Goal: Check status: Check status

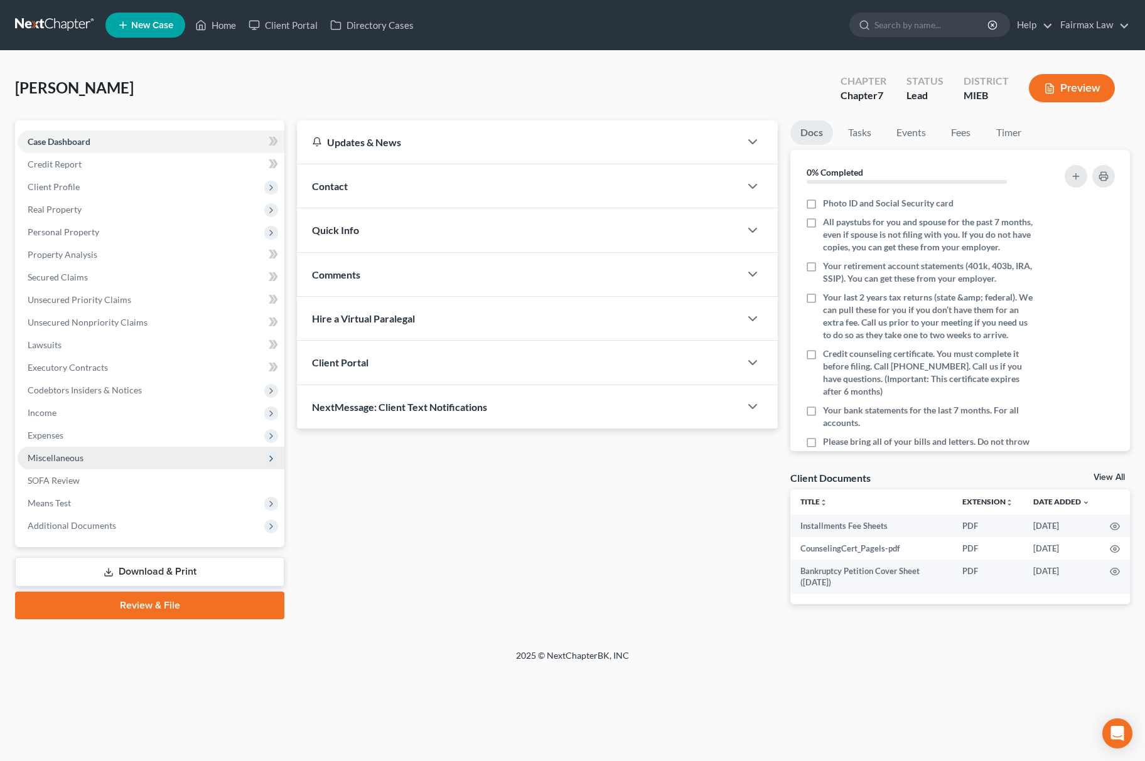
click at [99, 451] on span "Miscellaneous" at bounding box center [151, 458] width 267 height 23
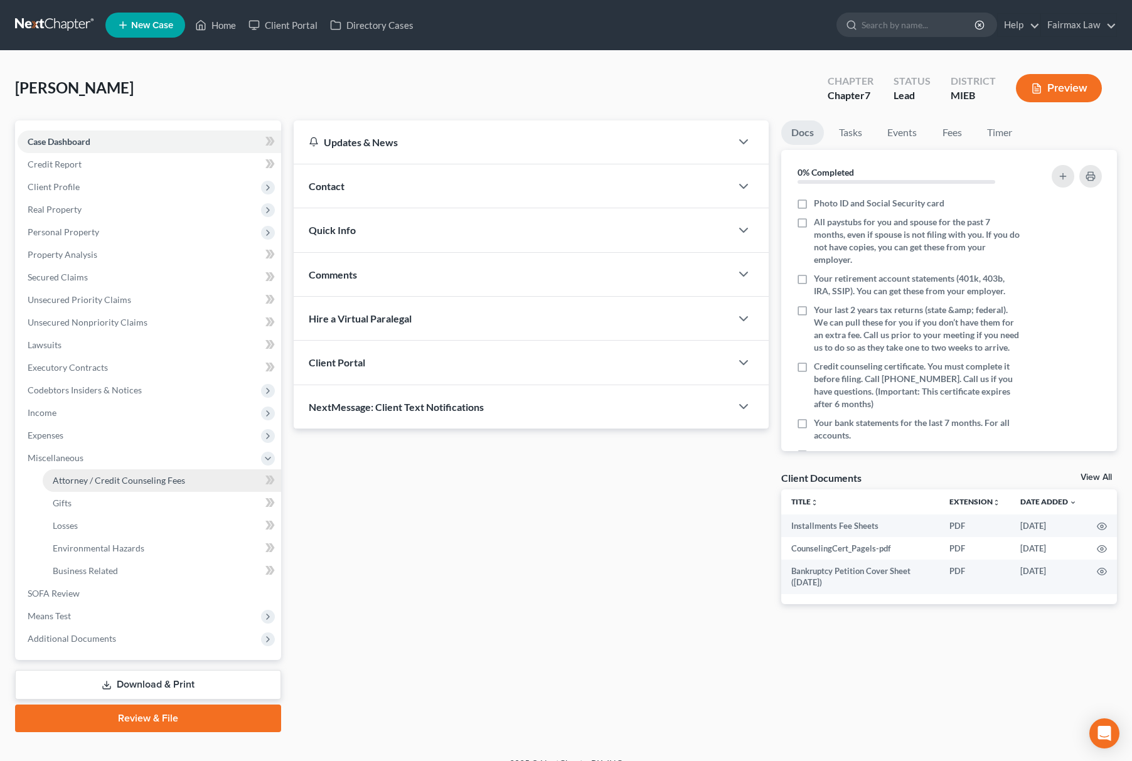
click at [107, 475] on span "Attorney / Credit Counseling Fees" at bounding box center [119, 480] width 132 height 11
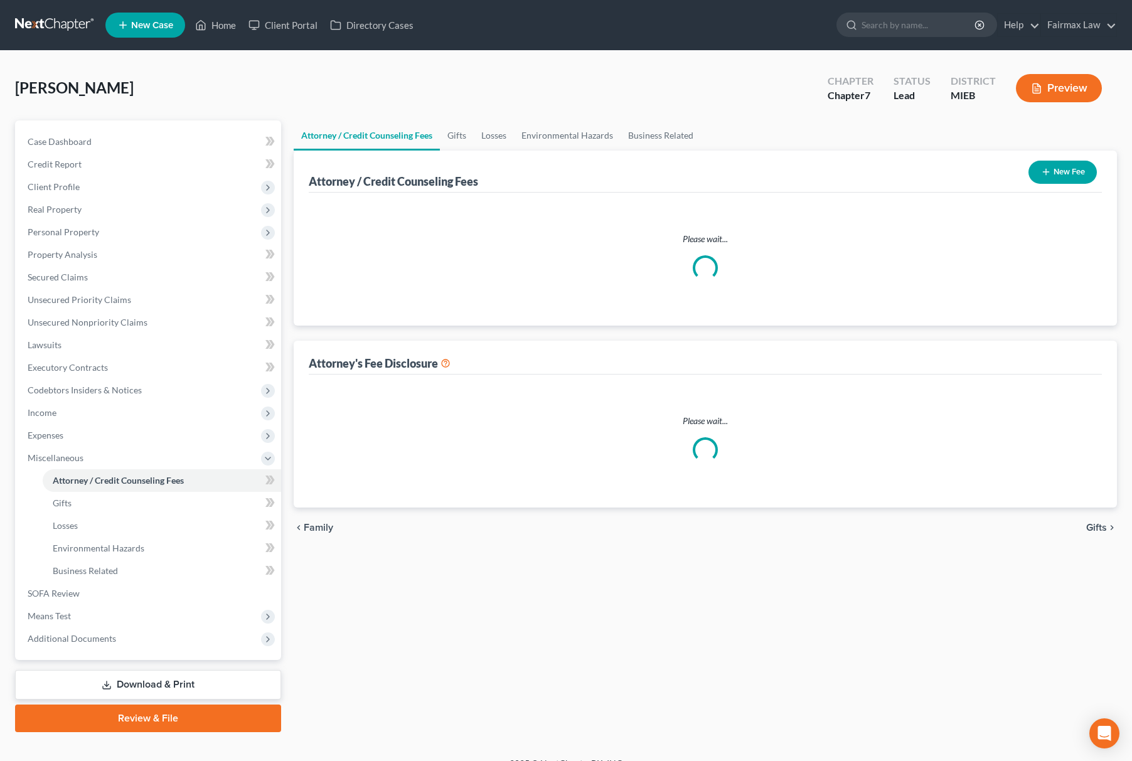
select select "2"
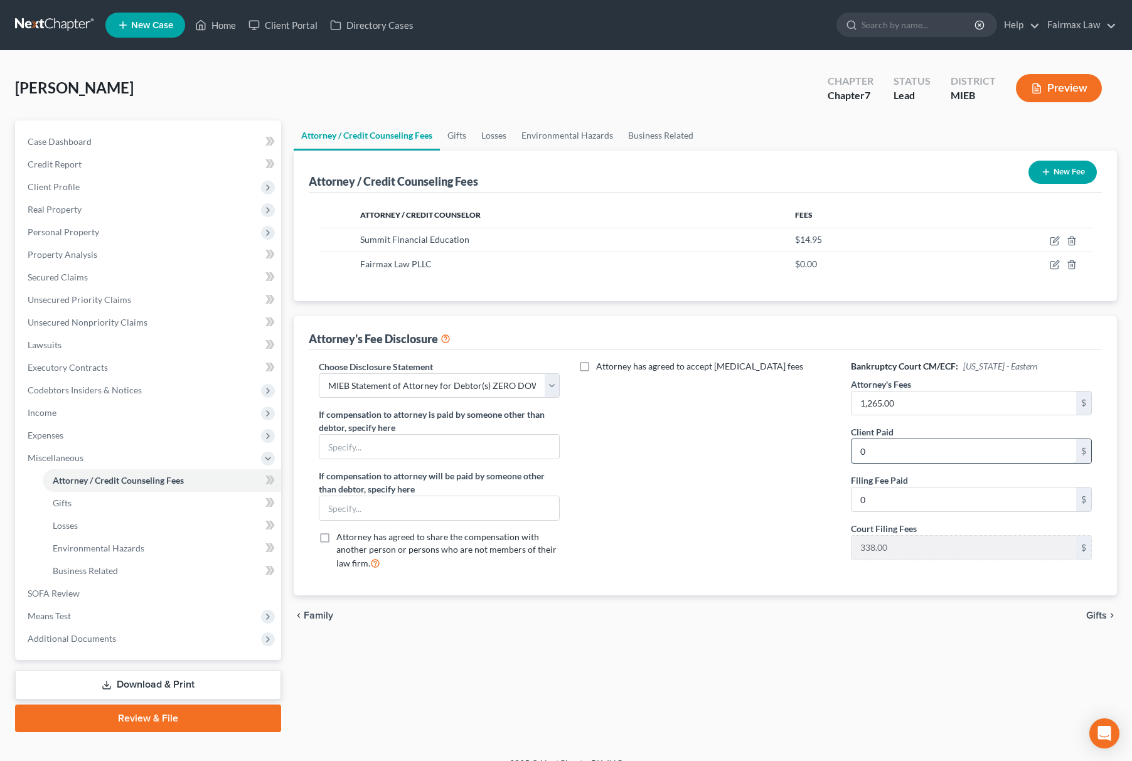
click at [921, 451] on input "0" at bounding box center [964, 451] width 225 height 24
type input "313.00"
click at [370, 375] on select "Select WDMI - Chapter 13 - Disclosure of Attorney Compensation OHNB & MIWB Disc…" at bounding box center [439, 385] width 241 height 25
select select "6"
click at [319, 373] on select "Select WDMI - Chapter 13 - Disclosure of Attorney Compensation OHNB & MIWB Disc…" at bounding box center [439, 385] width 241 height 25
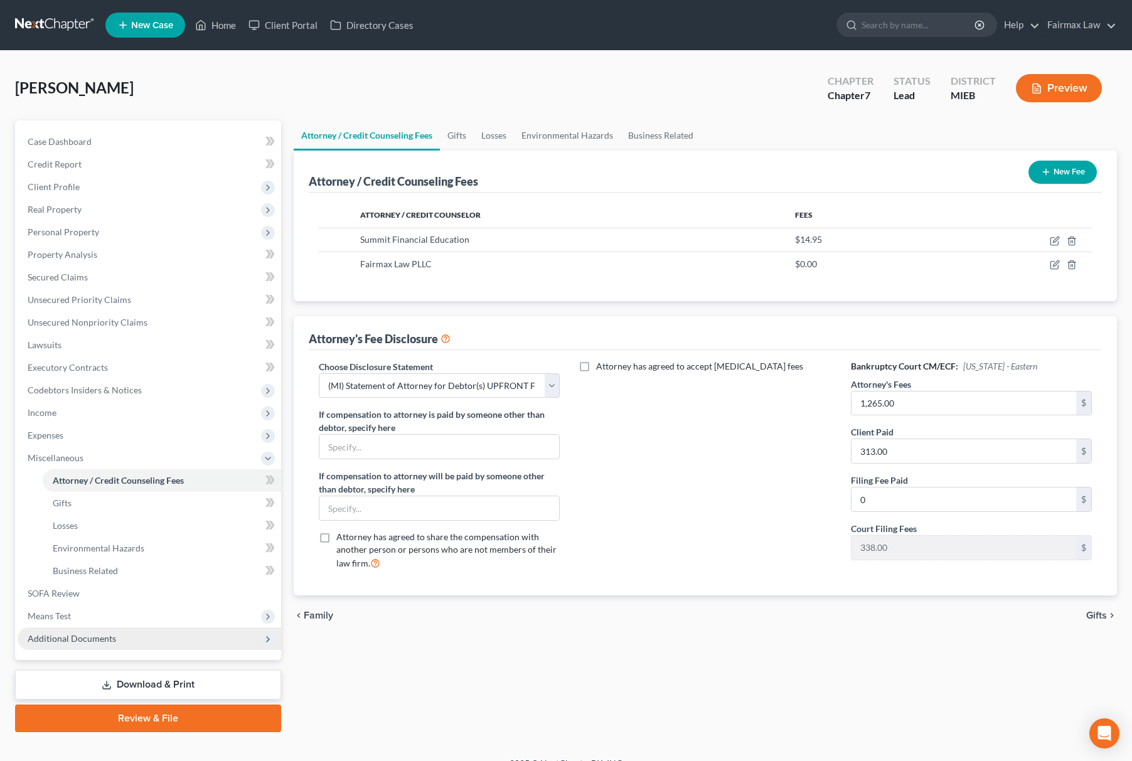
click at [92, 629] on span "Additional Documents" at bounding box center [150, 639] width 264 height 23
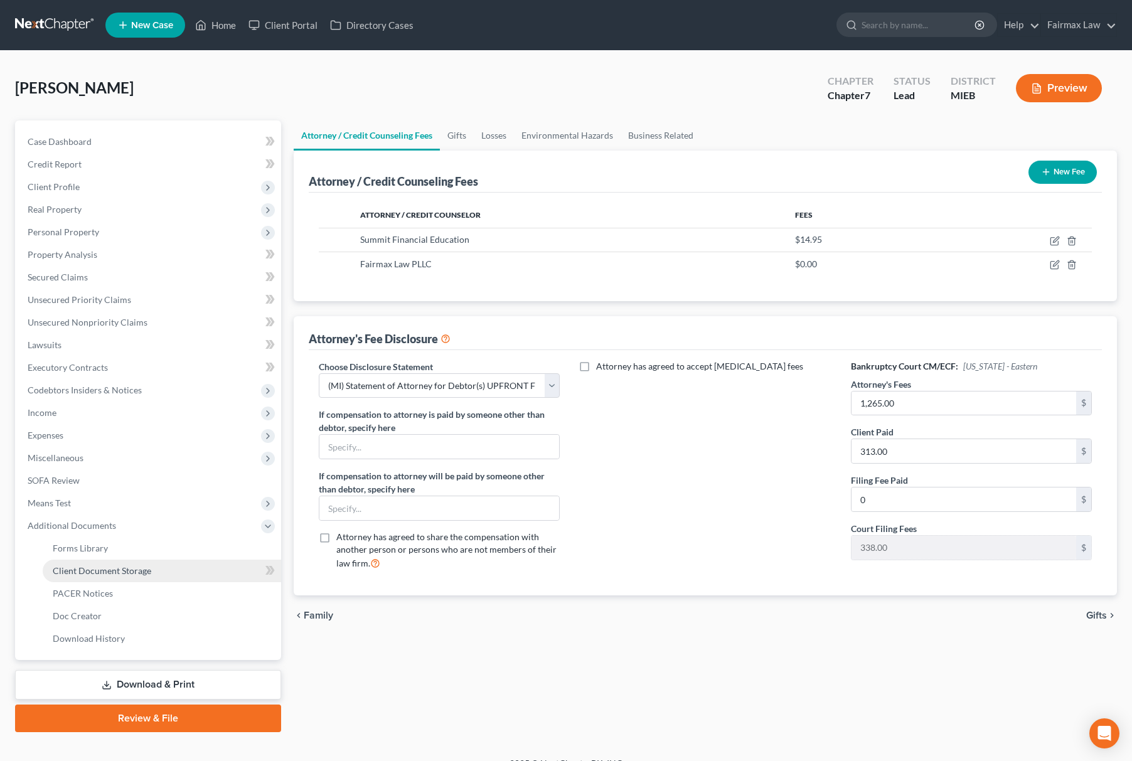
click at [159, 564] on link "Client Document Storage" at bounding box center [162, 571] width 239 height 23
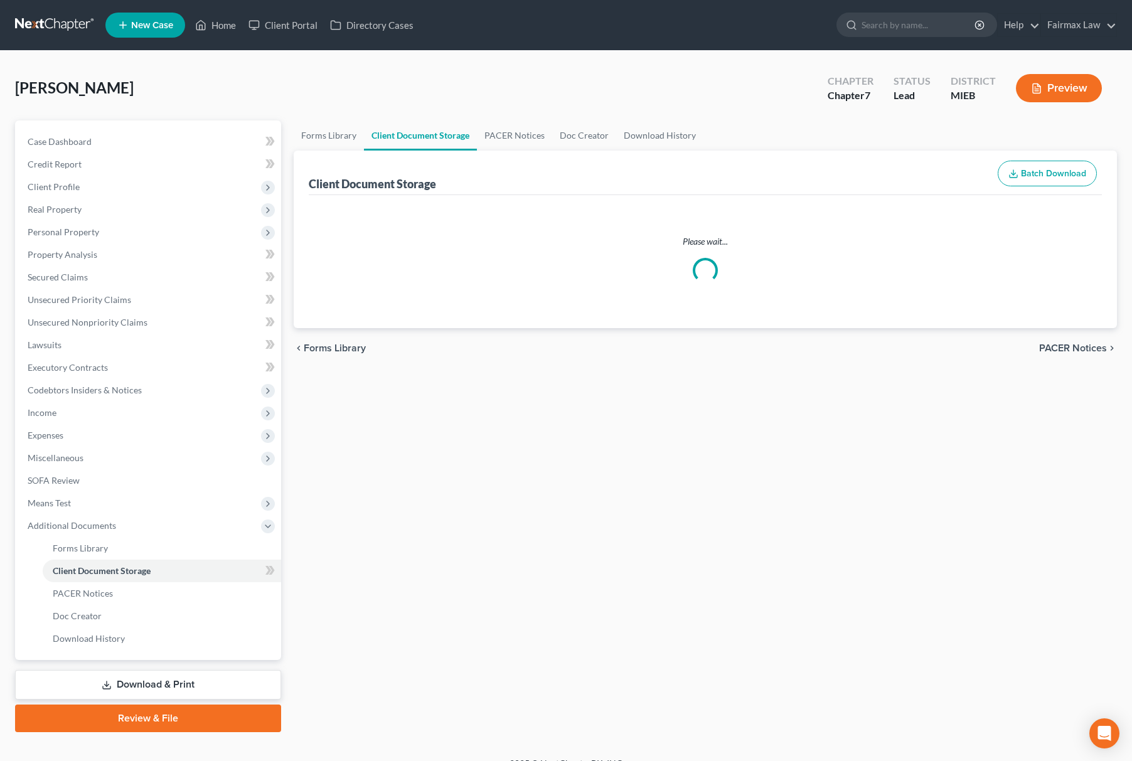
select select "6"
select select "7"
select select "32"
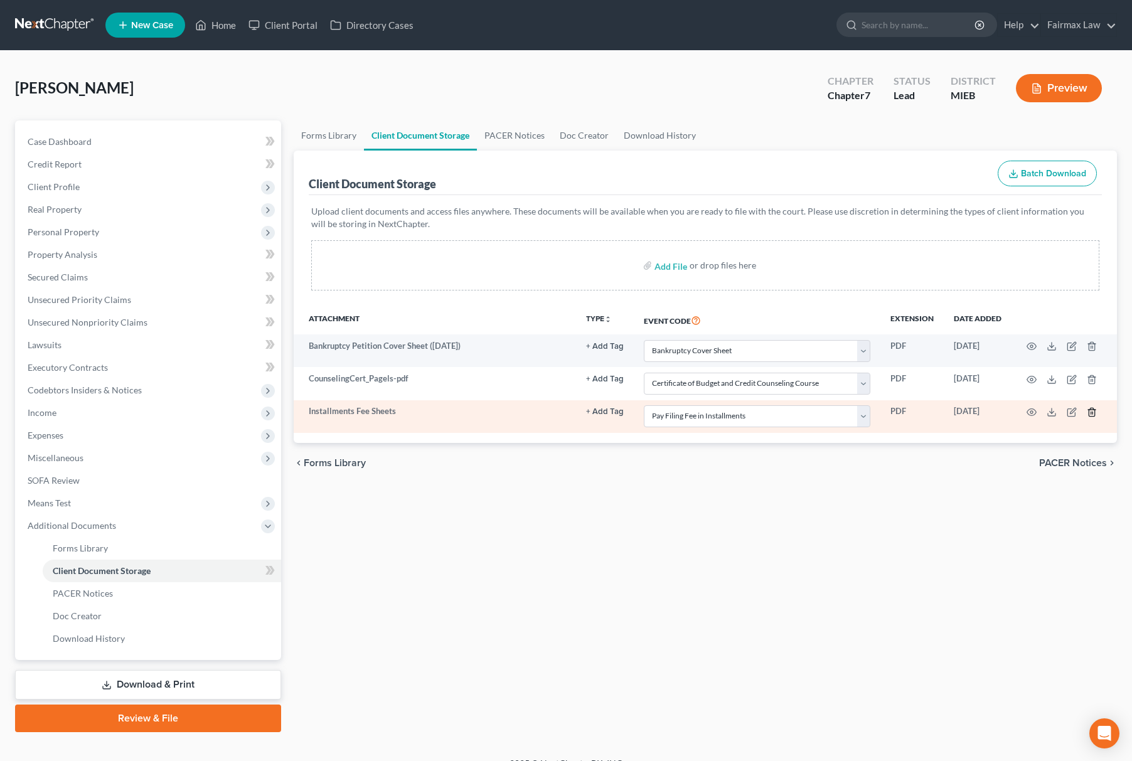
click at [1093, 409] on icon "button" at bounding box center [1092, 412] width 6 height 8
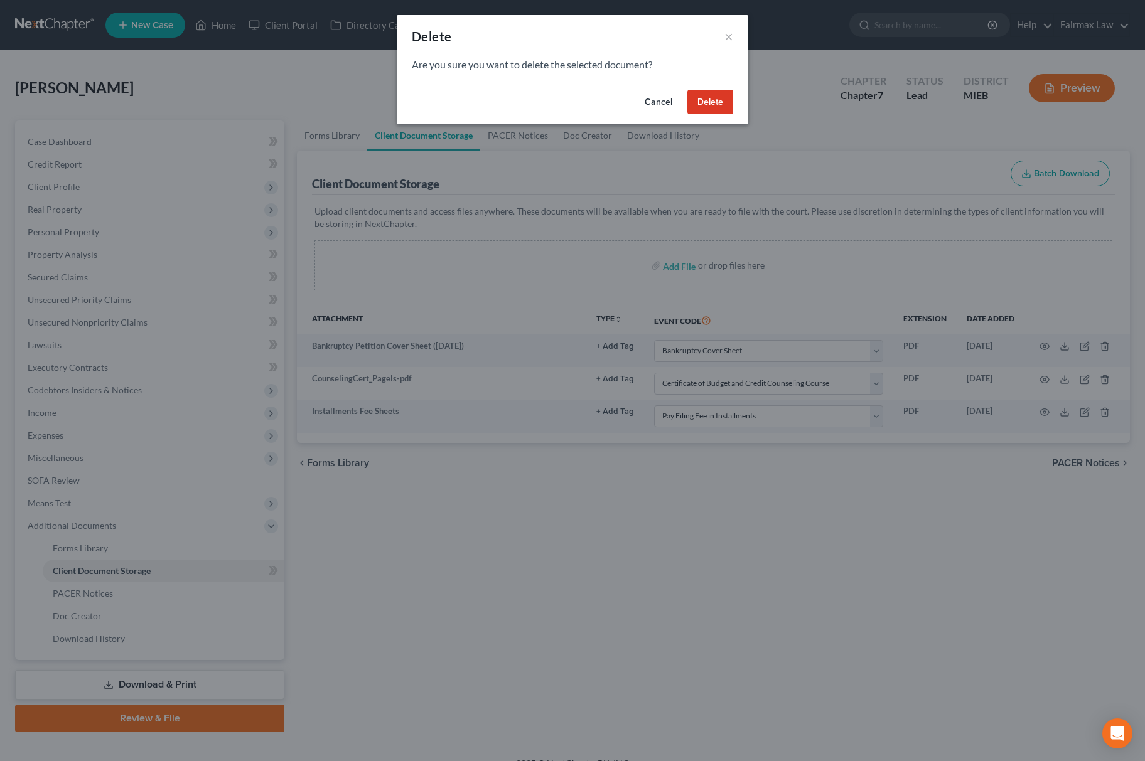
click at [724, 97] on button "Delete" at bounding box center [710, 102] width 46 height 25
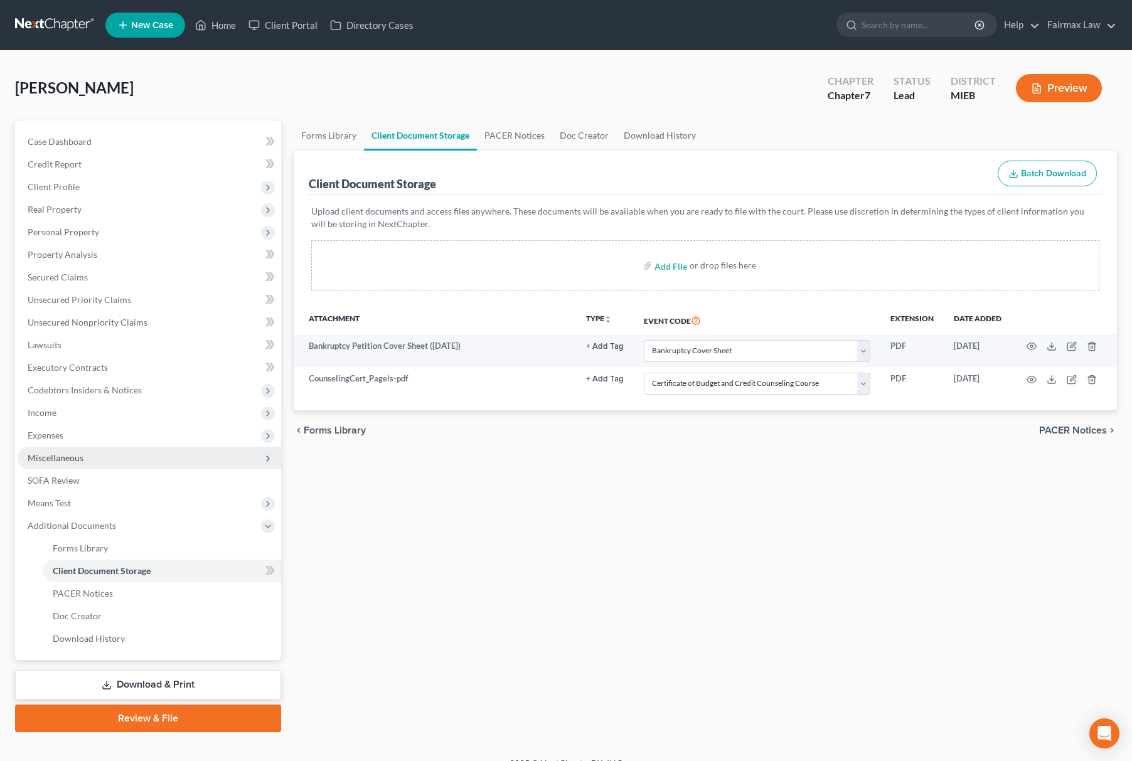
click at [100, 449] on span "Miscellaneous" at bounding box center [150, 458] width 264 height 23
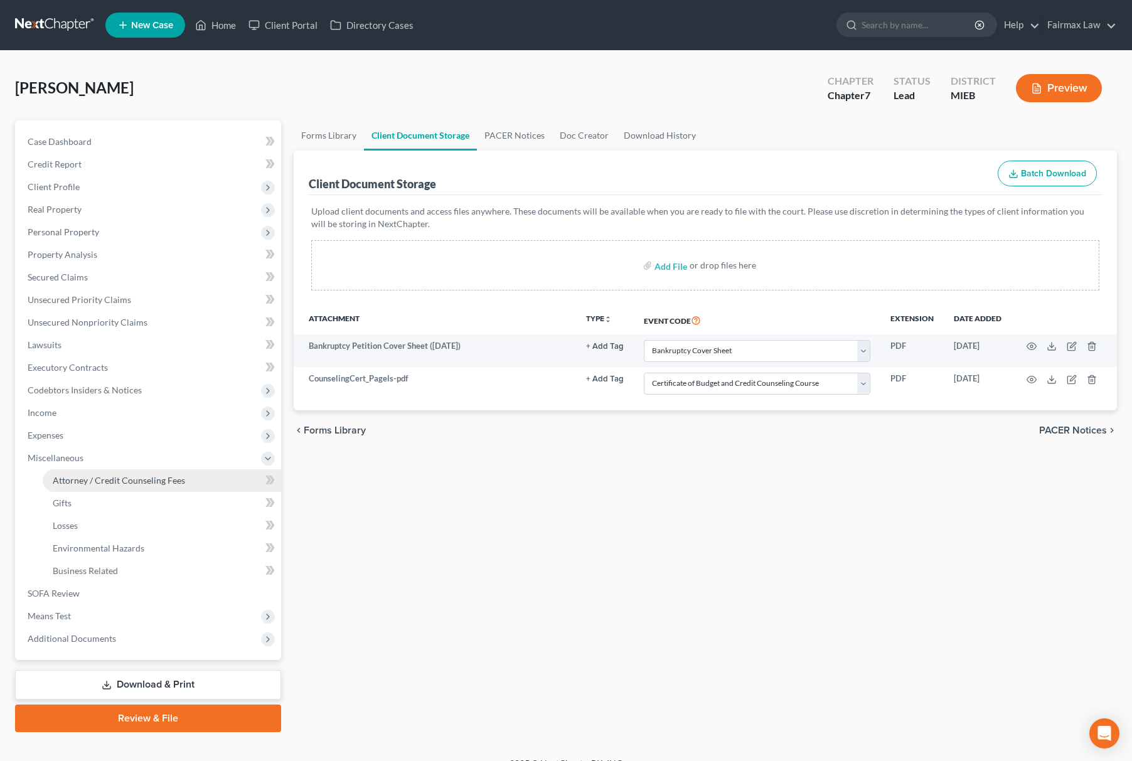
click at [123, 481] on span "Attorney / Credit Counseling Fees" at bounding box center [119, 480] width 132 height 11
select select "6"
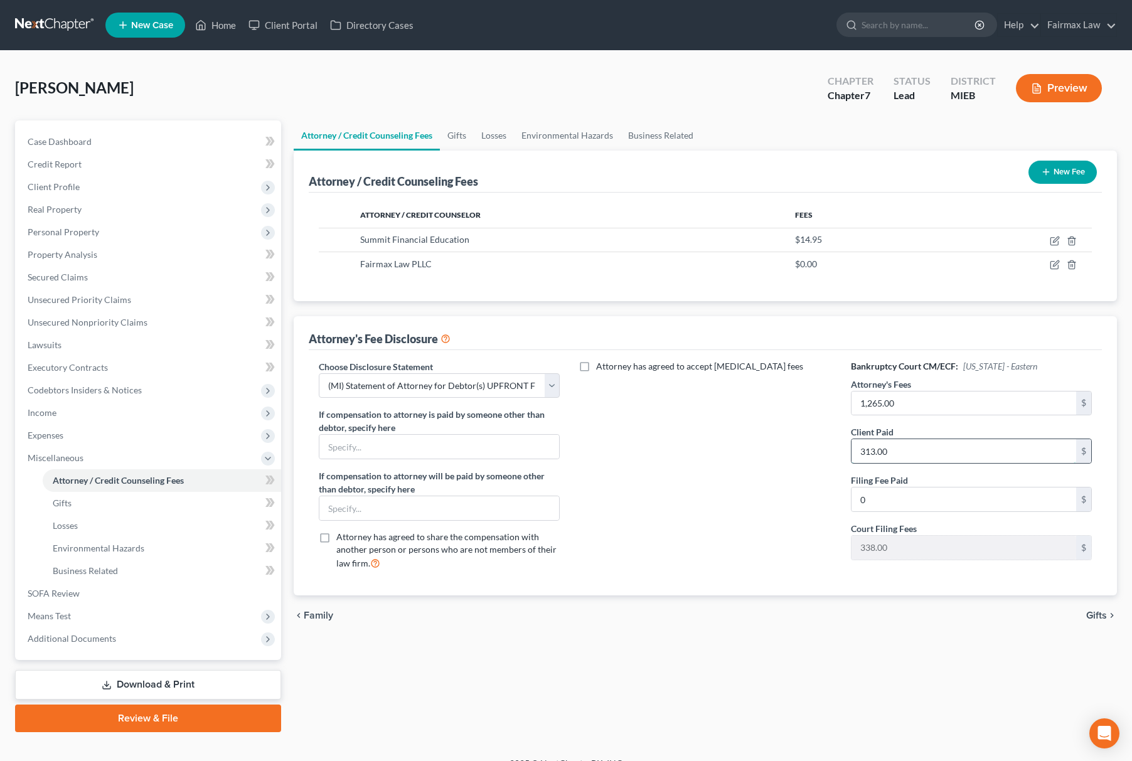
click at [897, 444] on input "313.00" at bounding box center [964, 451] width 225 height 24
type input "0"
click at [121, 526] on link "Losses" at bounding box center [162, 526] width 239 height 23
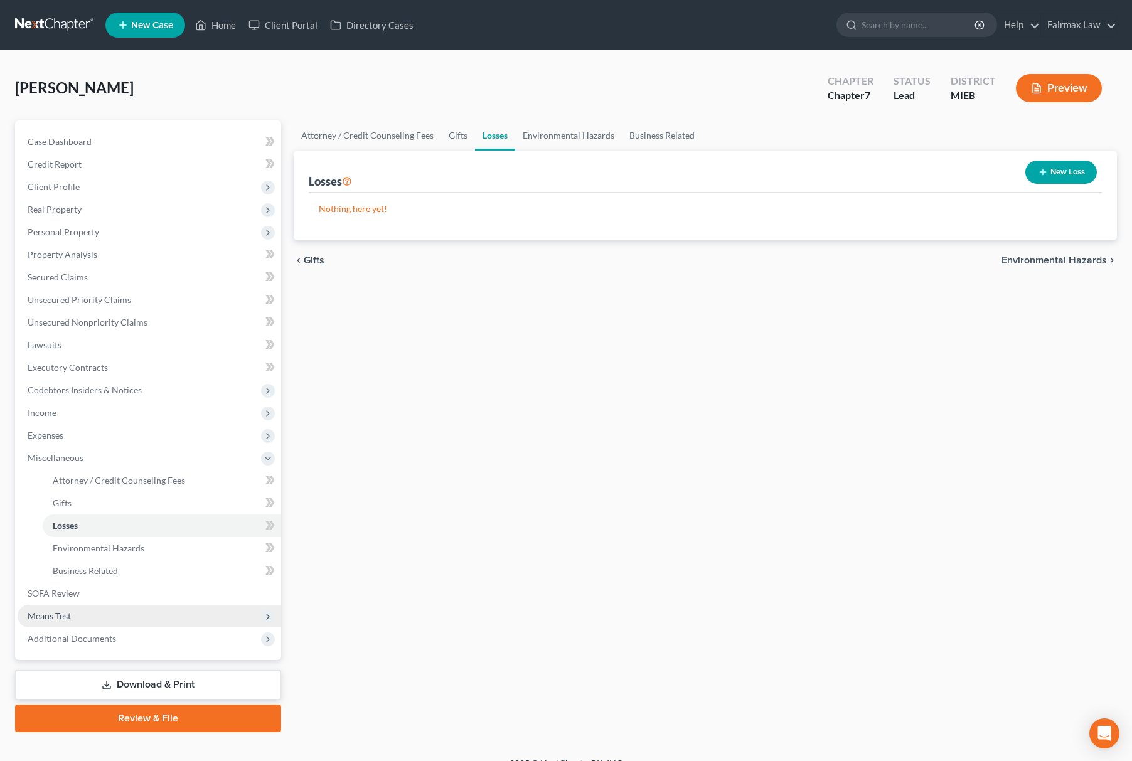
click at [104, 616] on span "Means Test" at bounding box center [150, 616] width 264 height 23
click at [139, 614] on span "Calculation and Presumption" at bounding box center [110, 616] width 114 height 11
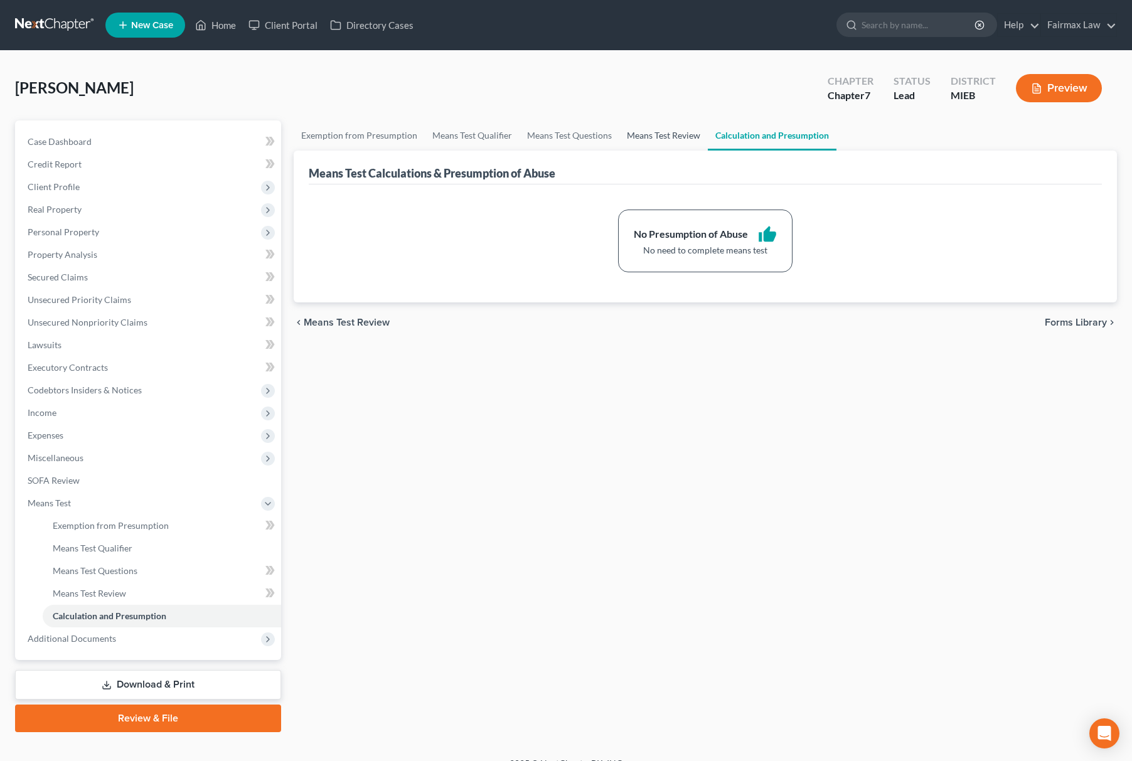
click at [656, 126] on link "Means Test Review" at bounding box center [664, 136] width 89 height 30
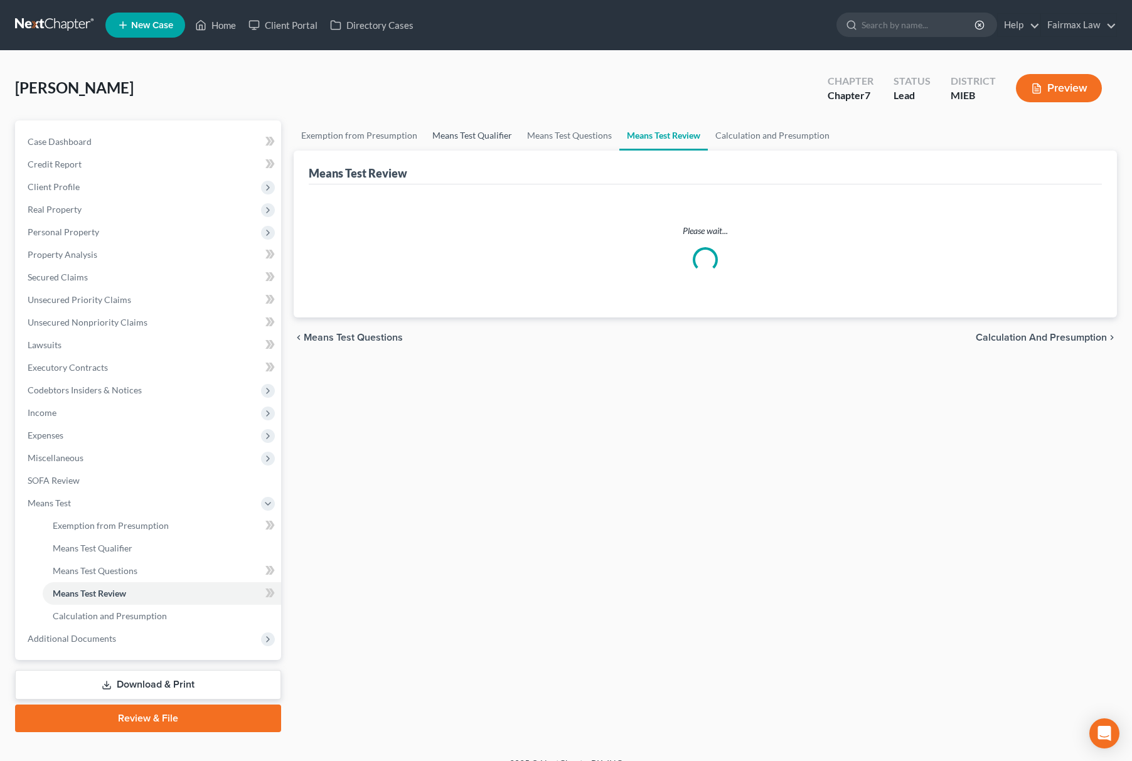
click at [513, 131] on link "Means Test Qualifier" at bounding box center [472, 136] width 95 height 30
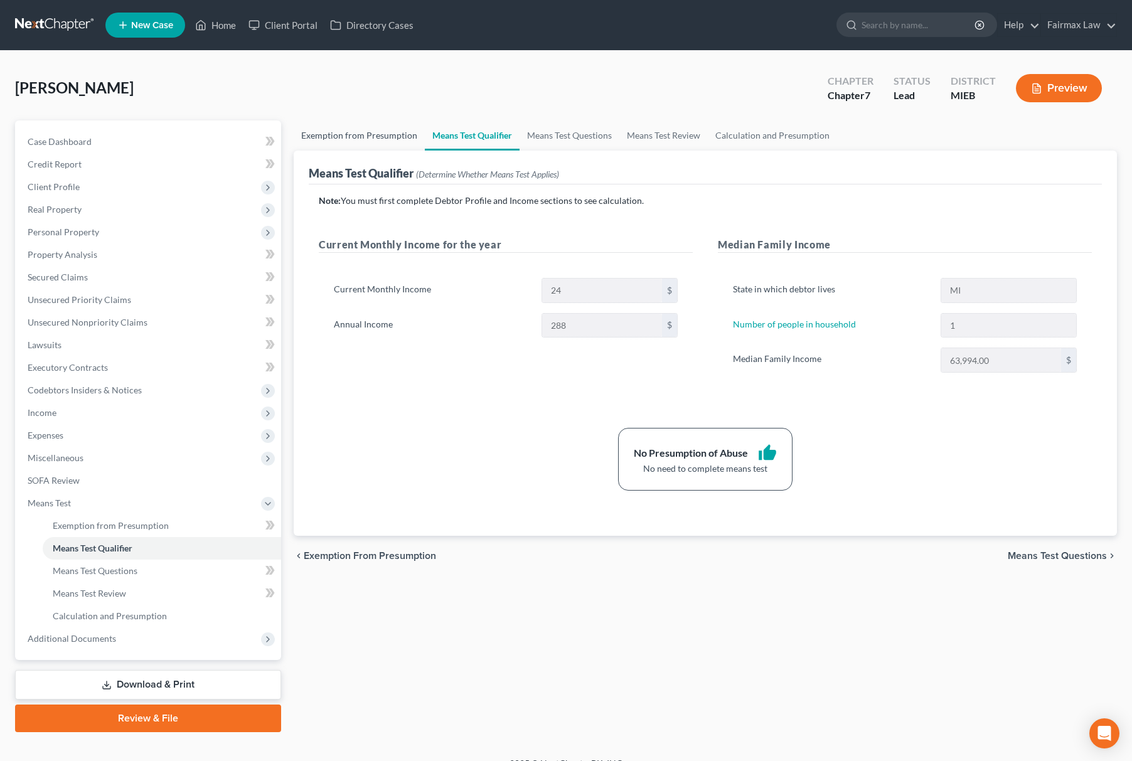
click at [375, 141] on link "Exemption from Presumption" at bounding box center [359, 136] width 131 height 30
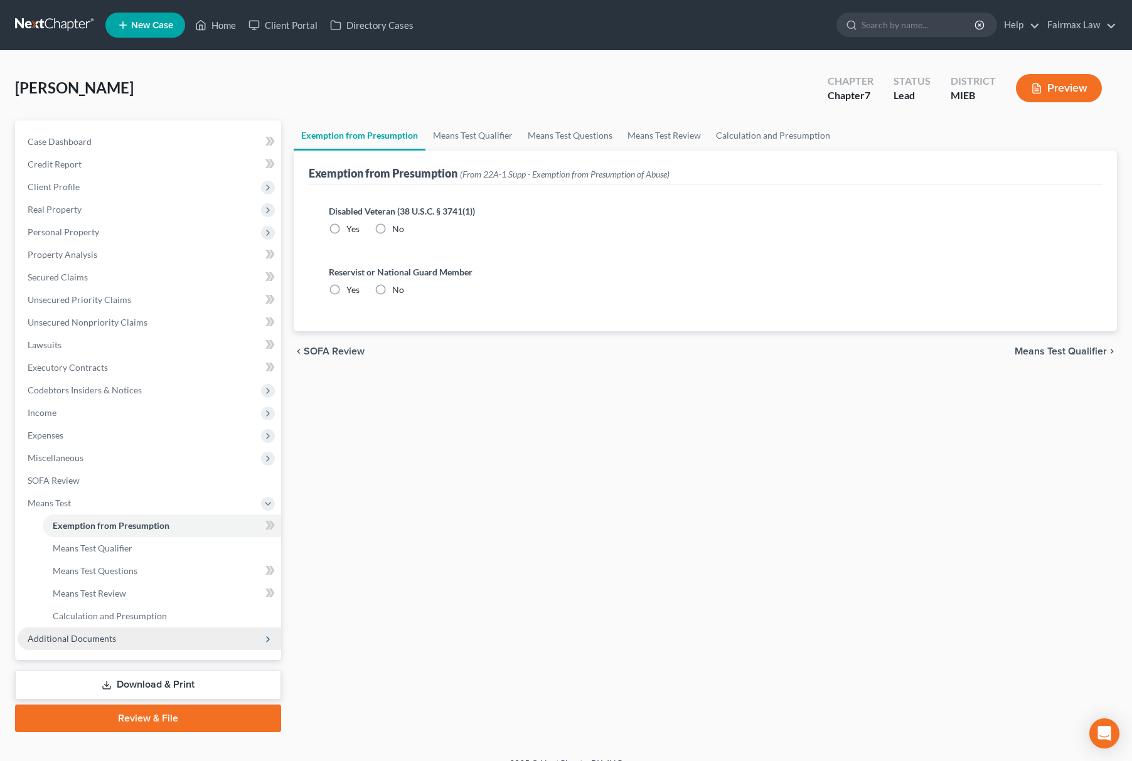
click at [143, 633] on span "Additional Documents" at bounding box center [150, 639] width 264 height 23
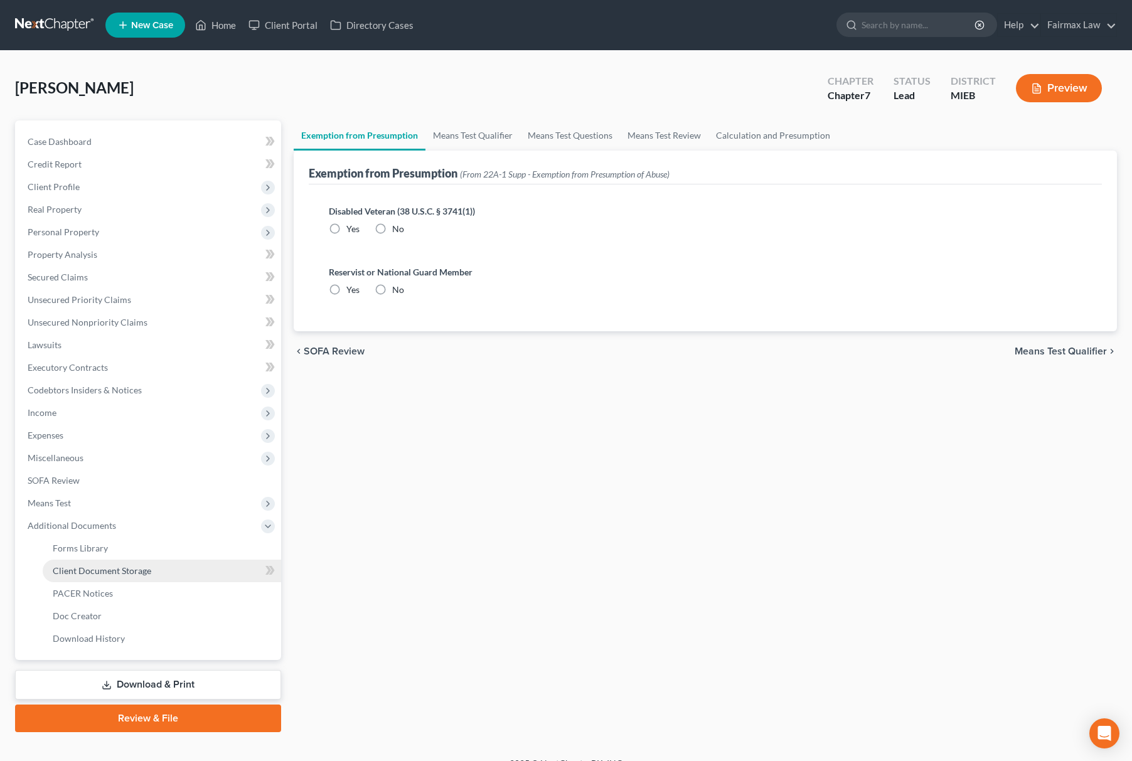
click at [166, 562] on link "Client Document Storage" at bounding box center [162, 571] width 239 height 23
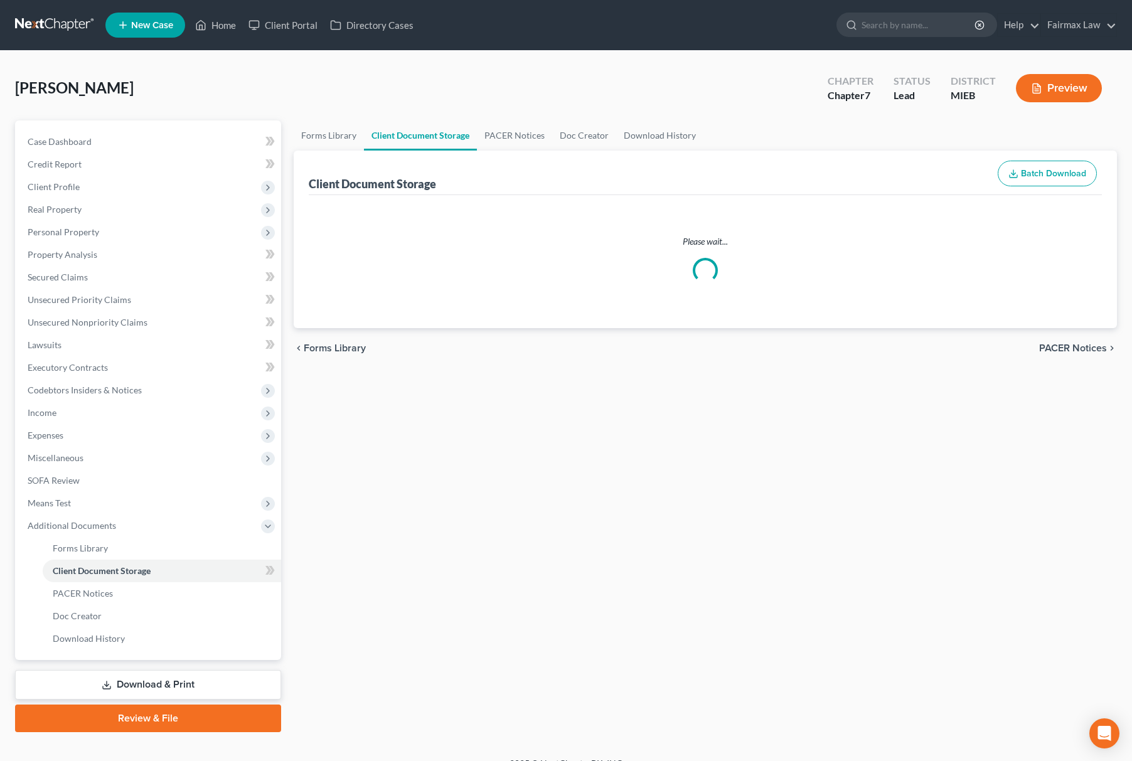
select select "6"
select select "7"
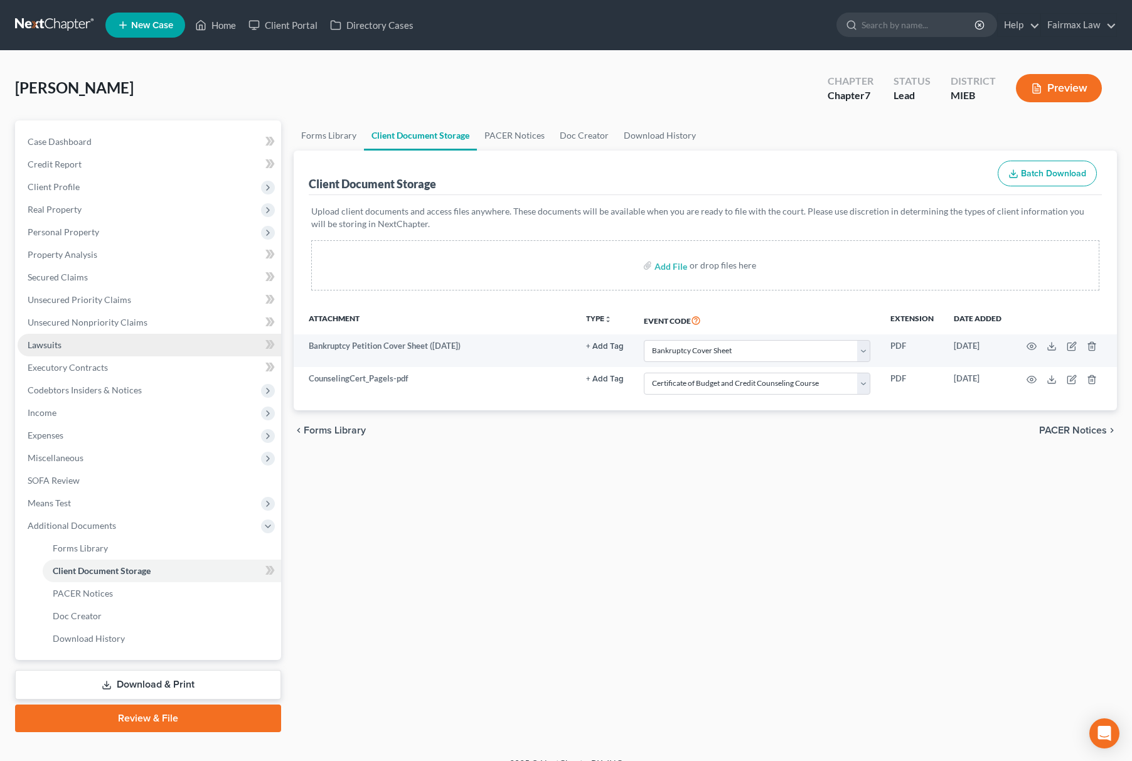
click at [87, 335] on link "Lawsuits" at bounding box center [150, 345] width 264 height 23
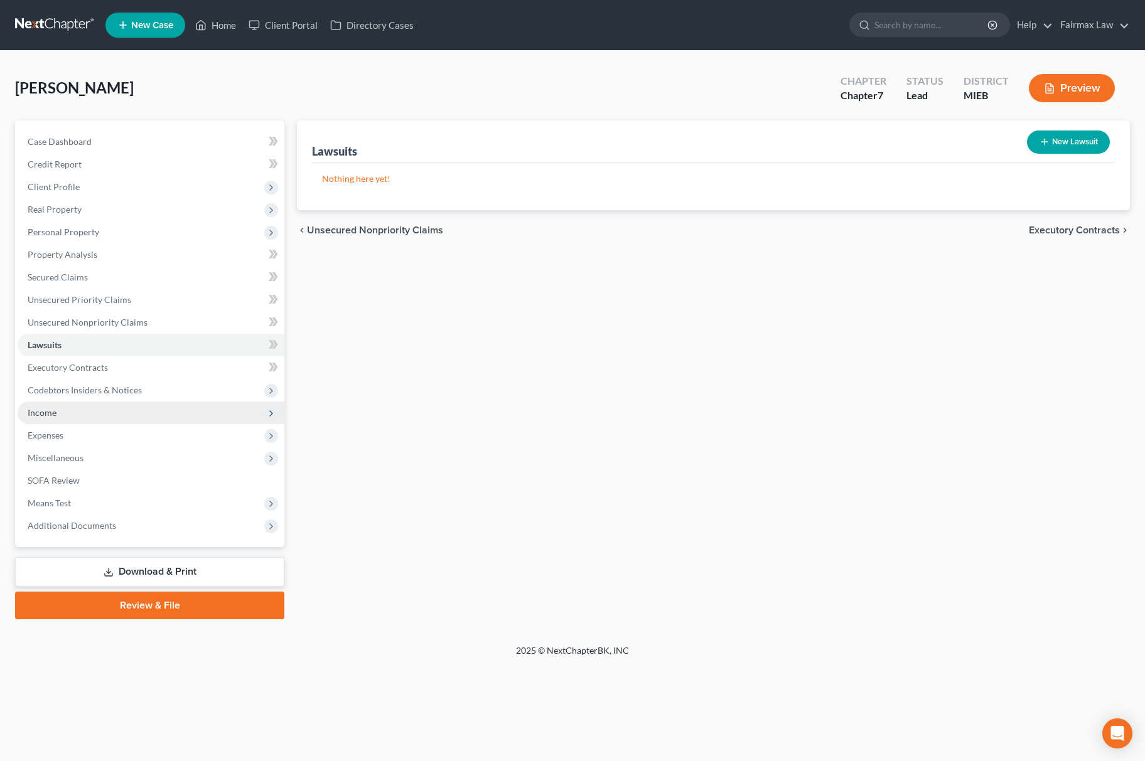
click at [89, 418] on span "Income" at bounding box center [151, 413] width 267 height 23
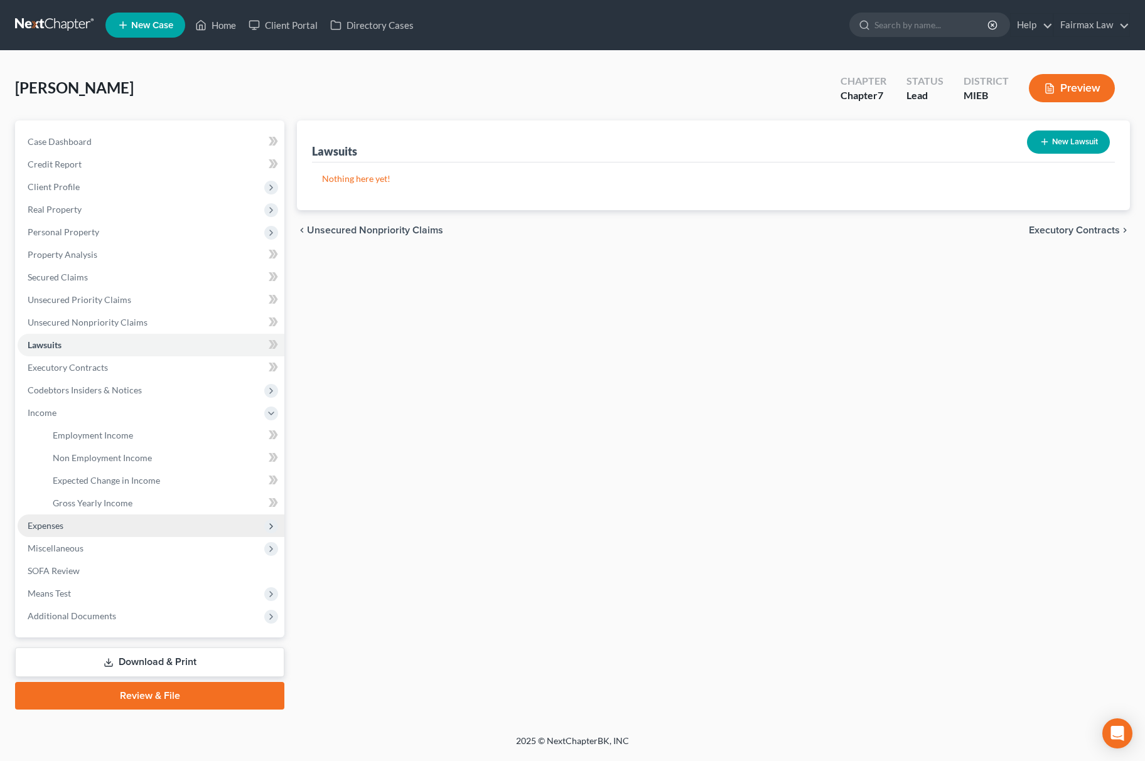
click at [63, 518] on span "Expenses" at bounding box center [151, 526] width 267 height 23
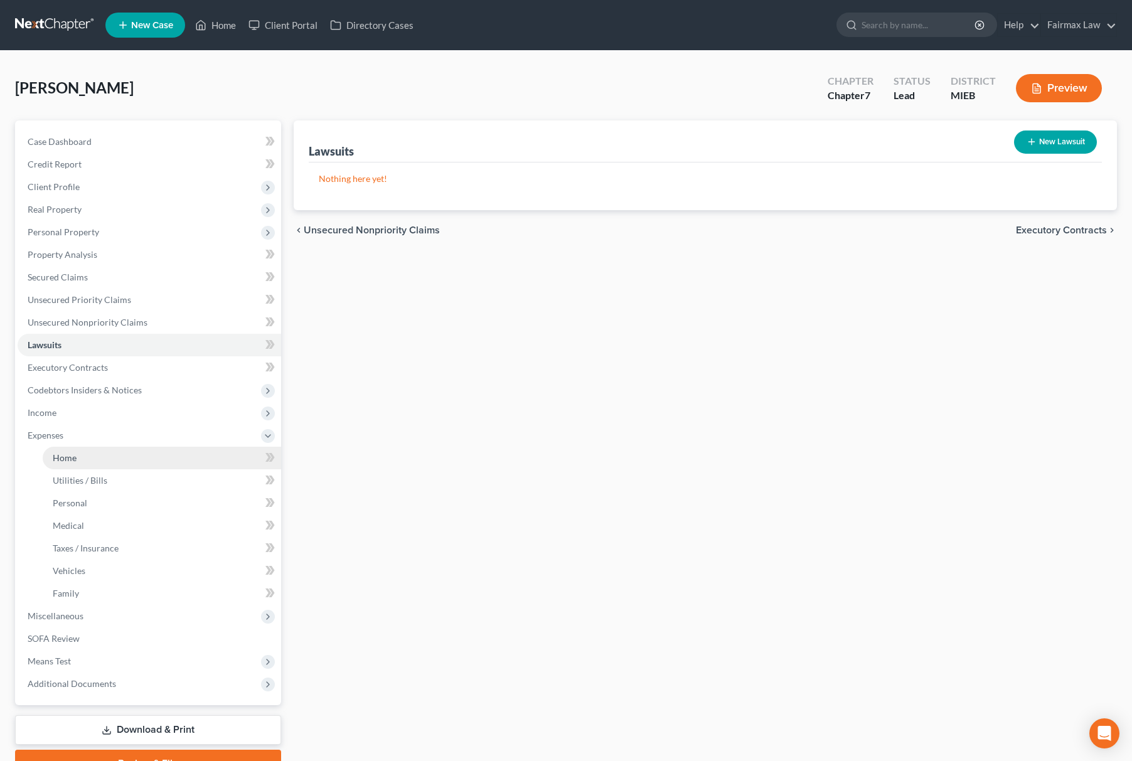
click at [109, 466] on link "Home" at bounding box center [162, 458] width 239 height 23
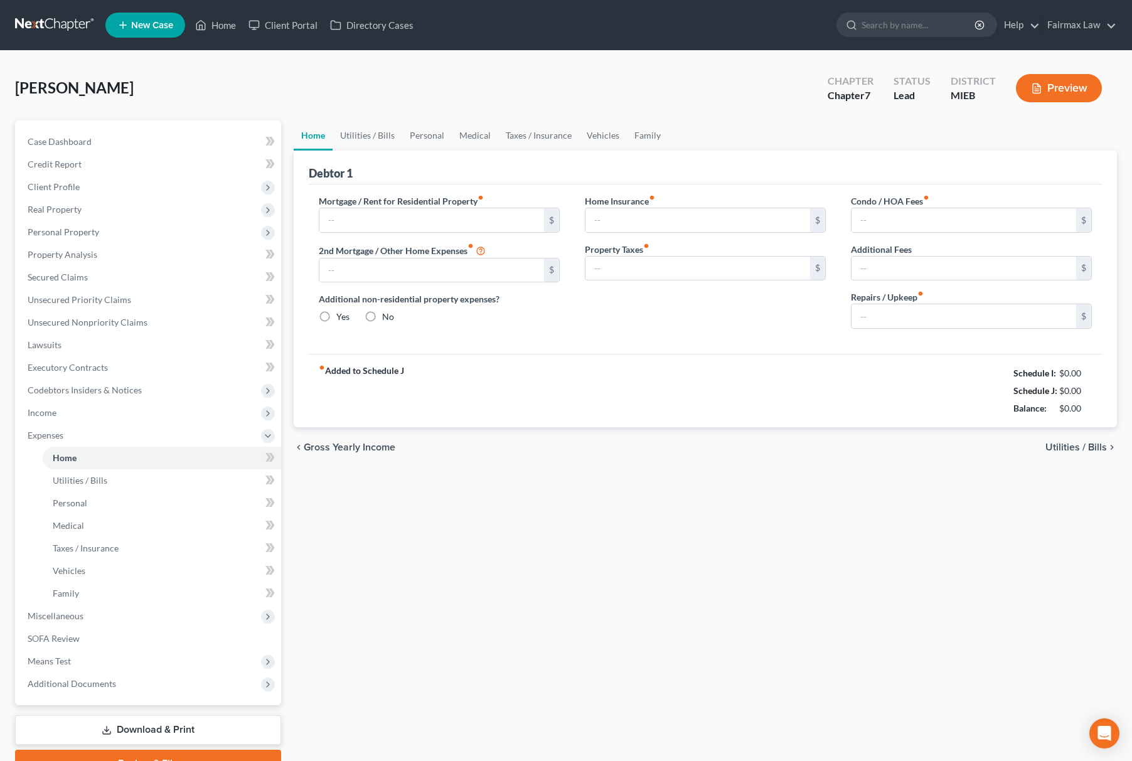
type input "0.00"
radio input "true"
type input "0.00"
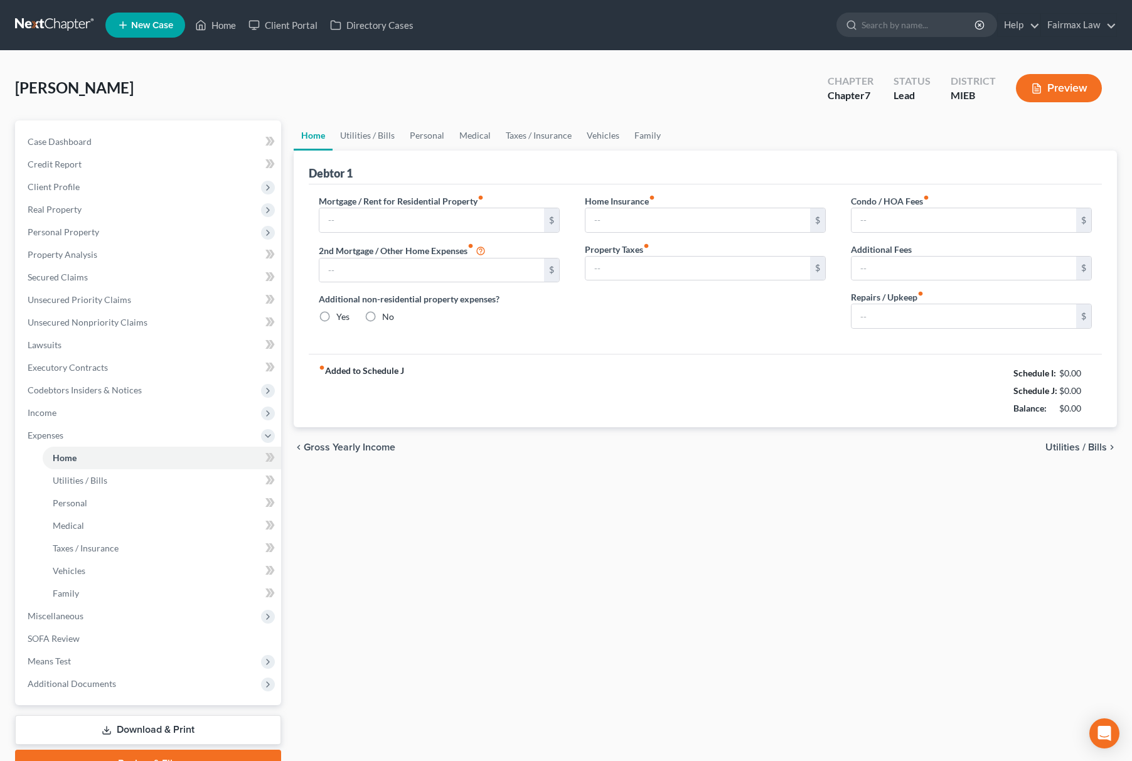
type input "0.00"
click at [372, 126] on link "Utilities / Bills" at bounding box center [368, 136] width 70 height 30
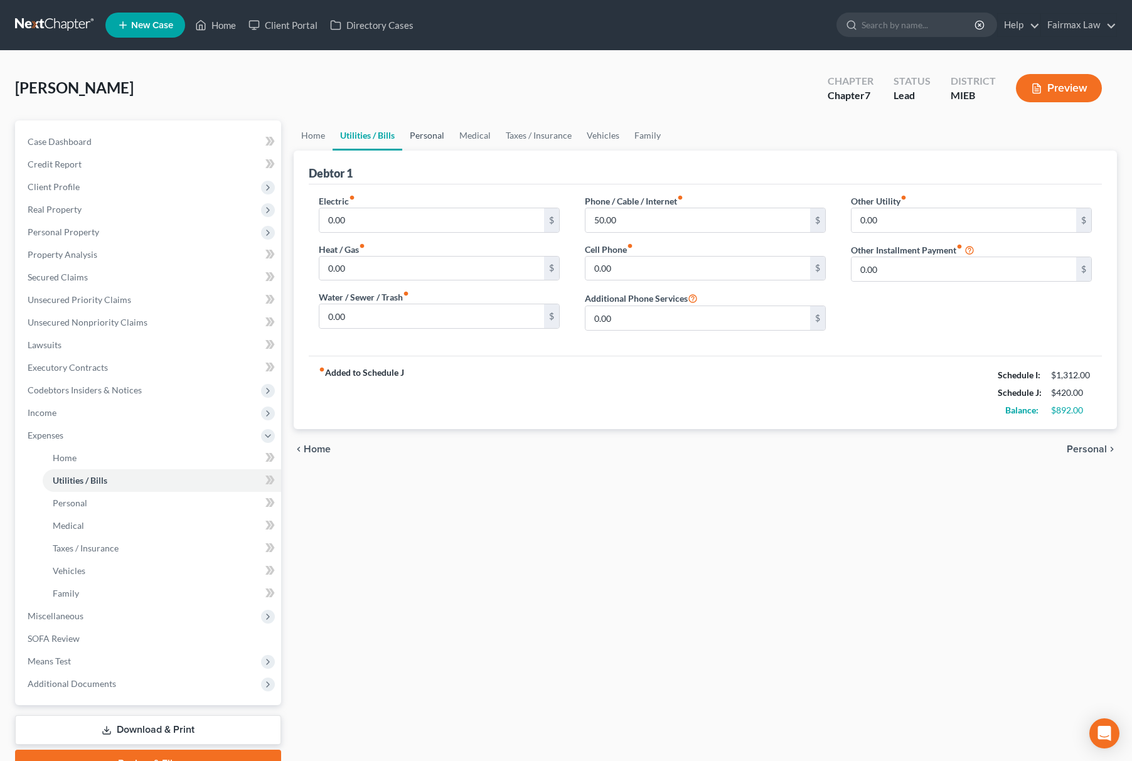
click at [413, 123] on link "Personal" at bounding box center [427, 136] width 50 height 30
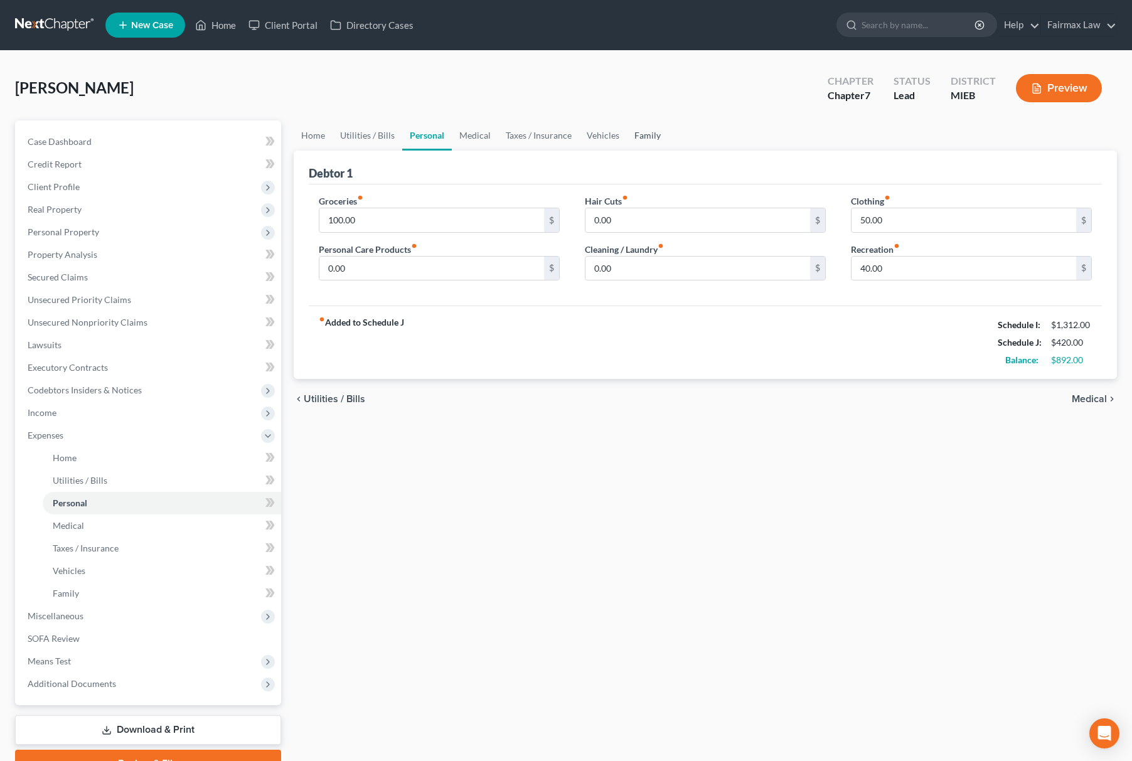
click at [639, 136] on link "Family" at bounding box center [647, 136] width 41 height 30
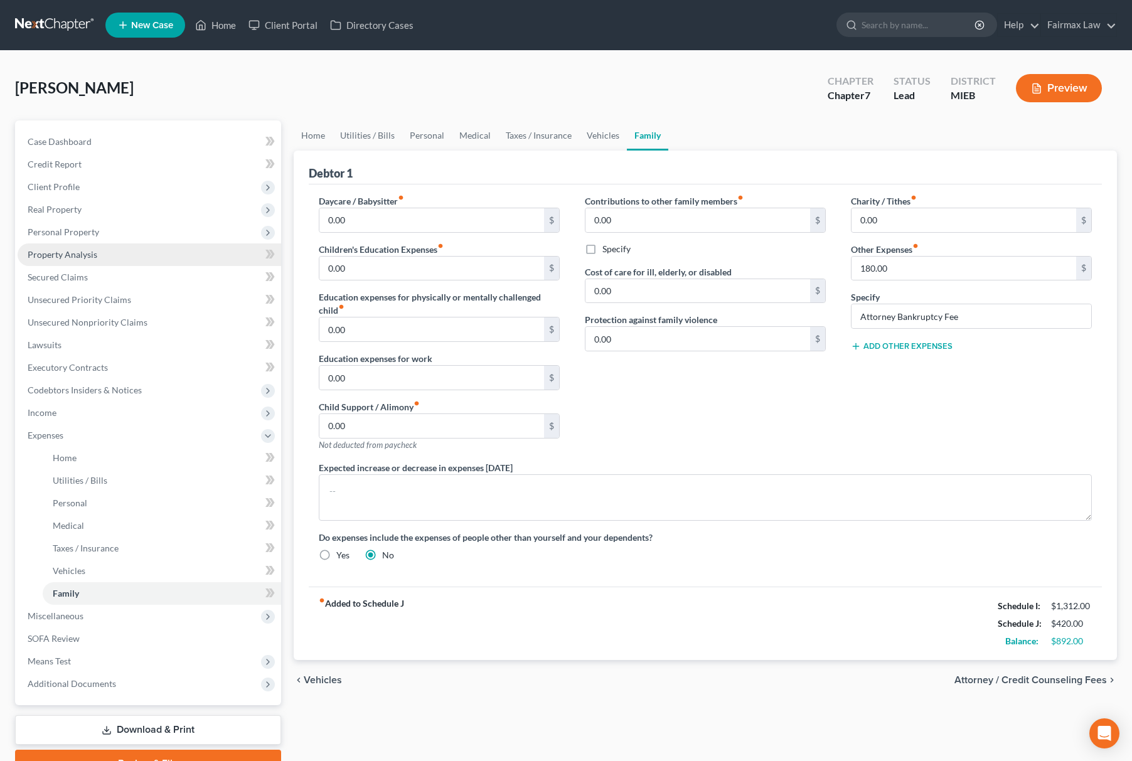
click at [104, 251] on link "Property Analysis" at bounding box center [150, 255] width 264 height 23
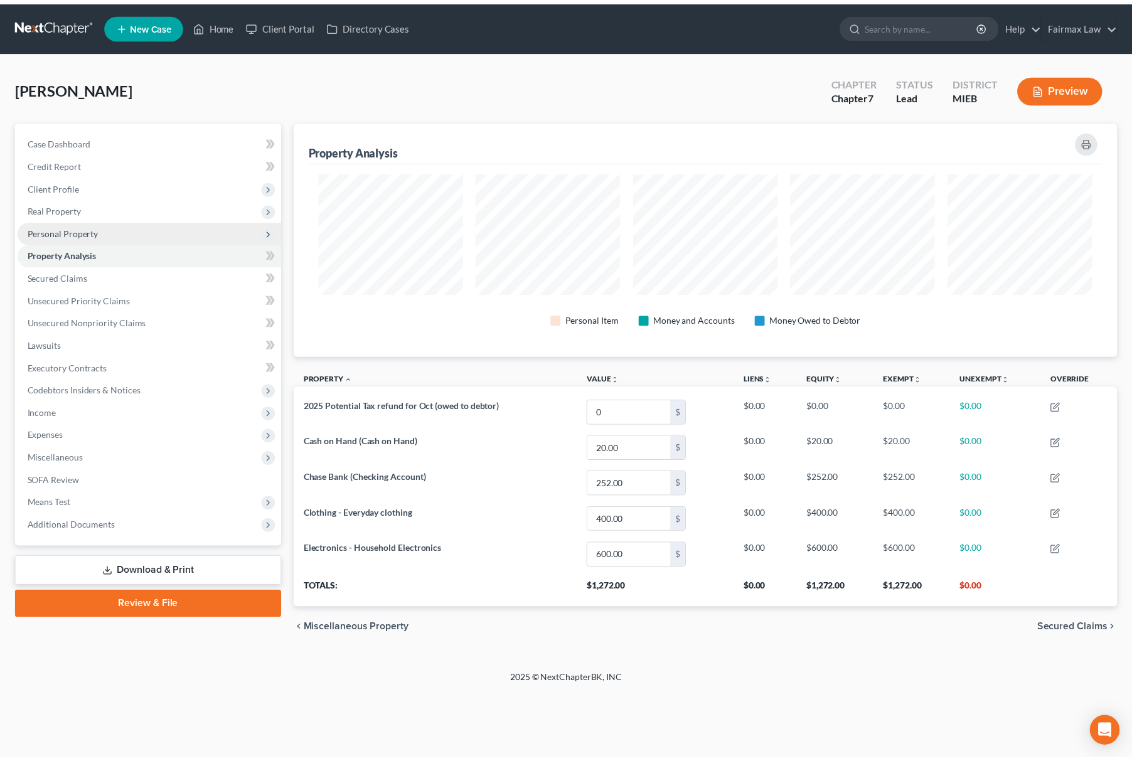
scroll to position [237, 834]
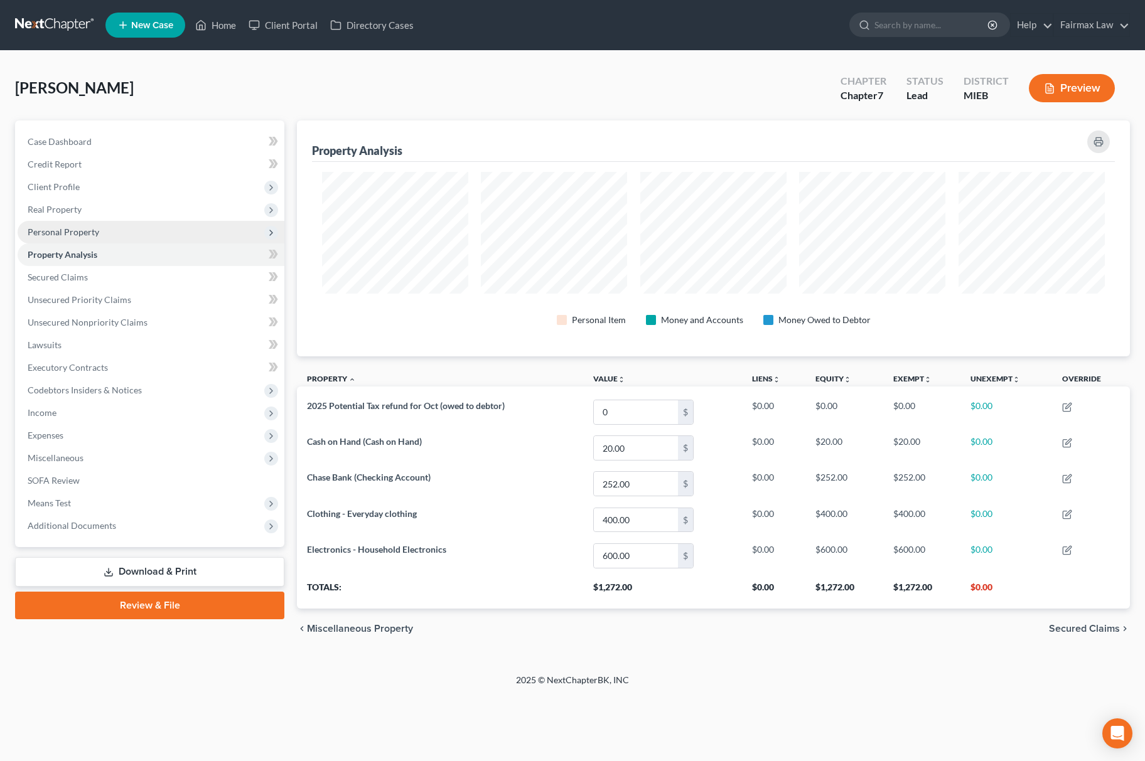
click at [105, 229] on span "Personal Property" at bounding box center [151, 232] width 267 height 23
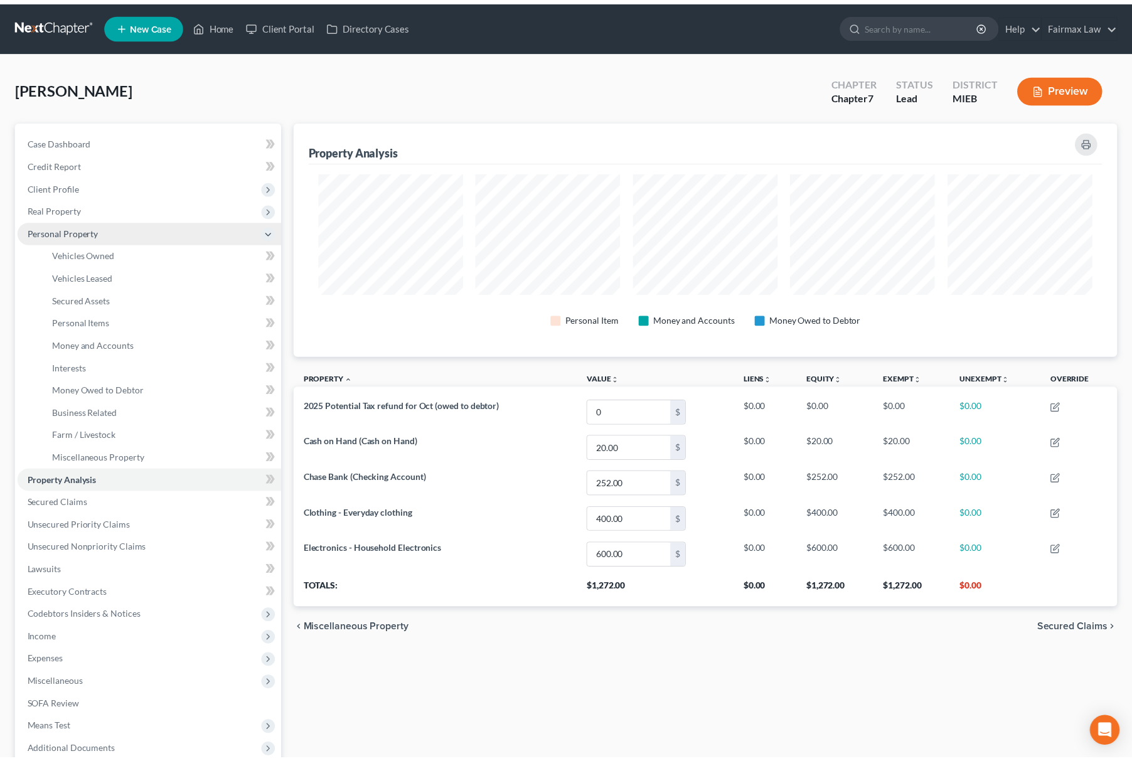
scroll to position [0, 0]
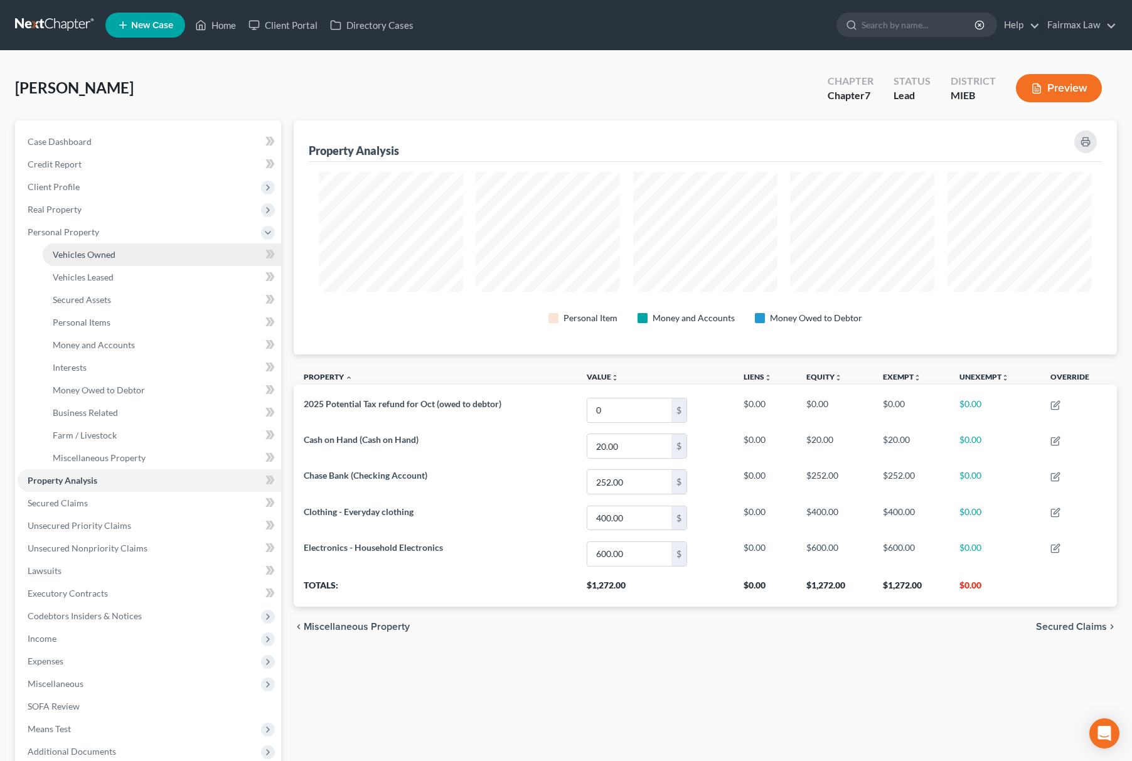
click at [114, 257] on link "Vehicles Owned" at bounding box center [162, 255] width 239 height 23
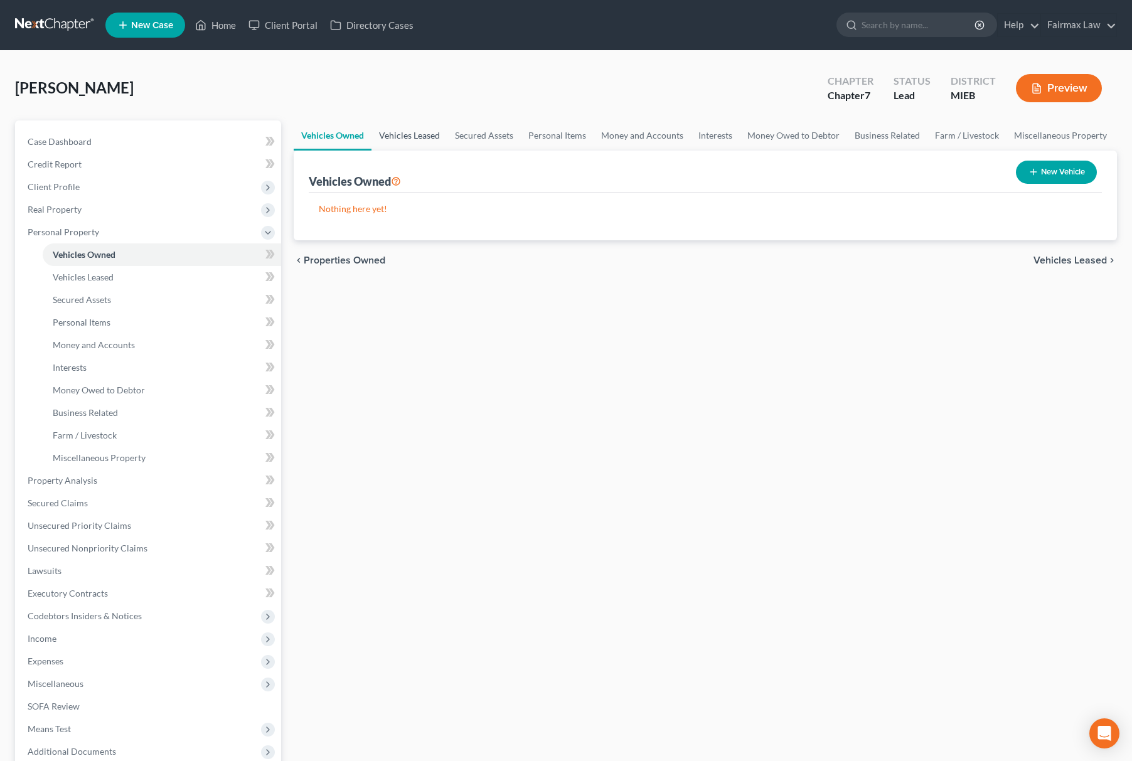
click at [408, 133] on link "Vehicles Leased" at bounding box center [410, 136] width 76 height 30
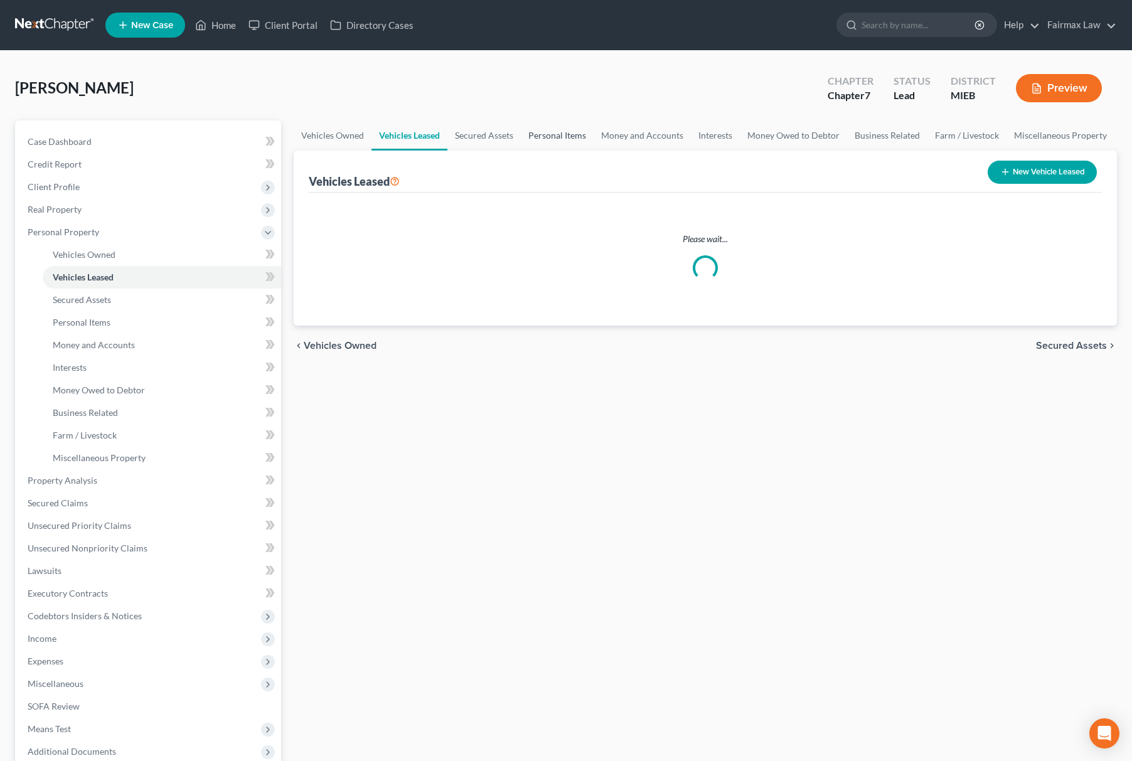
click at [555, 129] on link "Personal Items" at bounding box center [557, 136] width 73 height 30
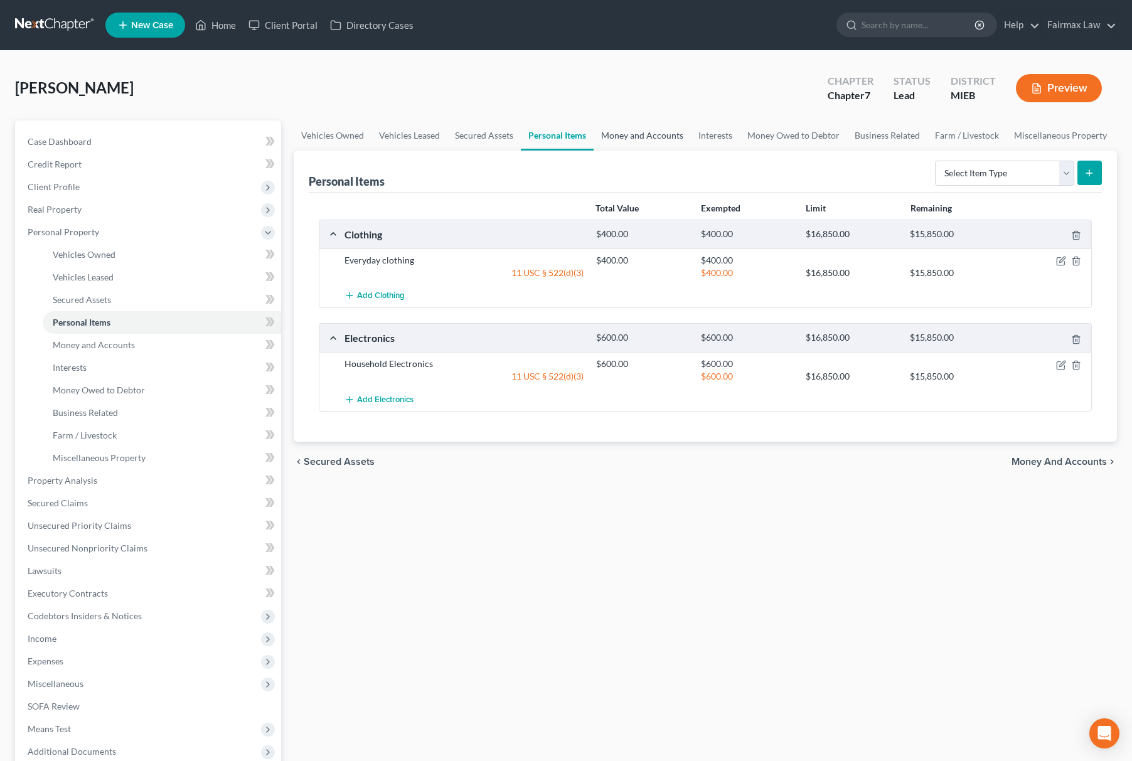
click at [656, 134] on link "Money and Accounts" at bounding box center [642, 136] width 97 height 30
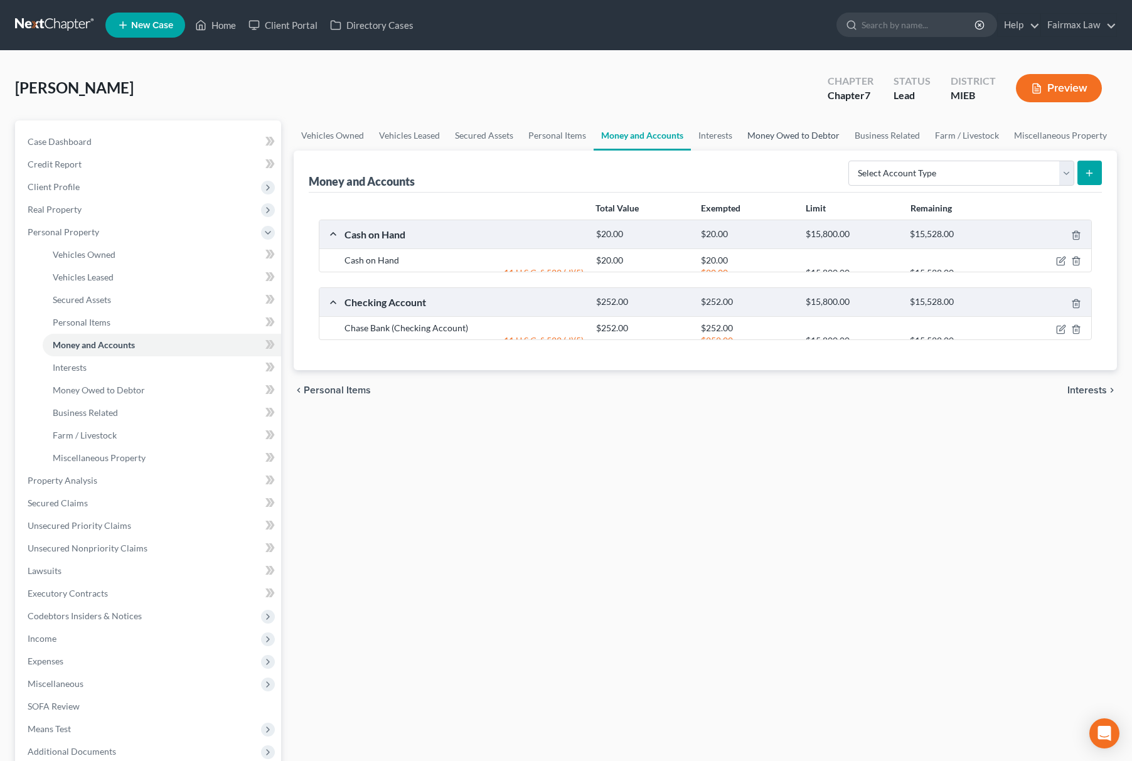
click at [812, 136] on link "Money Owed to Debtor" at bounding box center [793, 136] width 107 height 30
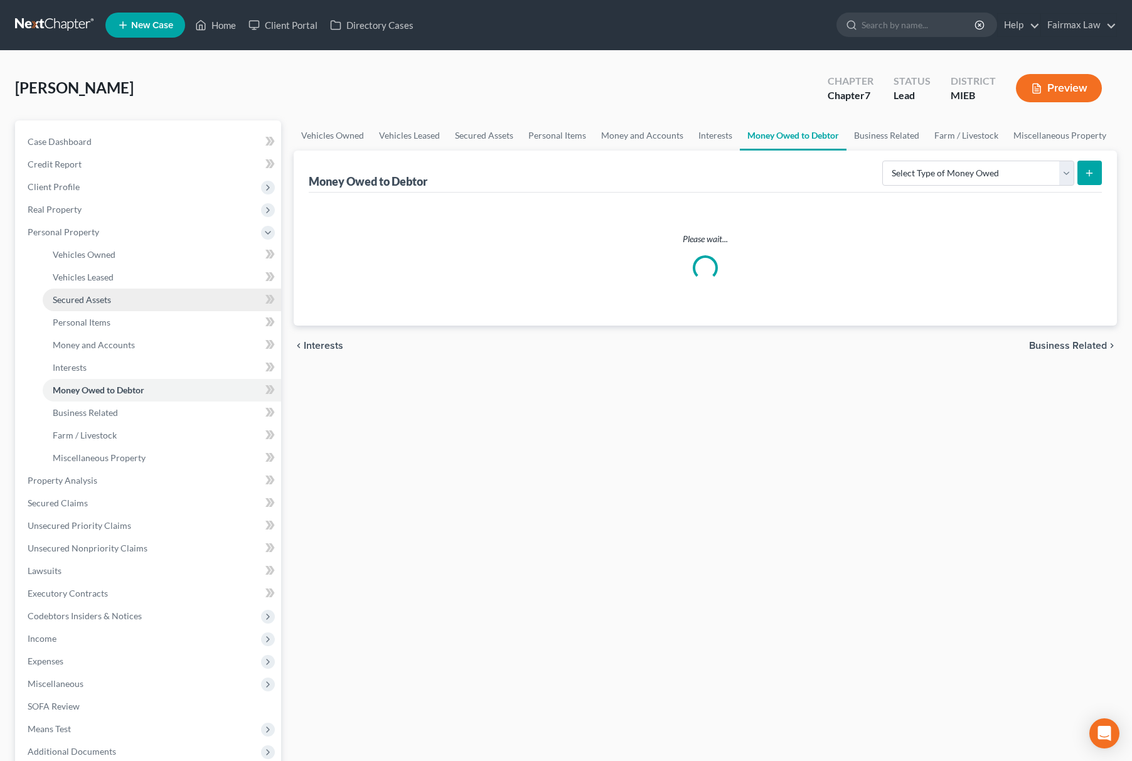
click at [104, 306] on link "Secured Assets" at bounding box center [162, 300] width 239 height 23
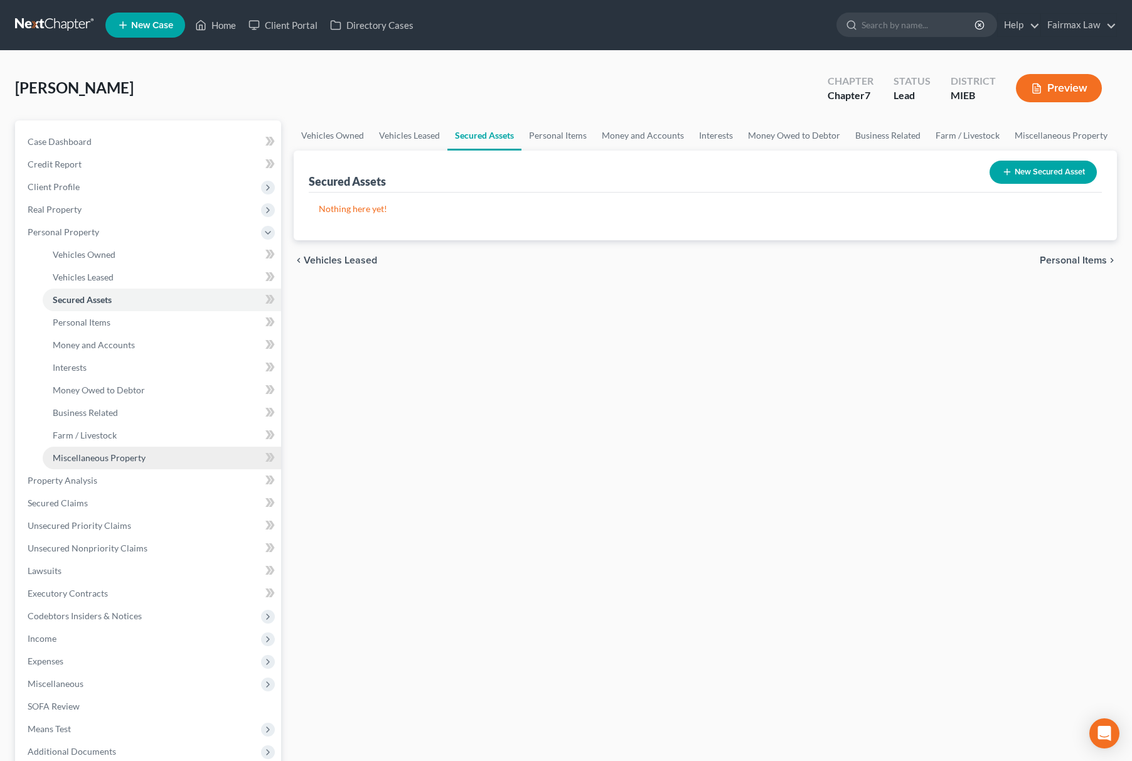
click at [100, 463] on link "Miscellaneous Property" at bounding box center [162, 458] width 239 height 23
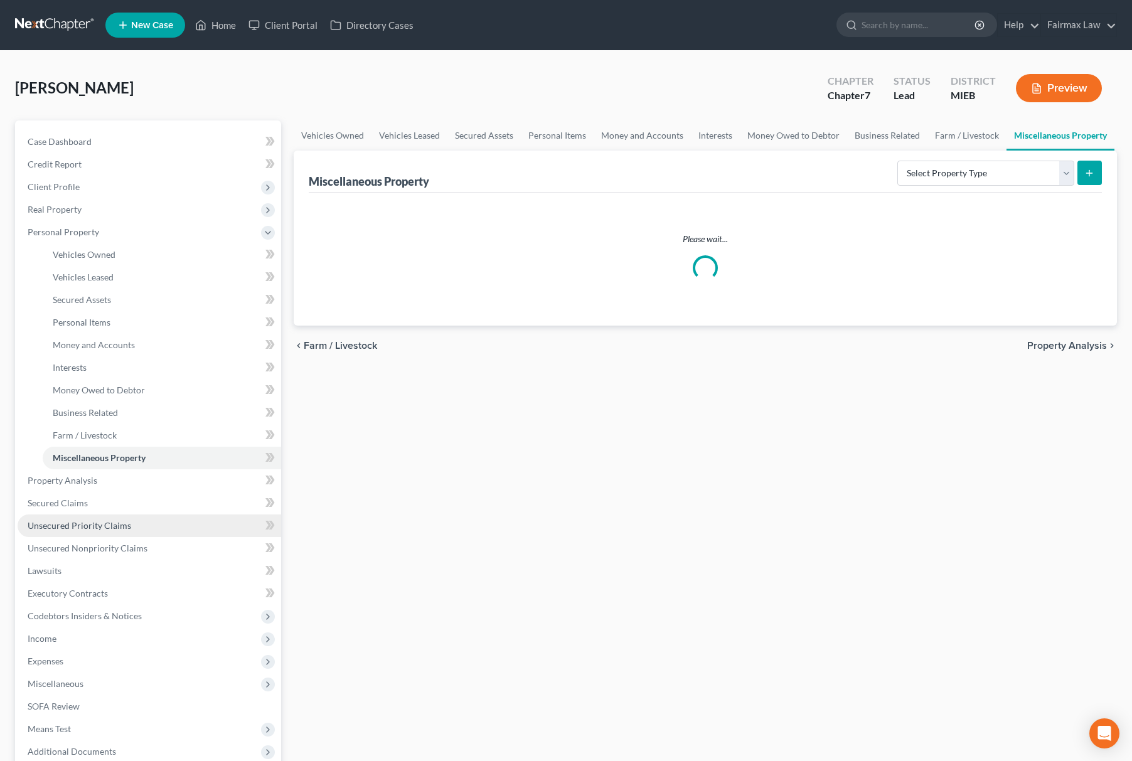
click at [95, 516] on link "Unsecured Priority Claims" at bounding box center [150, 526] width 264 height 23
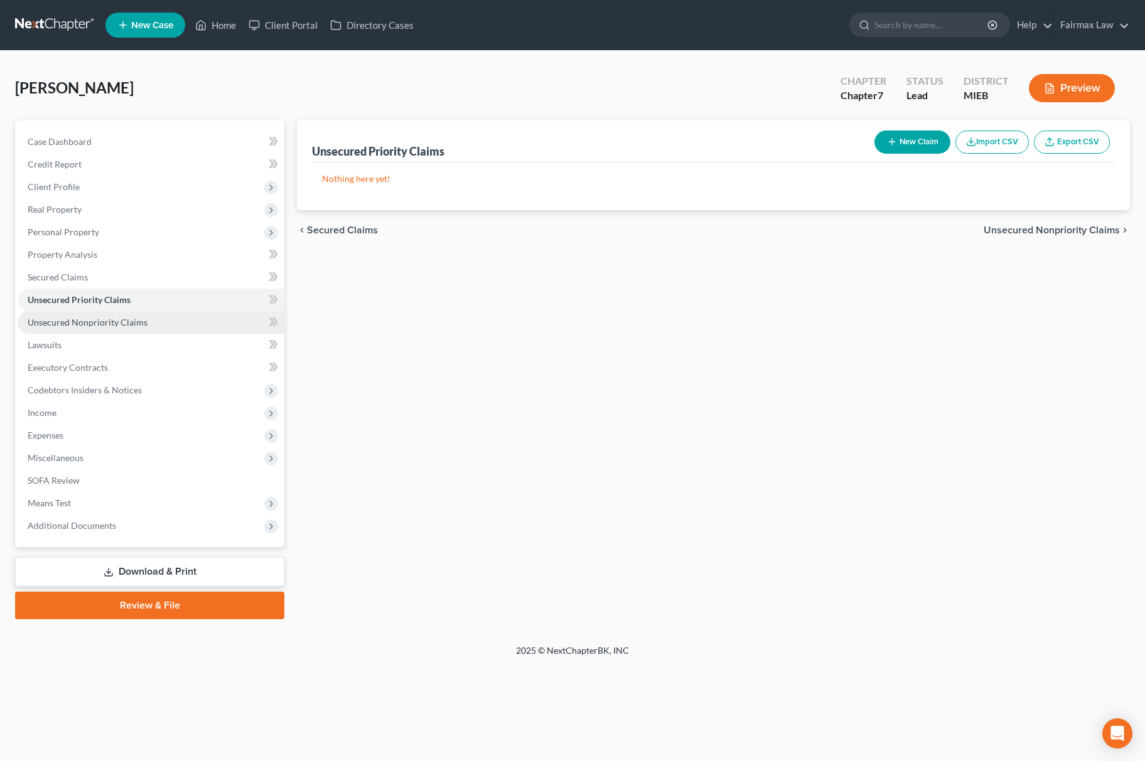
click at [110, 318] on span "Unsecured Nonpriority Claims" at bounding box center [88, 322] width 120 height 11
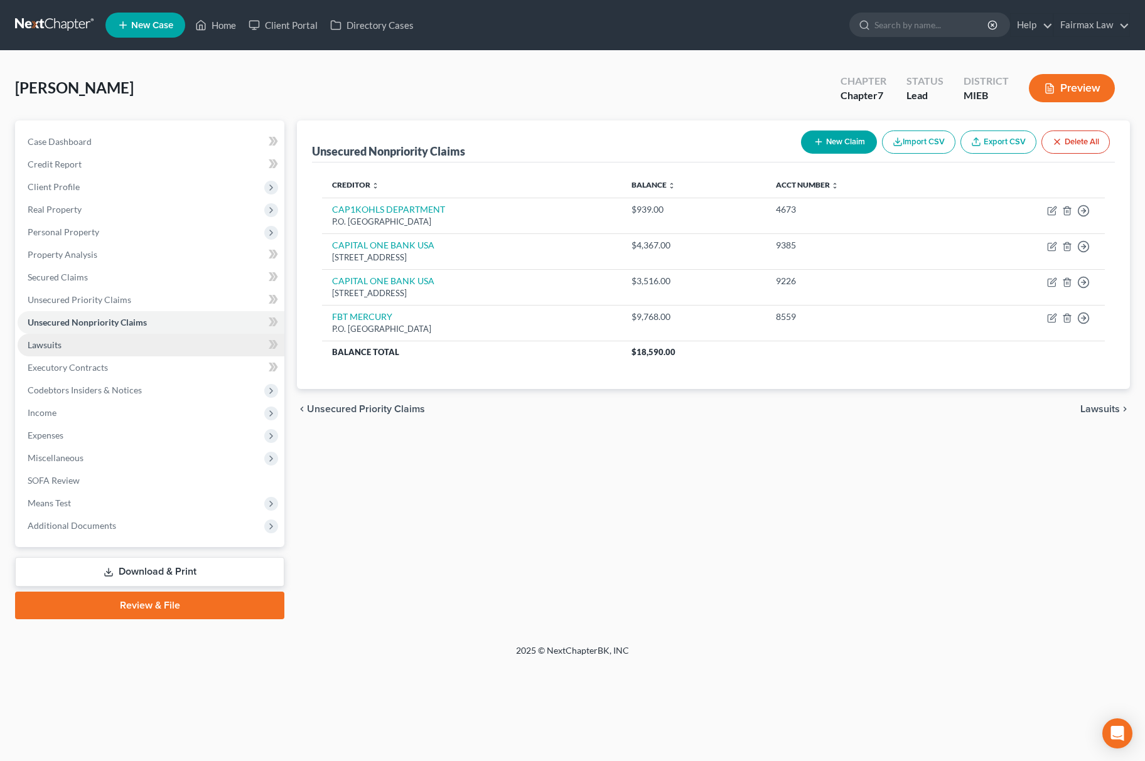
click at [46, 340] on span "Lawsuits" at bounding box center [45, 345] width 34 height 11
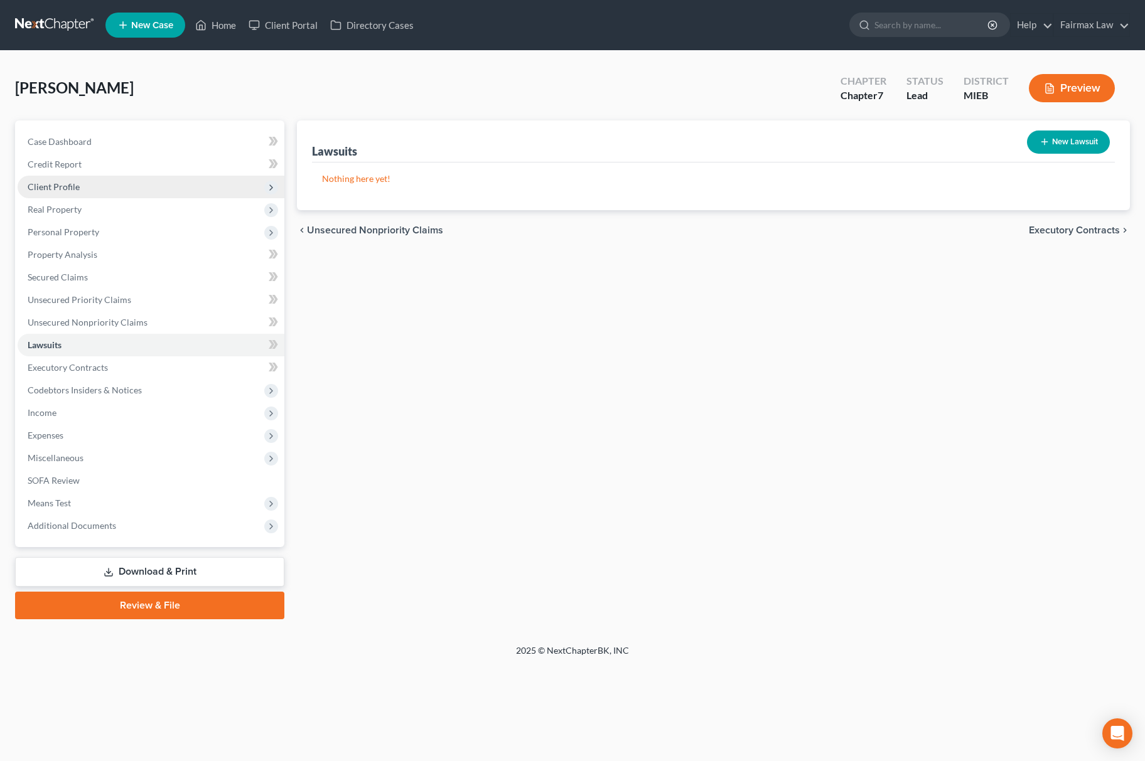
click at [104, 193] on span "Client Profile" at bounding box center [151, 187] width 267 height 23
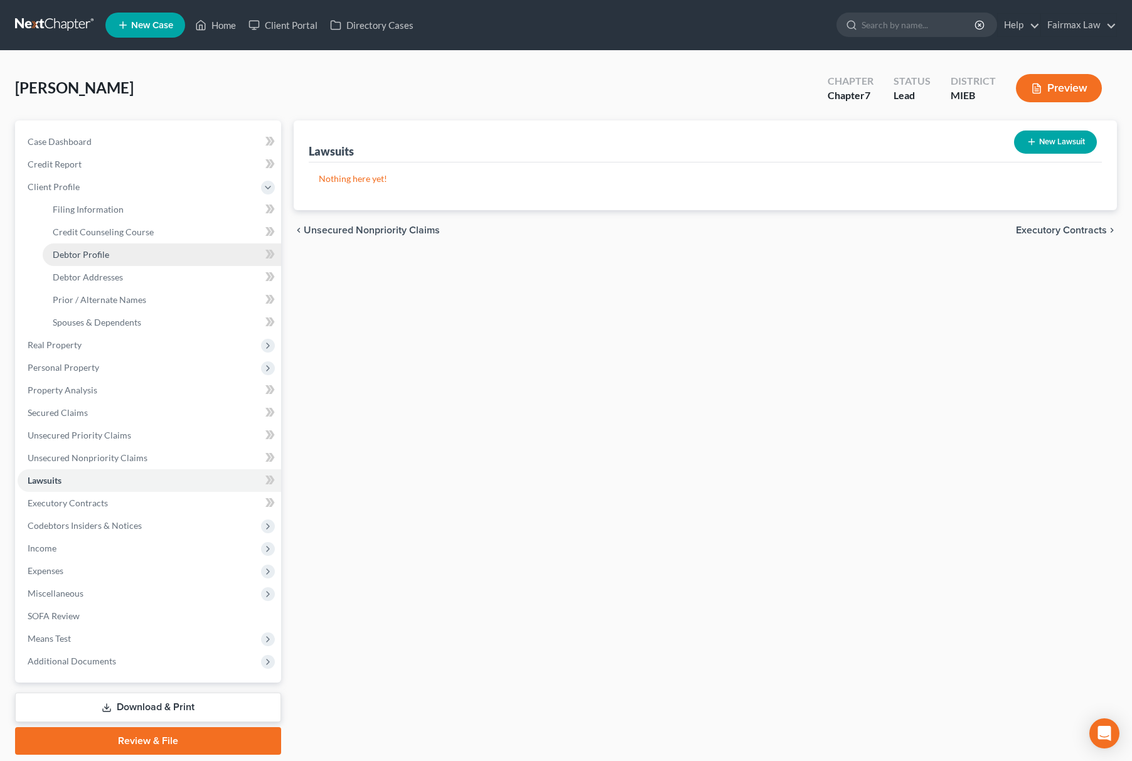
click at [116, 247] on link "Debtor Profile" at bounding box center [162, 255] width 239 height 23
select select "0"
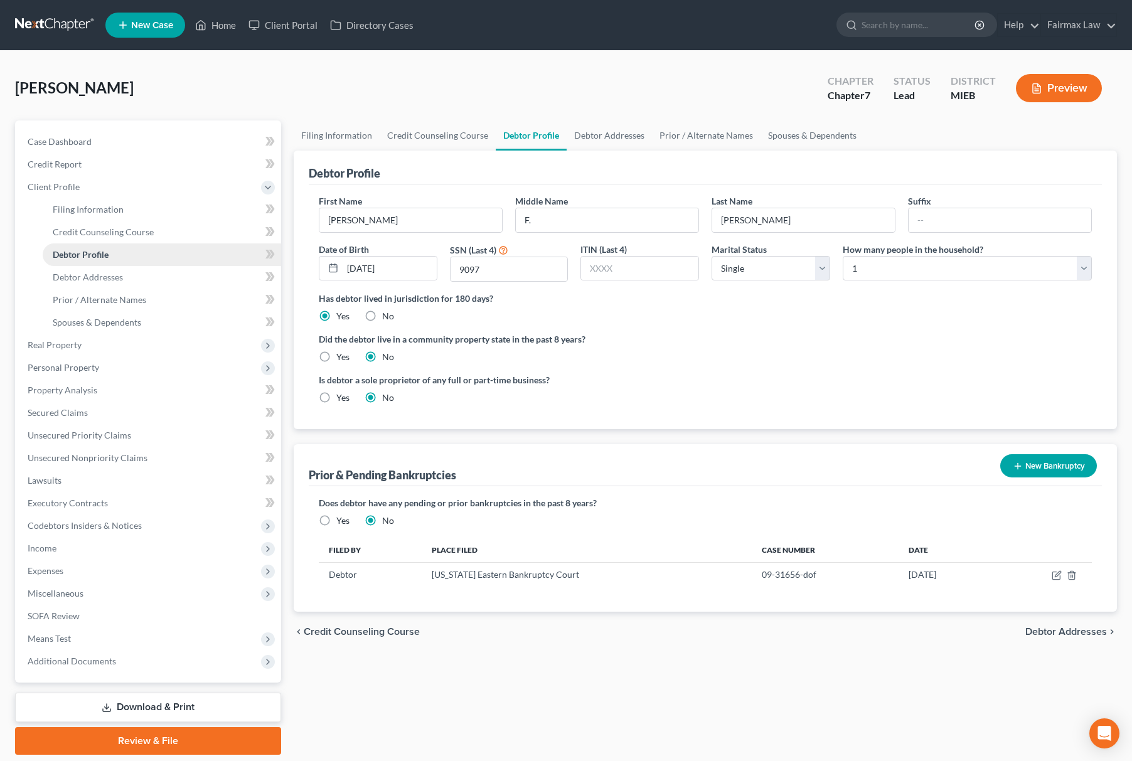
radio input "true"
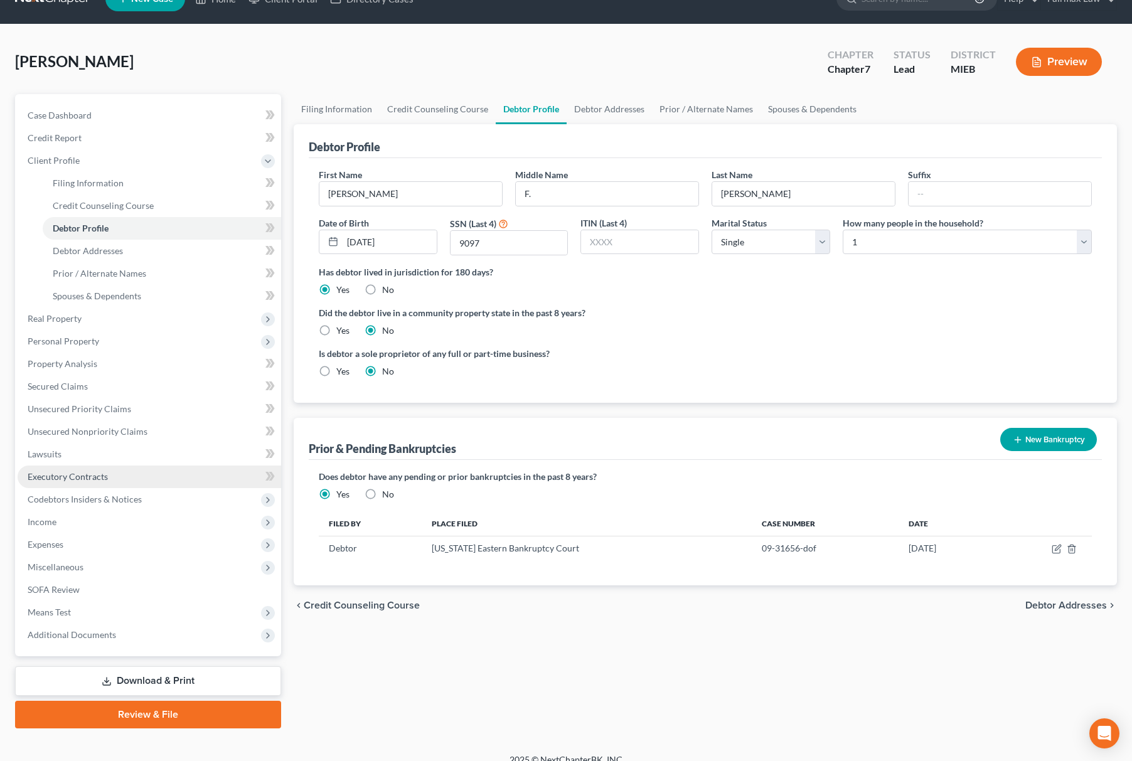
scroll to position [41, 0]
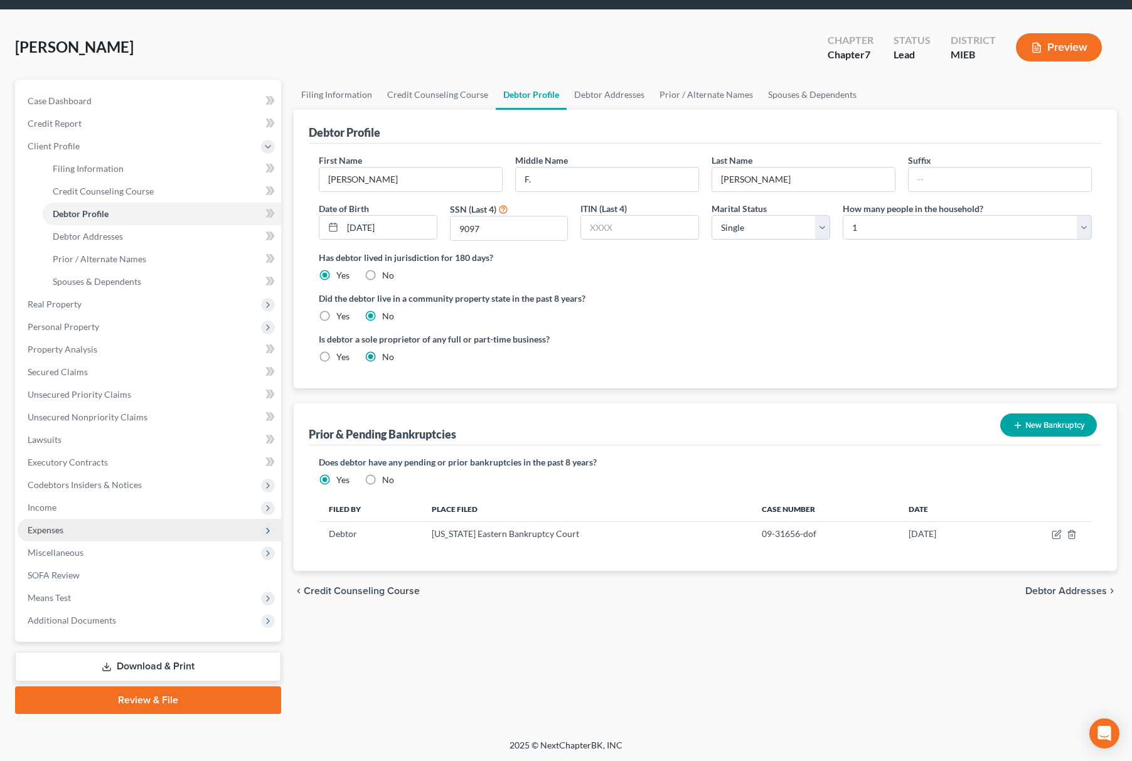
click at [94, 536] on span "Expenses" at bounding box center [150, 530] width 264 height 23
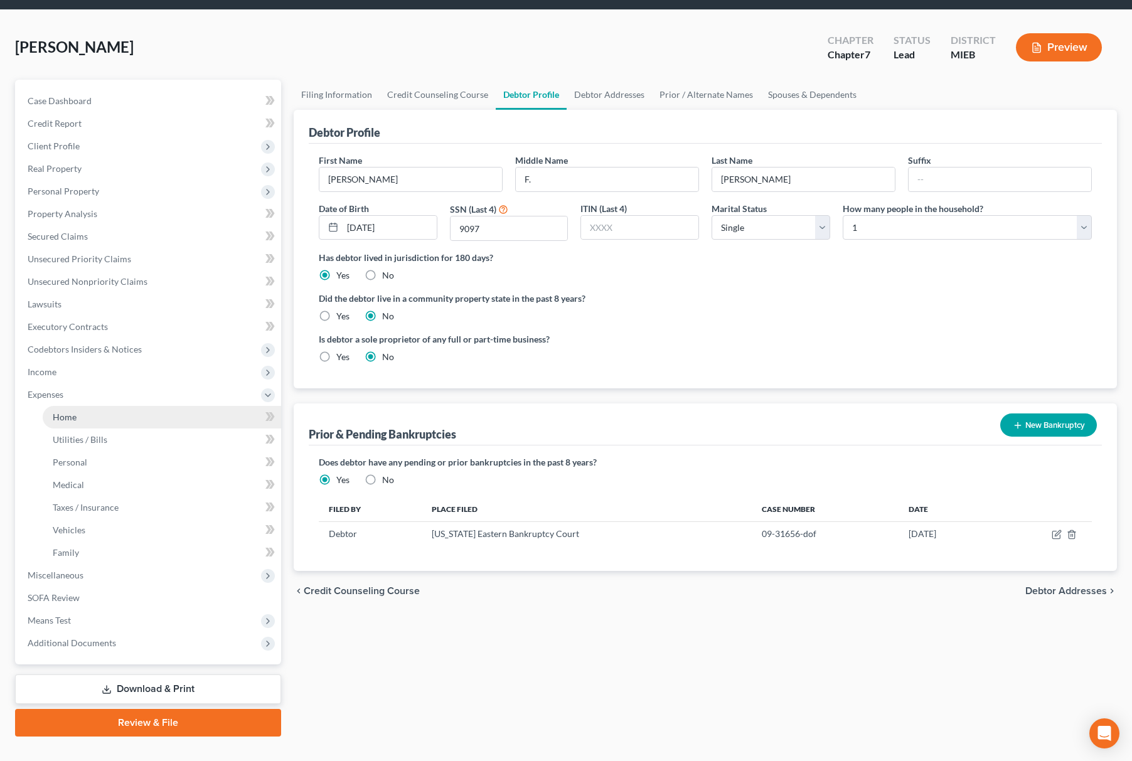
click at [87, 419] on link "Home" at bounding box center [162, 417] width 239 height 23
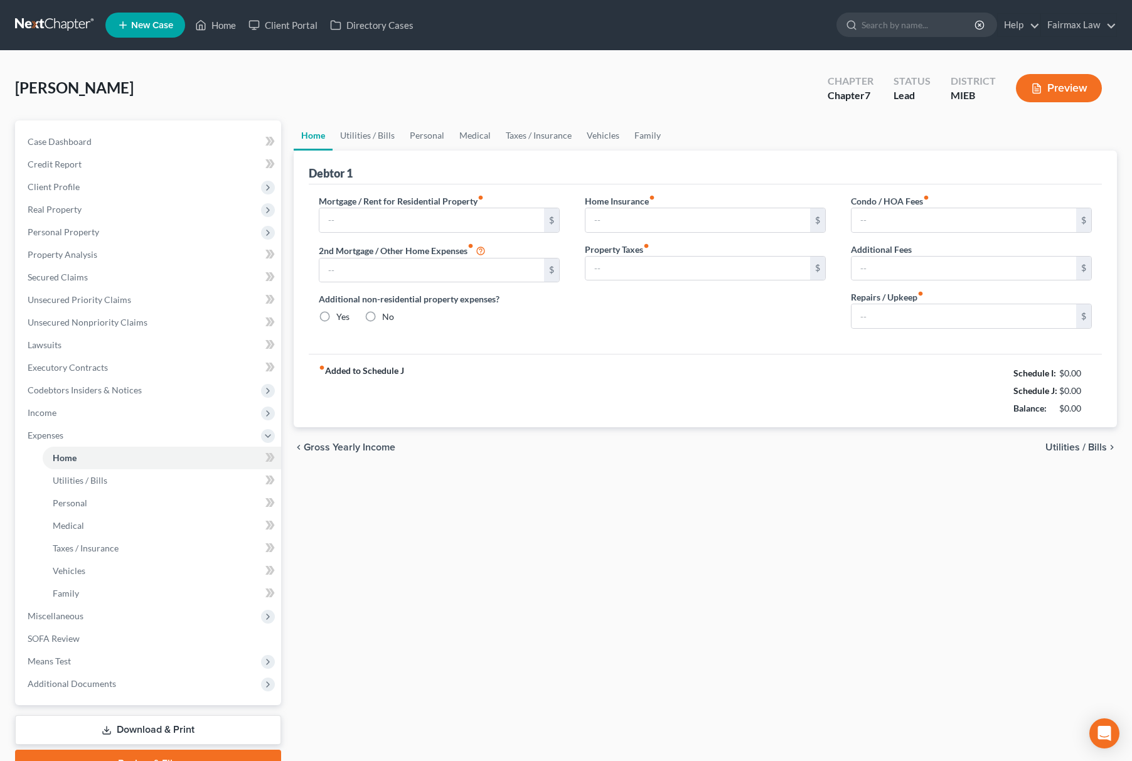
type input "0.00"
radio input "true"
type input "0.00"
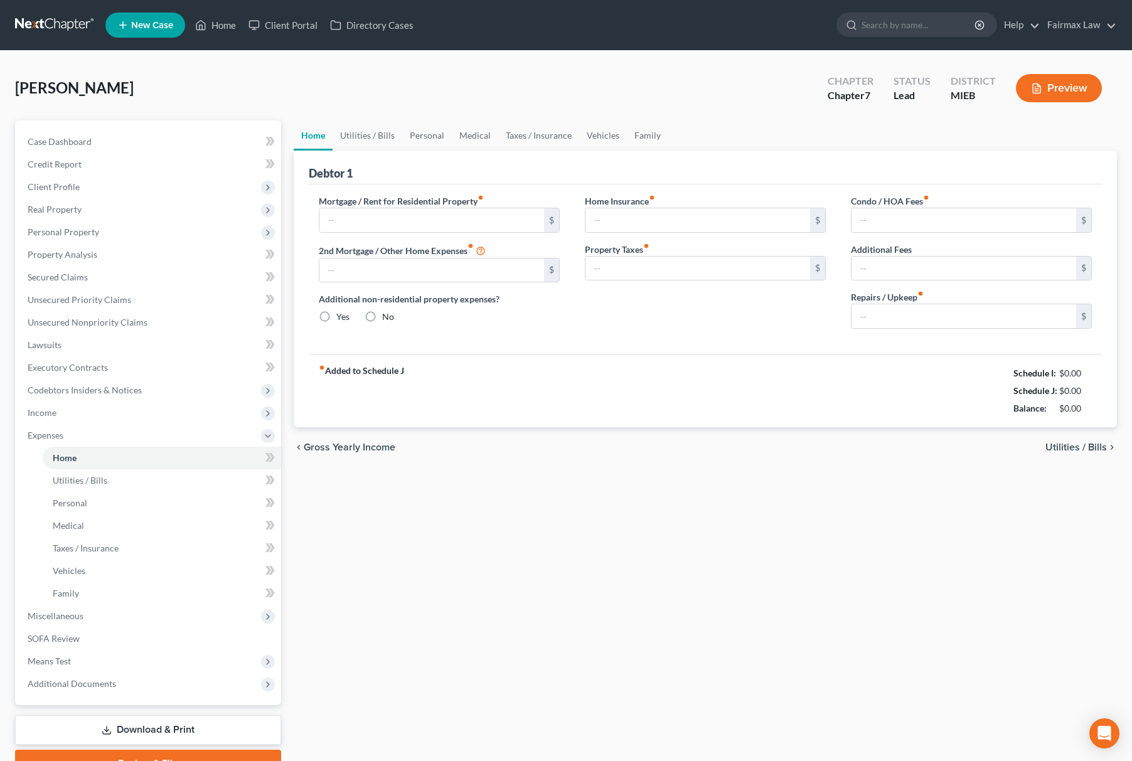
type input "0.00"
drag, startPoint x: 977, startPoint y: 363, endPoint x: 1097, endPoint y: 405, distance: 127.3
click at [1097, 405] on div "fiber_manual_record Added to Schedule J Schedule I: $1,312.00 Schedule J: $420.…" at bounding box center [705, 390] width 793 height 73
copy div "Schedule I: $1,312.00 Schedule J: $420.00 Balance: $892.00"
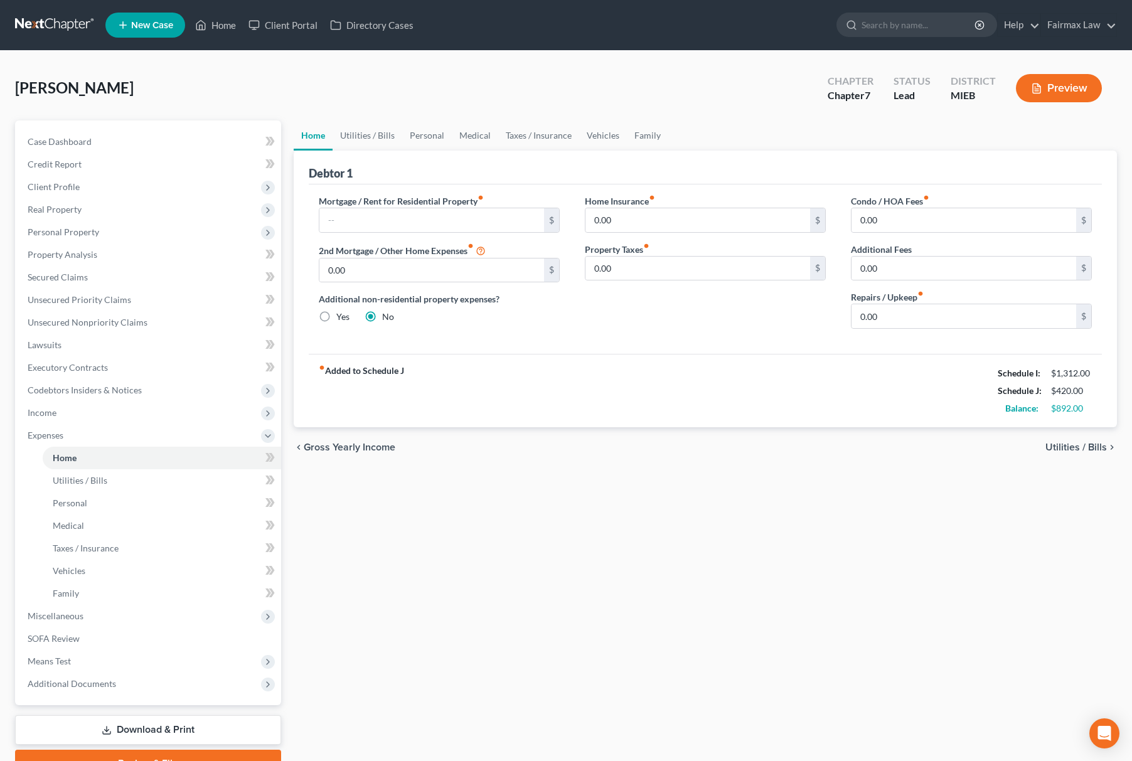
click at [575, 394] on div "fiber_manual_record Added to Schedule J Schedule I: $1,312.00 Schedule J: $420.…" at bounding box center [705, 390] width 793 height 73
click at [644, 128] on link "Family" at bounding box center [647, 136] width 41 height 30
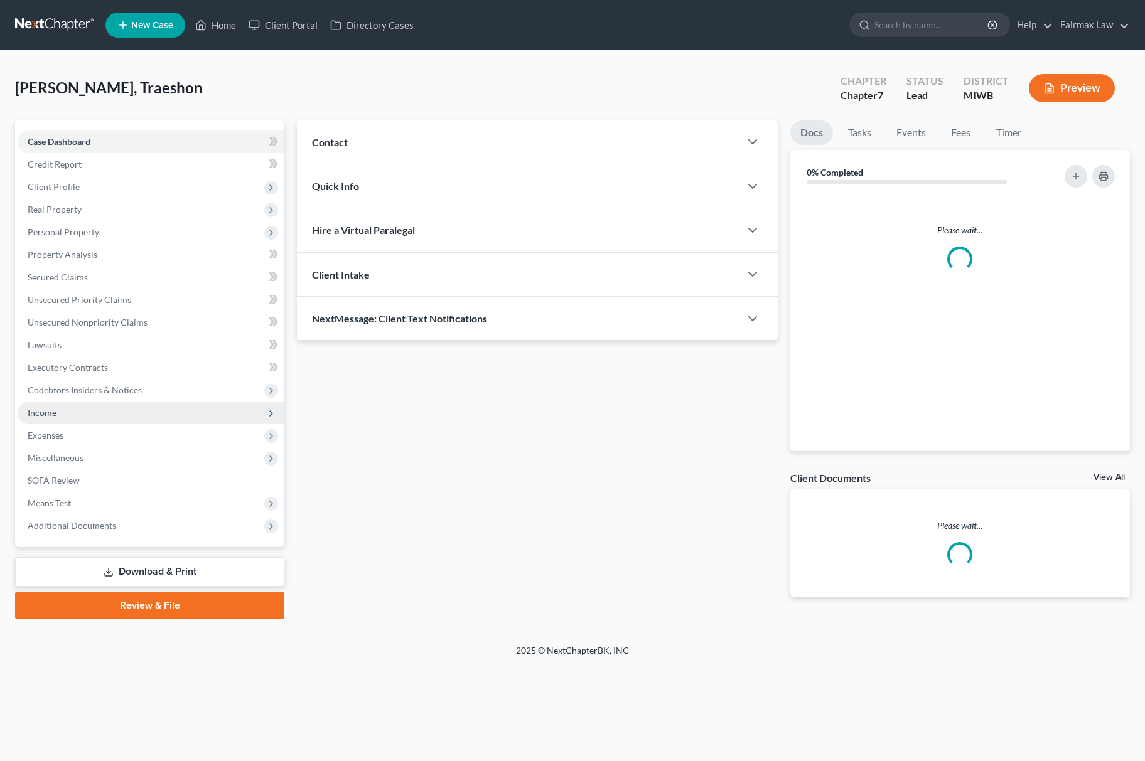
click at [98, 403] on span "Income" at bounding box center [151, 413] width 267 height 23
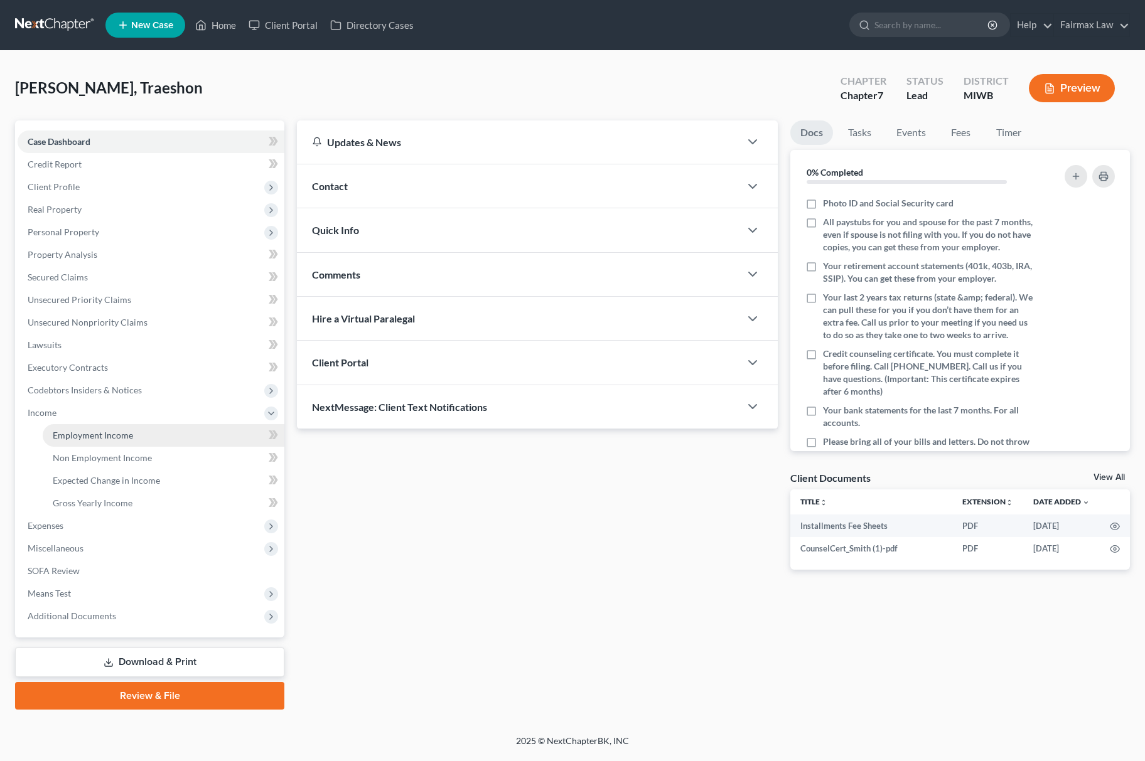
click at [95, 430] on span "Employment Income" at bounding box center [93, 435] width 80 height 11
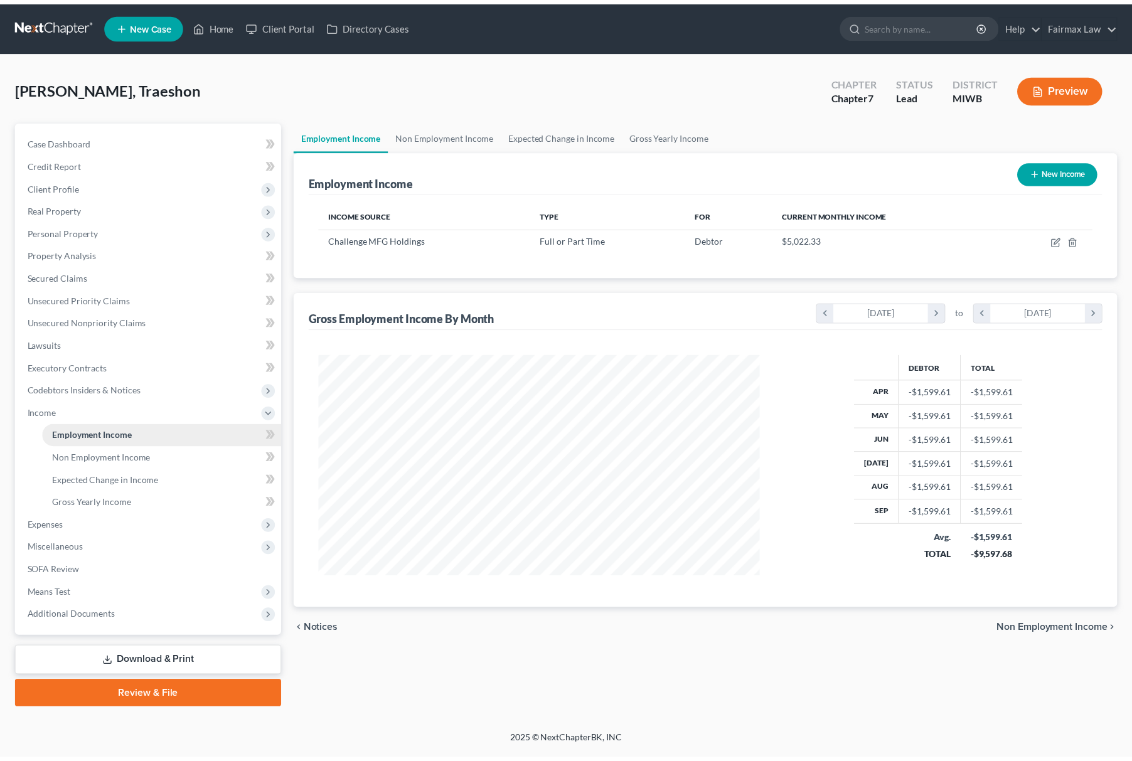
scroll to position [227, 471]
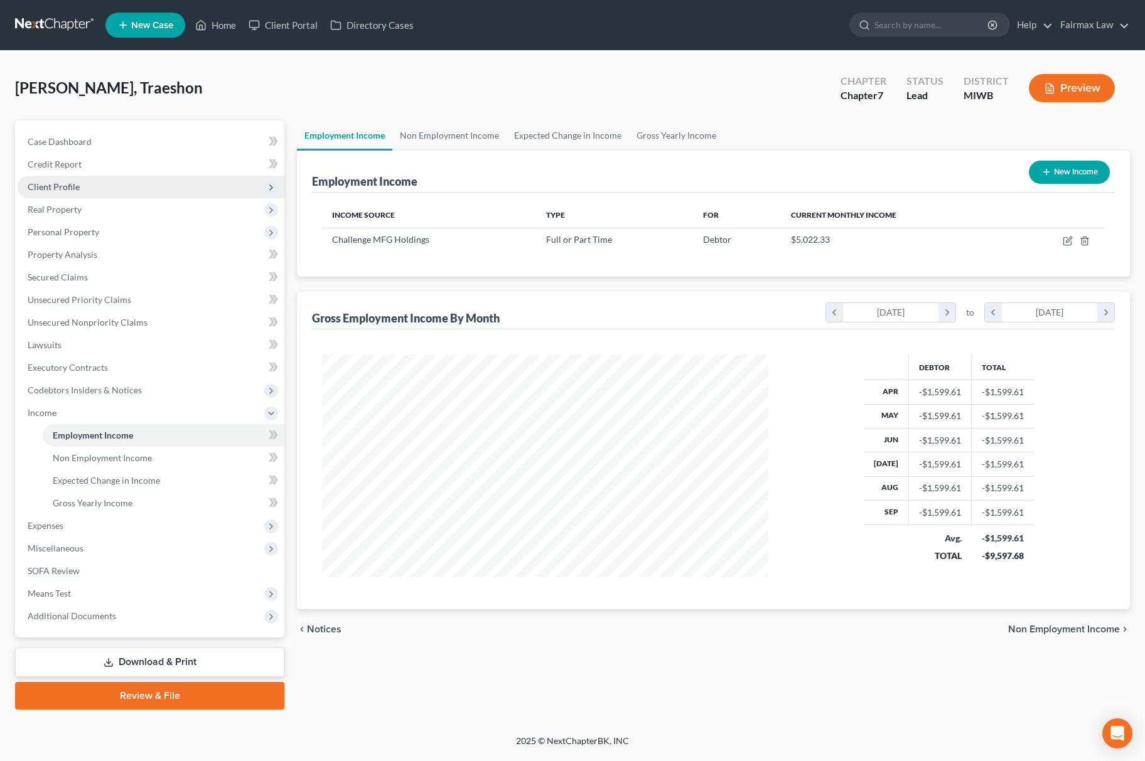
click at [117, 183] on span "Client Profile" at bounding box center [151, 187] width 267 height 23
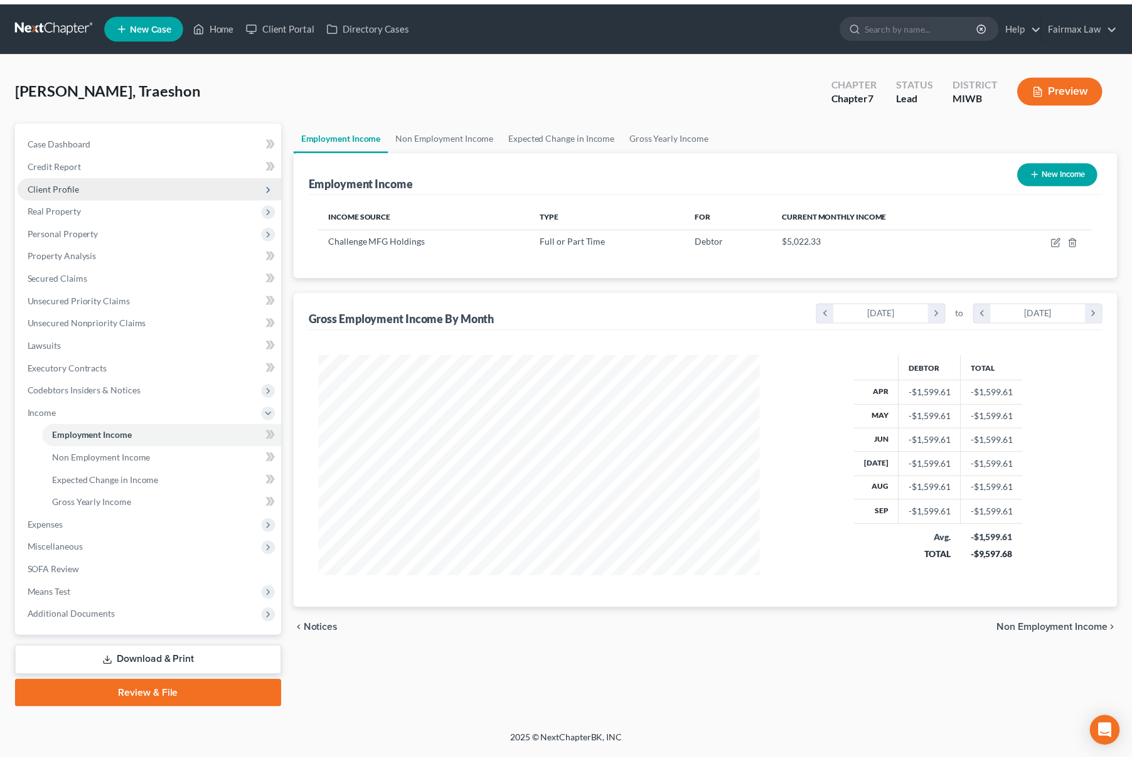
scroll to position [627443, 627202]
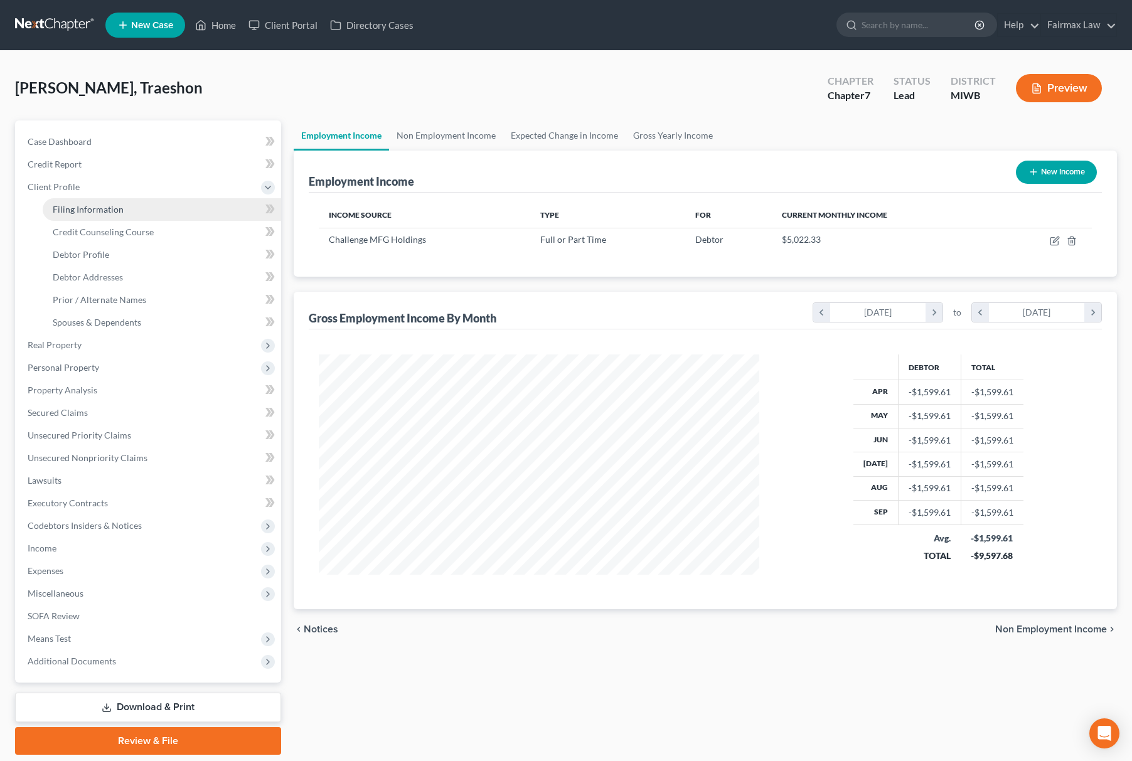
click at [103, 210] on span "Filing Information" at bounding box center [88, 209] width 71 height 11
select select "1"
select select "0"
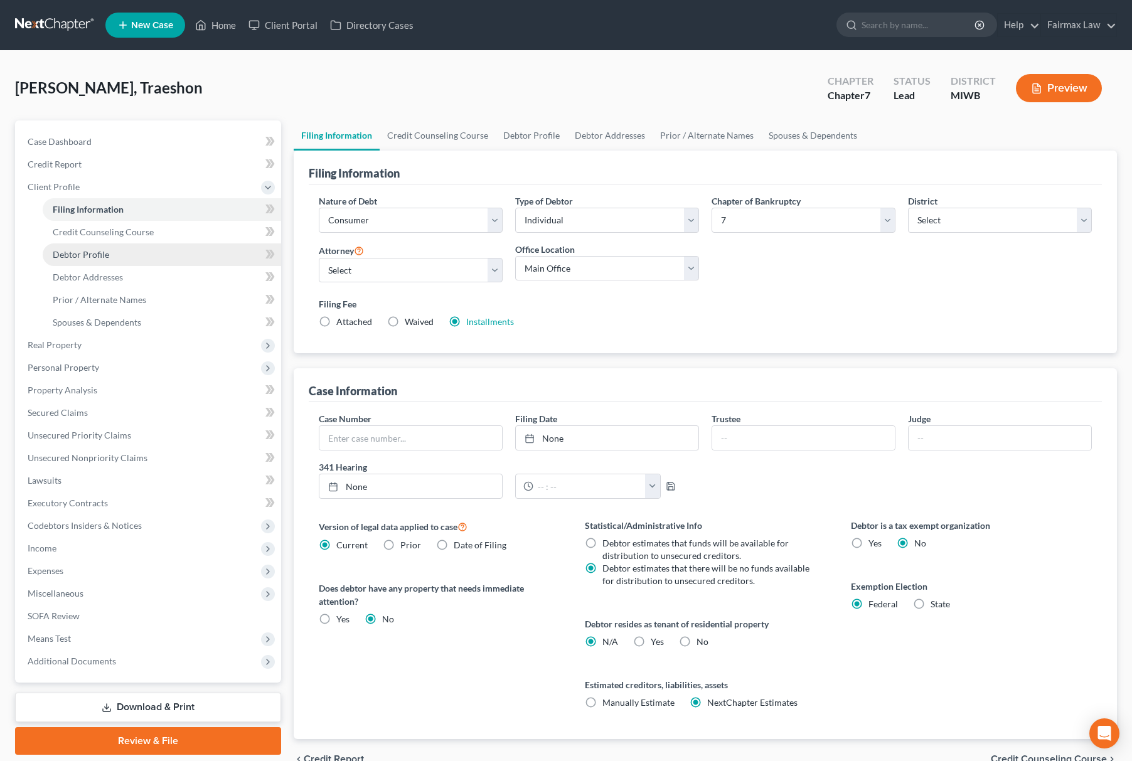
click at [88, 244] on link "Debtor Profile" at bounding box center [162, 255] width 239 height 23
select select "2"
select select "0"
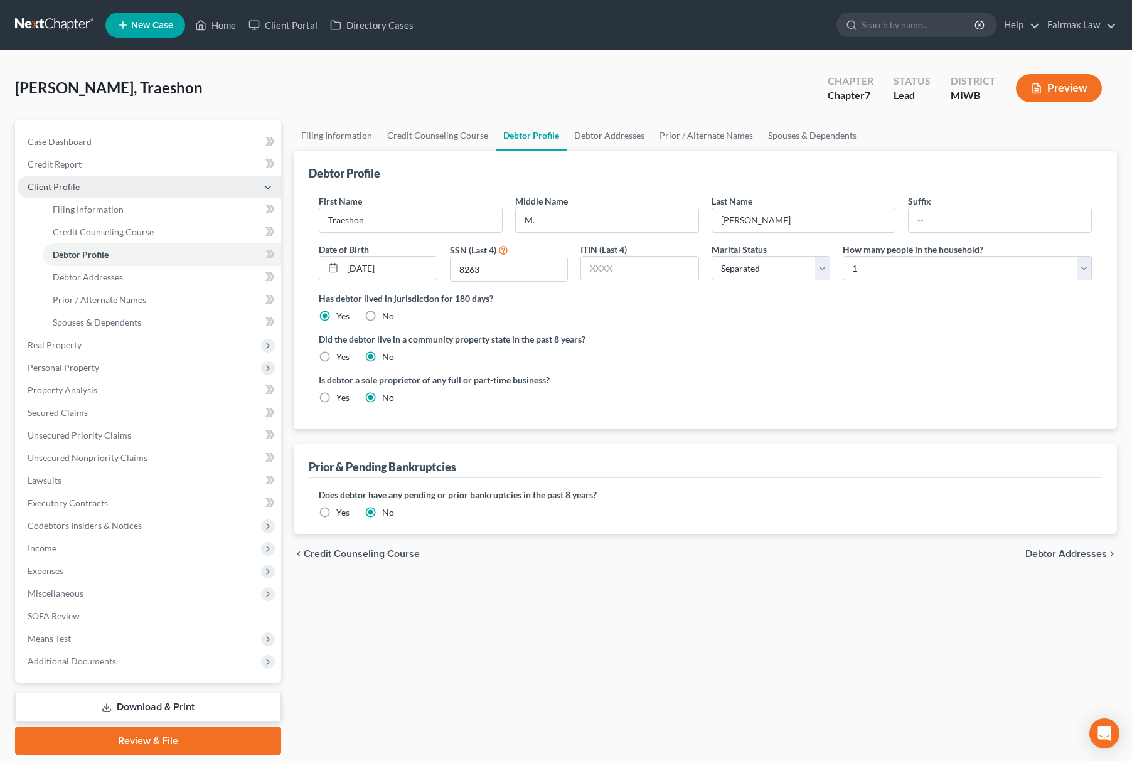
click at [111, 189] on span "Client Profile" at bounding box center [150, 187] width 264 height 23
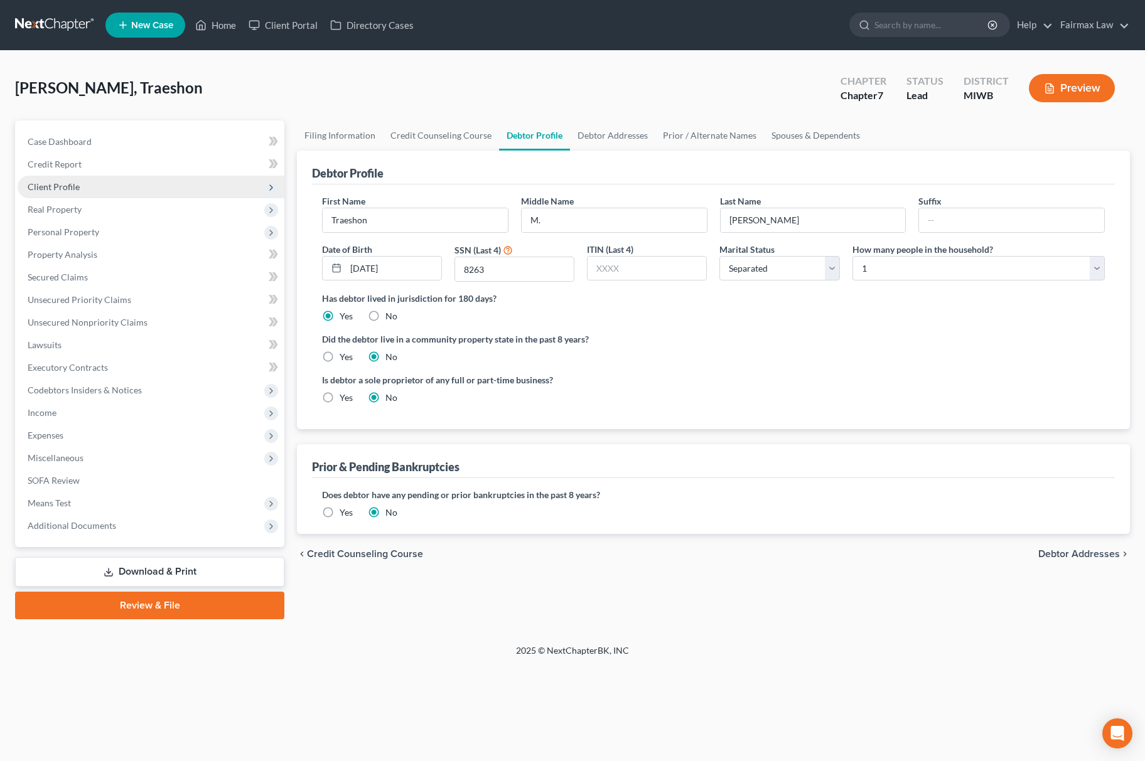
click at [112, 186] on span "Client Profile" at bounding box center [151, 187] width 267 height 23
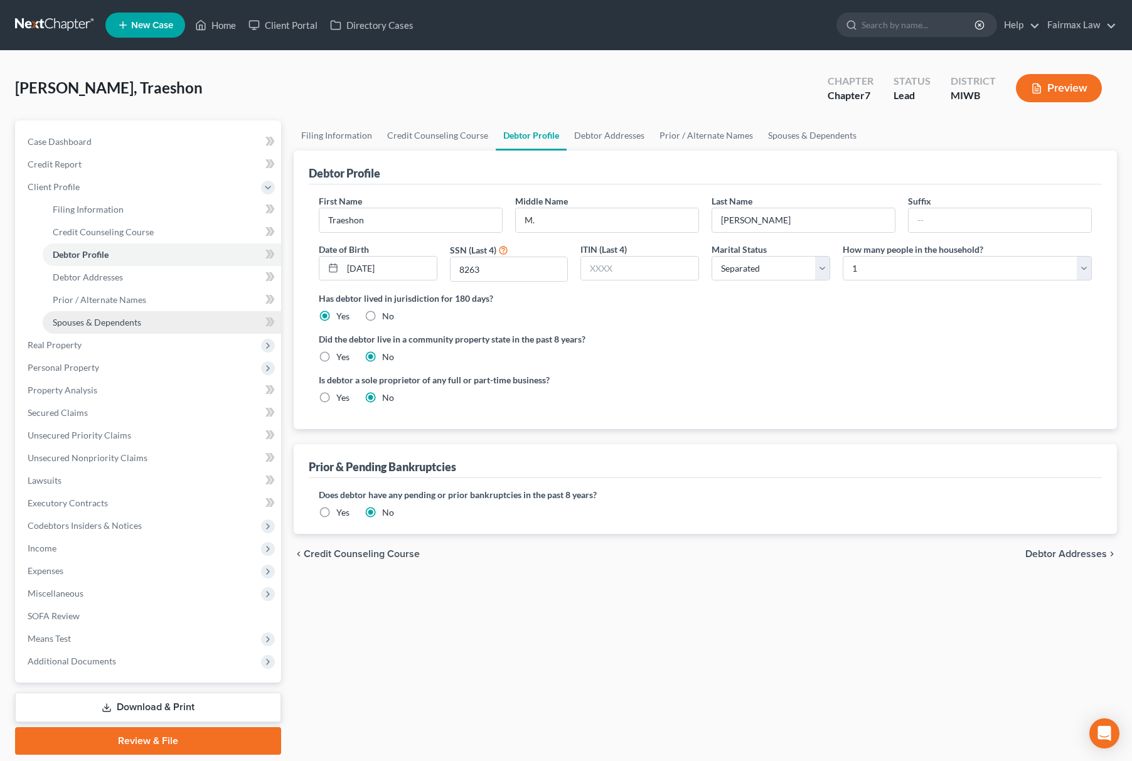
click at [134, 319] on span "Spouses & Dependents" at bounding box center [97, 322] width 89 height 11
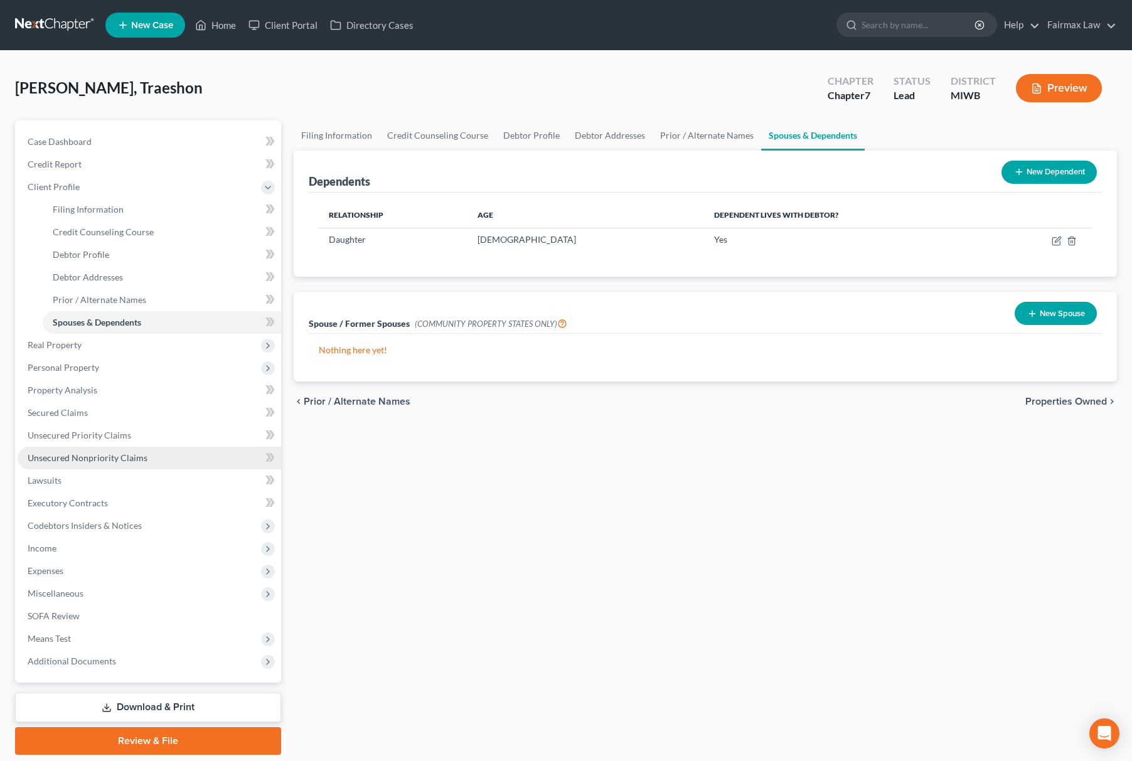
click at [116, 458] on span "Unsecured Nonpriority Claims" at bounding box center [88, 458] width 120 height 11
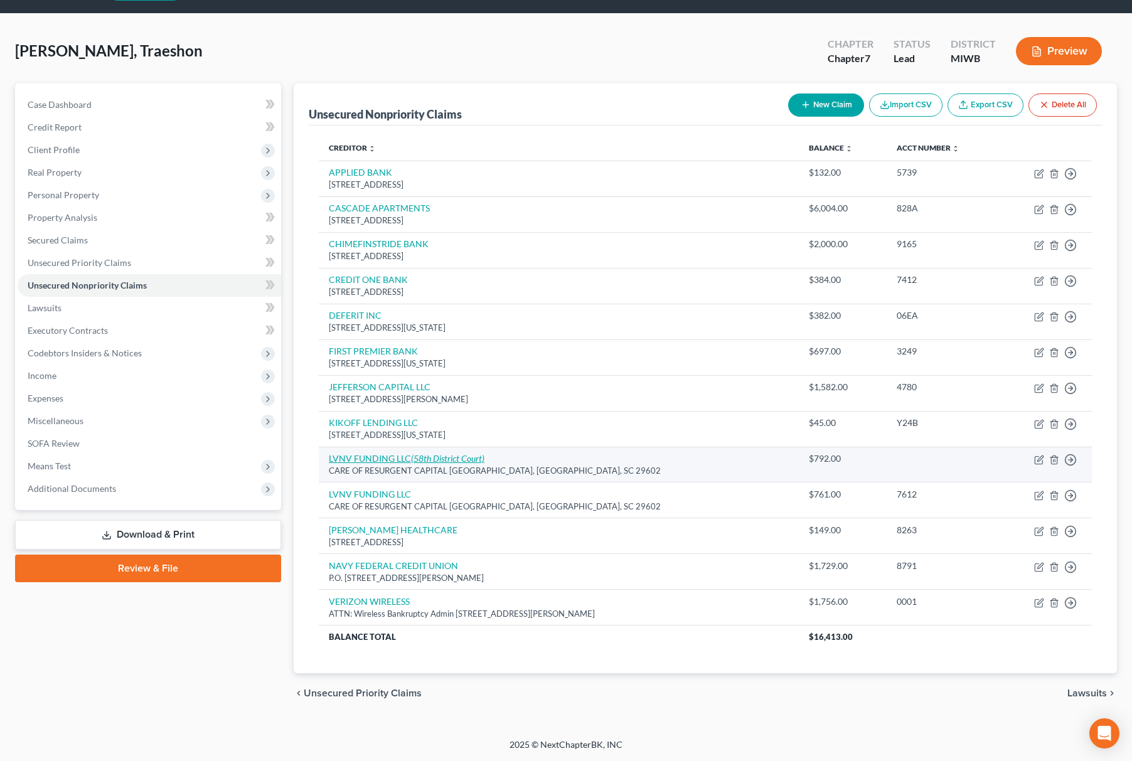
scroll to position [40, 0]
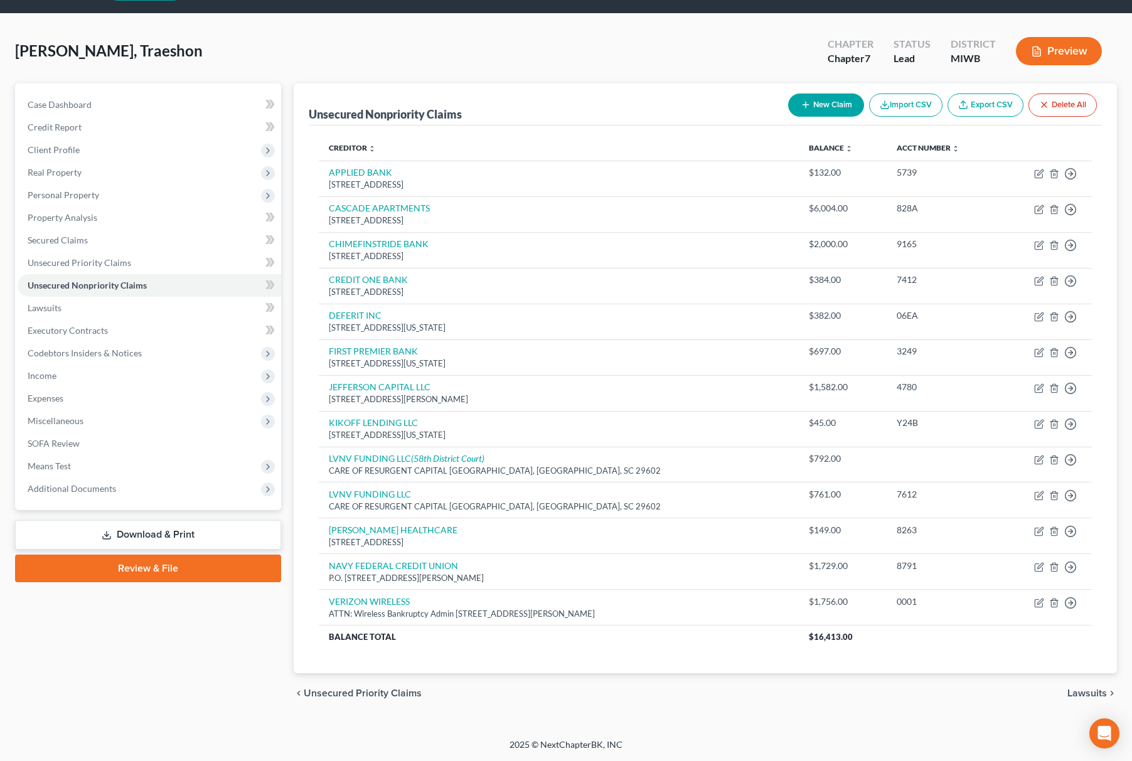
click at [911, 96] on button "Import CSV" at bounding box center [905, 105] width 73 height 23
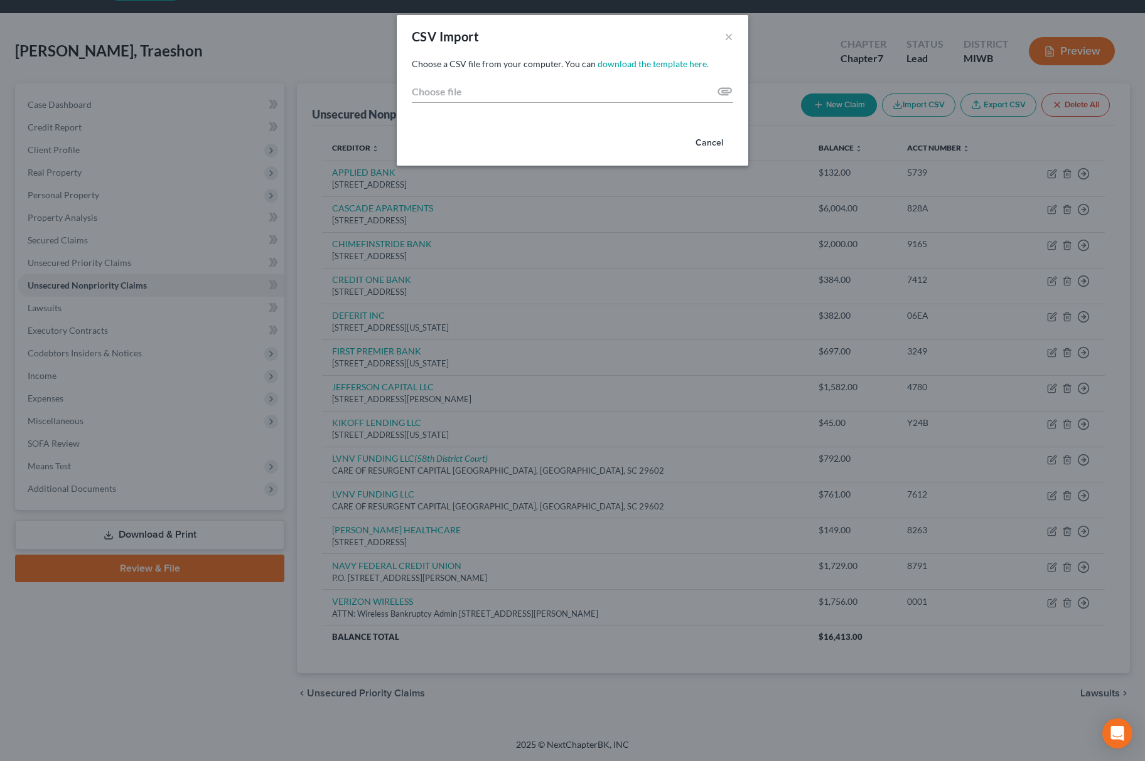
click at [668, 227] on div "CSV Import × Choose a CSV file from your computer. You can download the templat…" at bounding box center [572, 380] width 1145 height 761
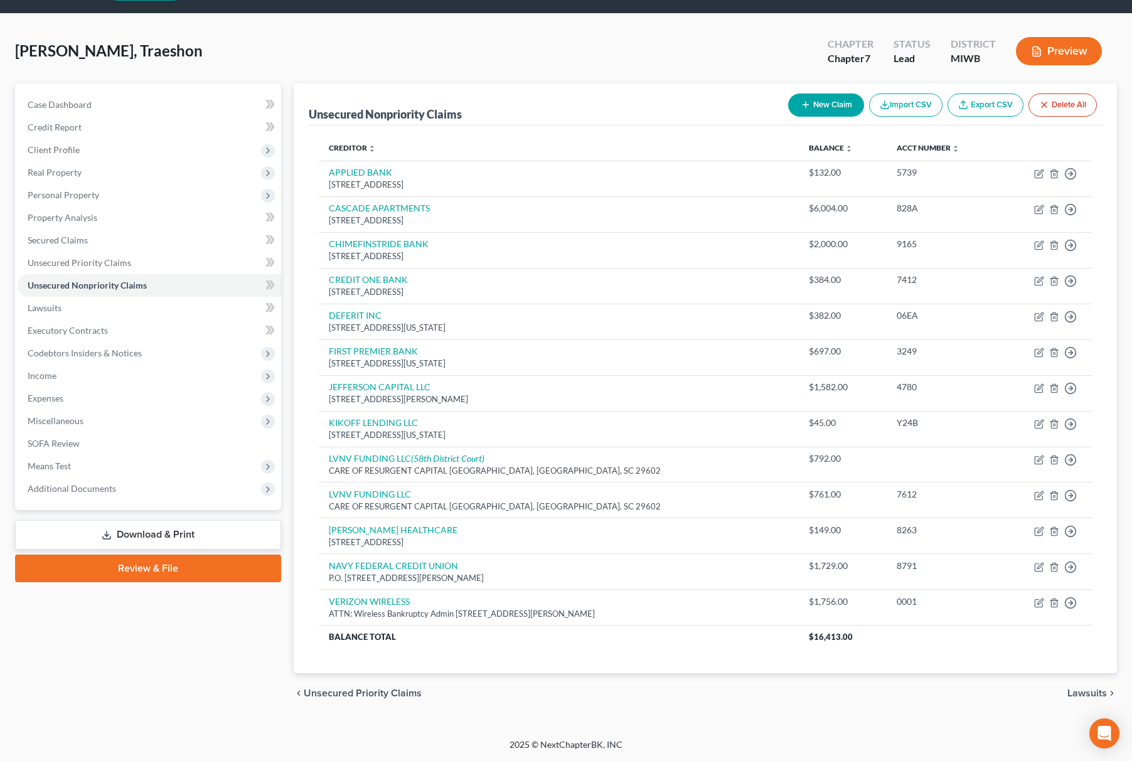
click at [651, 53] on div "Smith, Traeshon Upgraded Chapter Chapter 7 Status Lead District MIWB Preview" at bounding box center [566, 56] width 1102 height 55
click at [86, 483] on span "Additional Documents" at bounding box center [72, 488] width 89 height 11
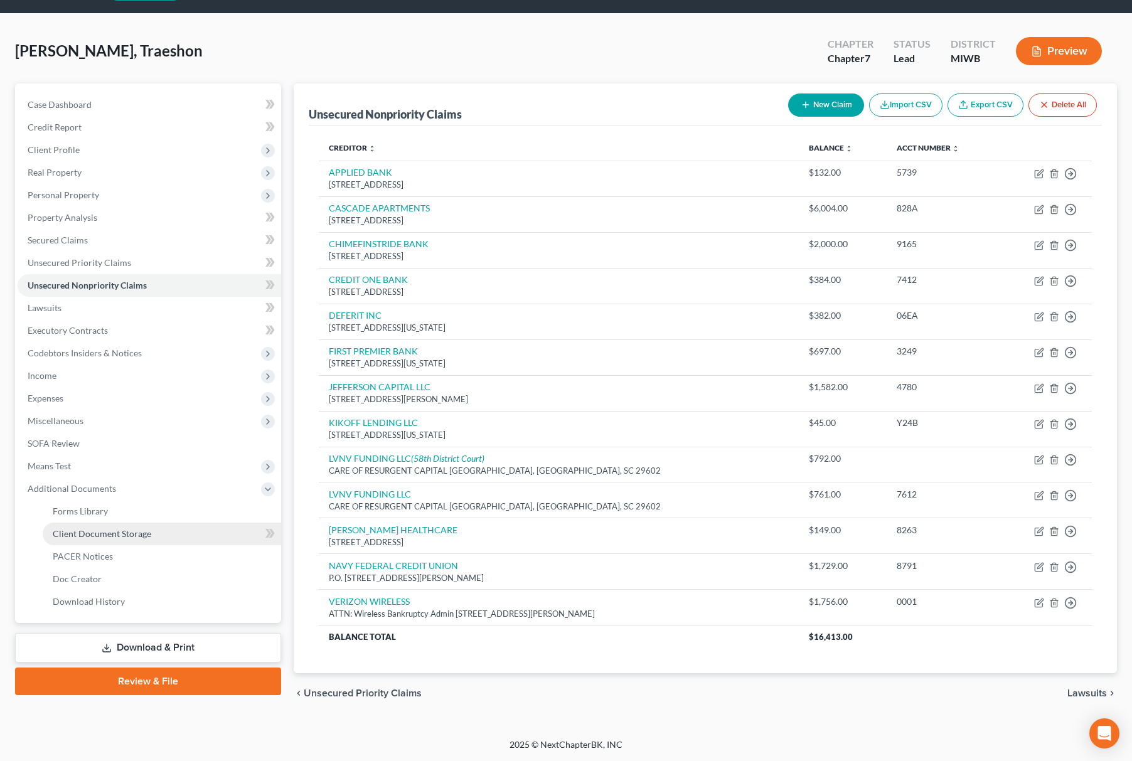
click at [131, 528] on span "Client Document Storage" at bounding box center [102, 533] width 99 height 11
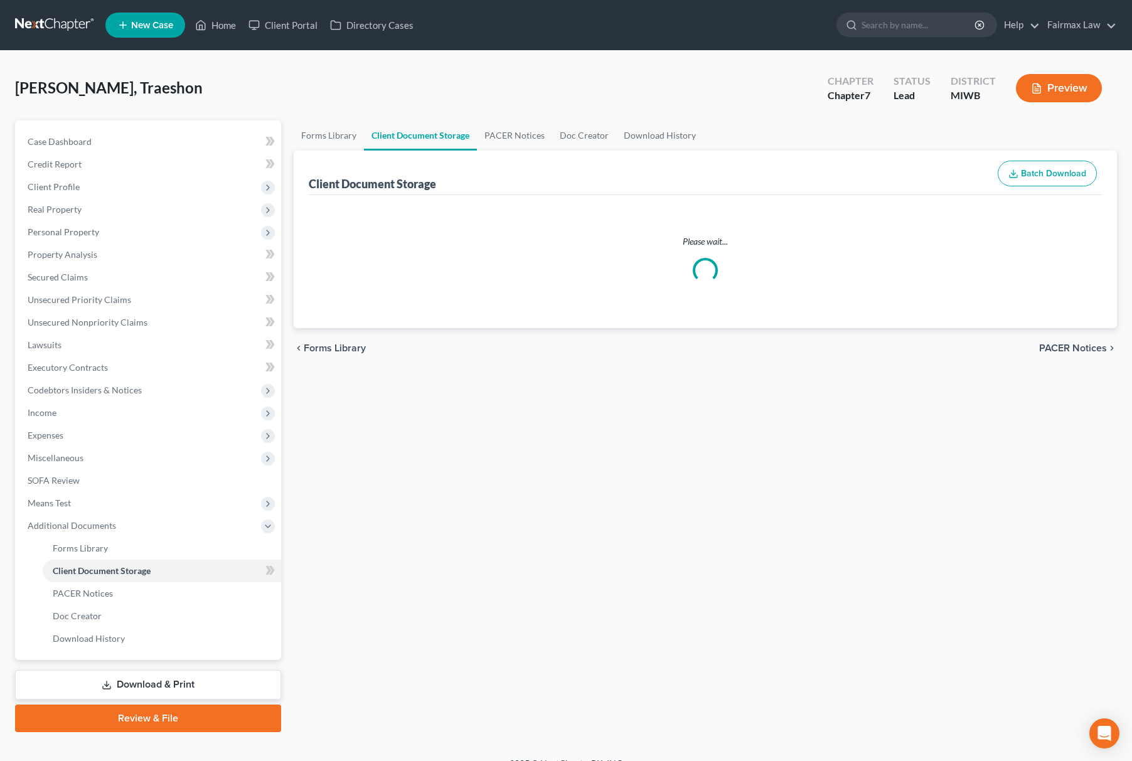
select select "1"
select select "4"
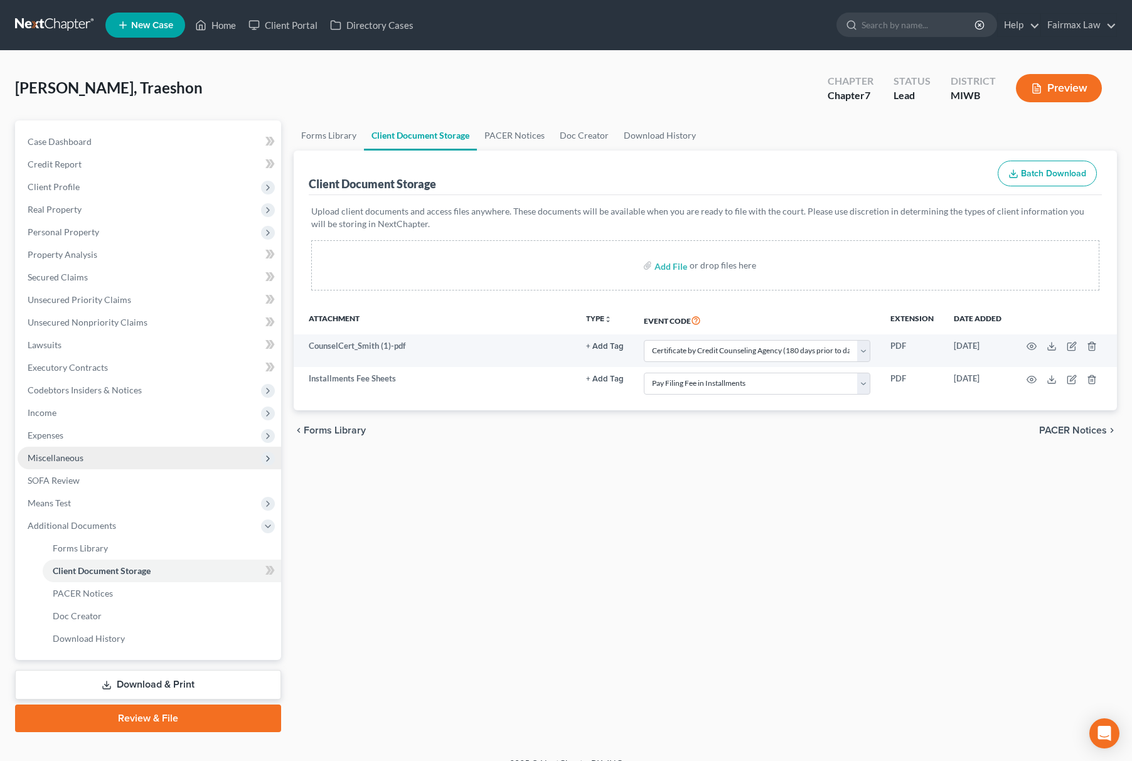
click at [76, 456] on span "Miscellaneous" at bounding box center [56, 458] width 56 height 11
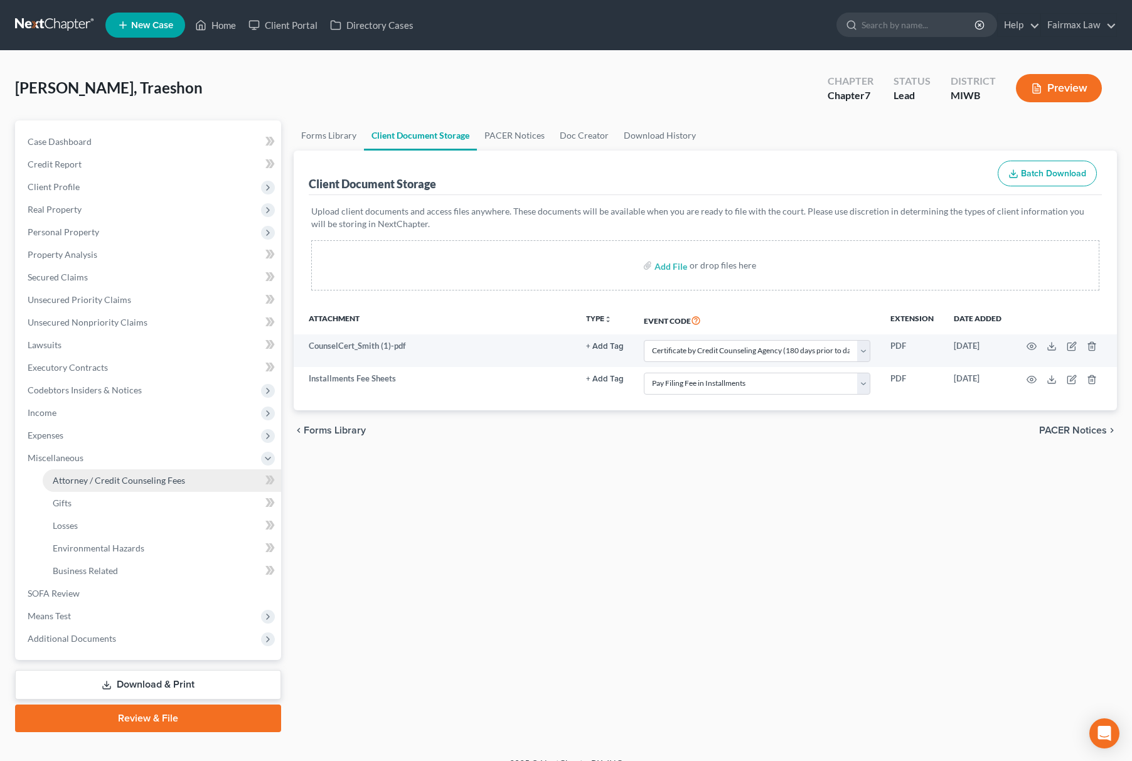
click at [112, 481] on span "Attorney / Credit Counseling Fees" at bounding box center [119, 480] width 132 height 11
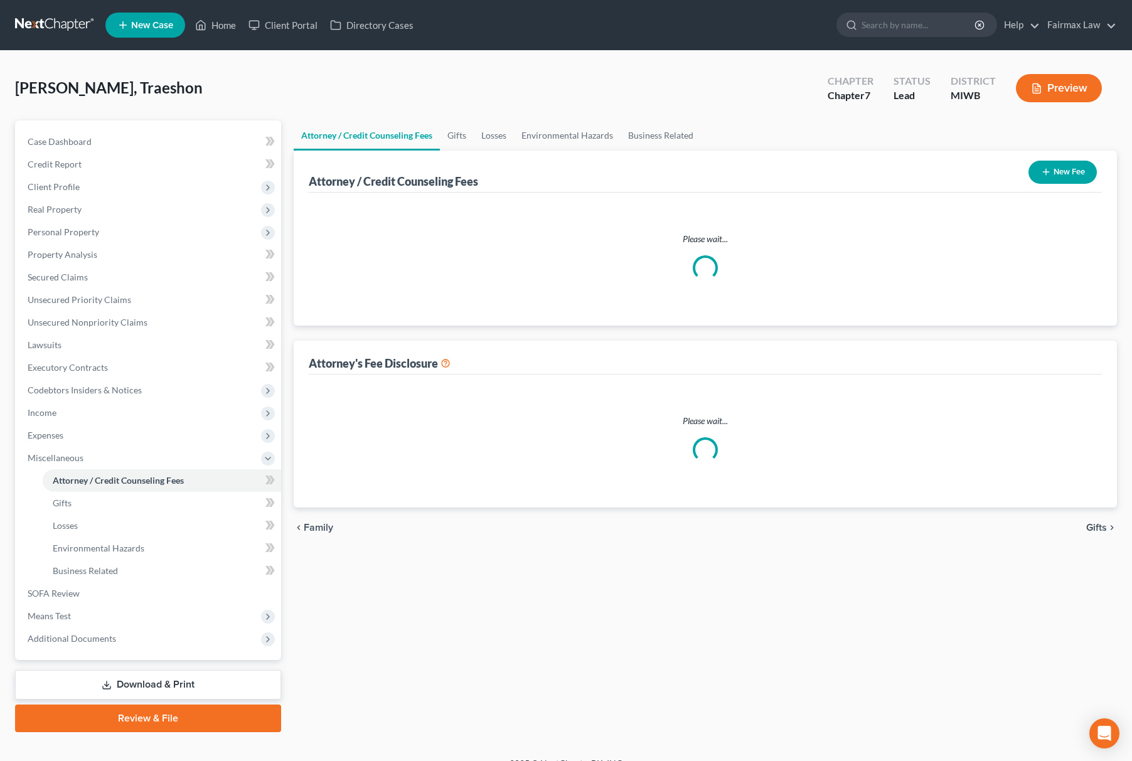
select select "1"
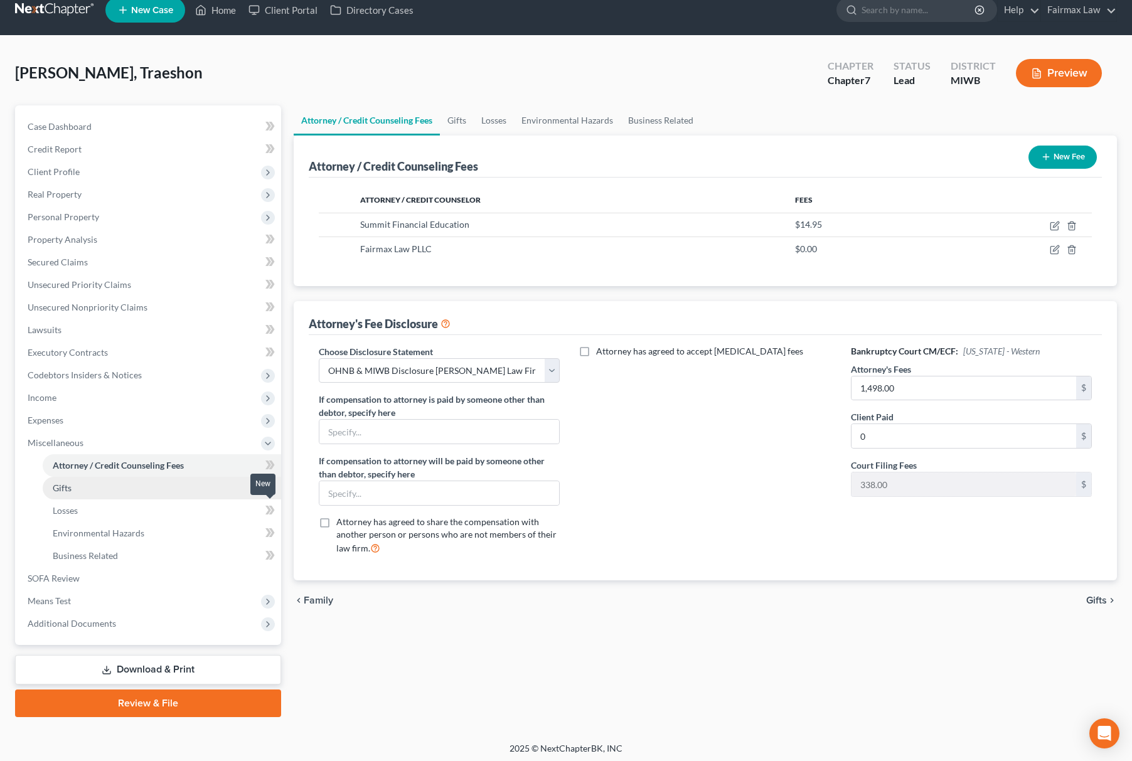
scroll to position [18, 0]
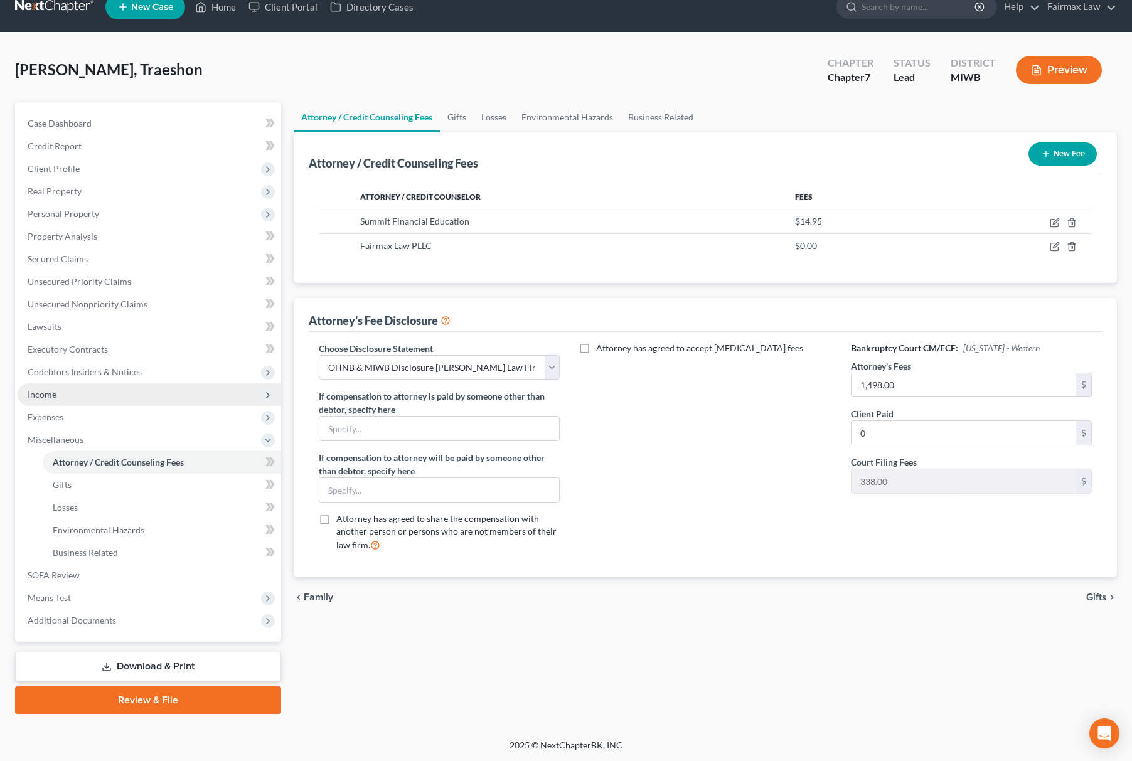
click at [70, 395] on span "Income" at bounding box center [150, 395] width 264 height 23
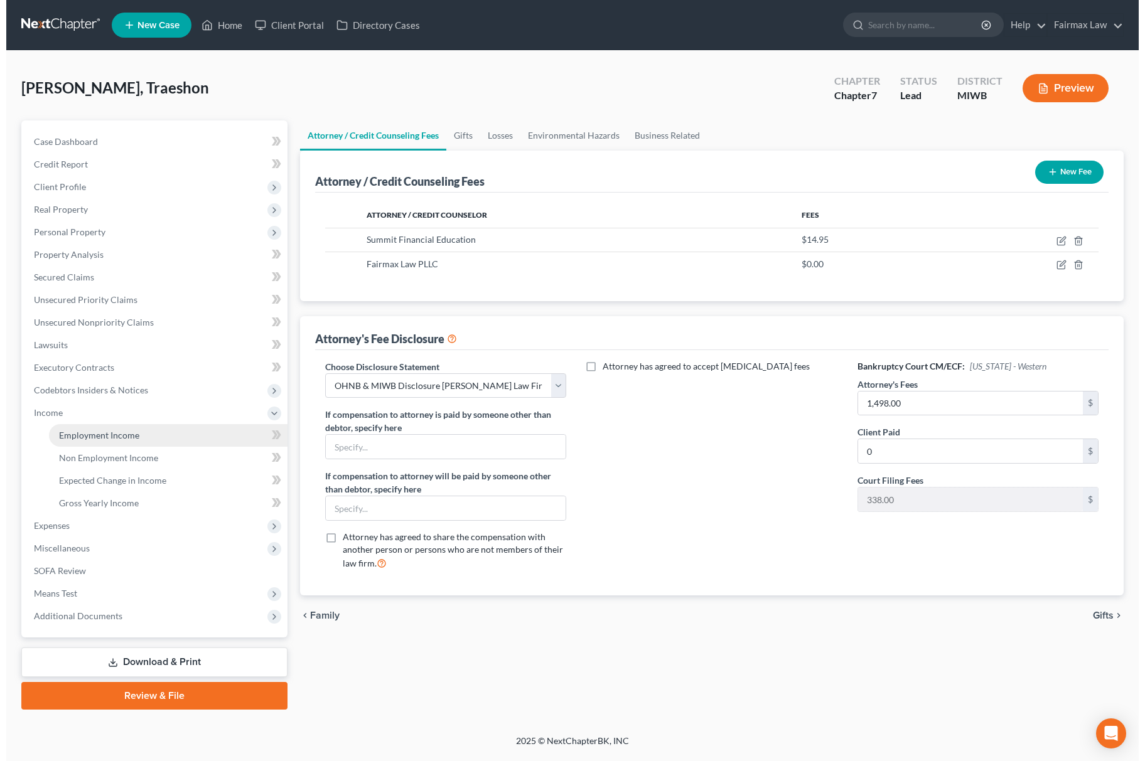
scroll to position [0, 0]
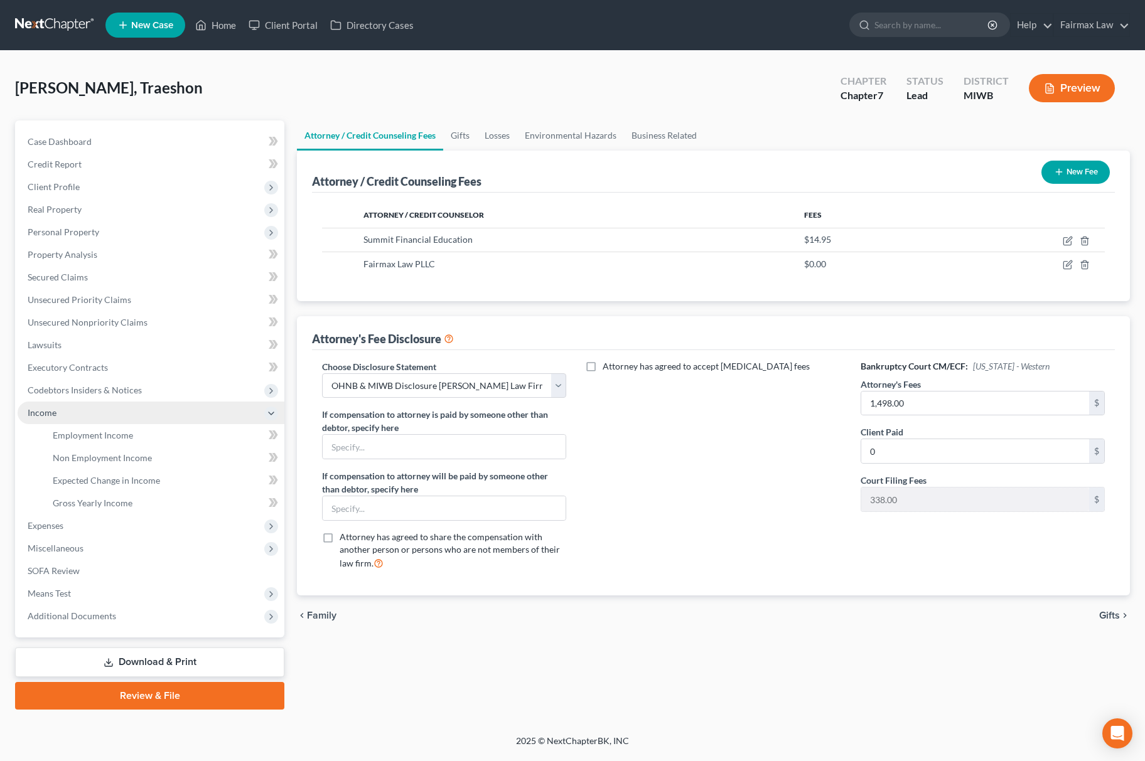
click at [87, 420] on span "Income" at bounding box center [151, 413] width 267 height 23
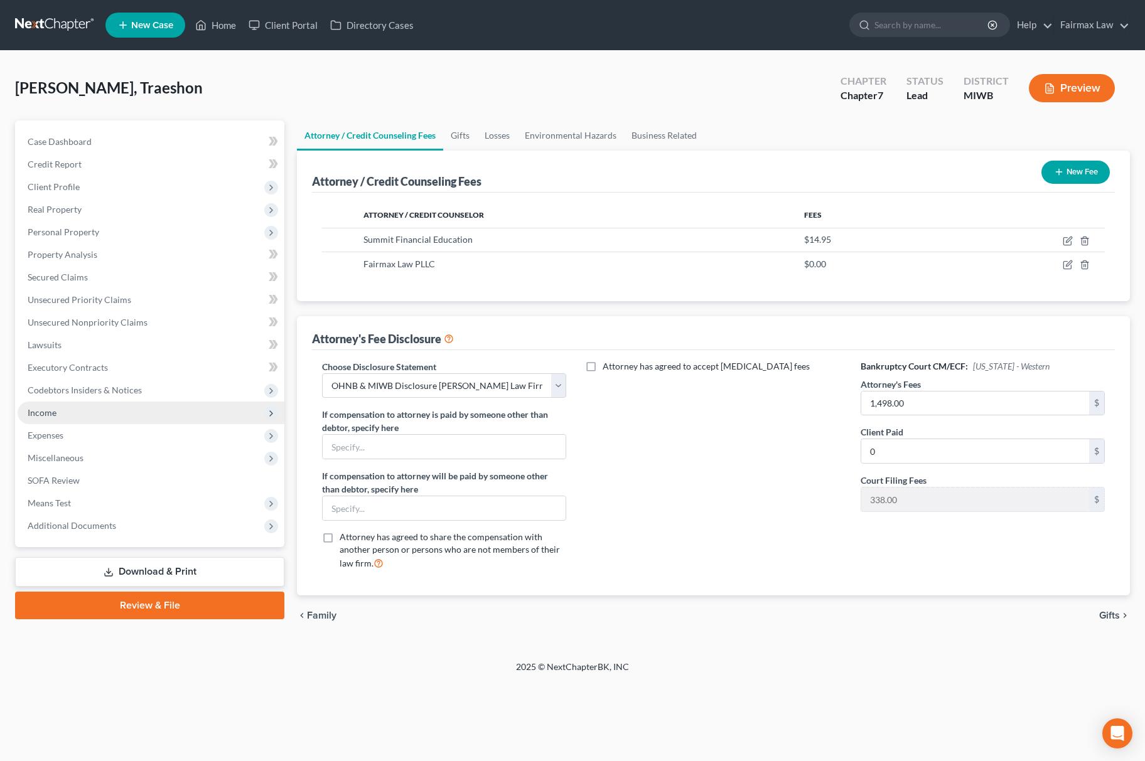
click at [76, 422] on span "Income" at bounding box center [151, 413] width 267 height 23
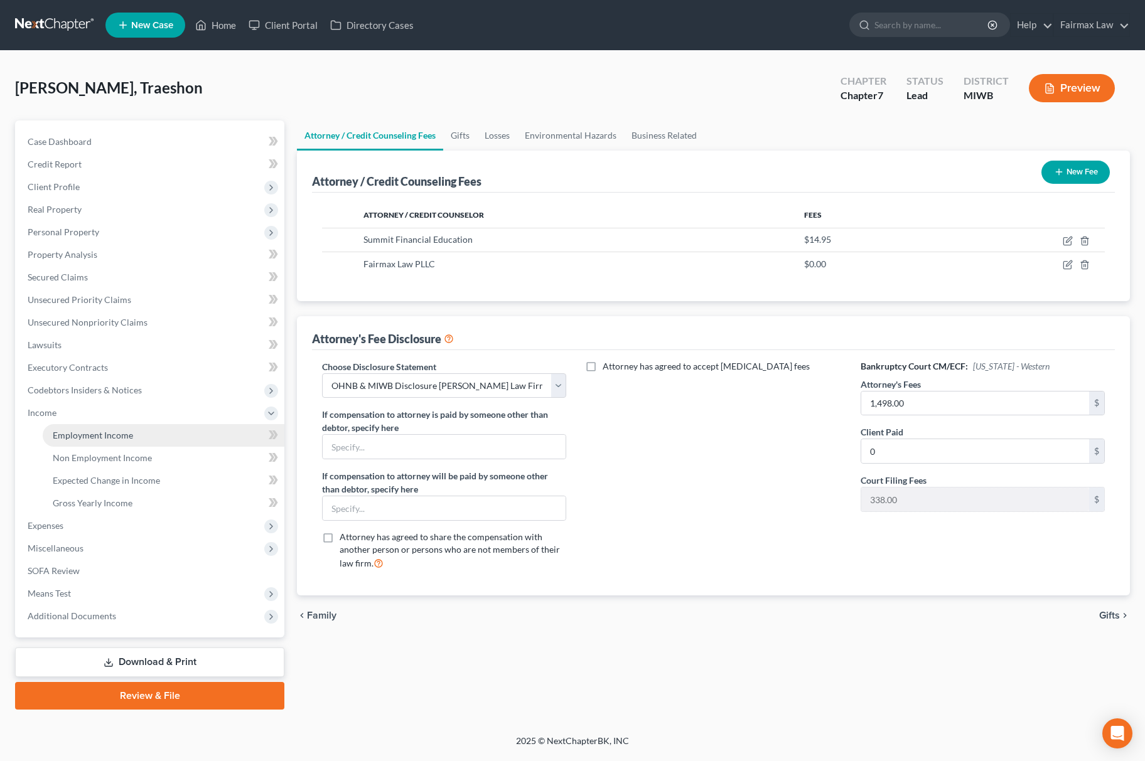
click at [76, 431] on span "Employment Income" at bounding box center [93, 435] width 80 height 11
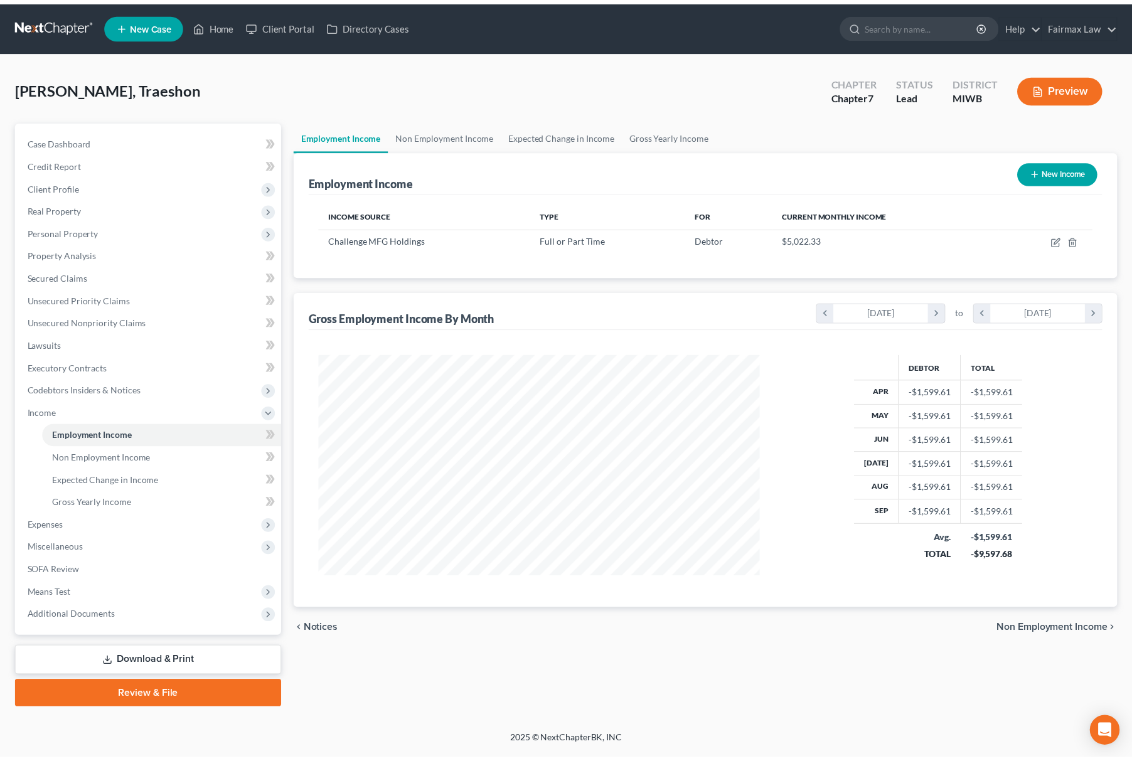
scroll to position [227, 471]
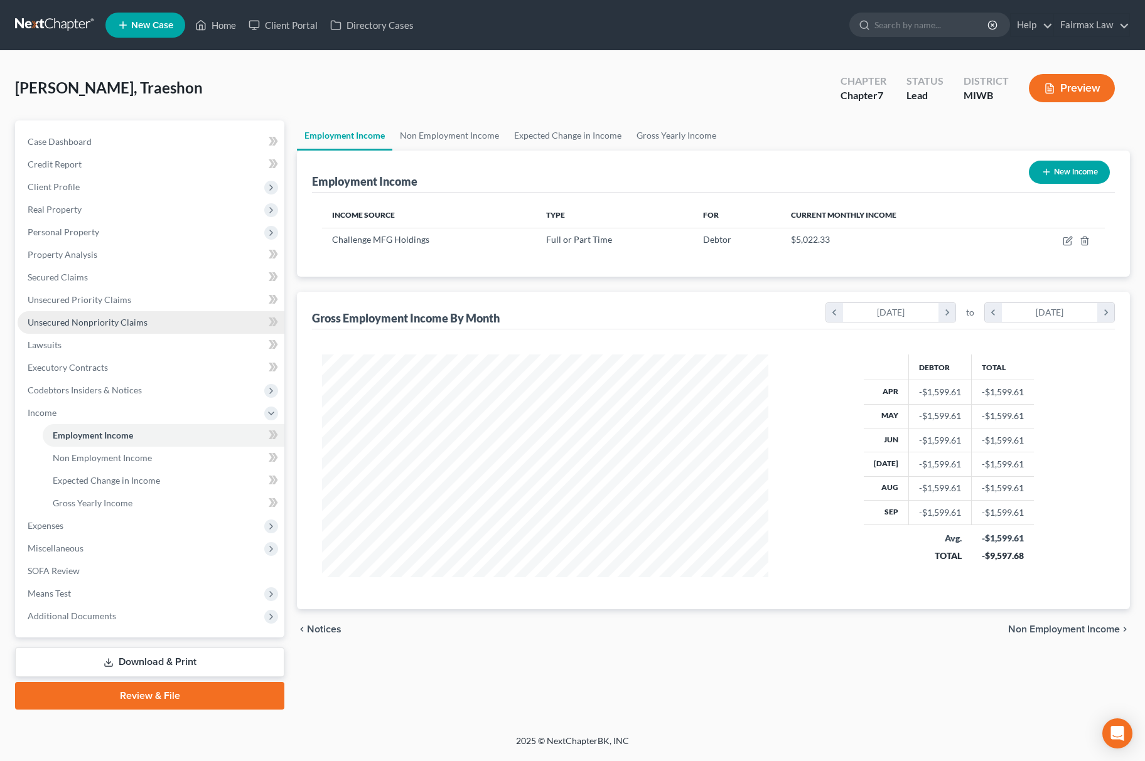
click at [154, 319] on link "Unsecured Nonpriority Claims" at bounding box center [151, 322] width 267 height 23
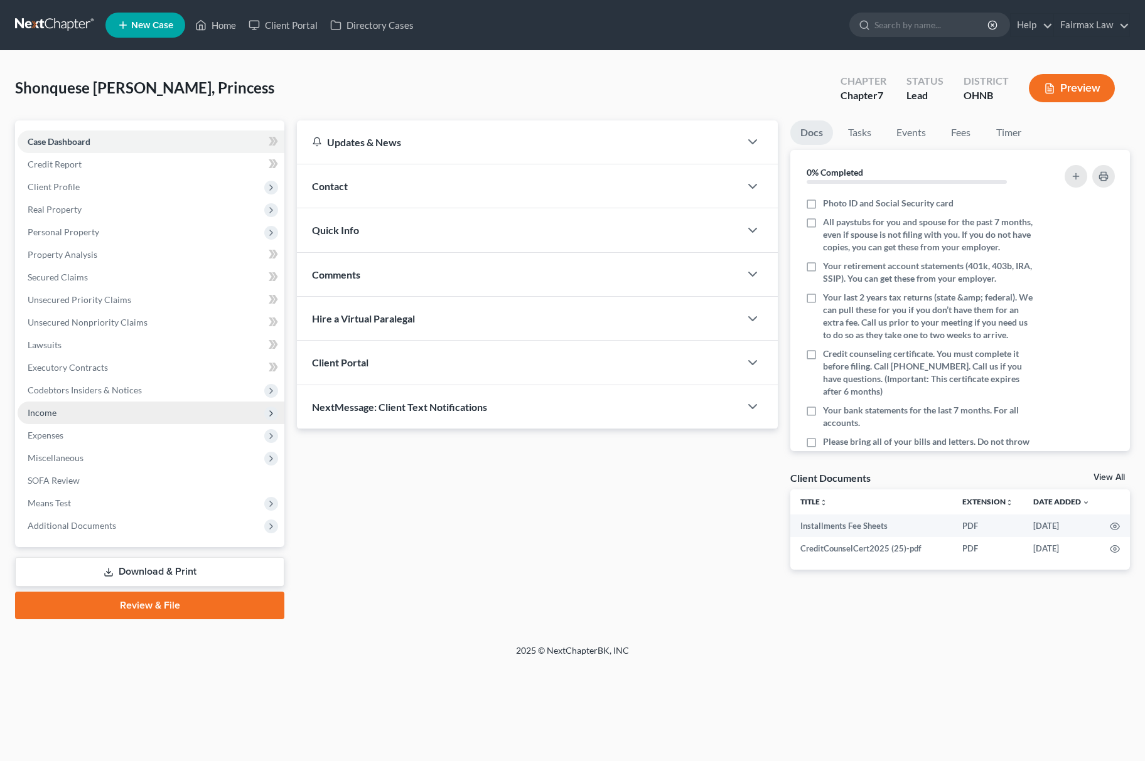
click at [49, 402] on span "Income" at bounding box center [151, 413] width 267 height 23
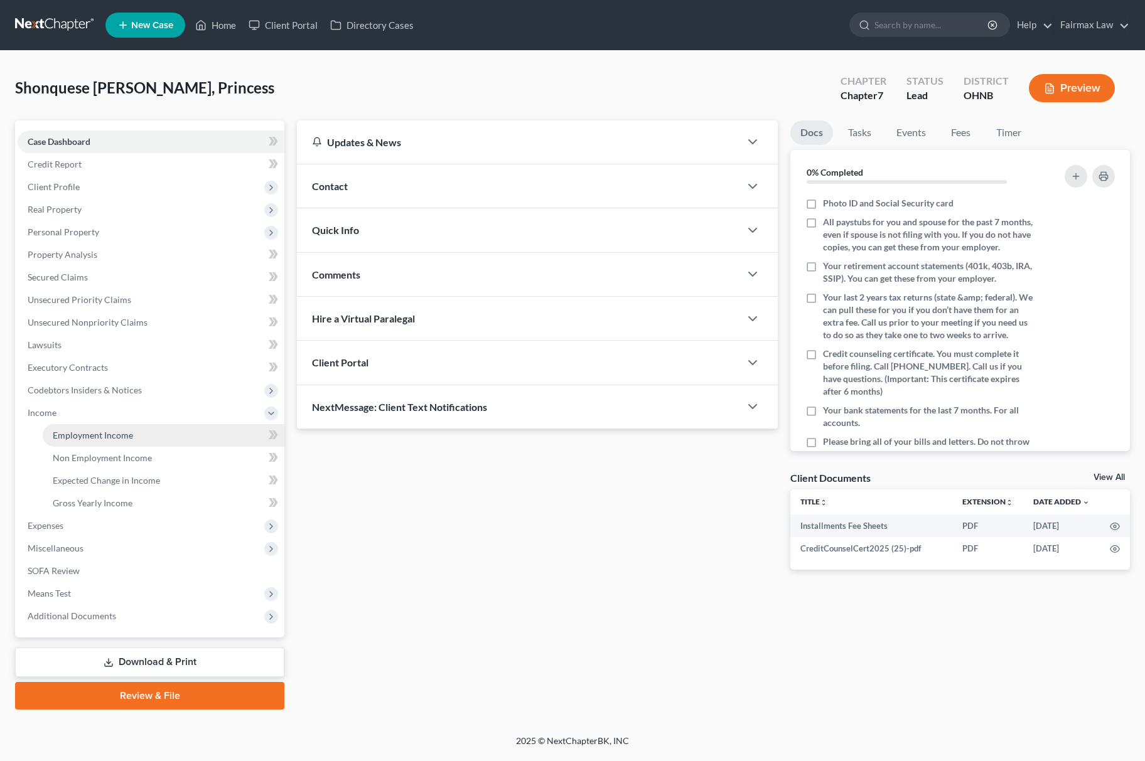
click at [94, 428] on link "Employment Income" at bounding box center [164, 435] width 242 height 23
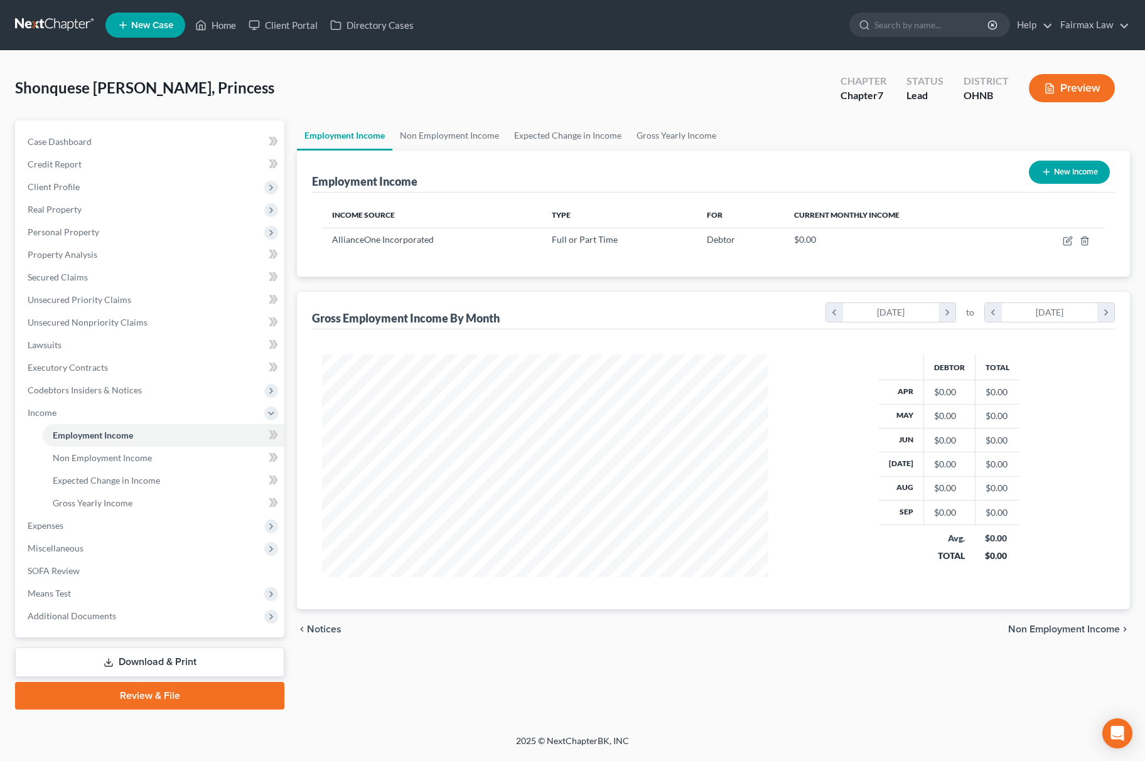
scroll to position [227, 471]
click at [1063, 236] on icon "button" at bounding box center [1068, 241] width 10 height 10
select select "0"
select select "36"
select select "1"
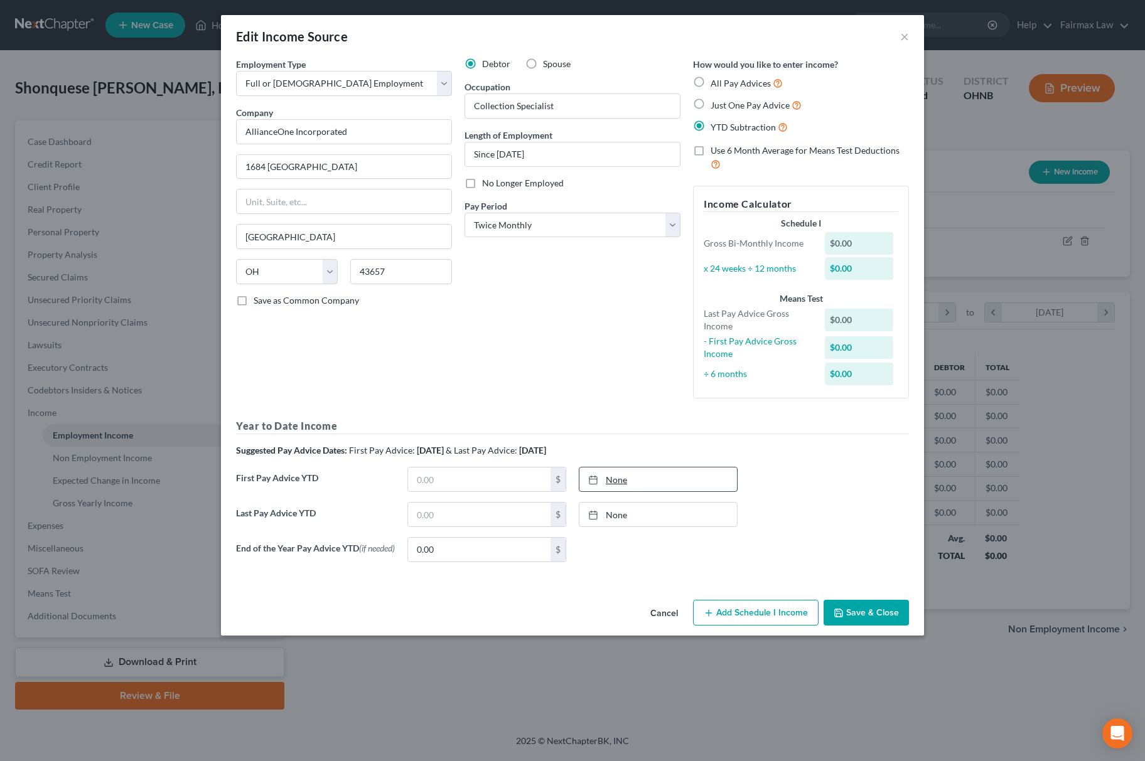
click at [658, 481] on link "None" at bounding box center [658, 480] width 158 height 24
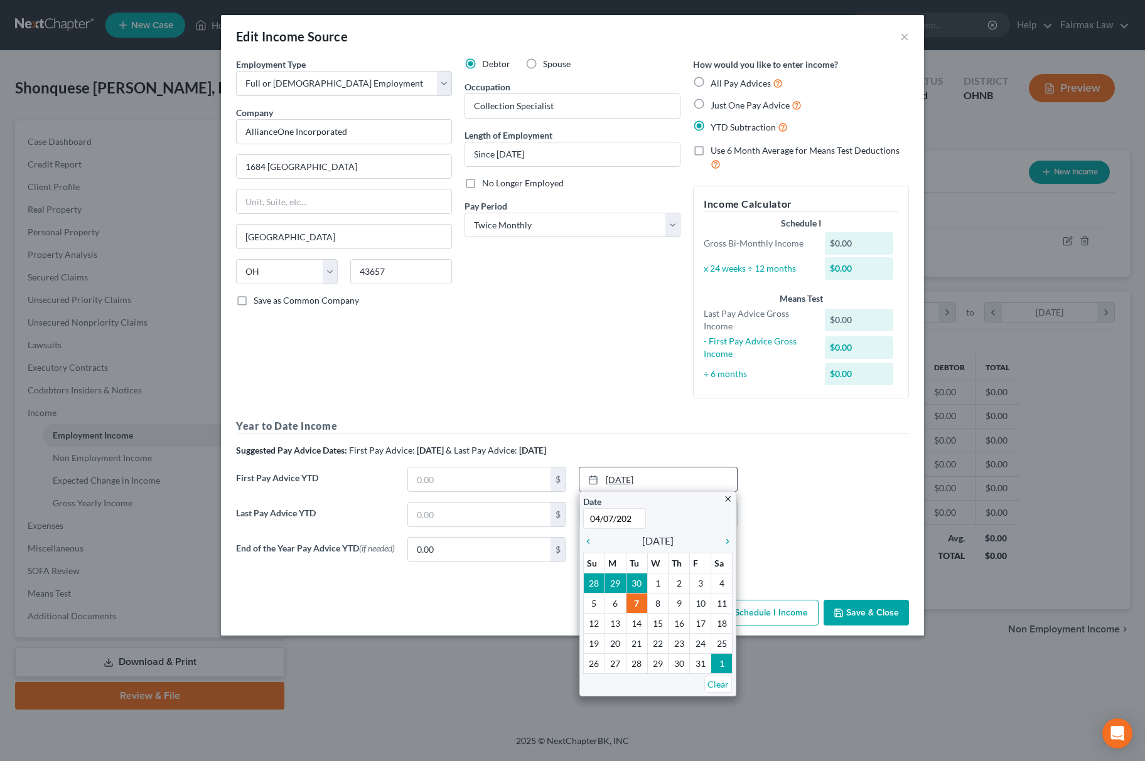
type input "04/07/2025"
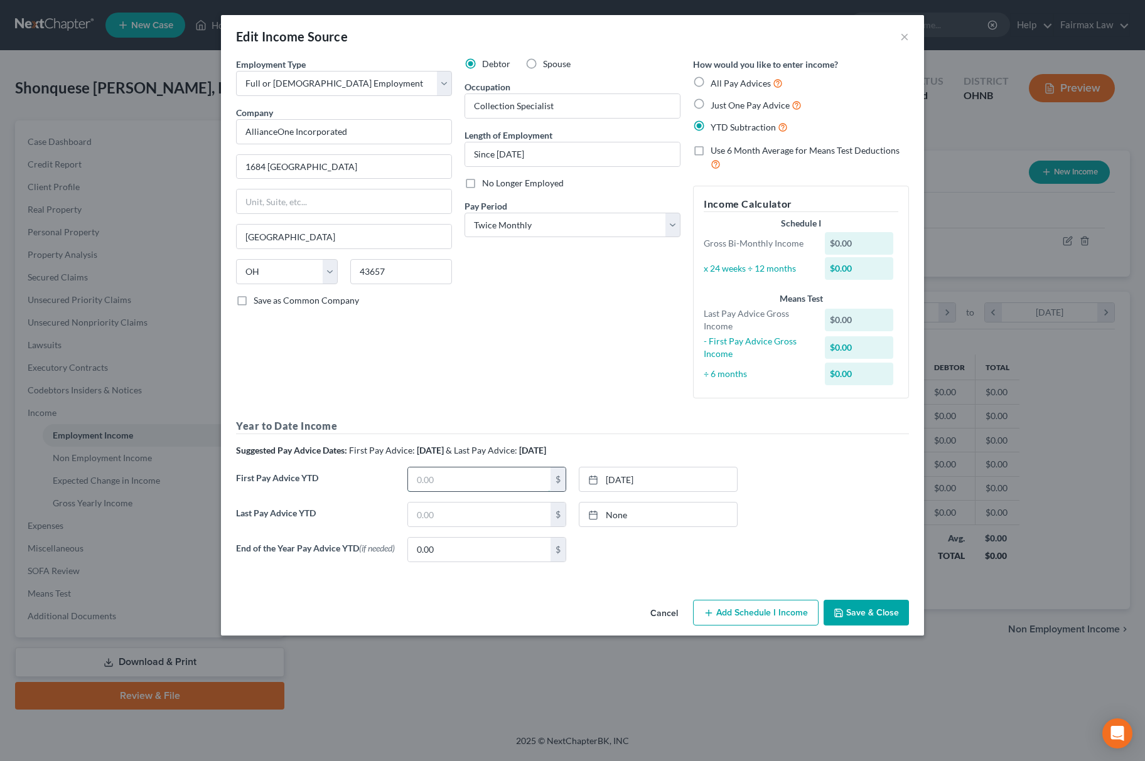
click at [450, 491] on input "text" at bounding box center [479, 480] width 142 height 24
type input "7,854.5"
click at [661, 508] on link "10/7/2025" at bounding box center [658, 515] width 158 height 24
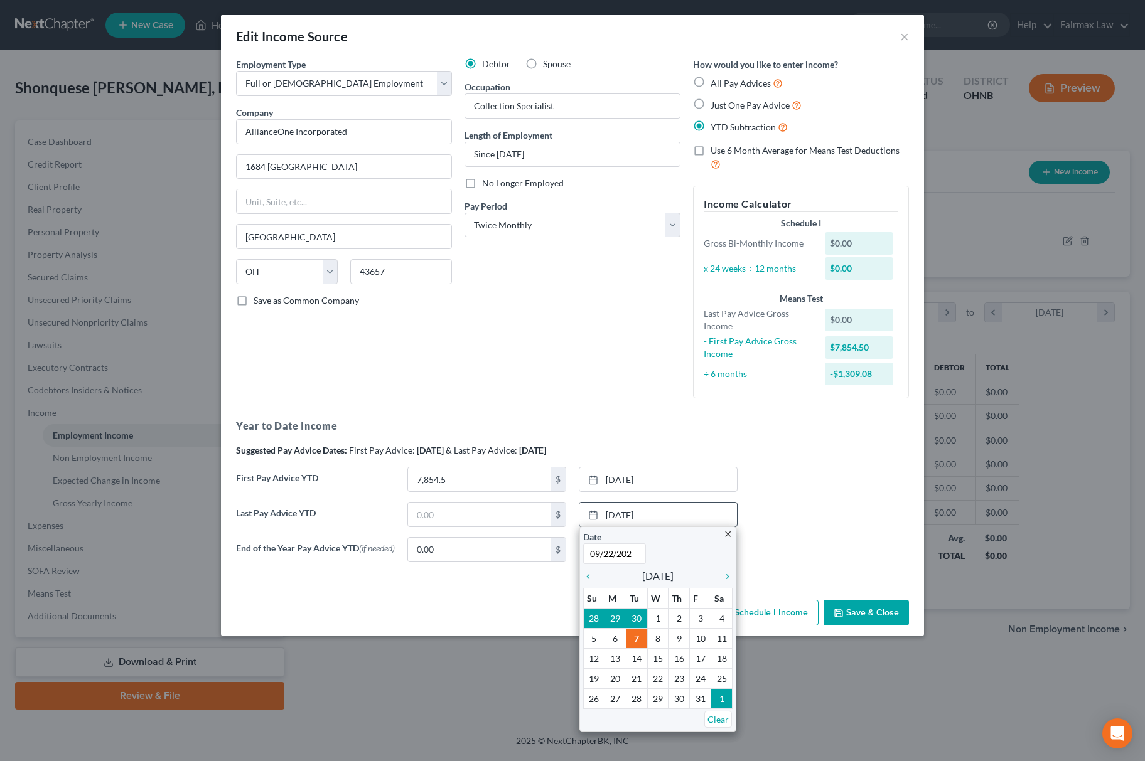
type input "09/22/2025"
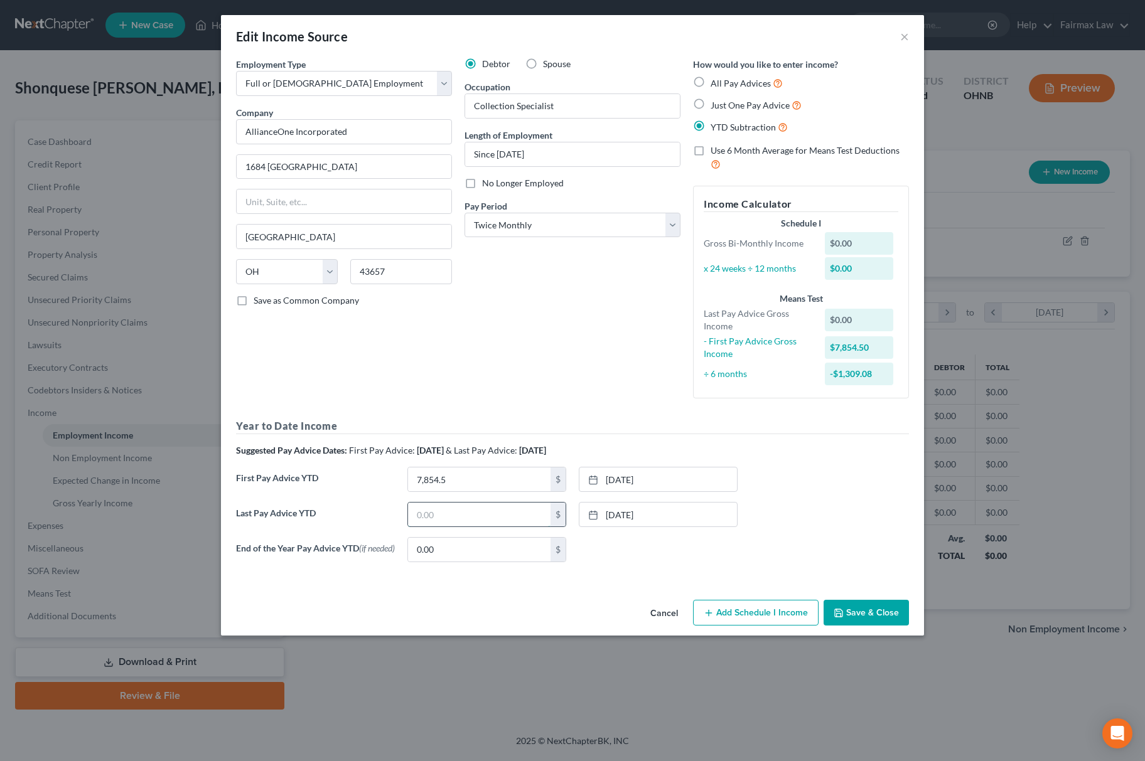
click at [530, 513] on input "text" at bounding box center [479, 515] width 142 height 24
drag, startPoint x: 490, startPoint y: 513, endPoint x: 264, endPoint y: 523, distance: 226.8
click at [251, 525] on div "Last Pay Advice YTD 21,302.88 $ 9/22/2025 close Date 9/22/2025 Time 12:00 AM ch…" at bounding box center [572, 519] width 685 height 35
type input "21,302.88"
click at [854, 611] on button "Save & Close" at bounding box center [866, 613] width 85 height 26
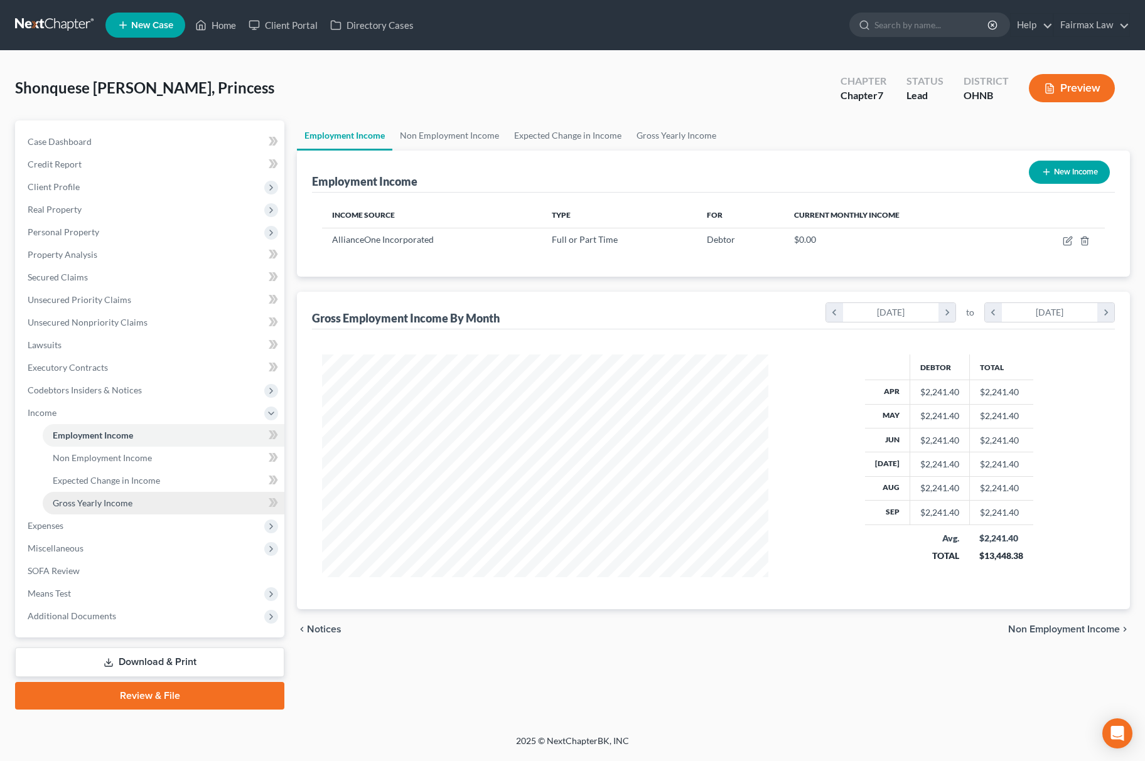
click at [174, 508] on link "Gross Yearly Income" at bounding box center [164, 503] width 242 height 23
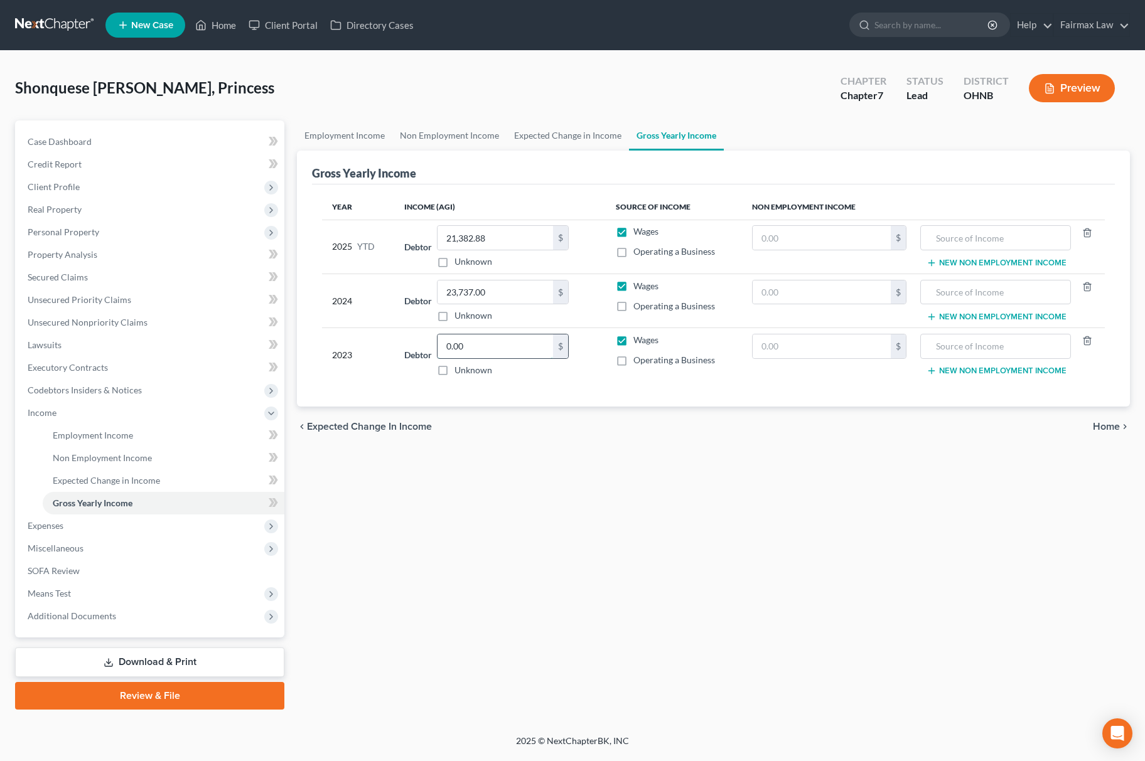
click at [493, 338] on input "0.00" at bounding box center [494, 347] width 115 height 24
click at [470, 237] on input "21,382.88" at bounding box center [494, 238] width 115 height 24
click at [487, 234] on input "21,382.88" at bounding box center [494, 238] width 115 height 24
click at [468, 234] on input "21,382.88" at bounding box center [494, 238] width 115 height 24
type input "21,302.88"
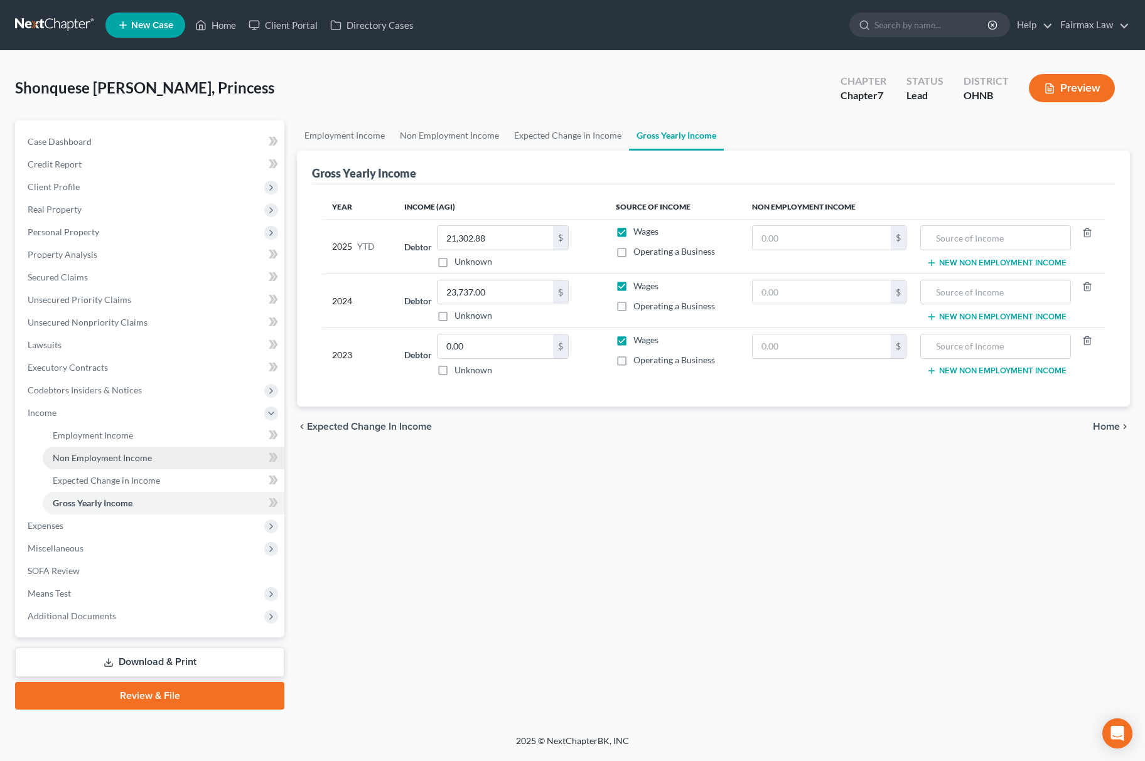
click at [183, 448] on link "Non Employment Income" at bounding box center [164, 458] width 242 height 23
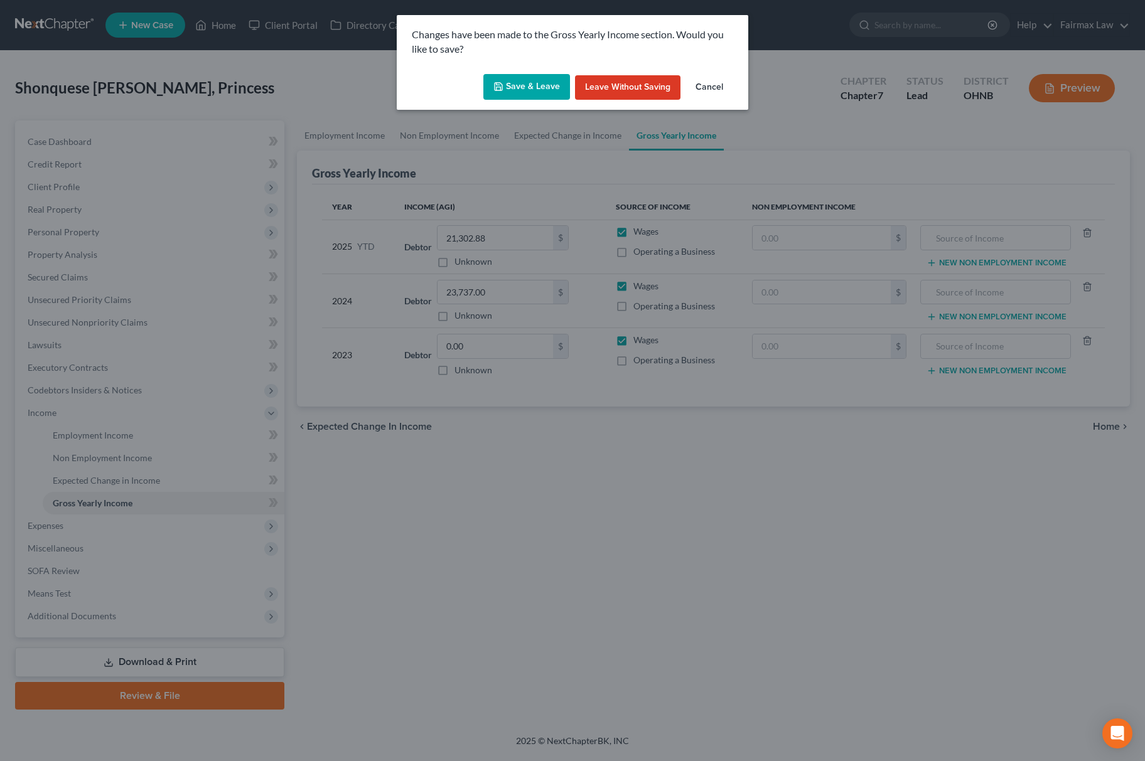
click at [511, 85] on button "Save & Leave" at bounding box center [526, 87] width 87 height 26
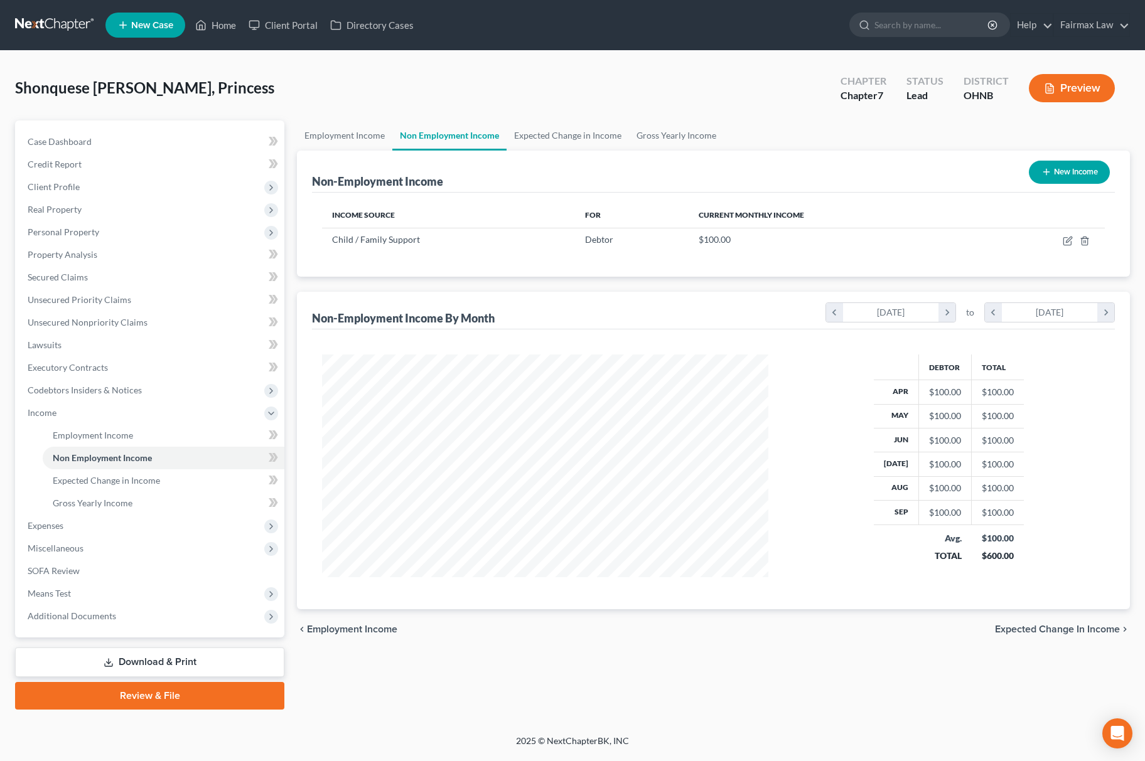
scroll to position [227, 471]
click at [104, 502] on span "Gross Yearly Income" at bounding box center [93, 503] width 80 height 11
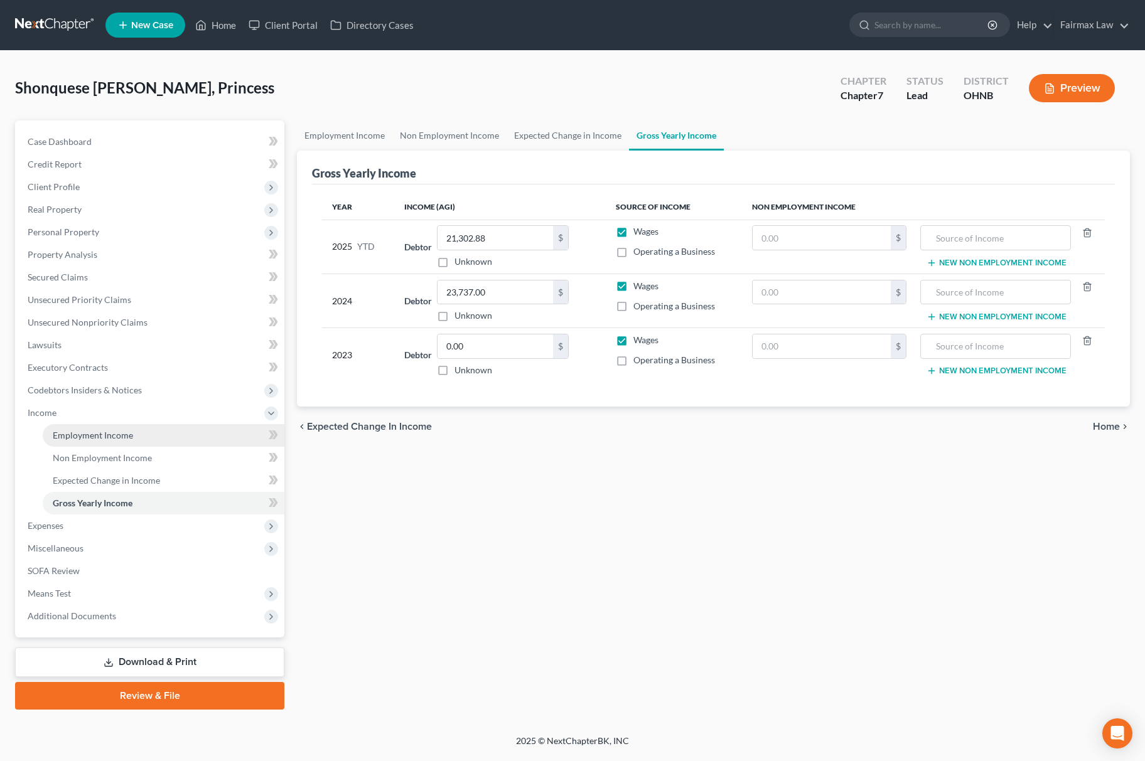
click at [89, 433] on span "Employment Income" at bounding box center [93, 435] width 80 height 11
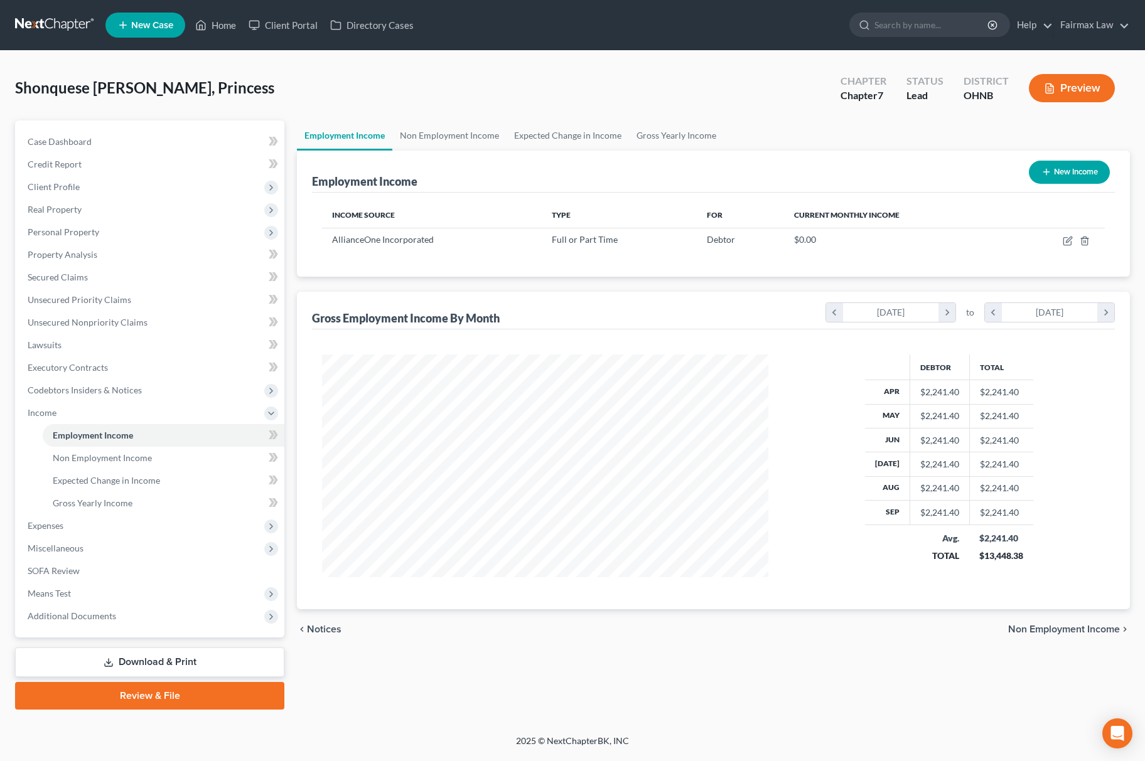
scroll to position [227, 471]
click at [1063, 238] on icon "button" at bounding box center [1067, 242] width 8 height 8
select select "0"
select select "36"
select select "1"
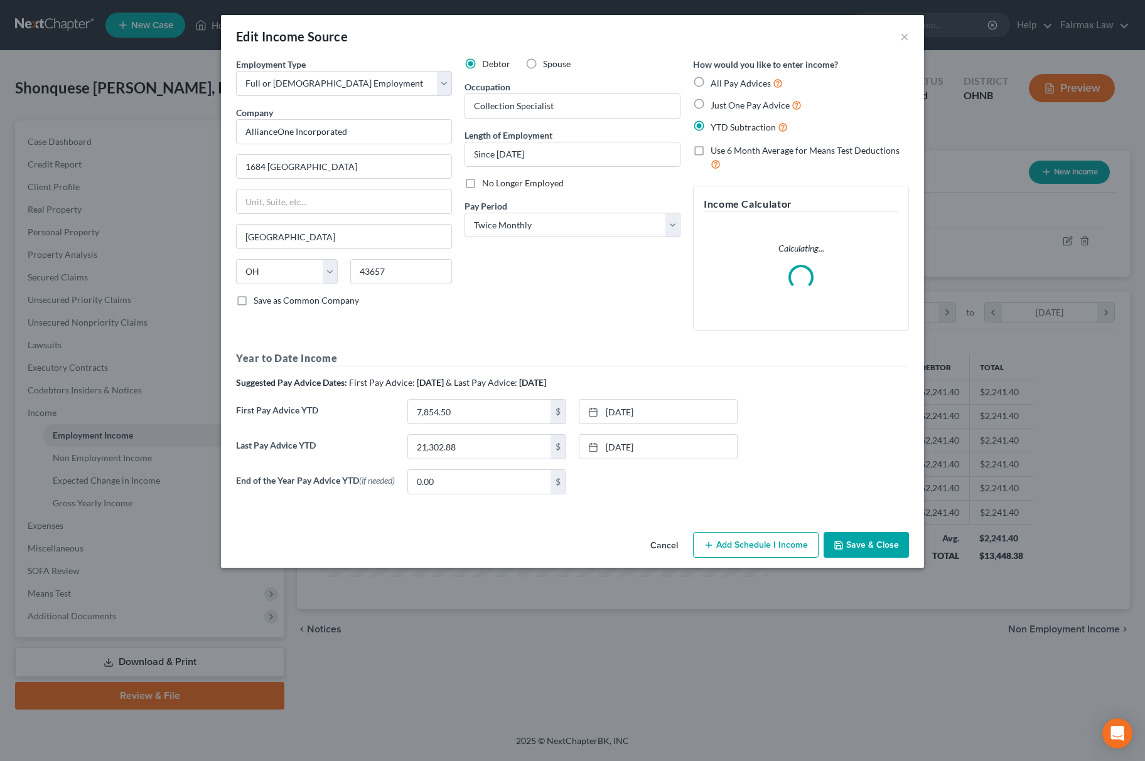
click at [778, 540] on button "Add Schedule I Income" at bounding box center [756, 545] width 126 height 26
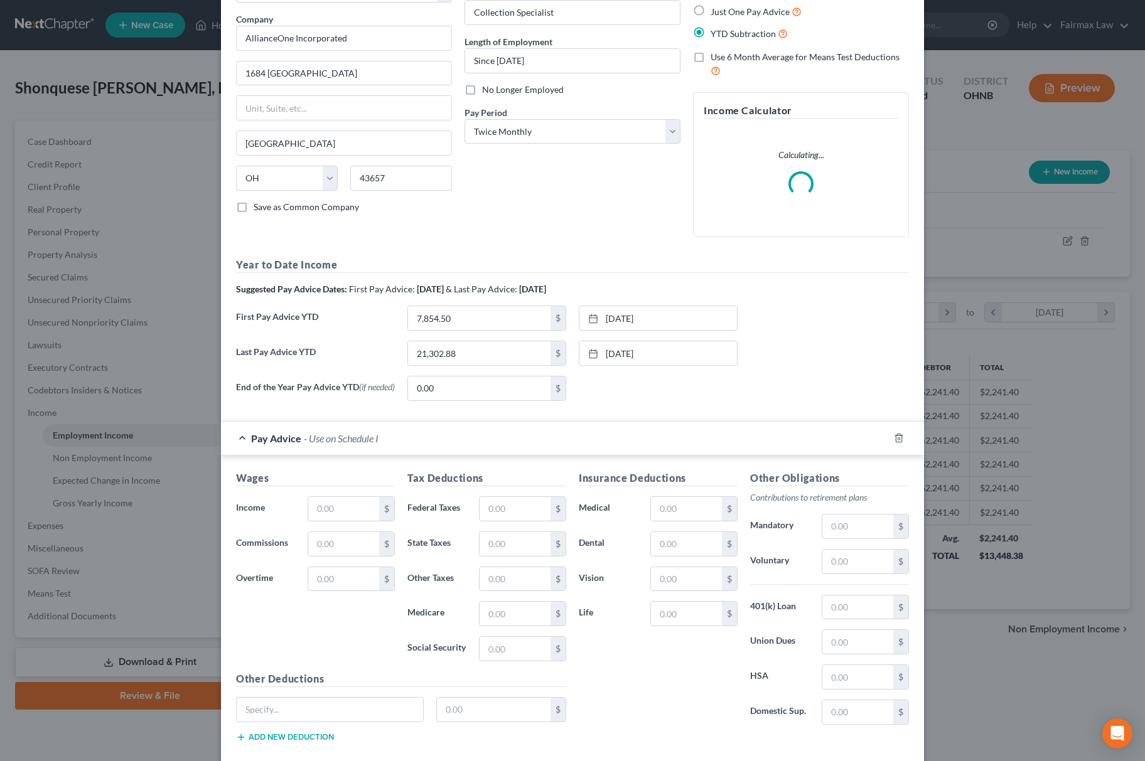
scroll to position [171, 0]
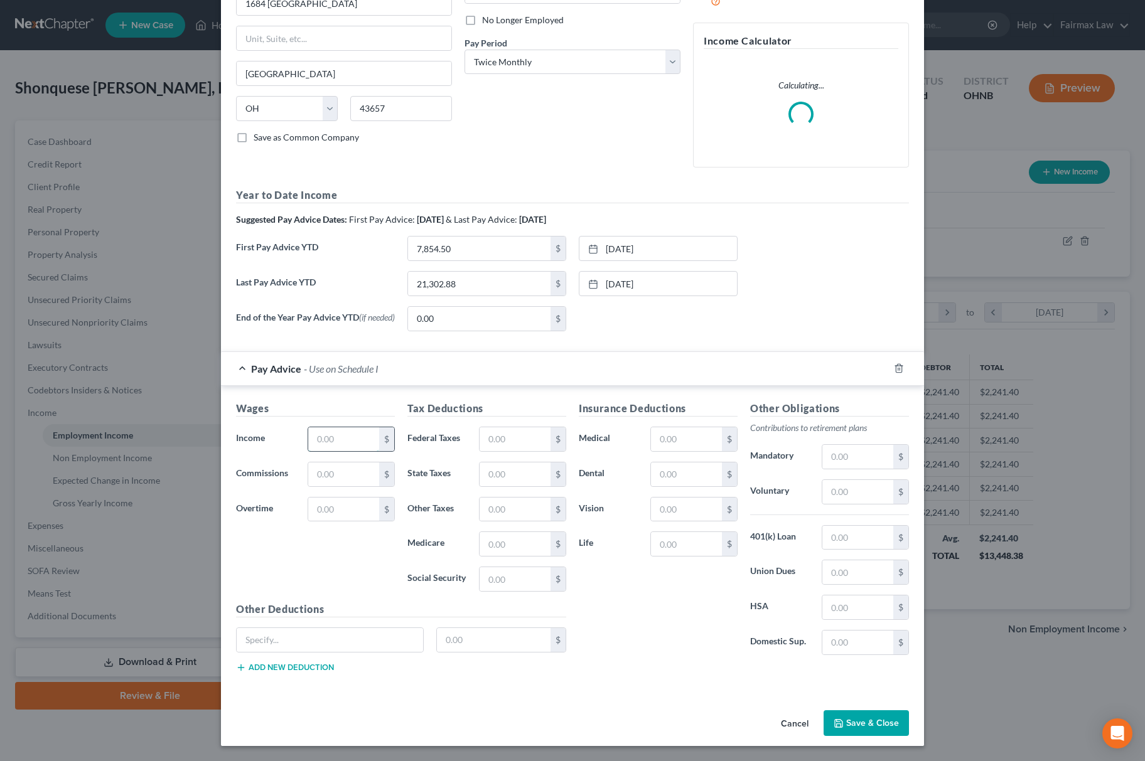
click at [359, 439] on input "text" at bounding box center [343, 439] width 71 height 24
type input "1,241.40"
click at [510, 452] on div "Tax Deductions Federal Taxes $ State Taxes $ Other Taxes $ Medicare $ Social Se…" at bounding box center [486, 501] width 171 height 201
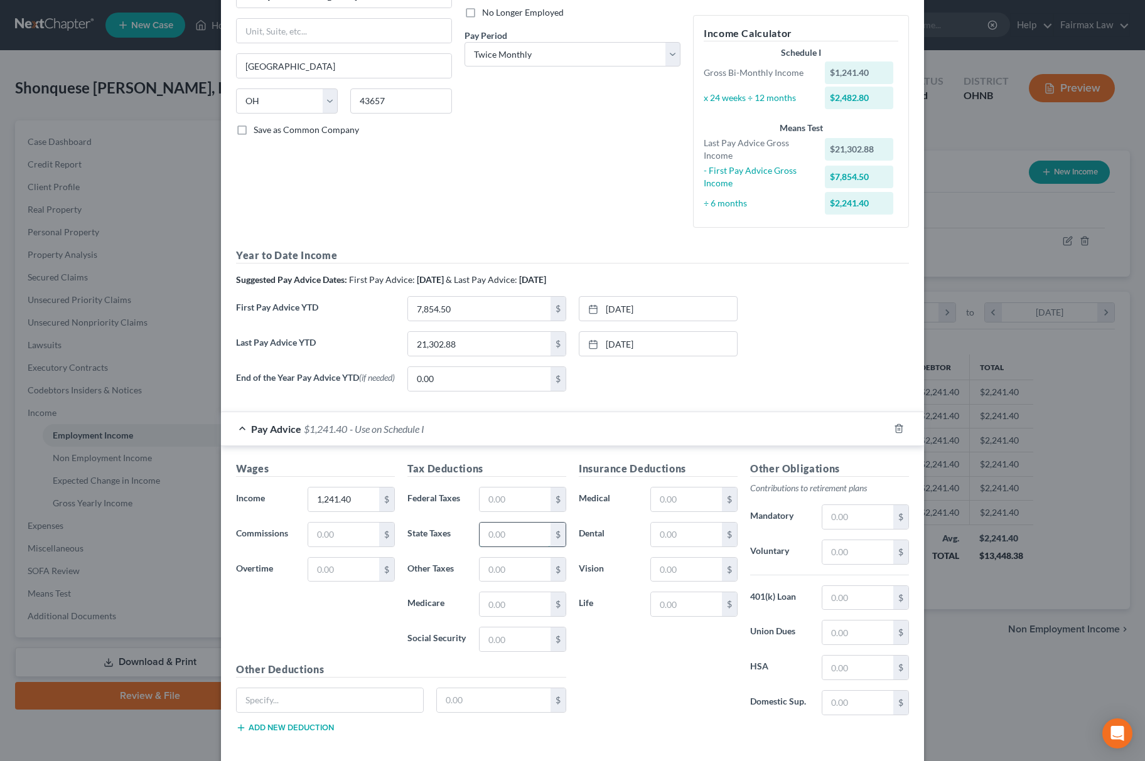
click at [523, 540] on input "text" at bounding box center [515, 535] width 71 height 24
type input "11.50"
click at [495, 649] on input "text" at bounding box center [515, 640] width 71 height 24
type input "49.16"
click at [520, 545] on input "11.50" at bounding box center [515, 535] width 71 height 24
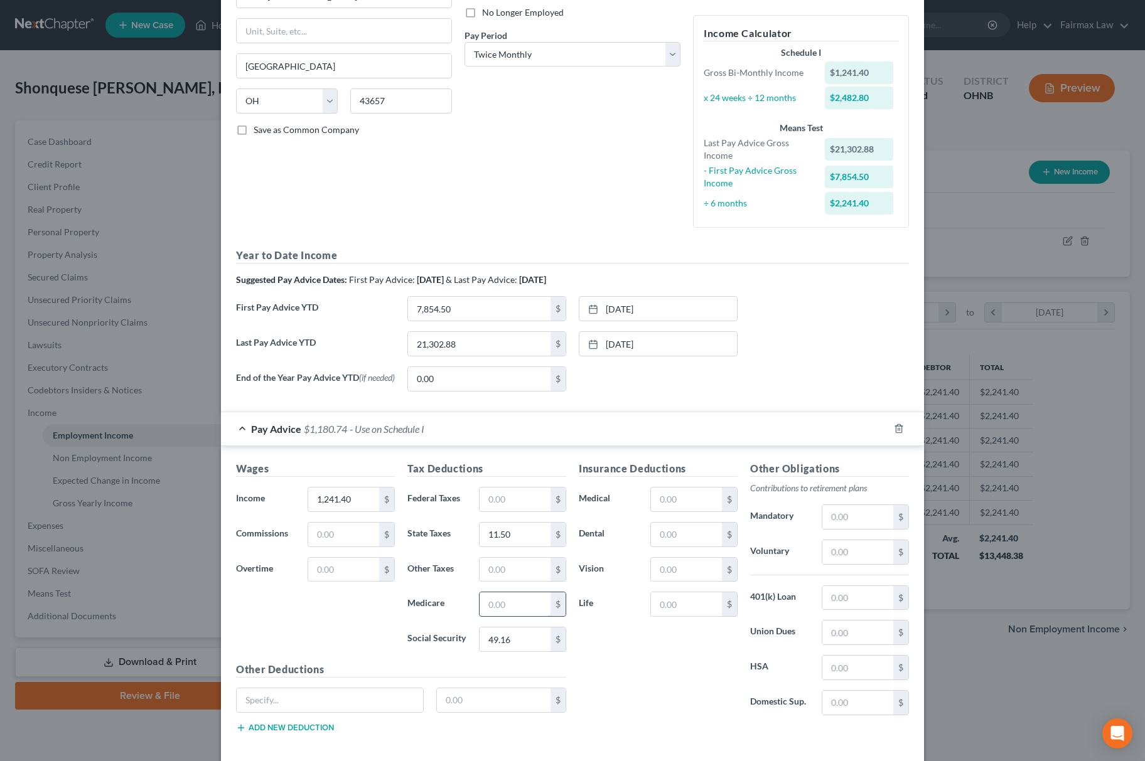
click at [531, 614] on input "text" at bounding box center [515, 605] width 71 height 24
paste input "11.50"
type input "11.50"
click at [500, 547] on input "11.50" at bounding box center [515, 535] width 71 height 24
type input "8.29"
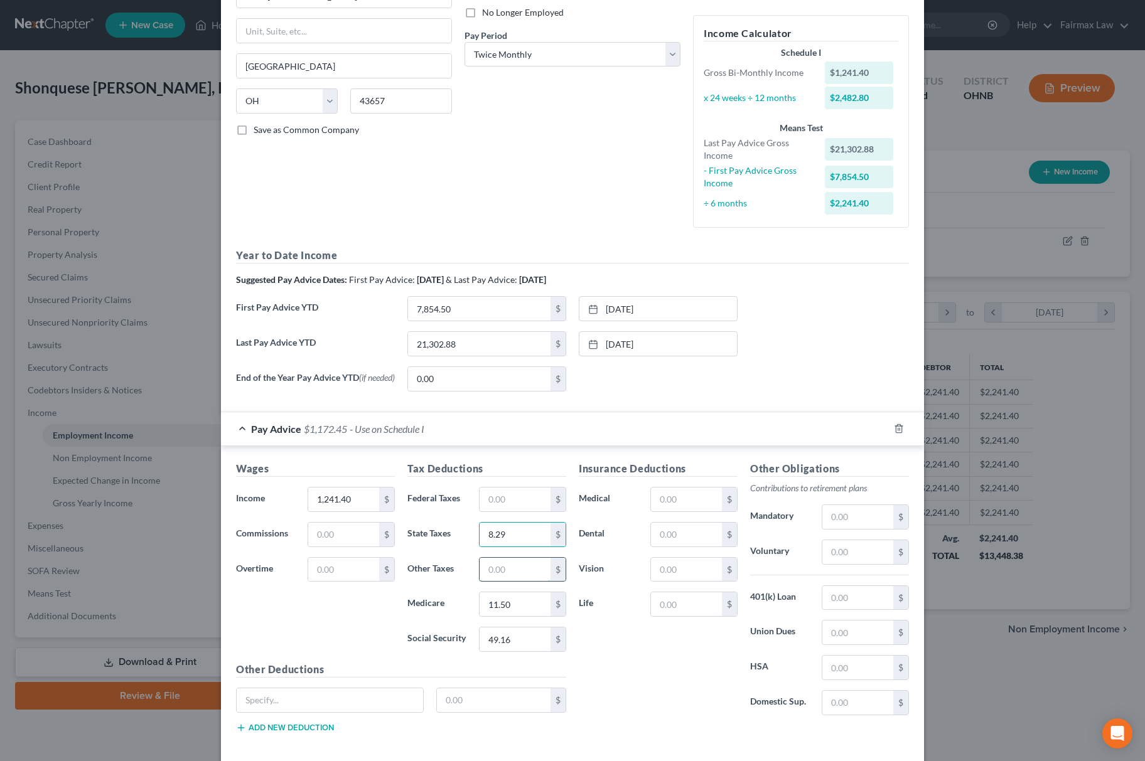
click at [510, 582] on input "text" at bounding box center [515, 570] width 71 height 24
type input "11.89"
click at [682, 498] on input "text" at bounding box center [686, 500] width 71 height 24
type input "438.75"
click at [677, 566] on input "text" at bounding box center [686, 570] width 71 height 24
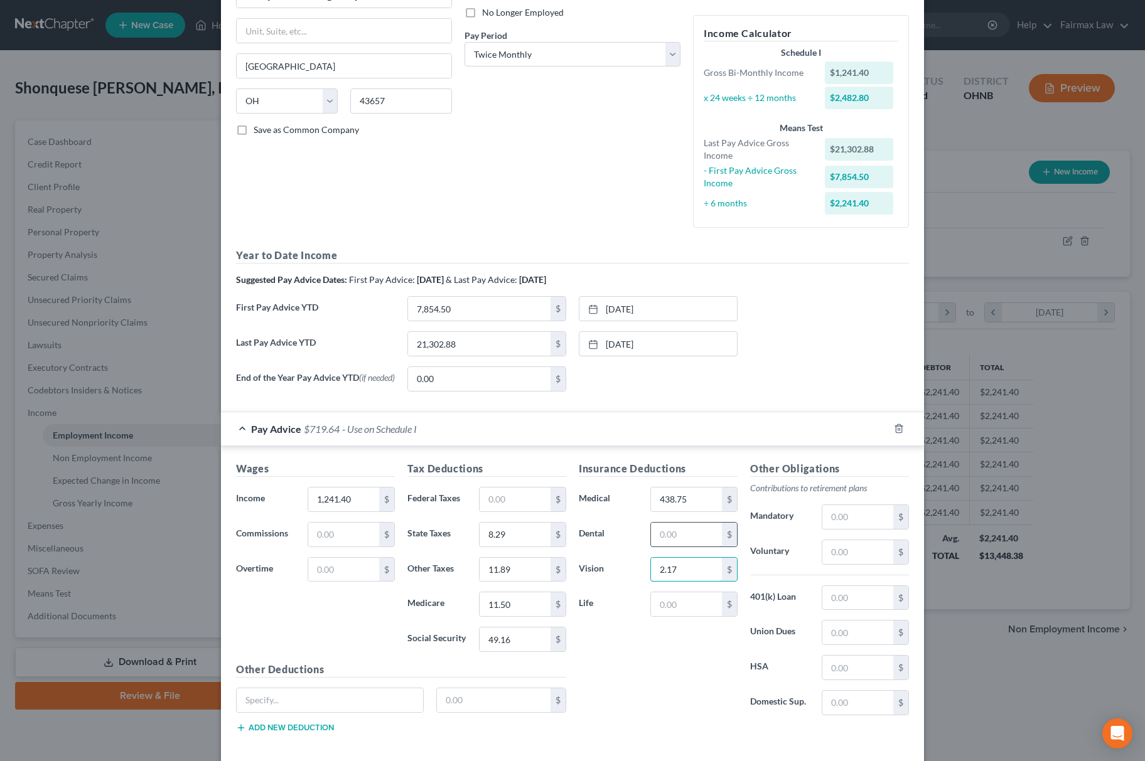
type input "2.17"
click at [683, 532] on input "text" at bounding box center [686, 535] width 71 height 24
type input "7.59"
click at [872, 553] on input "text" at bounding box center [857, 552] width 71 height 24
type input "74.49"
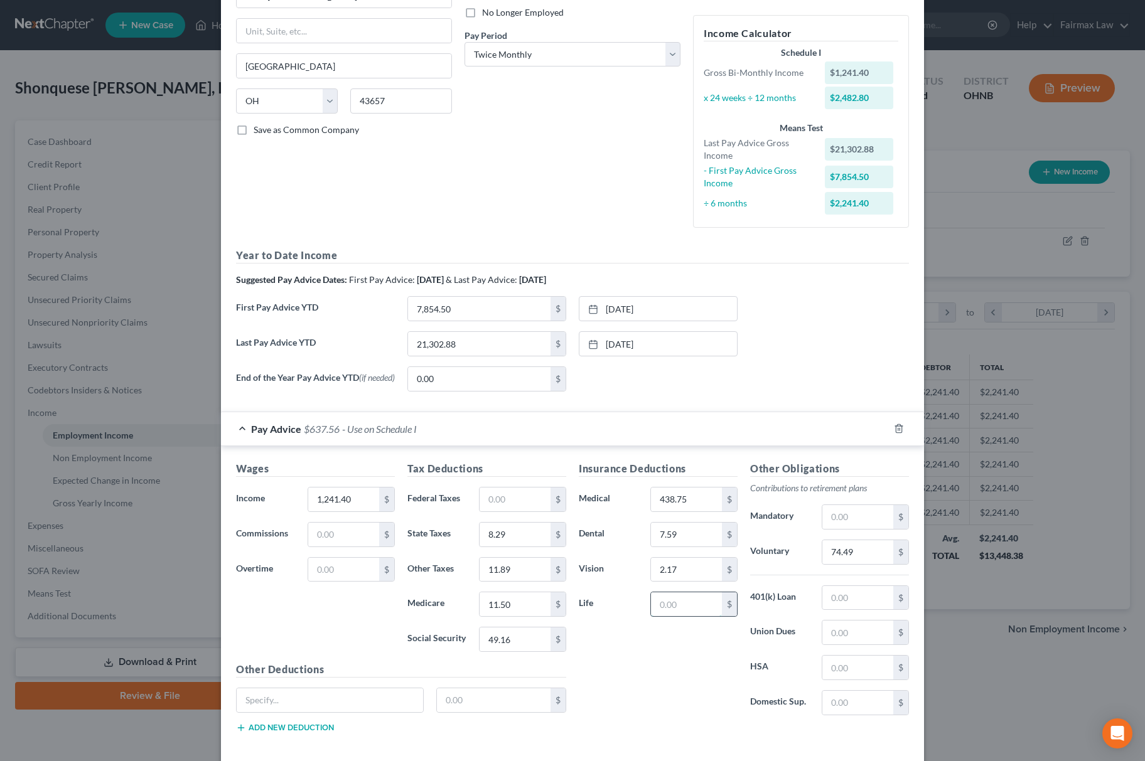
click at [670, 608] on input "text" at bounding box center [686, 605] width 71 height 24
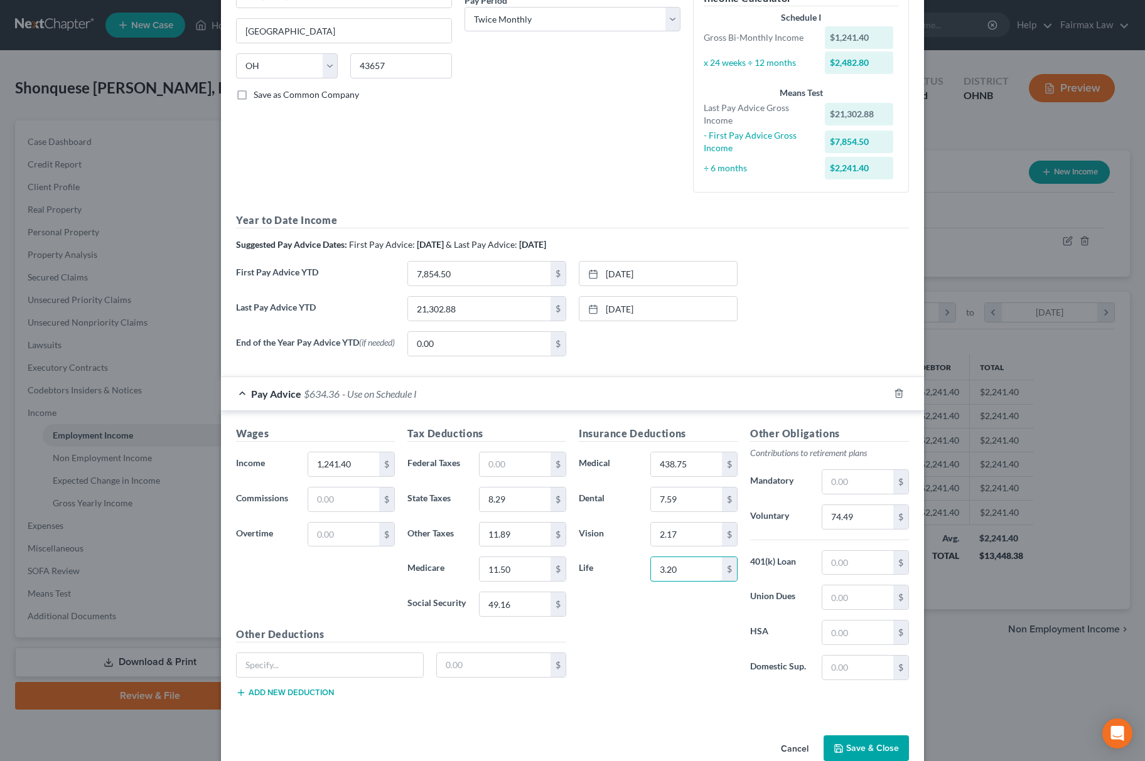
scroll to position [239, 0]
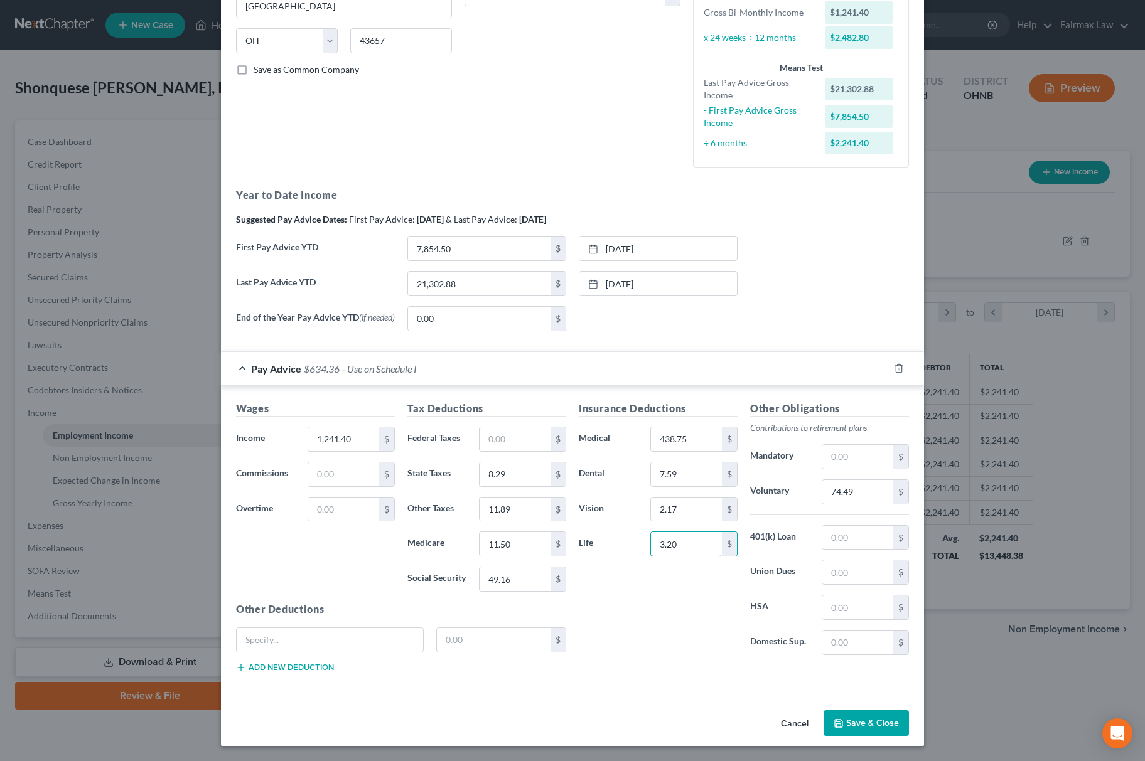
type input "3.20"
click at [861, 724] on button "Save & Close" at bounding box center [866, 724] width 85 height 26
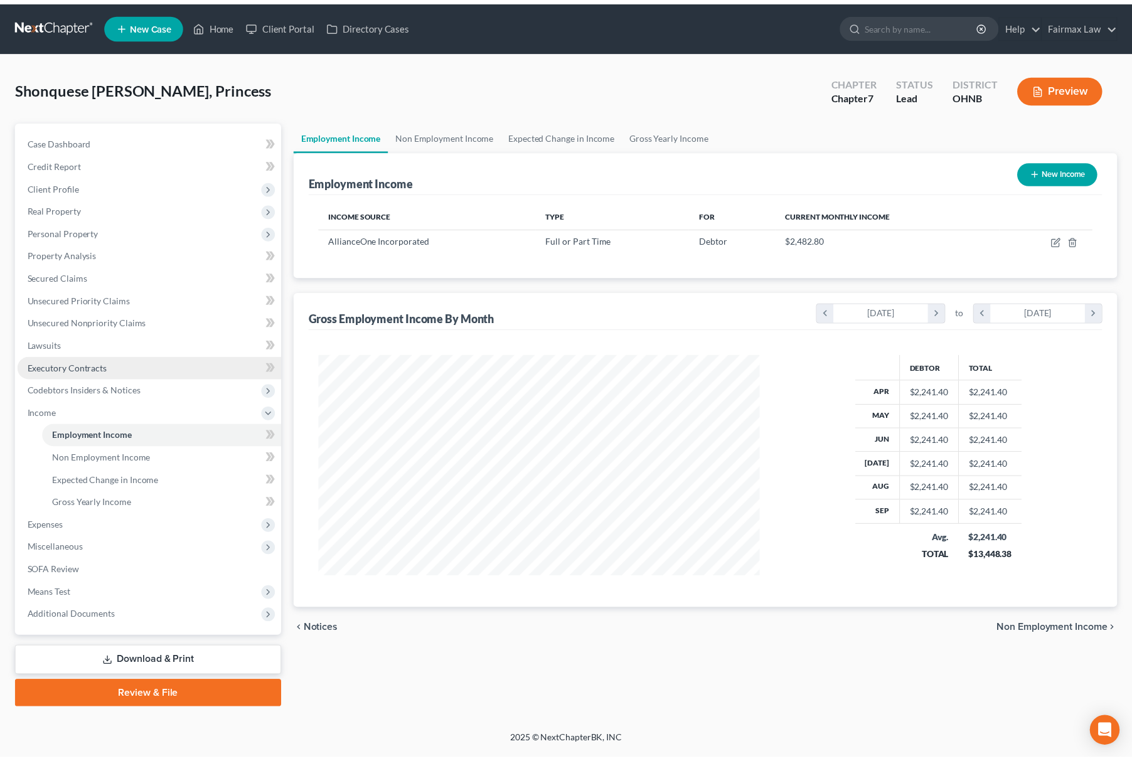
scroll to position [227, 471]
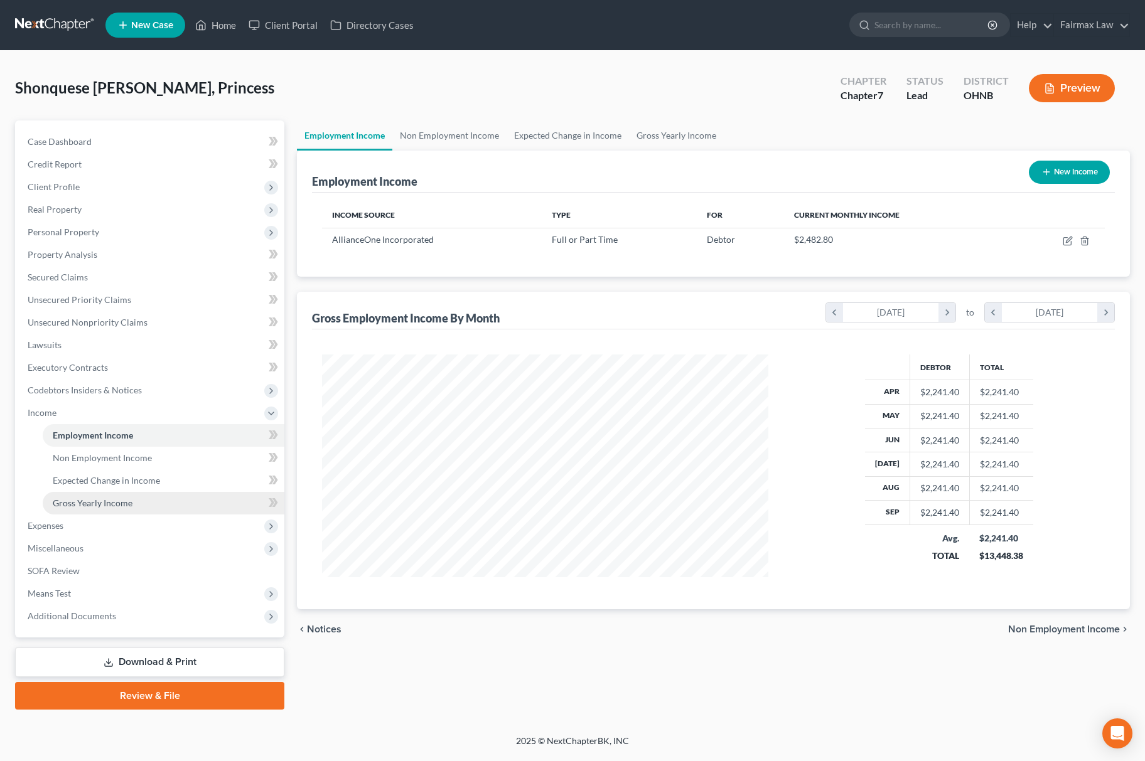
click at [99, 498] on span "Gross Yearly Income" at bounding box center [93, 503] width 80 height 11
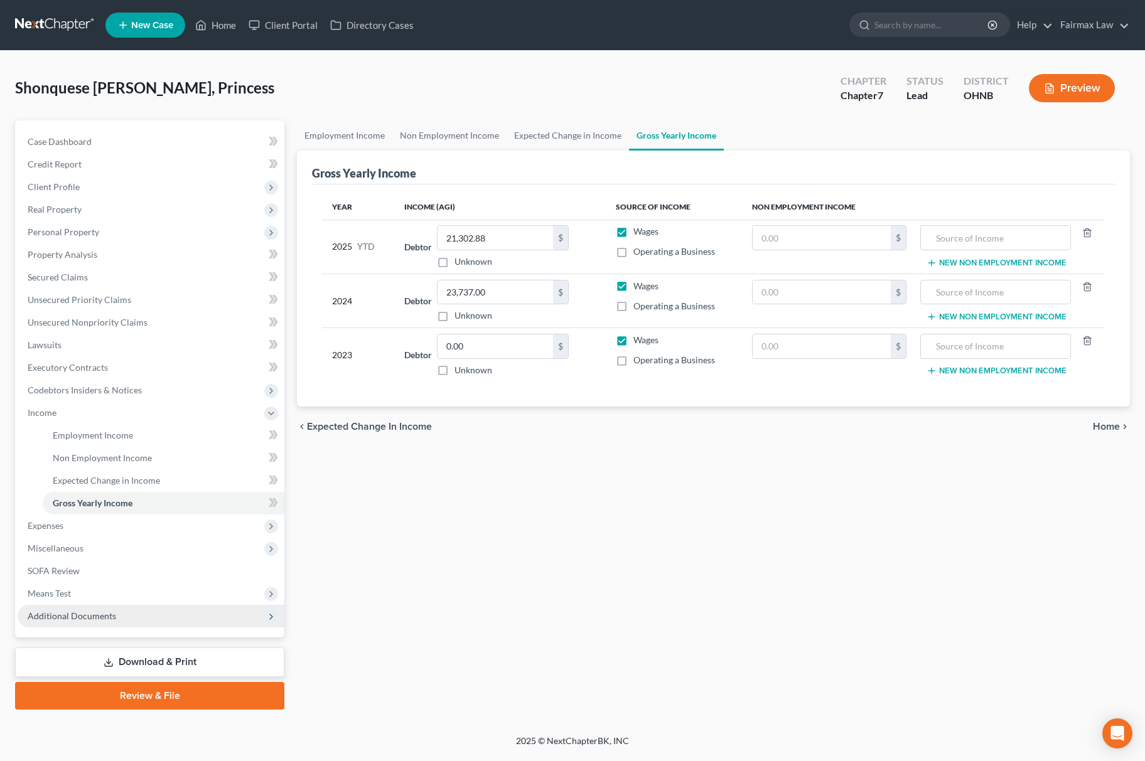
click at [161, 621] on span "Additional Documents" at bounding box center [151, 616] width 267 height 23
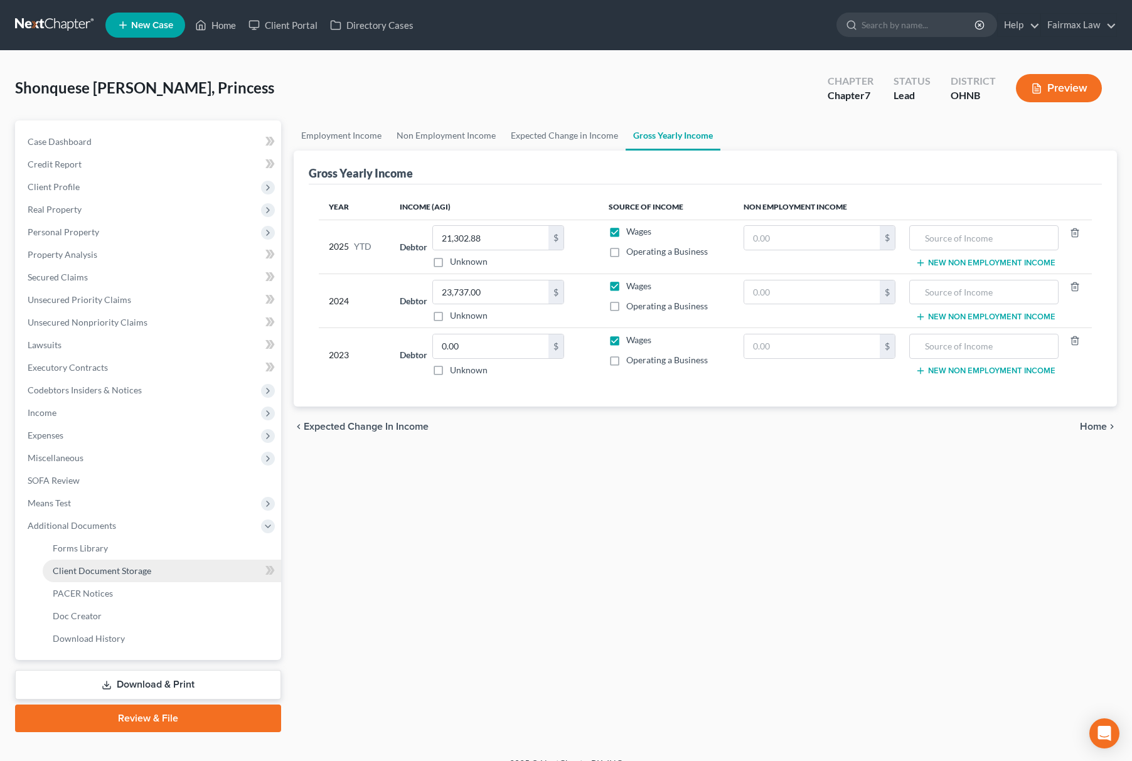
drag, startPoint x: 144, startPoint y: 565, endPoint x: 199, endPoint y: 575, distance: 55.5
click at [146, 566] on span "Client Document Storage" at bounding box center [102, 571] width 99 height 11
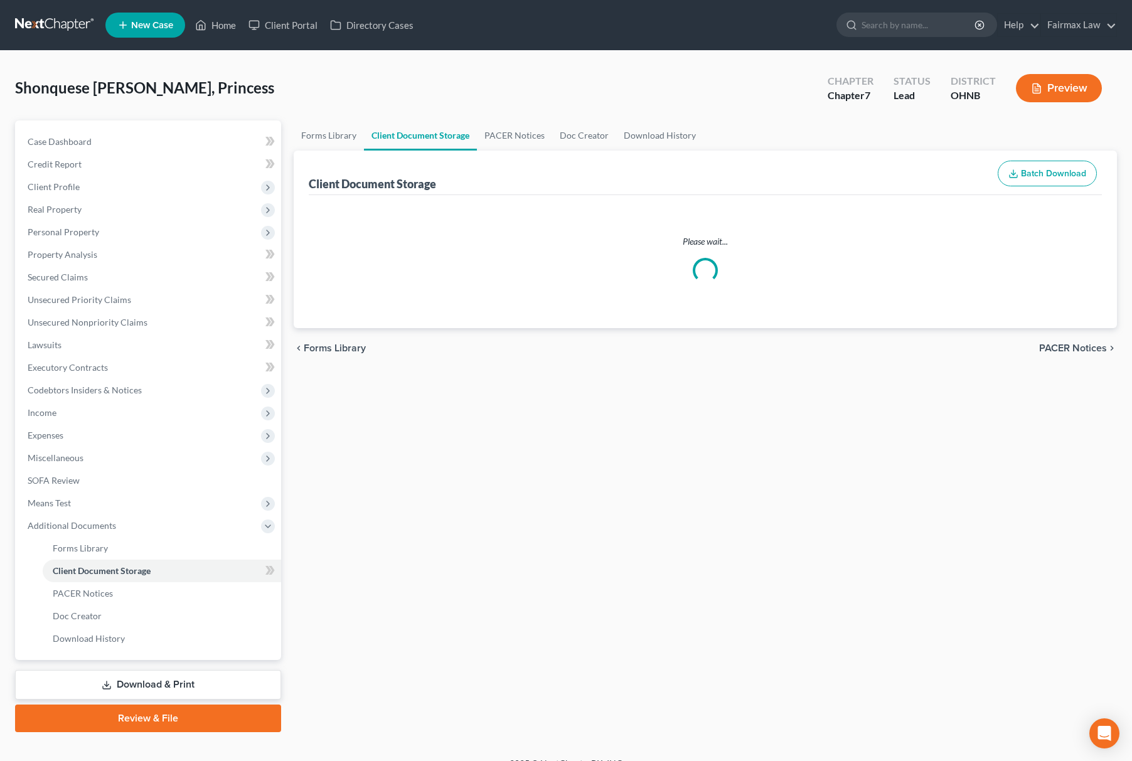
select select "5"
select select "24"
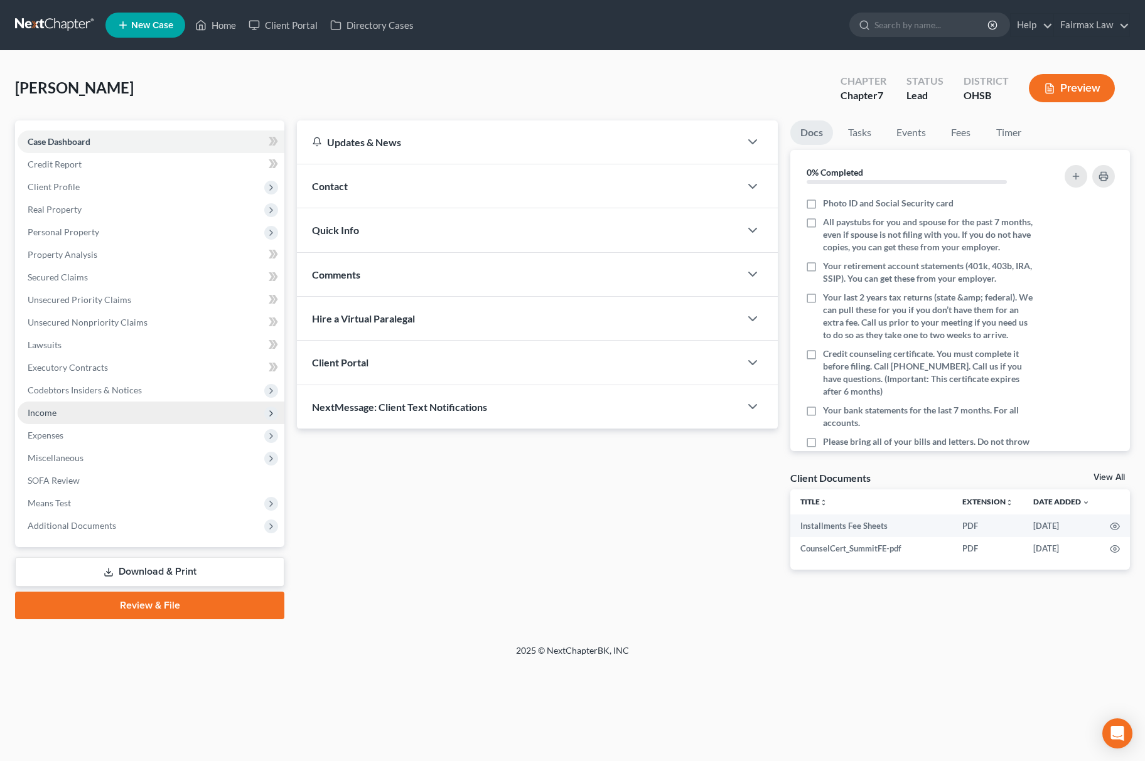
click at [112, 418] on span "Income" at bounding box center [151, 413] width 267 height 23
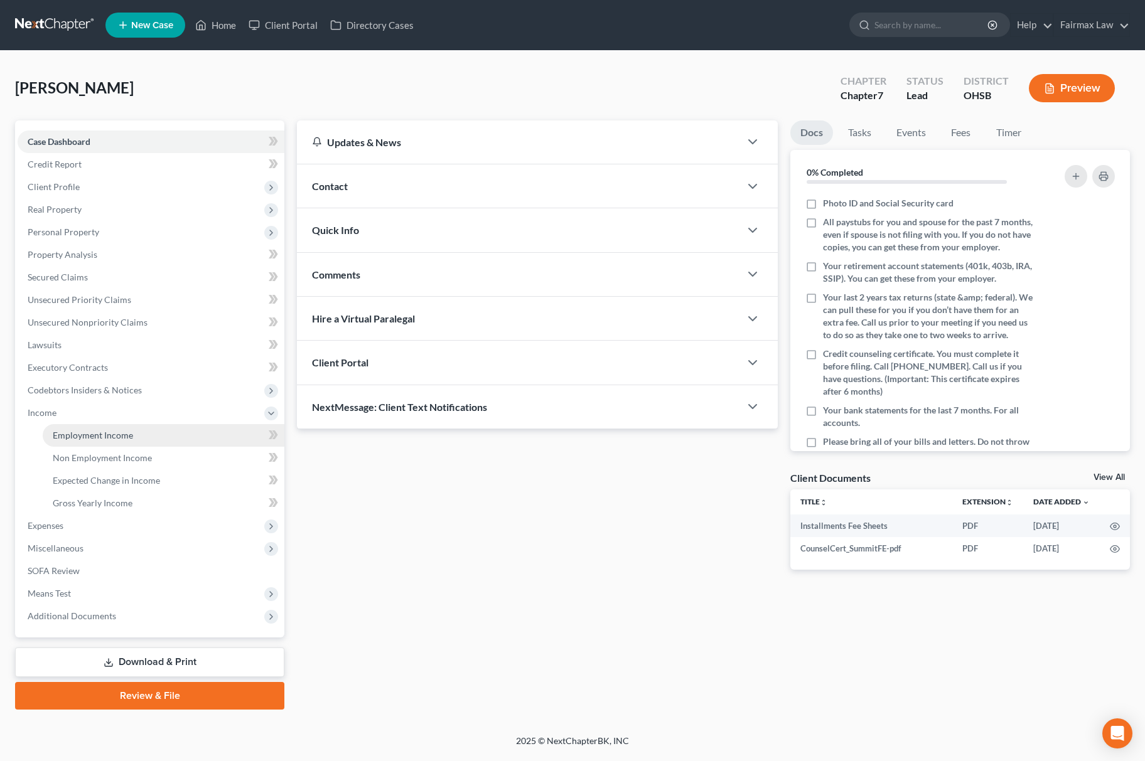
click at [127, 430] on span "Employment Income" at bounding box center [93, 435] width 80 height 11
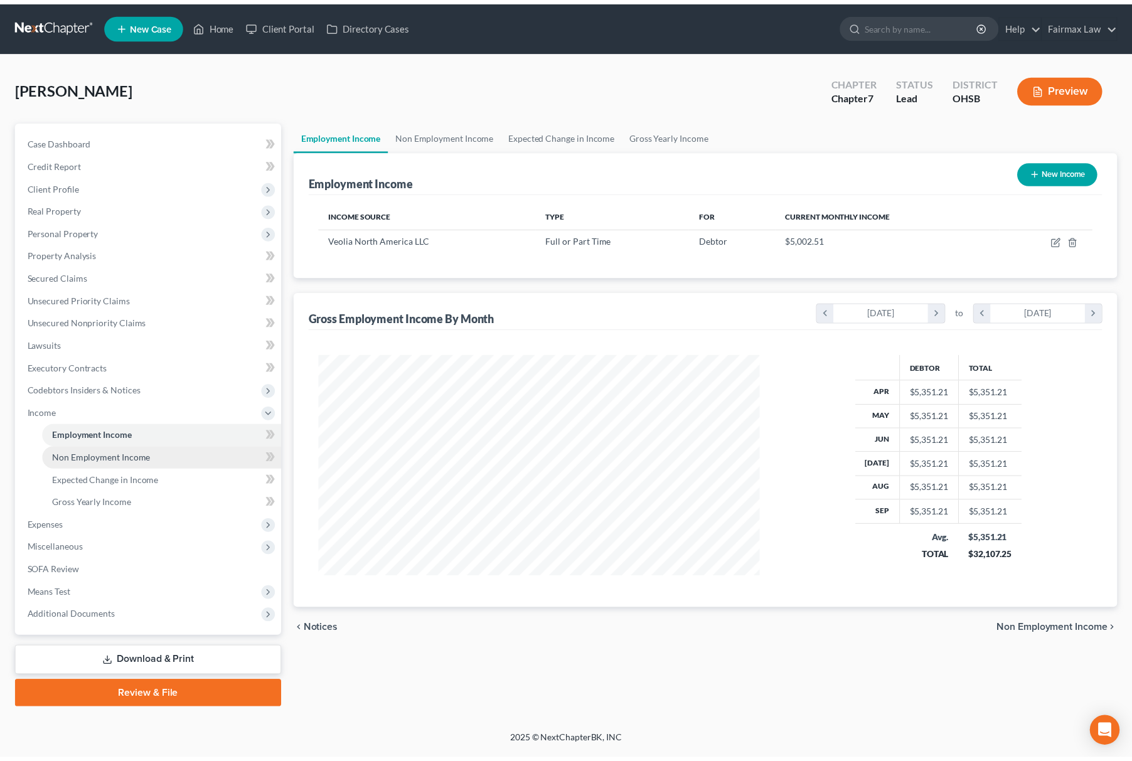
scroll to position [227, 471]
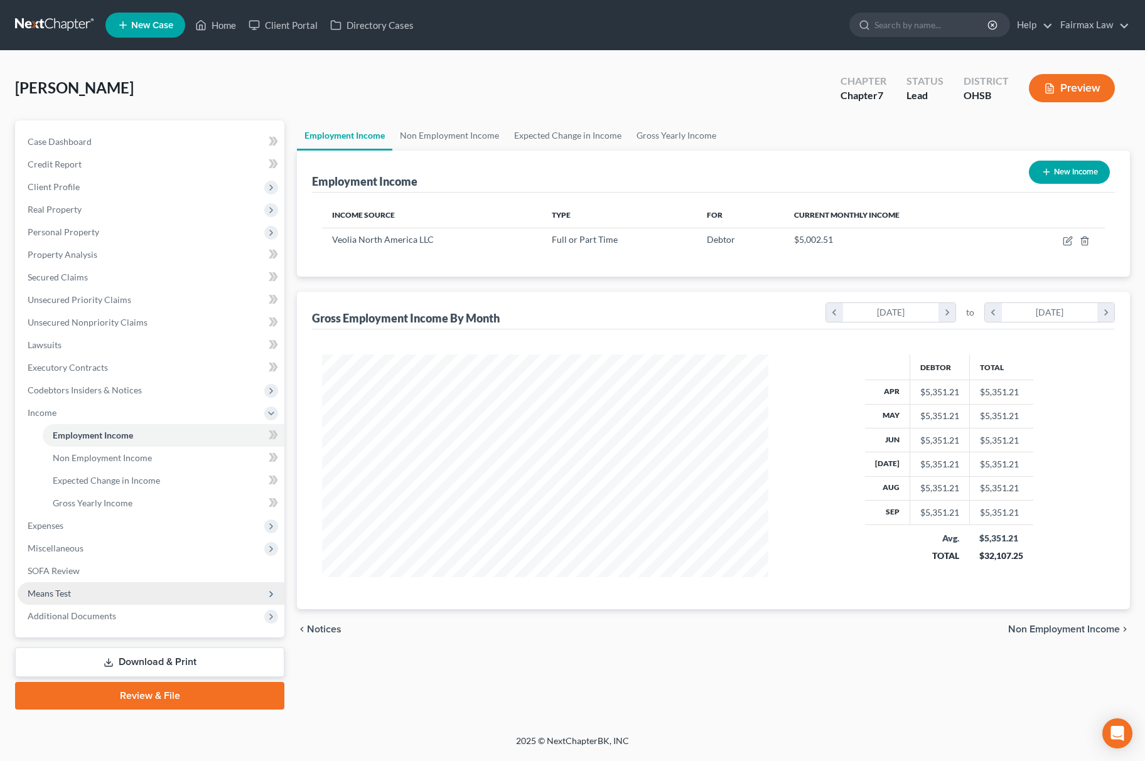
click at [138, 590] on span "Means Test" at bounding box center [151, 593] width 267 height 23
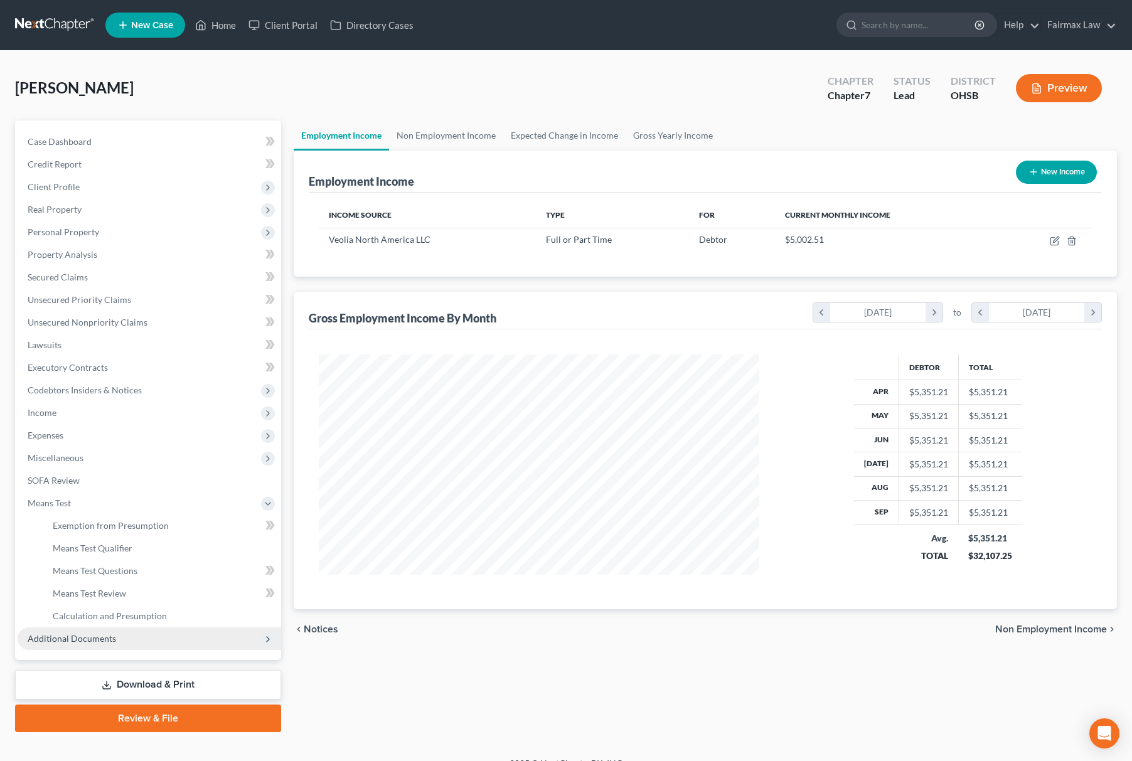
click at [146, 628] on span "Additional Documents" at bounding box center [150, 639] width 264 height 23
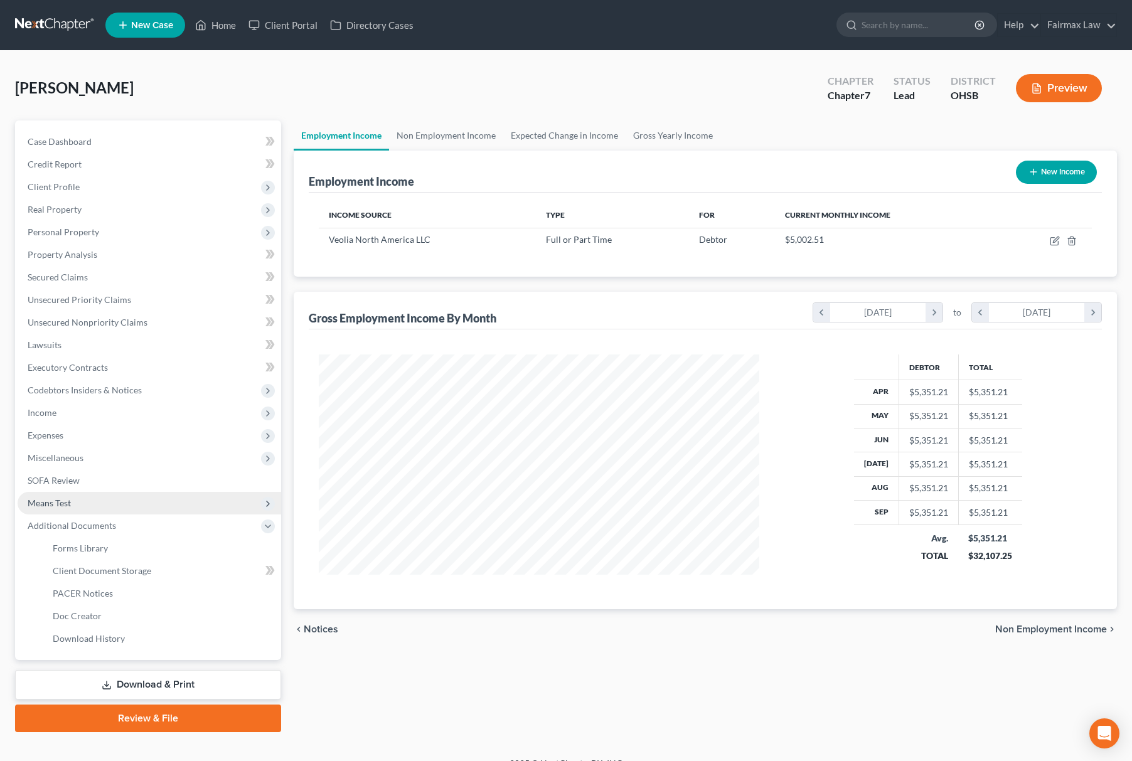
click at [131, 508] on span "Means Test" at bounding box center [150, 503] width 264 height 23
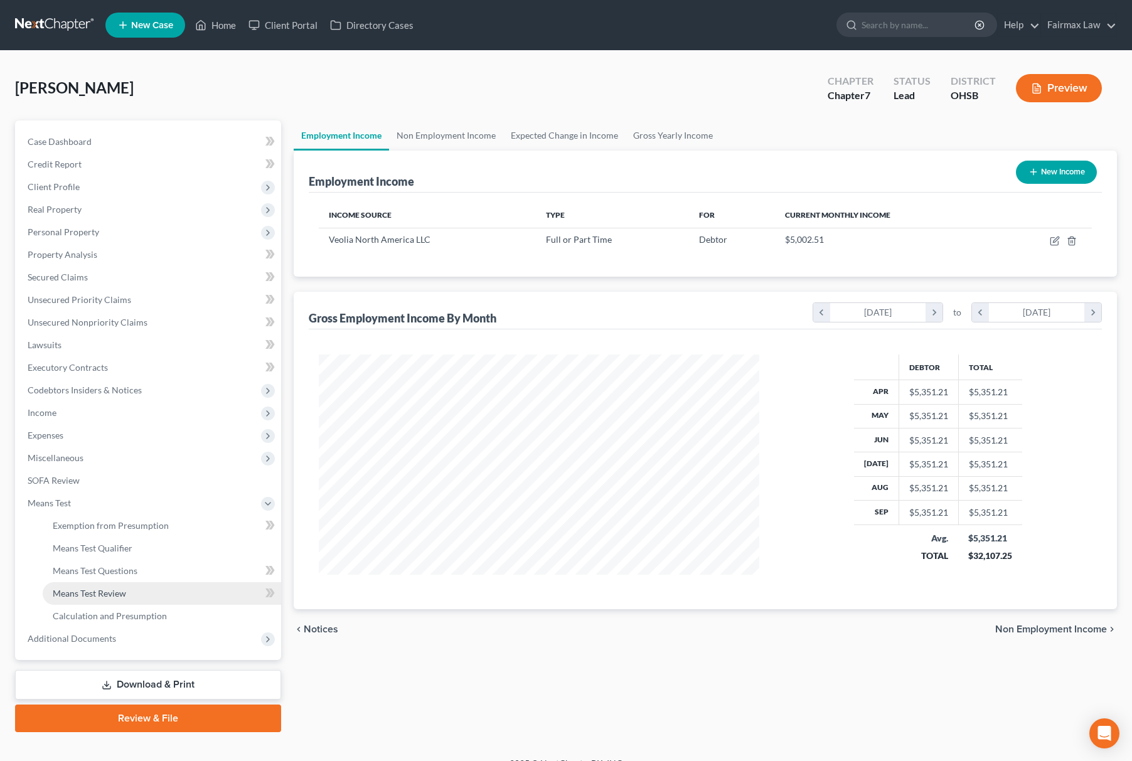
click at [127, 603] on link "Means Test Review" at bounding box center [162, 593] width 239 height 23
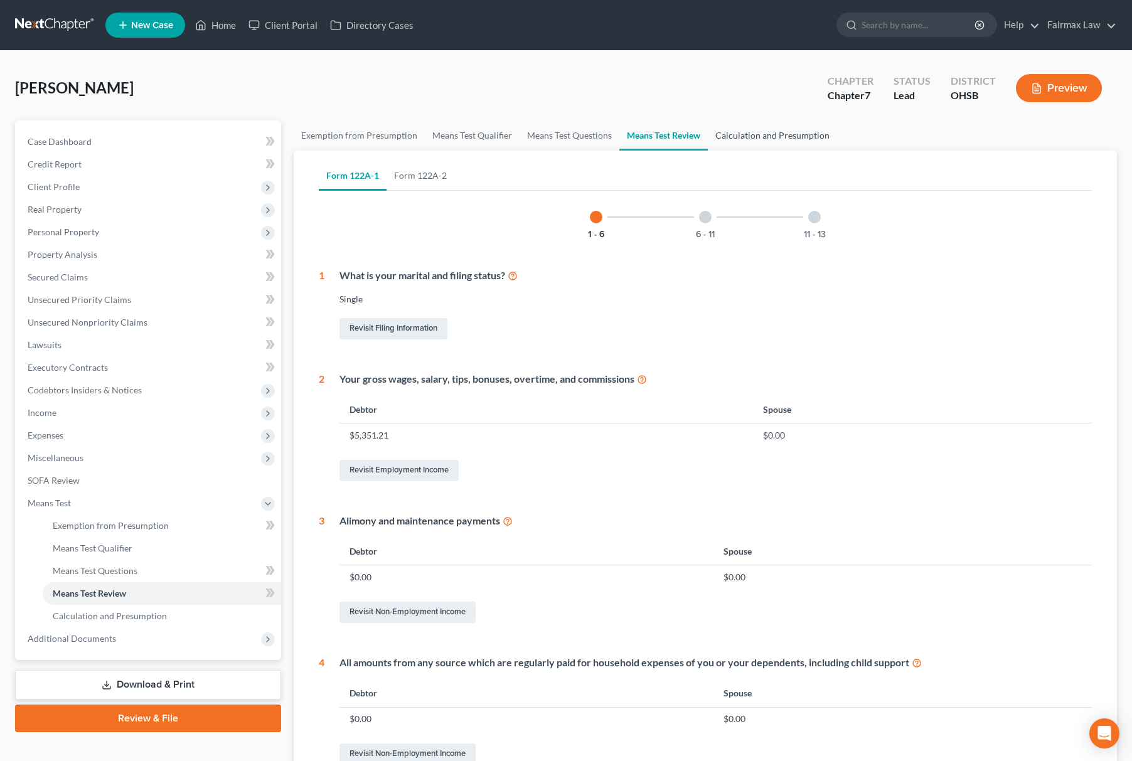
click at [765, 128] on link "Calculation and Presumption" at bounding box center [772, 136] width 129 height 30
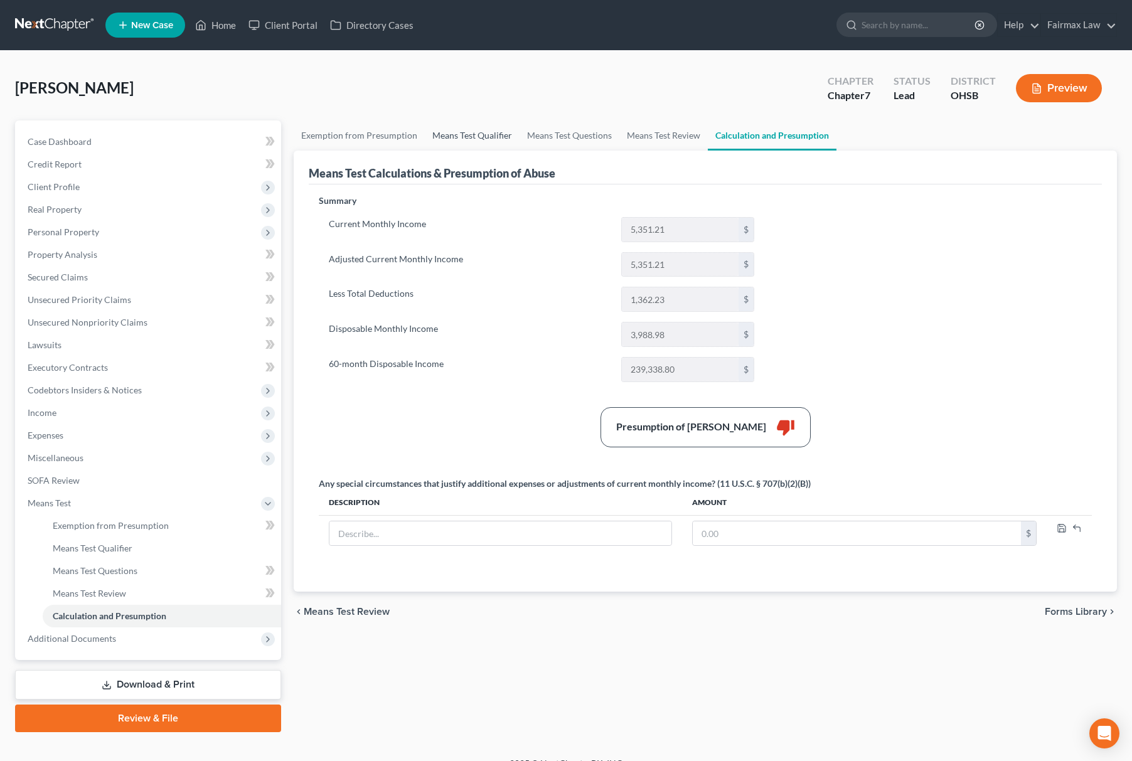
click at [463, 141] on link "Means Test Qualifier" at bounding box center [472, 136] width 95 height 30
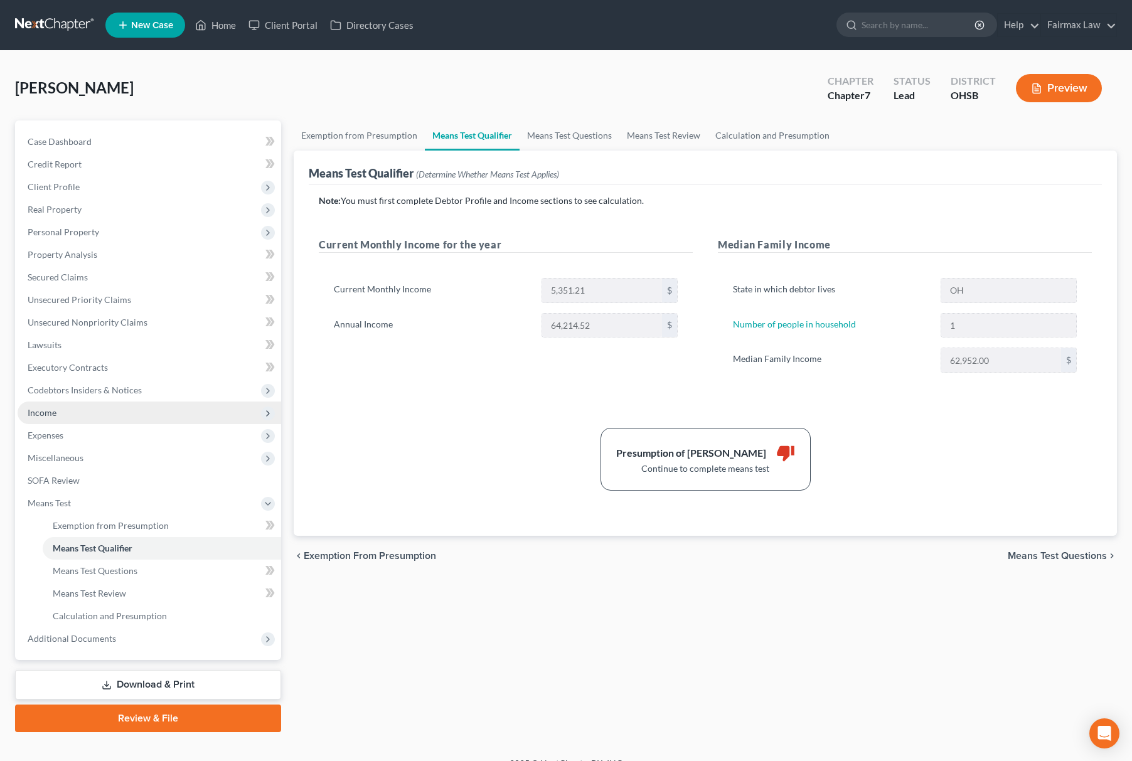
click at [59, 413] on span "Income" at bounding box center [150, 413] width 264 height 23
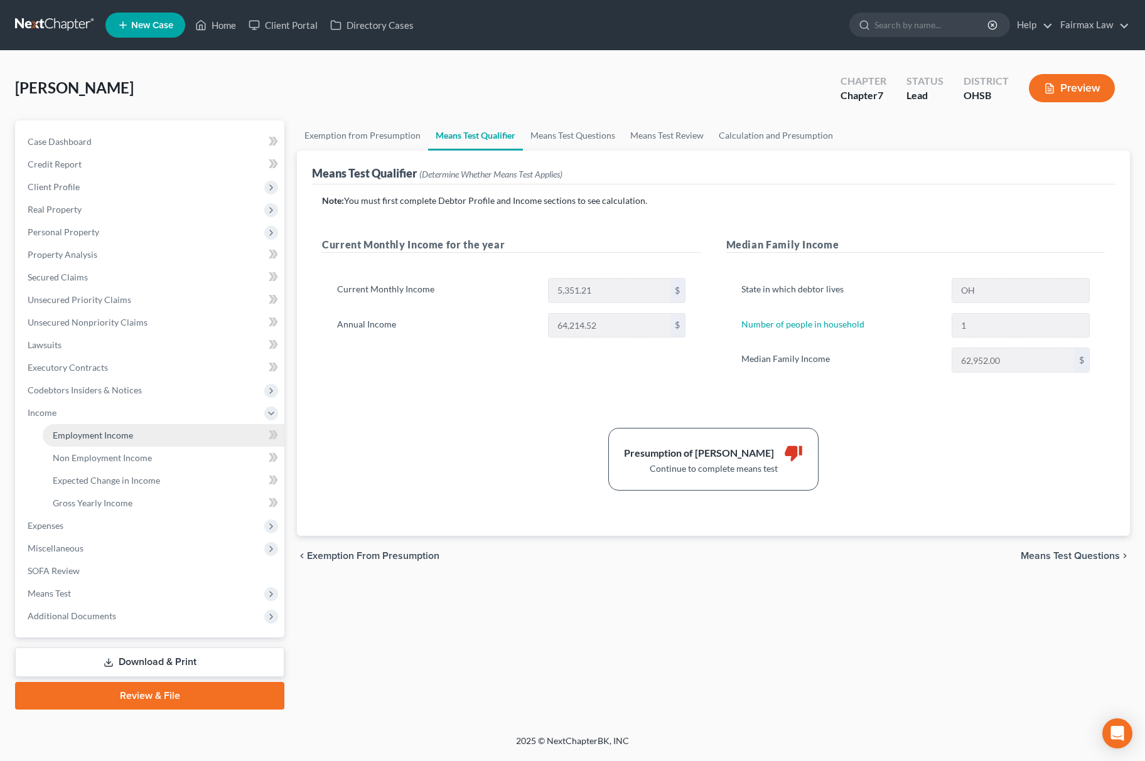
click at [75, 424] on link "Employment Income" at bounding box center [164, 435] width 242 height 23
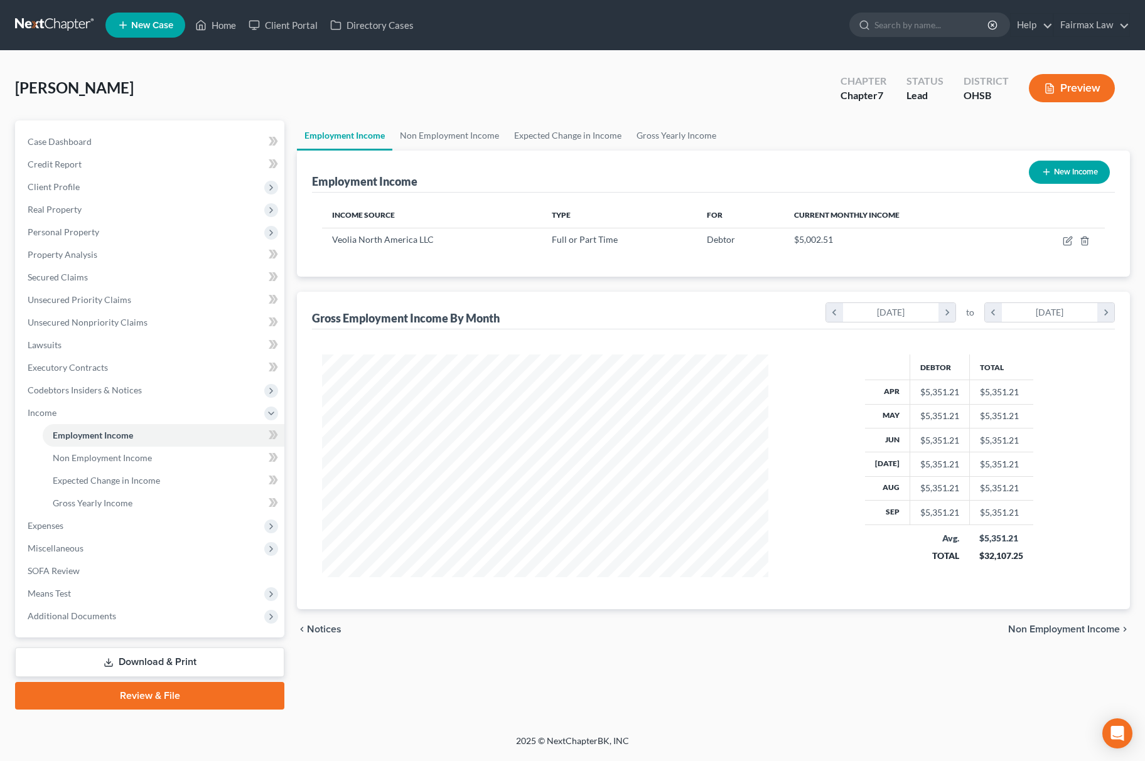
scroll to position [227, 471]
click at [1071, 240] on icon "button" at bounding box center [1068, 241] width 10 height 10
select select "0"
select select "52"
select select "2"
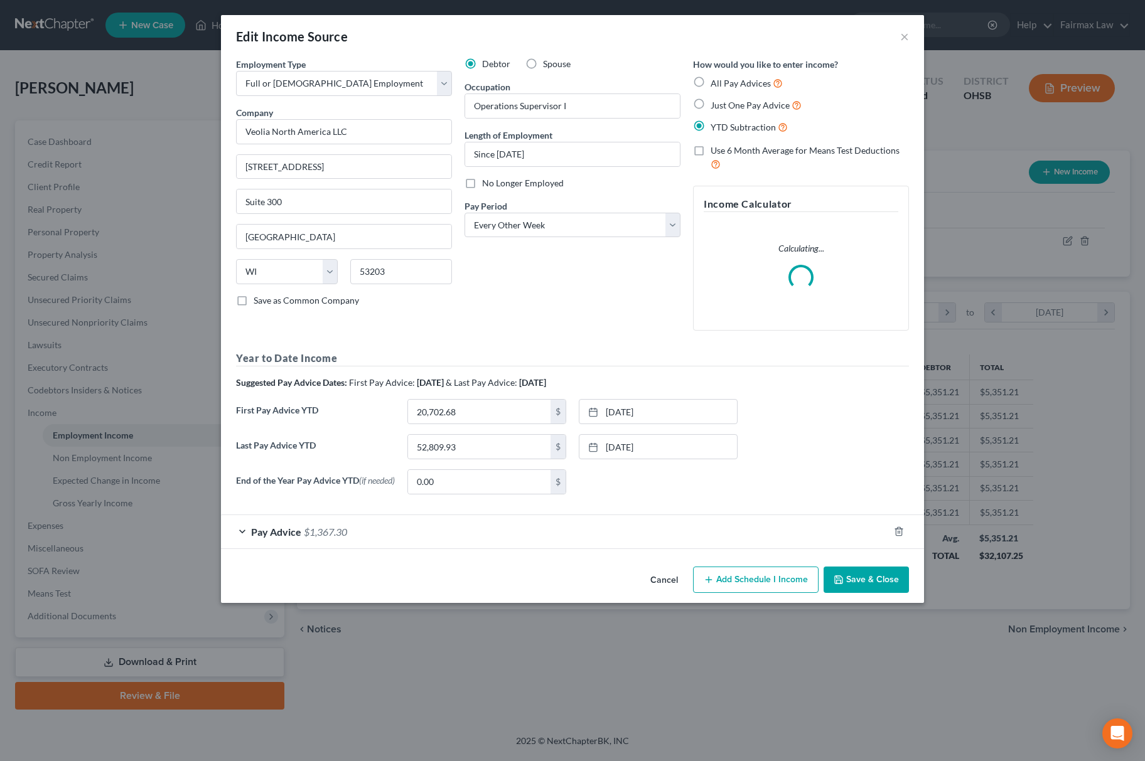
click at [883, 589] on button "Save & Close" at bounding box center [866, 580] width 85 height 26
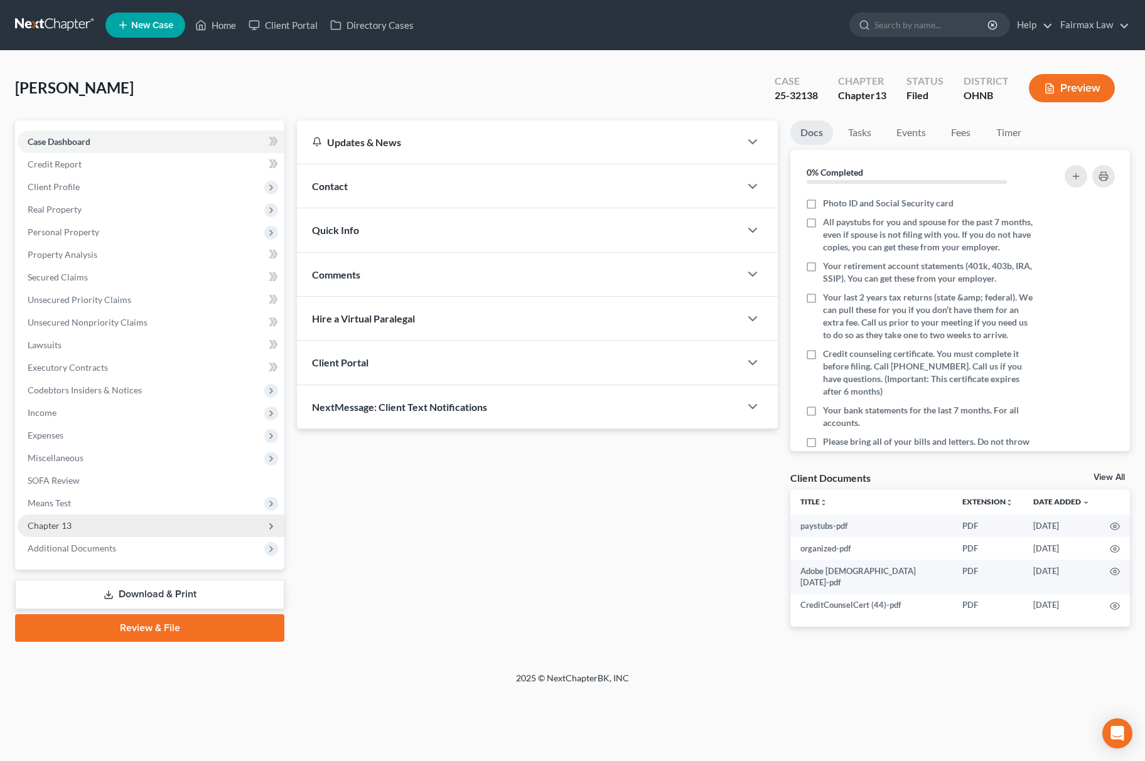
click at [112, 530] on span "Chapter 13" at bounding box center [151, 526] width 267 height 23
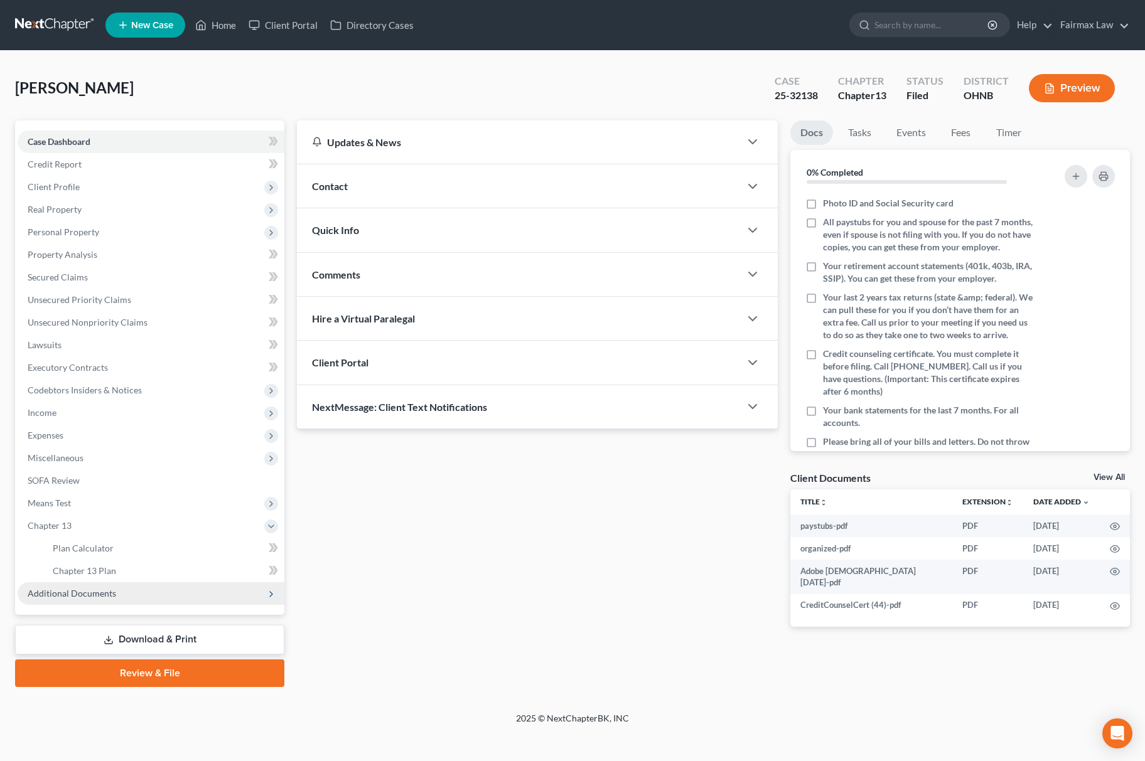
click at [83, 590] on span "Additional Documents" at bounding box center [72, 593] width 89 height 11
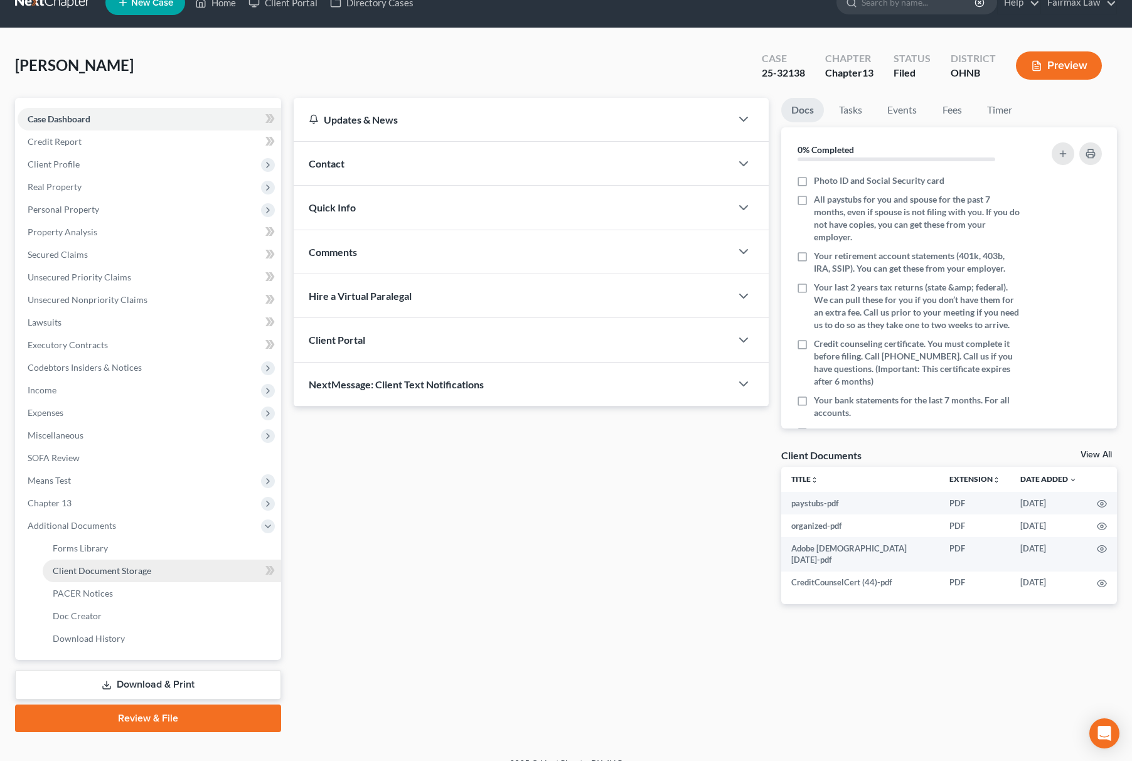
scroll to position [41, 0]
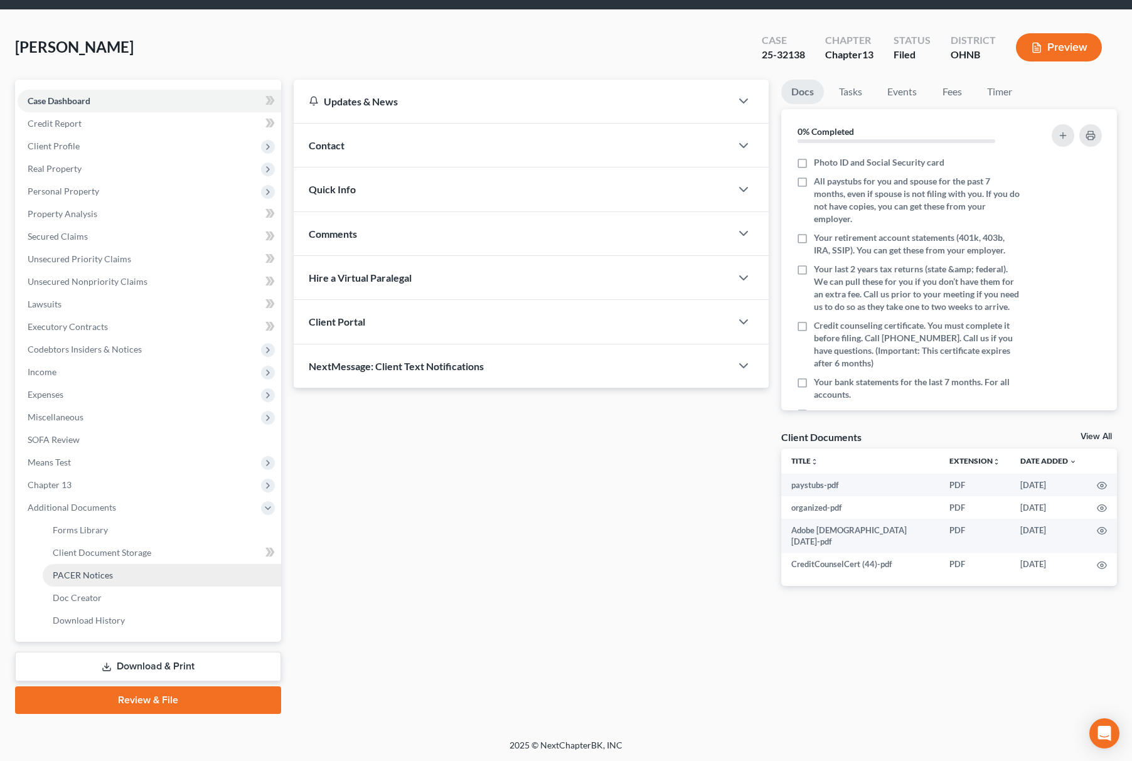
click at [104, 580] on link "PACER Notices" at bounding box center [162, 575] width 239 height 23
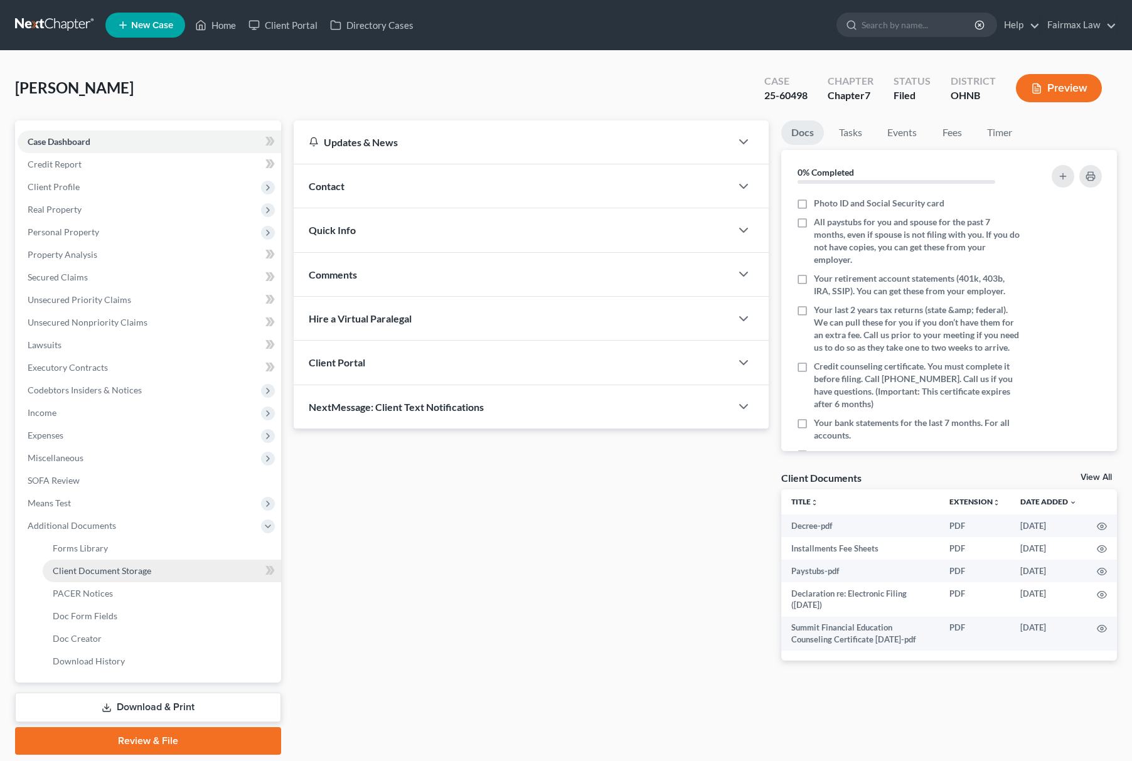
click at [131, 562] on link "Client Document Storage" at bounding box center [162, 571] width 239 height 23
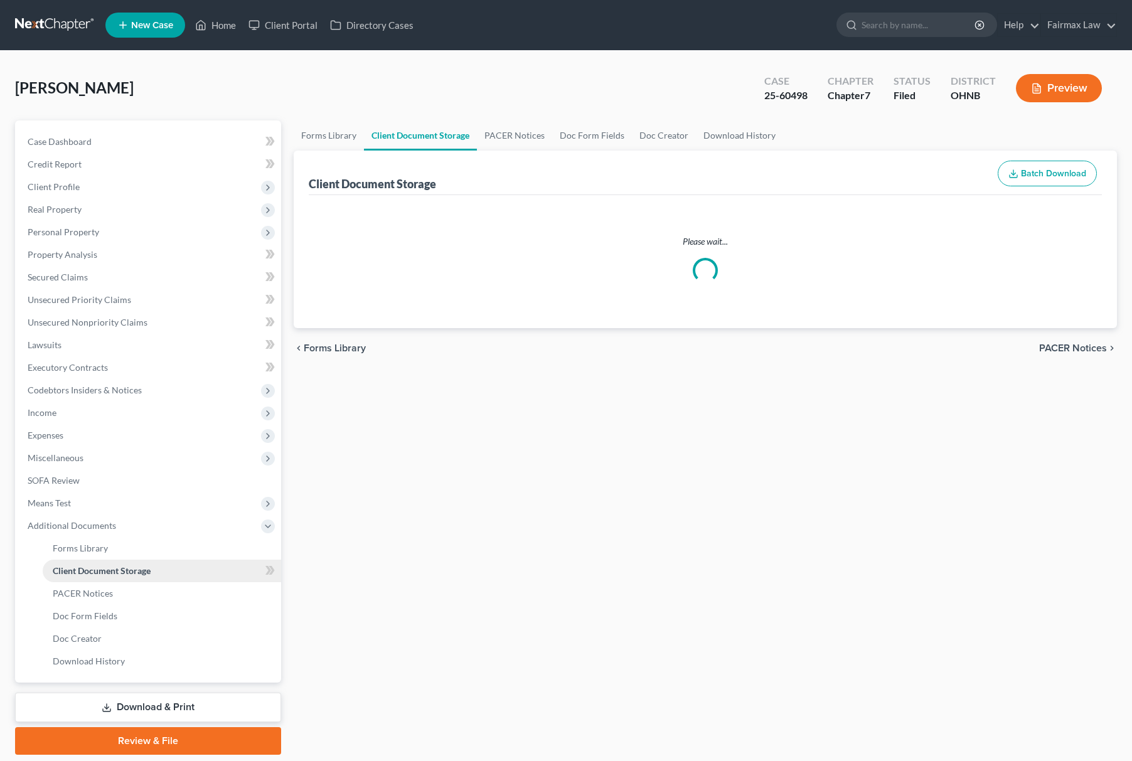
select select "5"
select select "20"
select select "24"
select select "16"
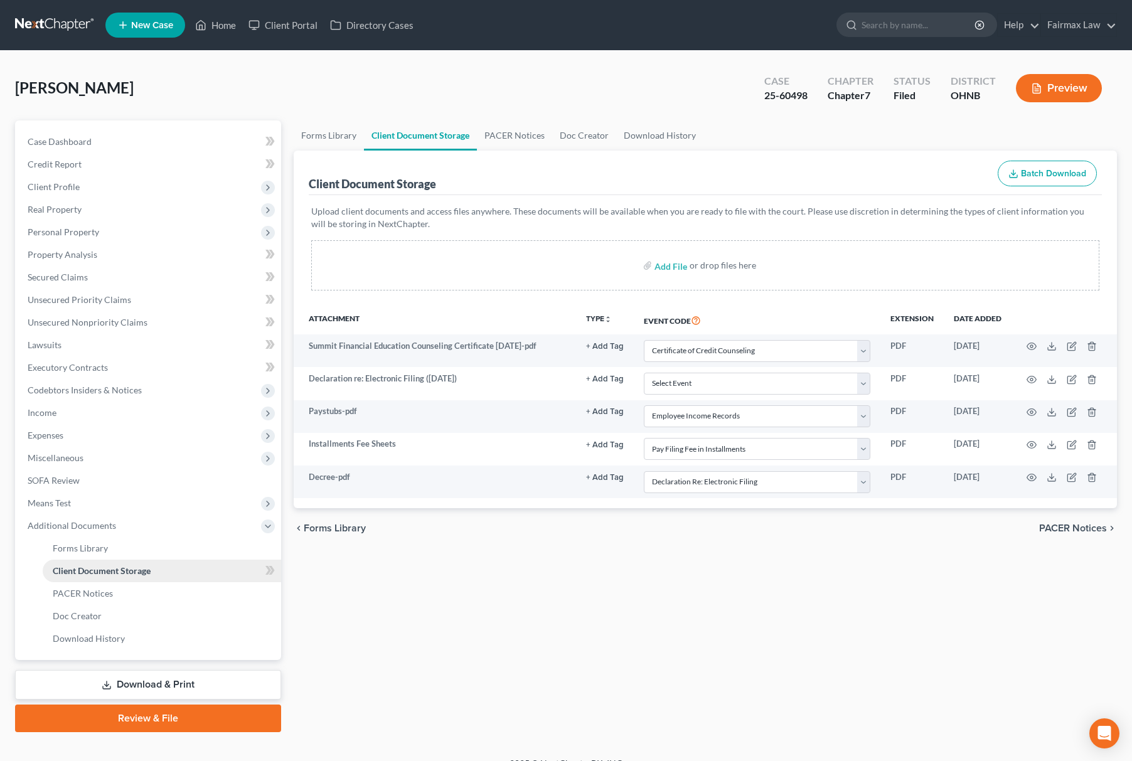
click at [117, 571] on span "Client Document Storage" at bounding box center [102, 571] width 98 height 11
click at [126, 587] on link "PACER Notices" at bounding box center [162, 593] width 239 height 23
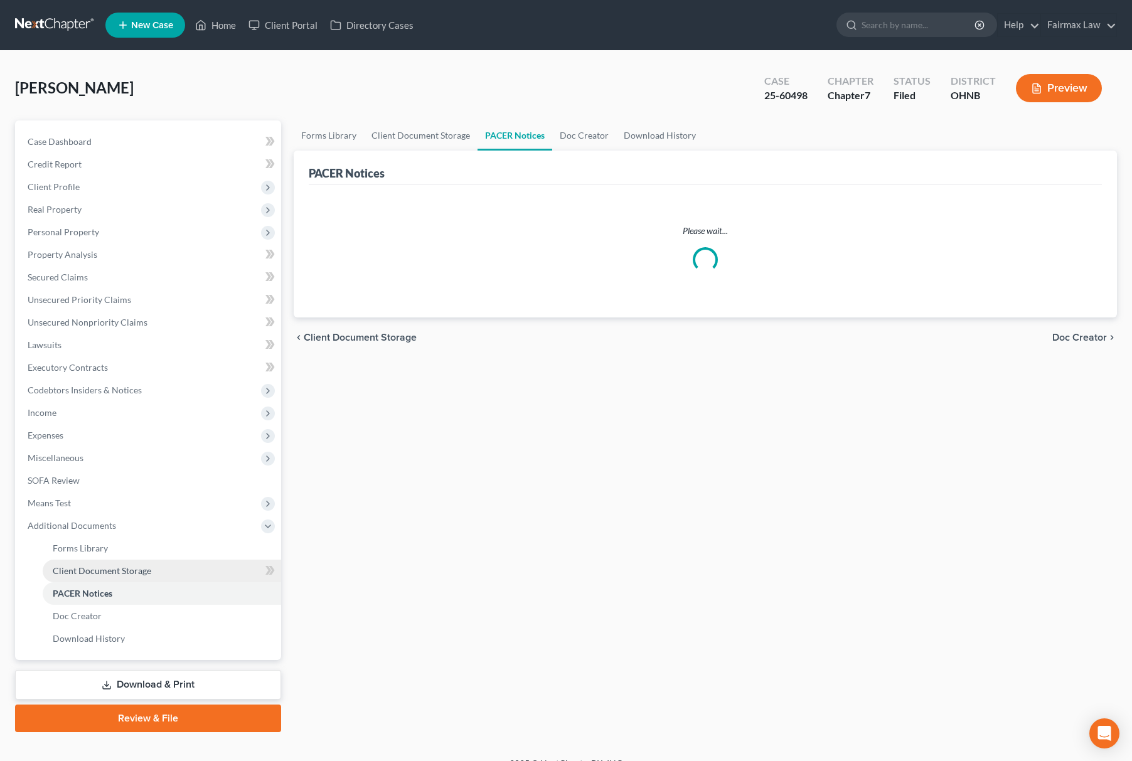
click at [174, 578] on link "Client Document Storage" at bounding box center [162, 571] width 239 height 23
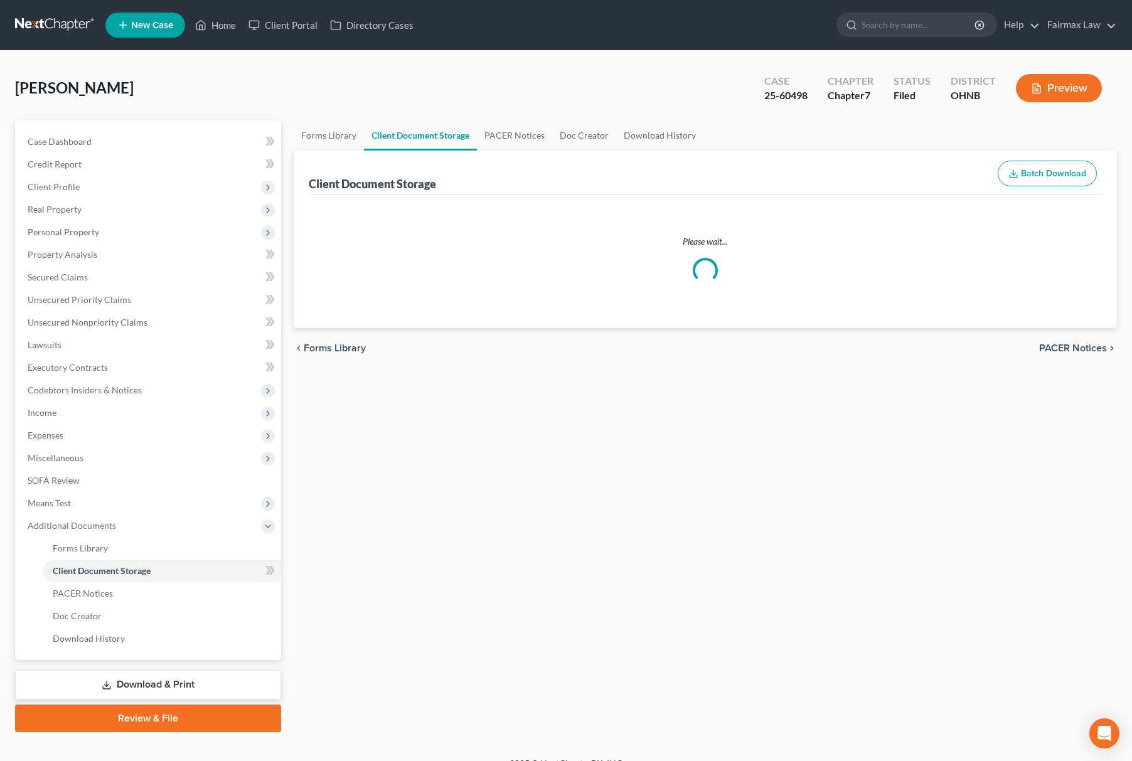
select select "5"
select select "20"
select select "24"
select select "16"
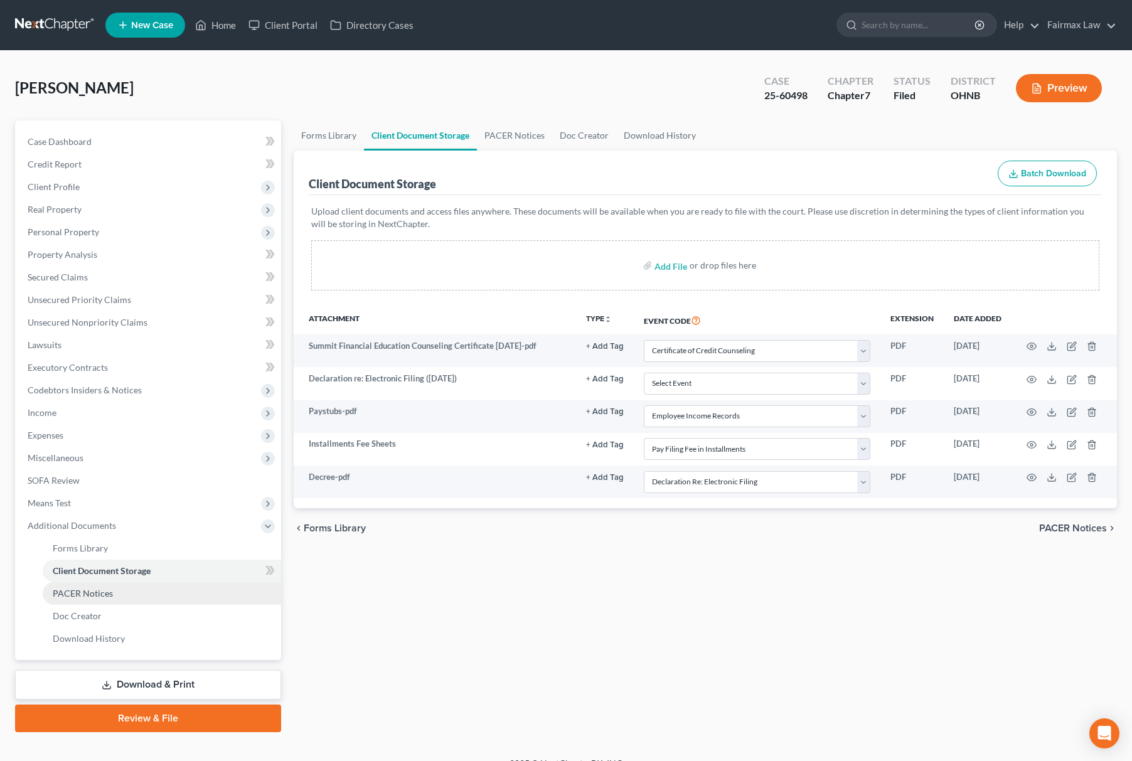
click at [121, 598] on link "PACER Notices" at bounding box center [162, 593] width 239 height 23
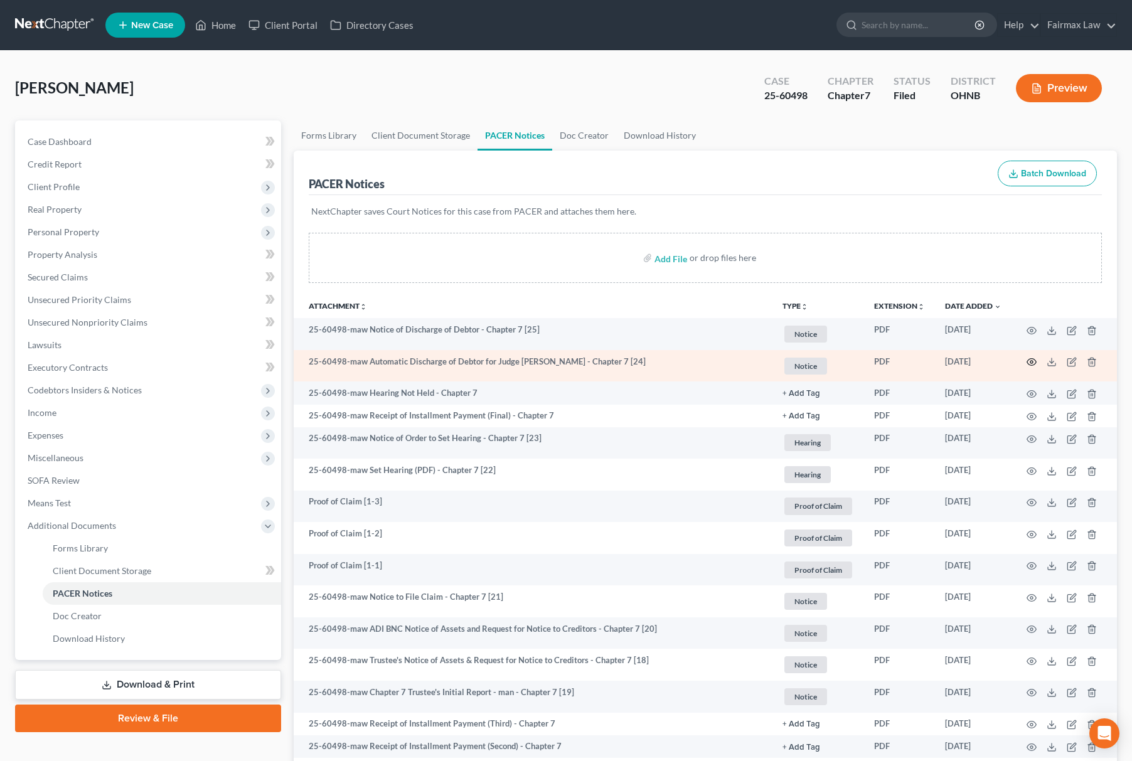
click at [1031, 362] on icon "button" at bounding box center [1032, 362] width 10 height 10
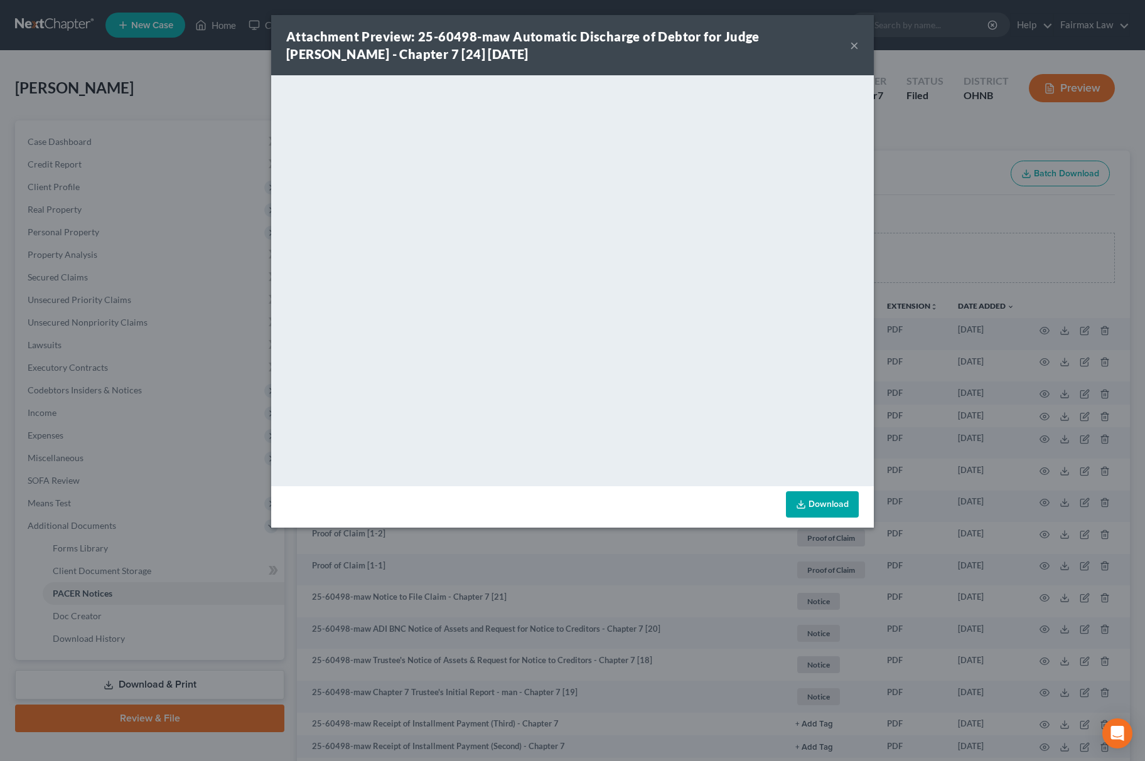
click at [922, 127] on div "Attachment Preview: 25-60498-maw Automatic Discharge of Debtor for Judge Kendig…" at bounding box center [572, 380] width 1145 height 761
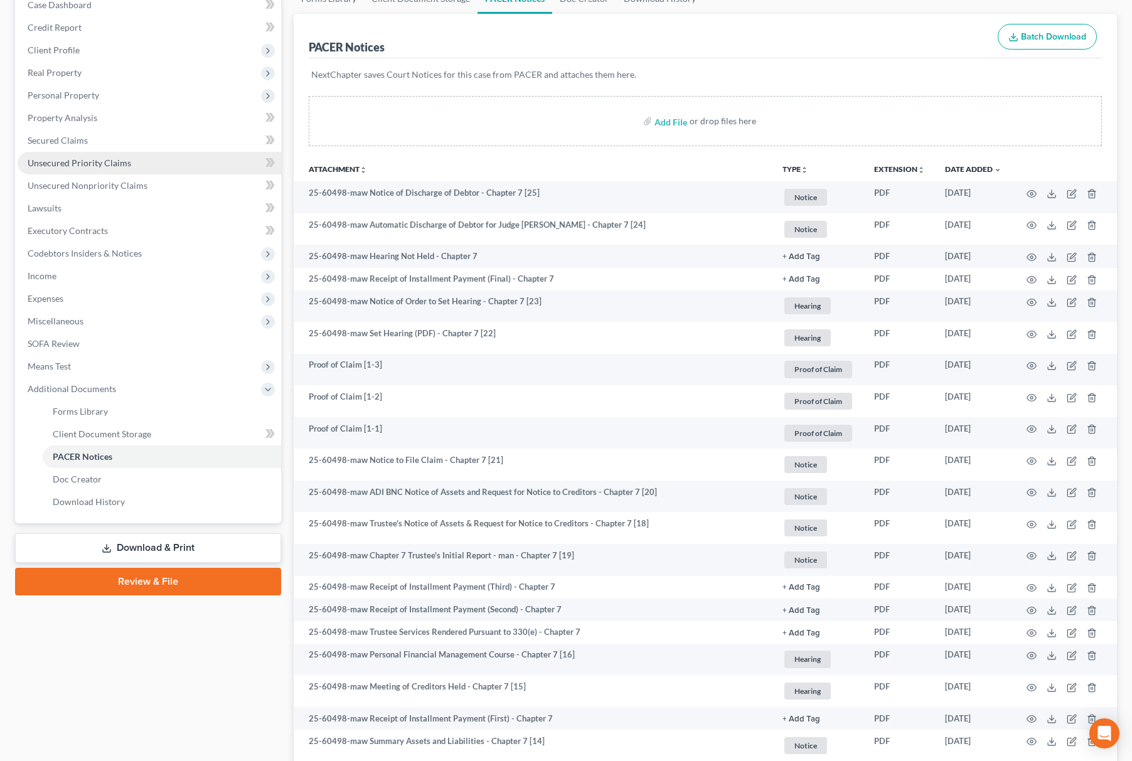
scroll to position [83, 0]
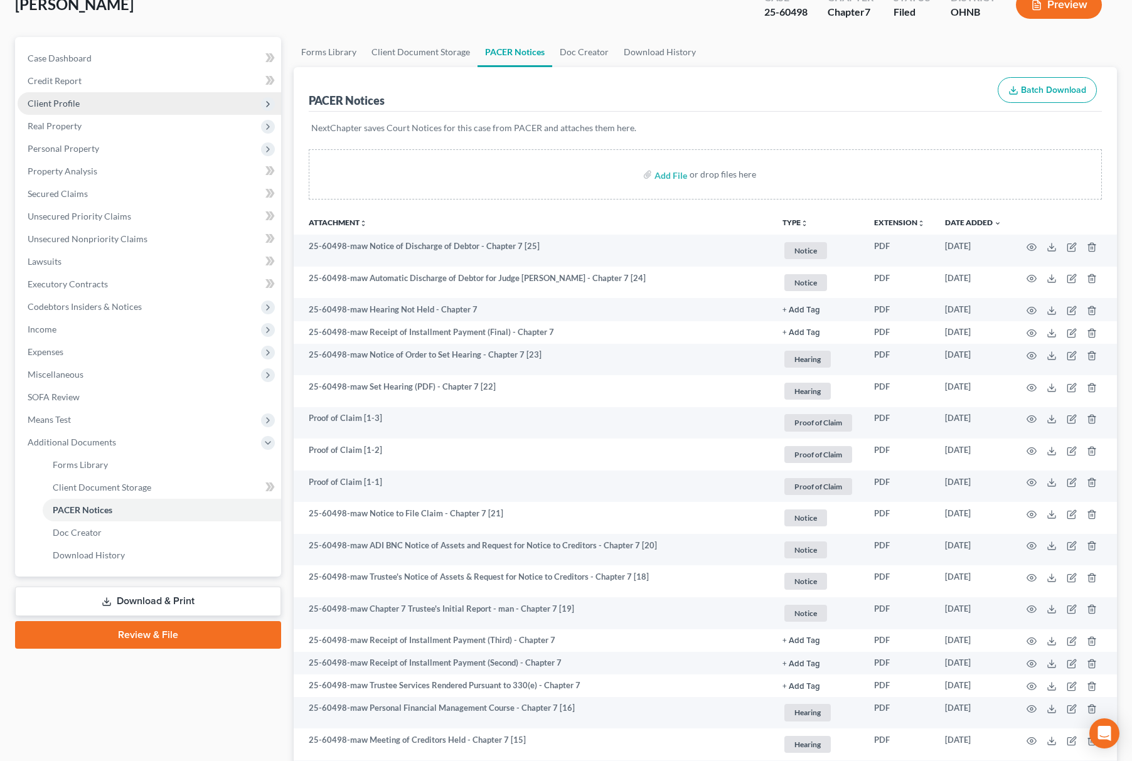
click at [183, 103] on span "Client Profile" at bounding box center [150, 103] width 264 height 23
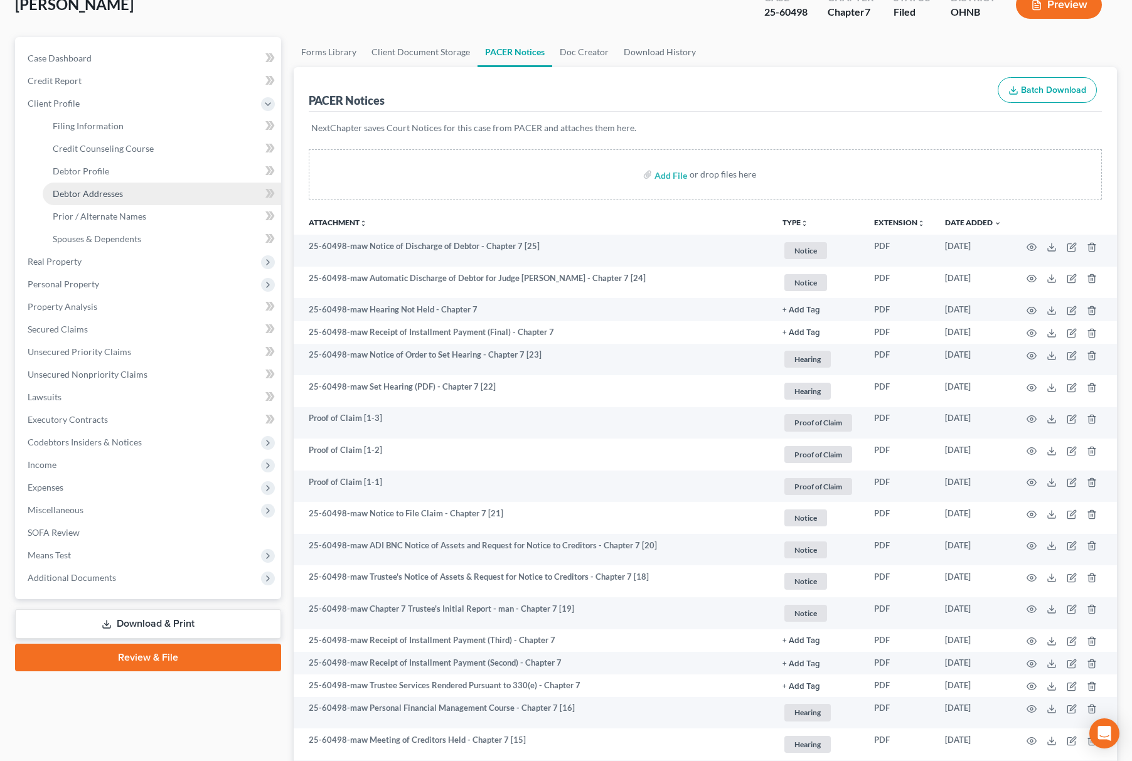
click at [156, 191] on link "Debtor Addresses" at bounding box center [162, 194] width 239 height 23
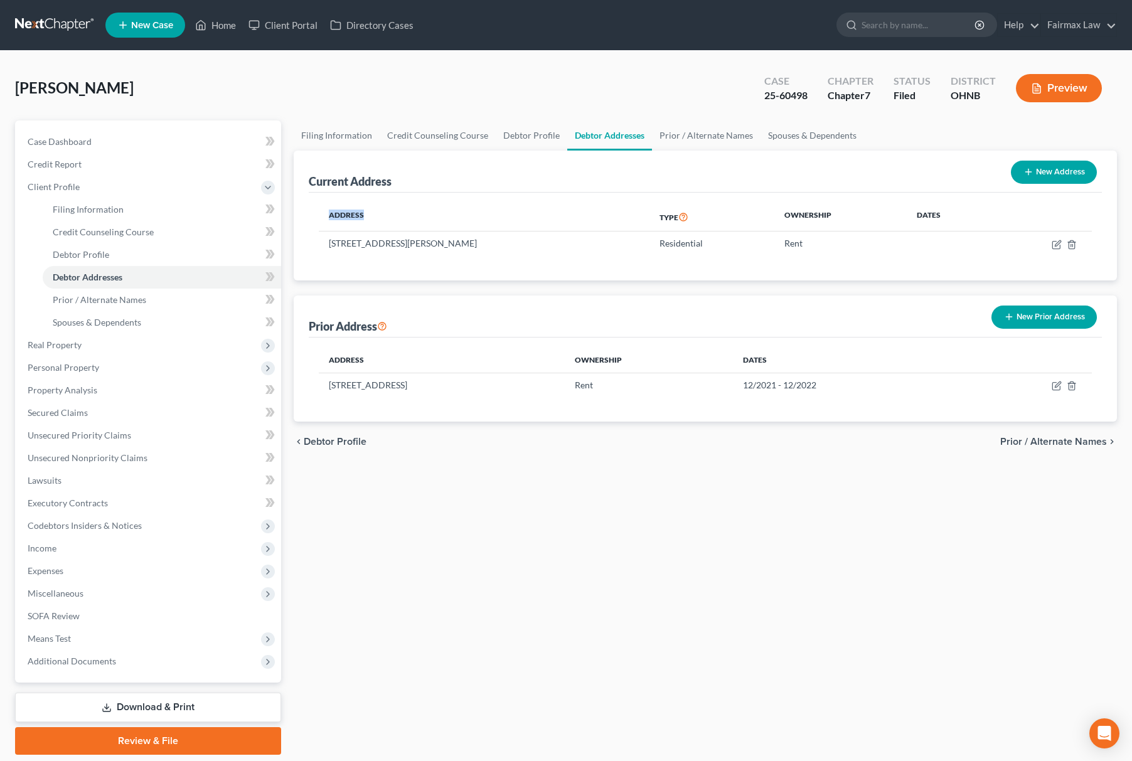
drag, startPoint x: 340, startPoint y: 241, endPoint x: 455, endPoint y: 230, distance: 116.0
click at [455, 230] on div "Address Type Ownership Dates 324 Dale Ave, Mansfield, OH 44902 Residential Rent" at bounding box center [705, 237] width 793 height 88
click at [465, 230] on th "Address" at bounding box center [484, 217] width 331 height 29
drag, startPoint x: 325, startPoint y: 244, endPoint x: 512, endPoint y: 241, distance: 187.1
click at [512, 241] on td "324 Dale Ave, Mansfield, OH 44902" at bounding box center [484, 244] width 331 height 24
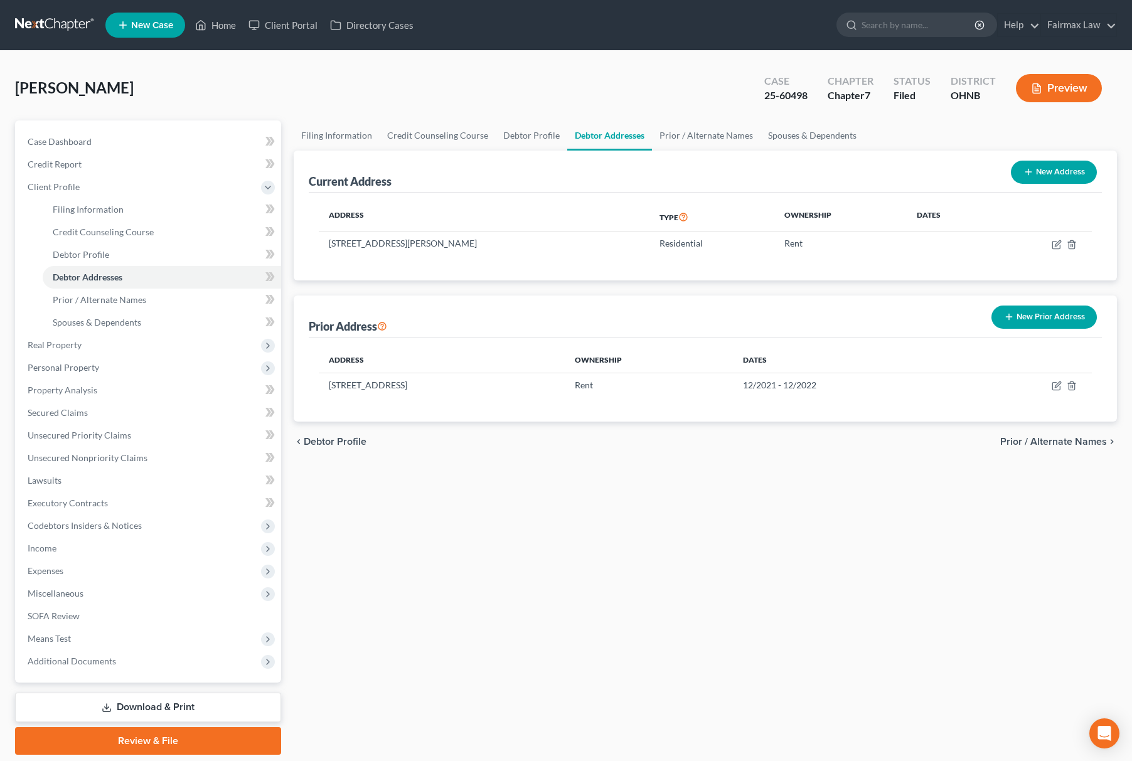
copy td "324 Dale Ave, Mansfield, OH 44902"
drag, startPoint x: 92, startPoint y: 262, endPoint x: 94, endPoint y: 255, distance: 7.9
click at [92, 262] on link "Debtor Profile" at bounding box center [162, 255] width 239 height 23
select select "0"
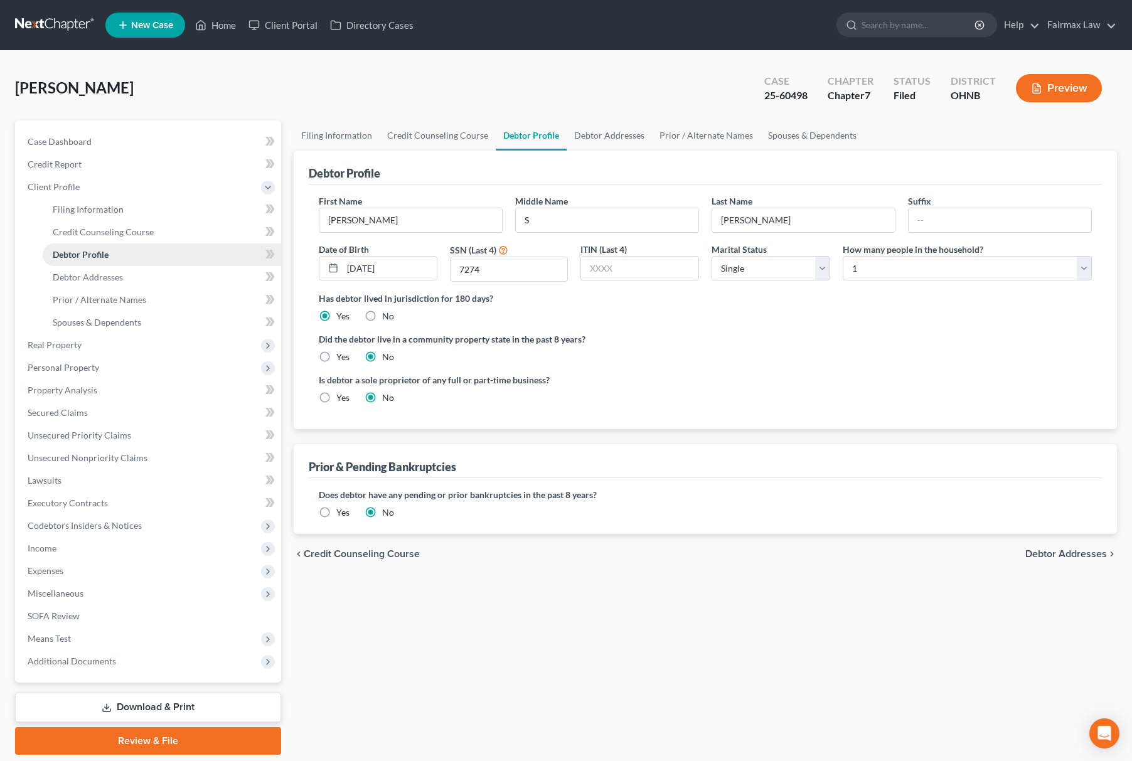
click at [94, 255] on span "Debtor Profile" at bounding box center [81, 254] width 56 height 11
radio input "true"
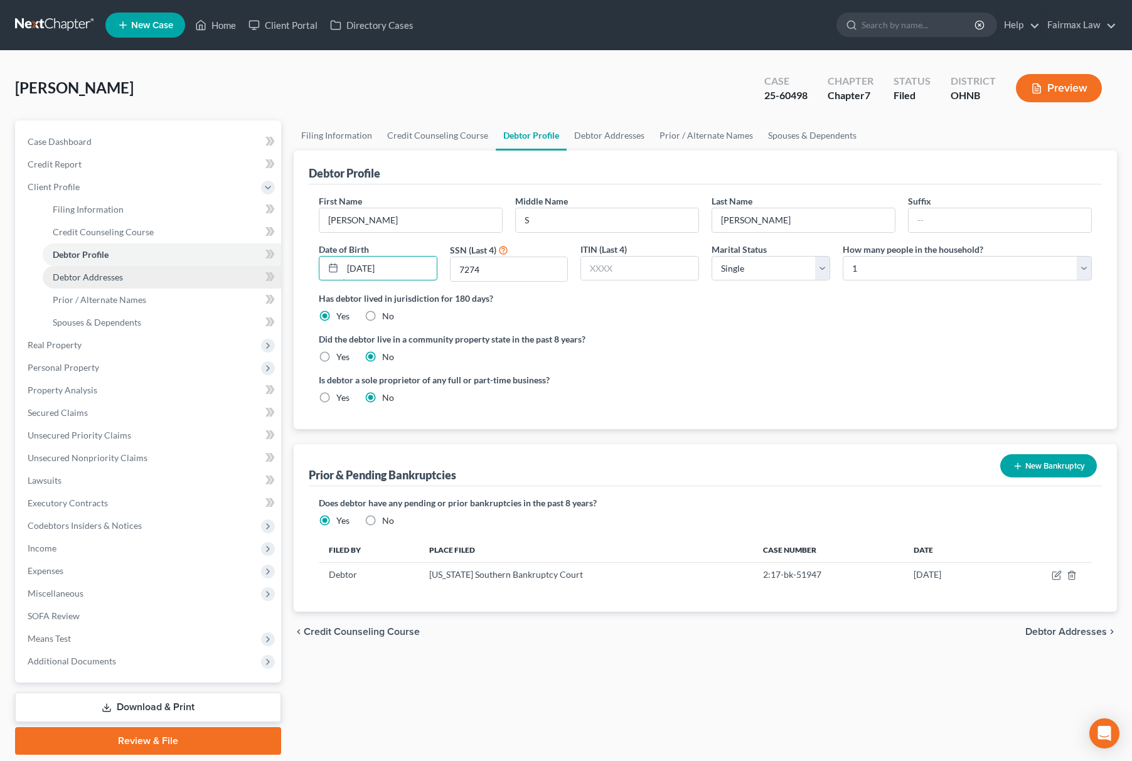
drag, startPoint x: 398, startPoint y: 259, endPoint x: 215, endPoint y: 267, distance: 183.4
click at [219, 267] on div "Petition Navigation Case Dashboard Payments Invoices Payments Payments Credit R…" at bounding box center [566, 438] width 1115 height 635
click at [407, 282] on div "First Name Deangela Middle Name S Last Name Fuller Suffix Date of Birth 07/01/1…" at bounding box center [706, 243] width 786 height 97
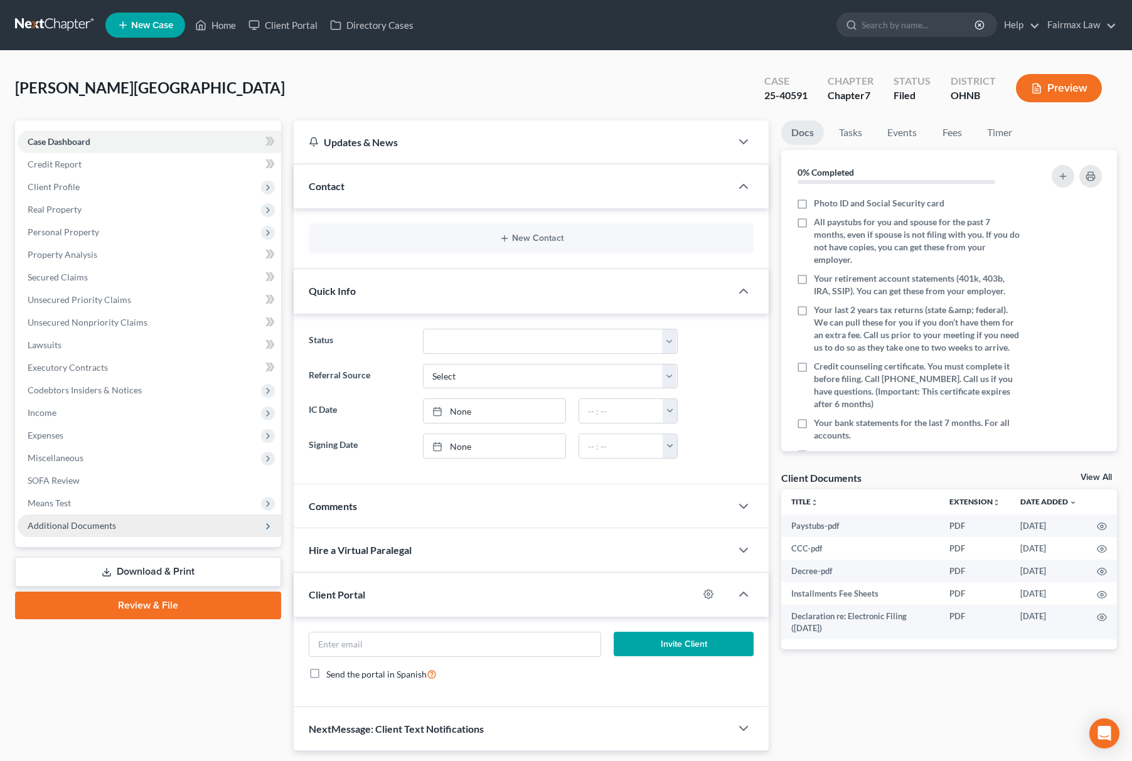
click at [103, 515] on span "Additional Documents" at bounding box center [150, 526] width 264 height 23
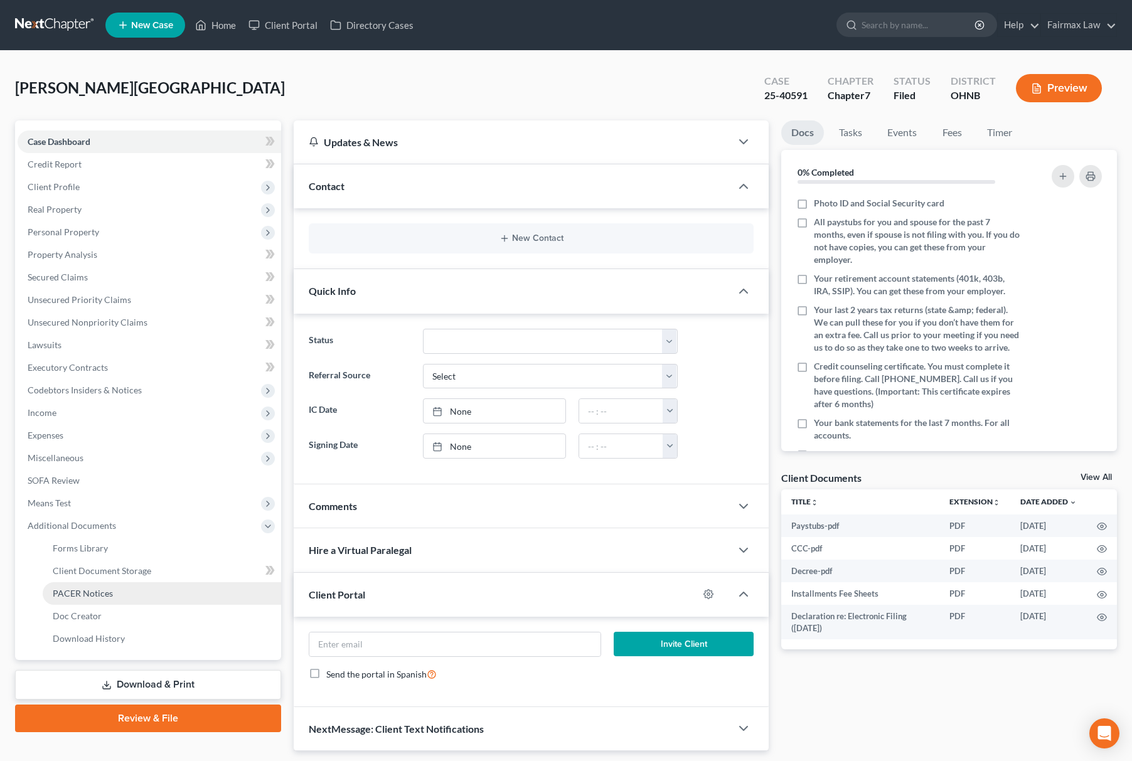
click at [104, 594] on span "PACER Notices" at bounding box center [83, 593] width 60 height 11
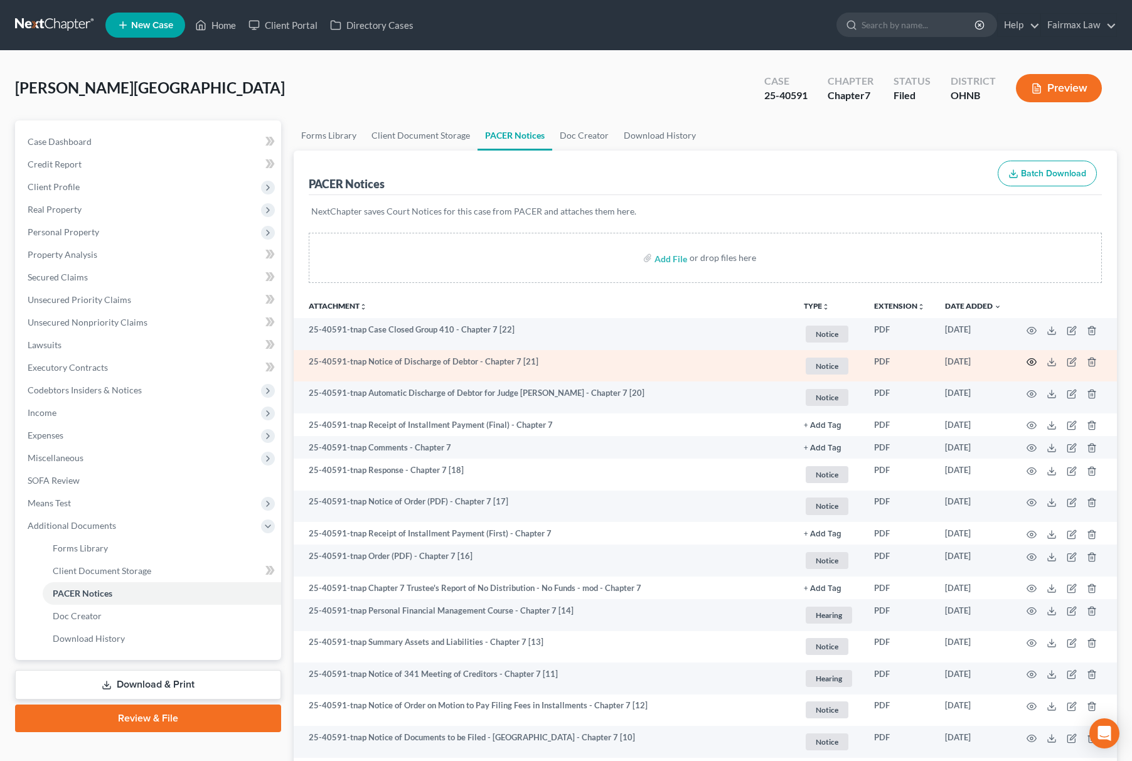
click at [1033, 357] on icon "button" at bounding box center [1032, 362] width 10 height 10
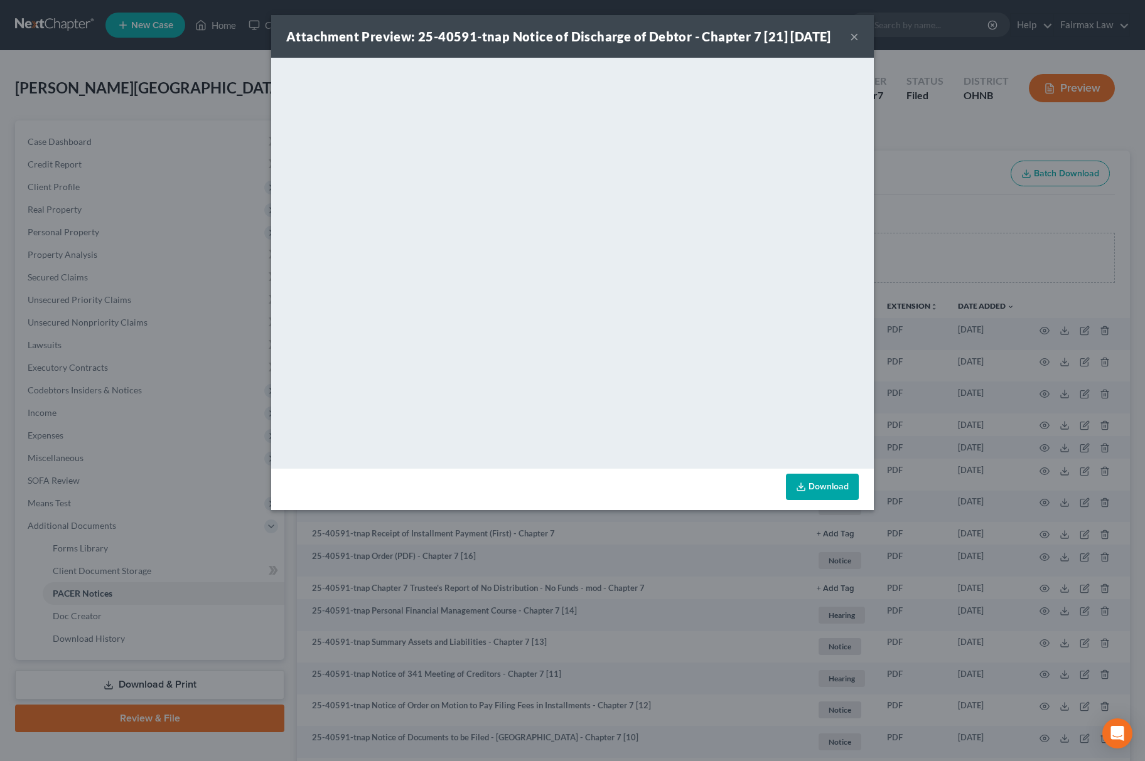
click at [897, 252] on div "Attachment Preview: 25-40591-tnap Notice of Discharge of Debtor - Chapter 7 [21…" at bounding box center [572, 380] width 1145 height 761
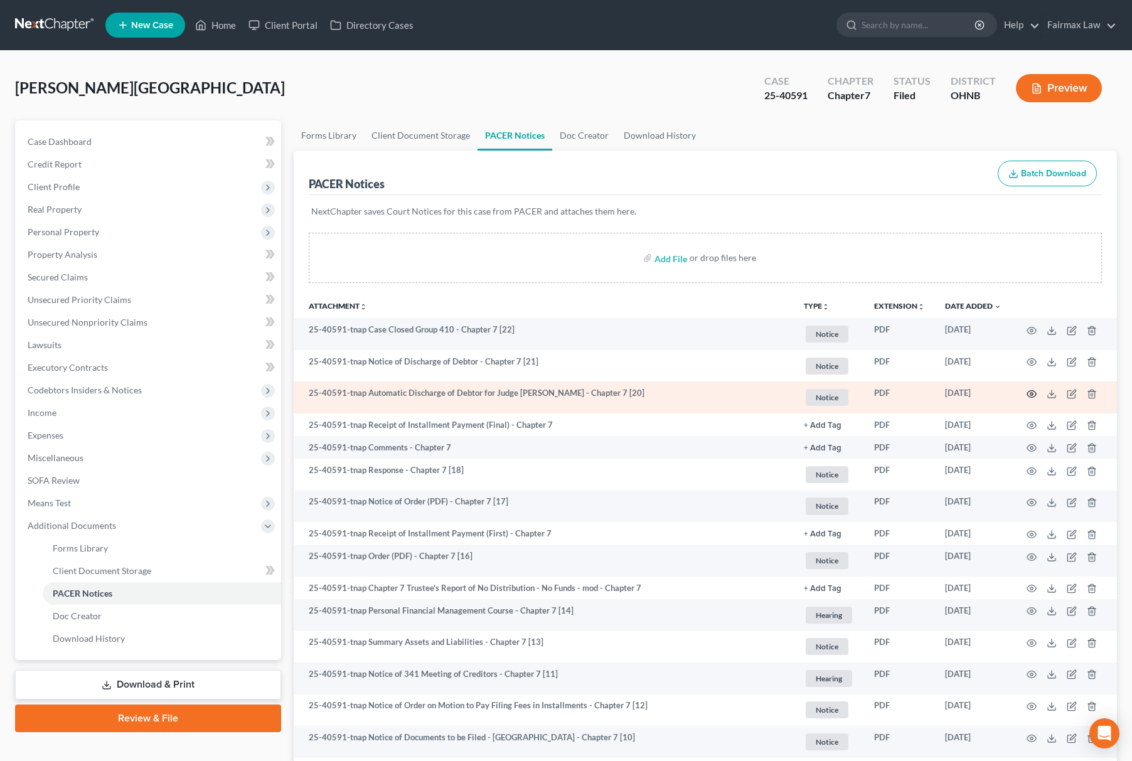
click at [1033, 392] on icon "button" at bounding box center [1032, 394] width 10 height 10
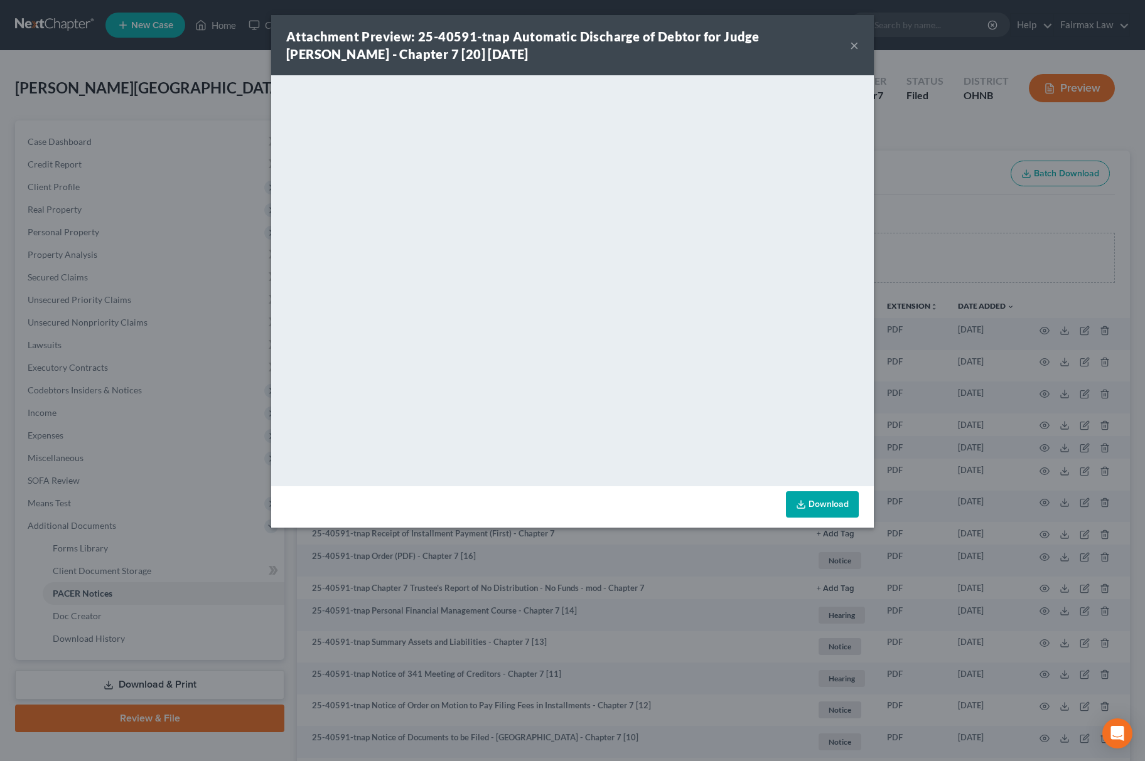
click at [898, 221] on div "Attachment Preview: 25-40591-tnap Automatic Discharge of Debtor for Judge Patto…" at bounding box center [572, 380] width 1145 height 761
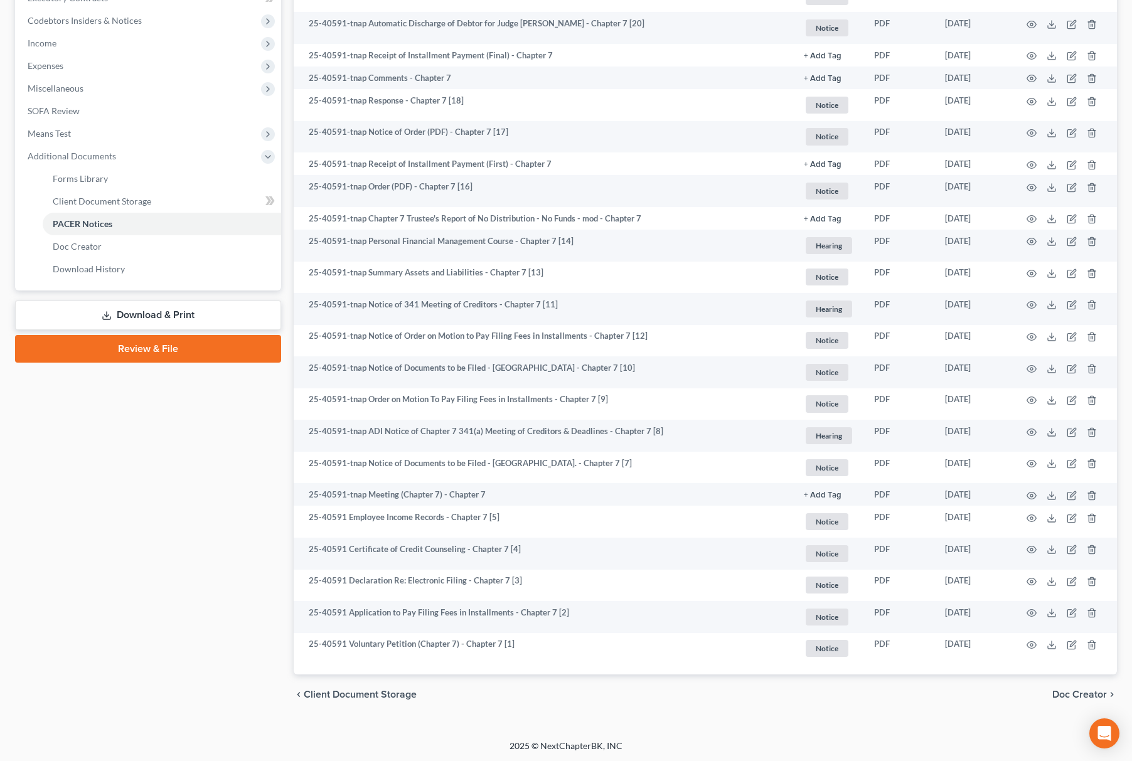
scroll to position [35, 0]
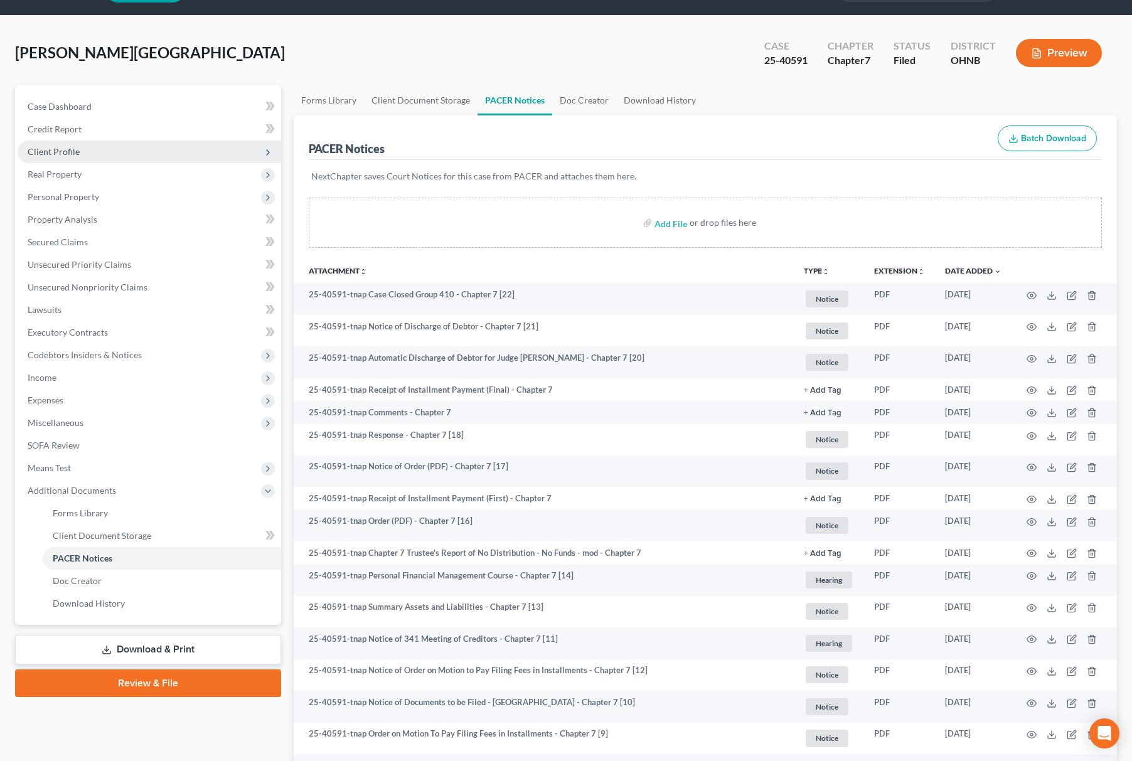
click at [62, 149] on span "Client Profile" at bounding box center [54, 151] width 52 height 11
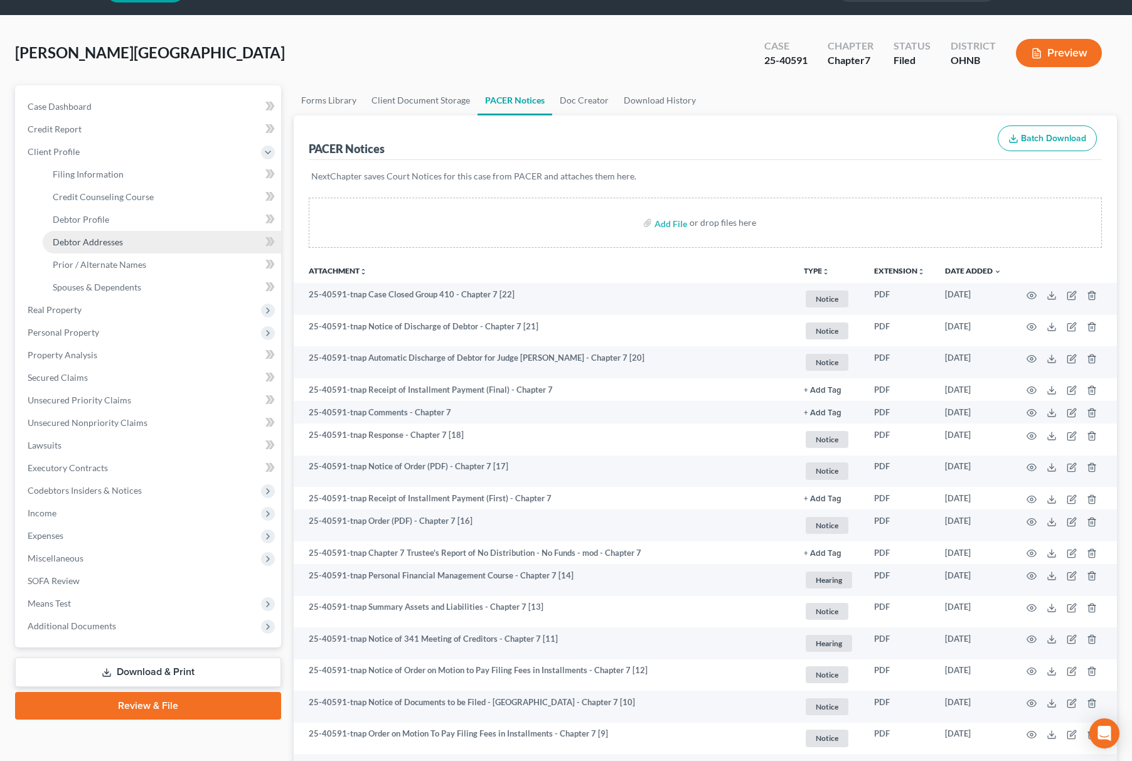
click at [111, 241] on span "Debtor Addresses" at bounding box center [88, 242] width 70 height 11
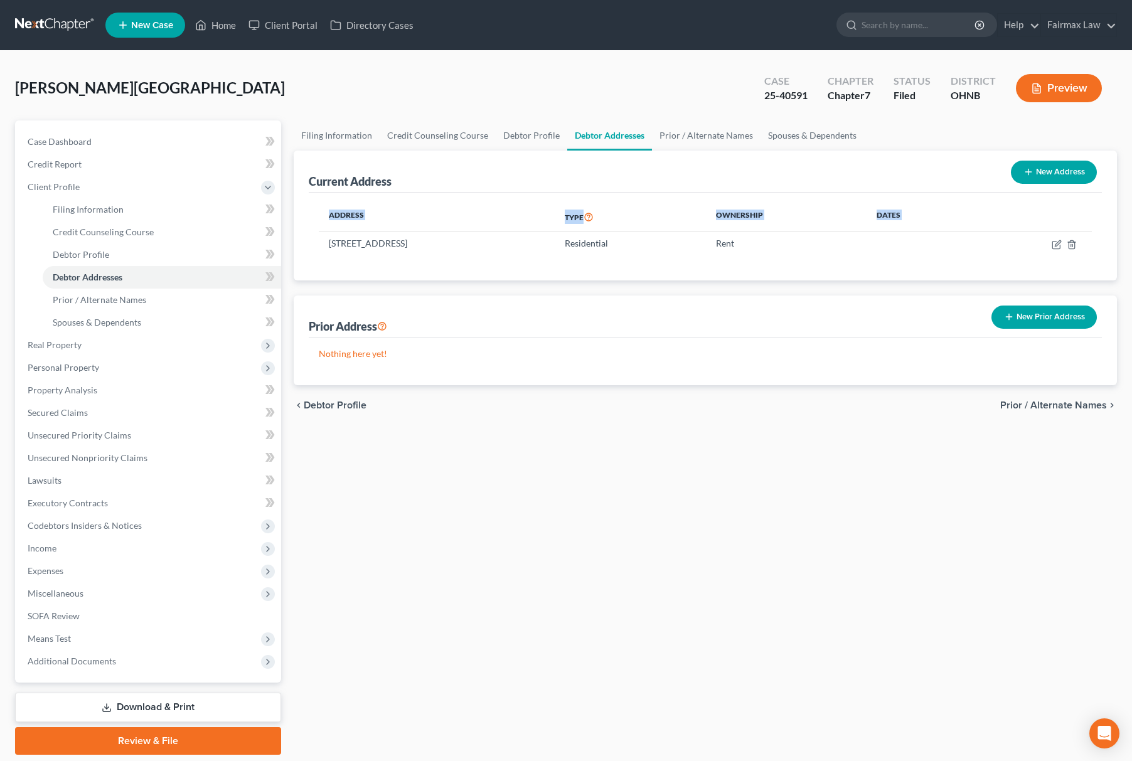
drag, startPoint x: 325, startPoint y: 242, endPoint x: 558, endPoint y: 257, distance: 233.4
click at [558, 257] on div "Address Type Ownership Dates 105 Columbus St, Struthers, OH 44471 Residential R…" at bounding box center [705, 237] width 793 height 88
click at [393, 247] on td "105 Columbus St, Struthers, OH 44471" at bounding box center [437, 244] width 236 height 24
drag, startPoint x: 329, startPoint y: 241, endPoint x: 495, endPoint y: 244, distance: 165.7
click at [495, 244] on td "105 Columbus St, Struthers, OH 44471" at bounding box center [437, 244] width 236 height 24
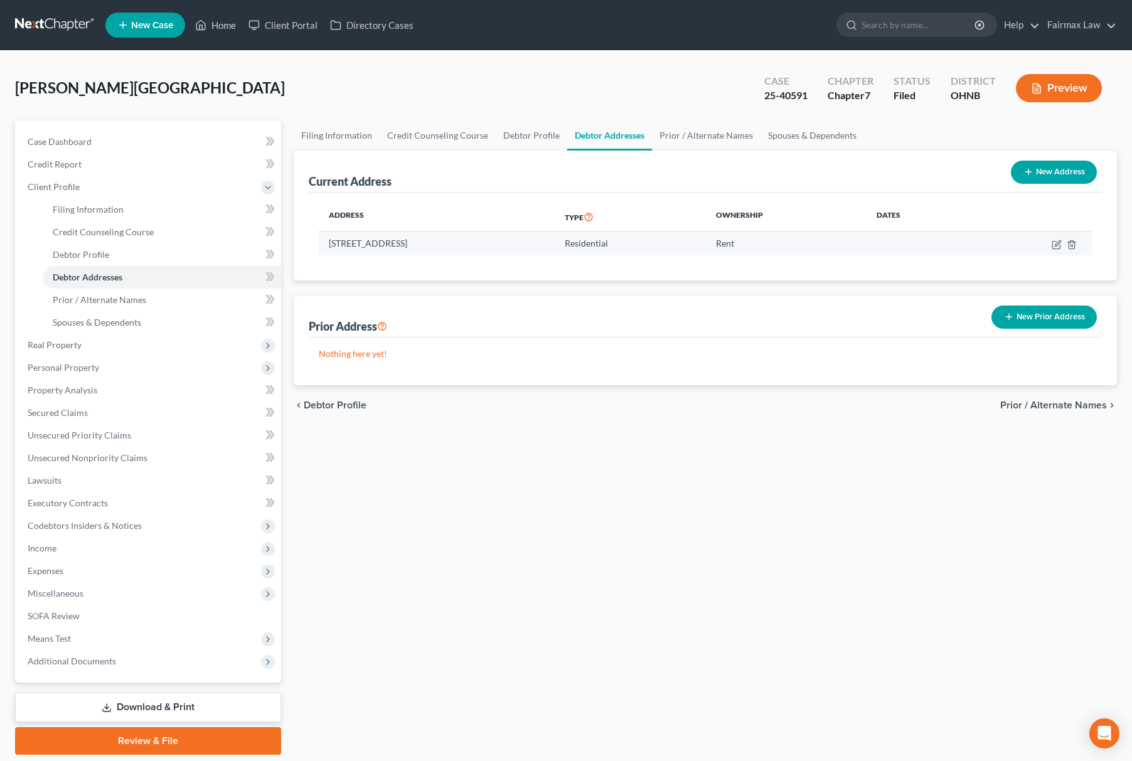
copy td "105 Columbus St, Struthers, OH 44471"
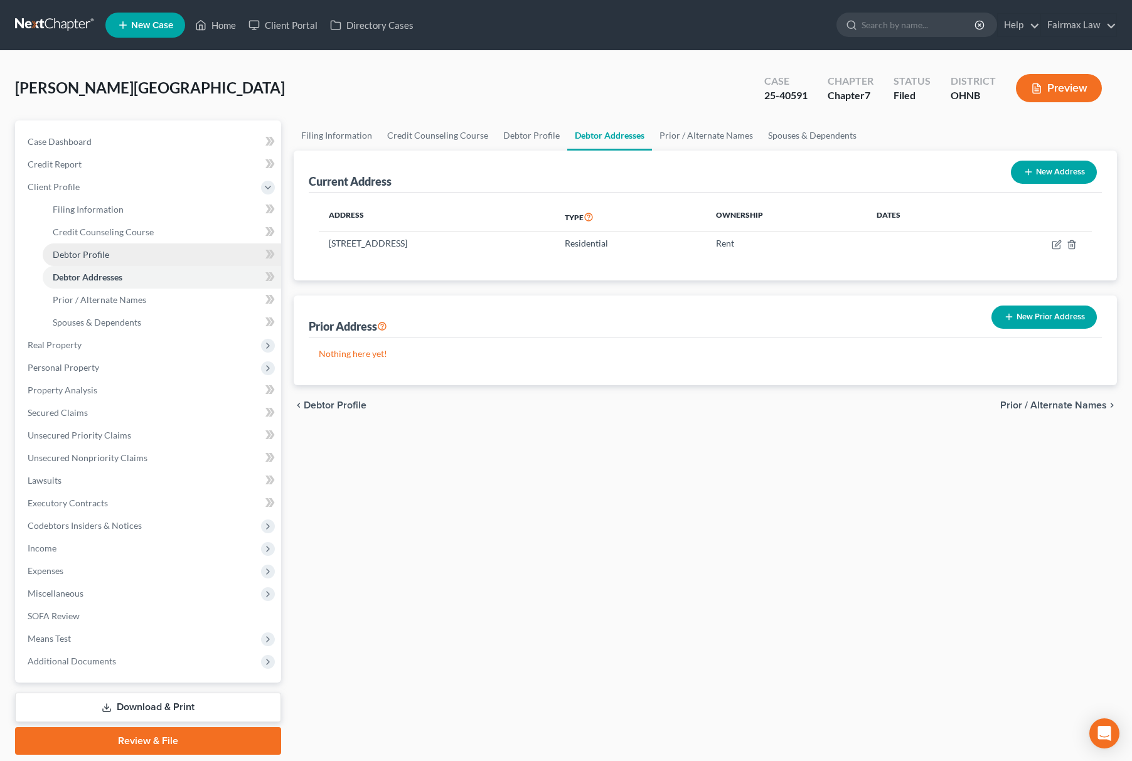
click at [161, 259] on link "Debtor Profile" at bounding box center [162, 255] width 239 height 23
select select "0"
select select "1"
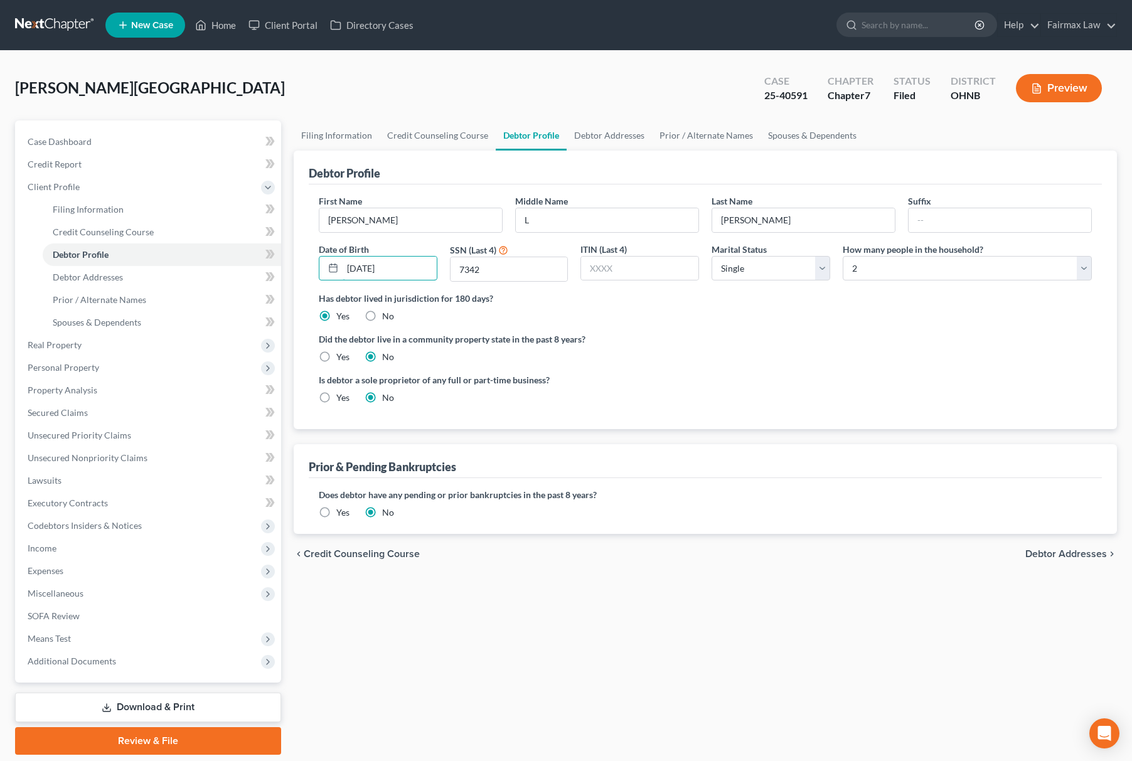
drag, startPoint x: 414, startPoint y: 257, endPoint x: 297, endPoint y: 262, distance: 117.5
click at [297, 262] on div "Debtor Profile First Name Brittany Middle Name L Last Name Mazzella Suffix Date…" at bounding box center [706, 290] width 824 height 279
drag, startPoint x: 503, startPoint y: 262, endPoint x: 360, endPoint y: 269, distance: 142.6
click at [360, 269] on div "First Name Brittany Middle Name L Last Name Mazzella Suffix Date of Birth 02/12…" at bounding box center [706, 243] width 786 height 97
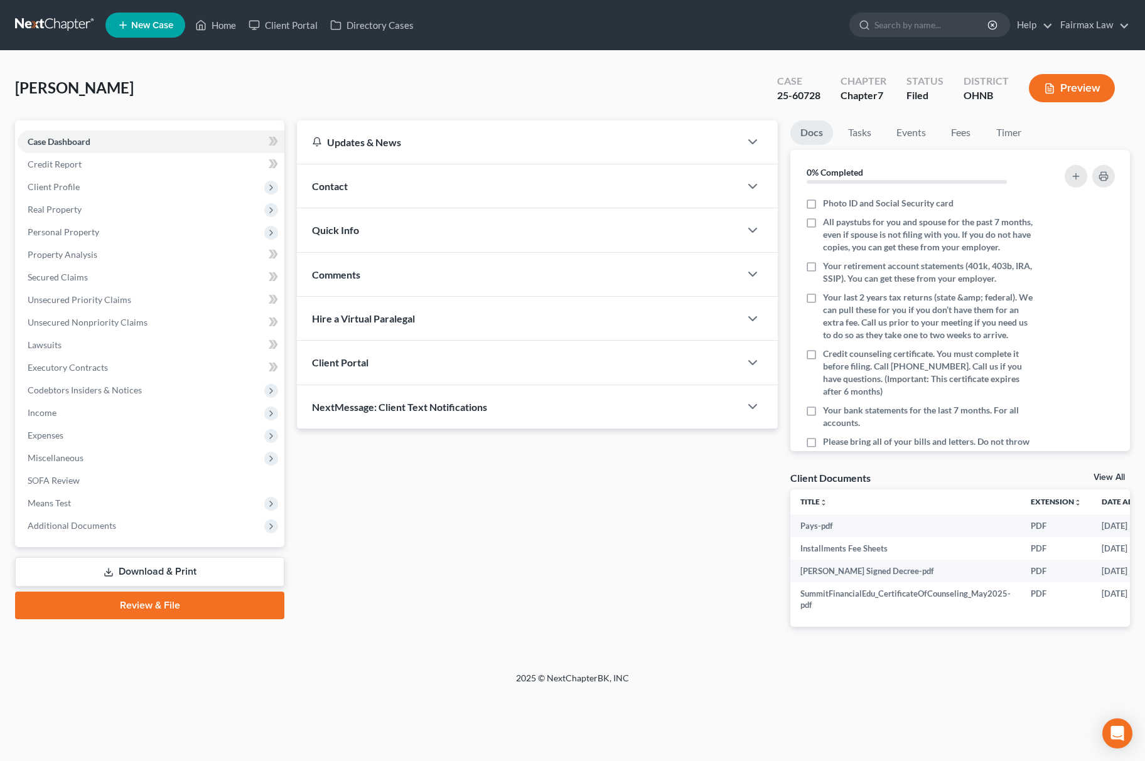
click at [157, 536] on div "Case Dashboard Payments Invoices Payments Payments Credit Report Client Profile…" at bounding box center [149, 334] width 269 height 427
click at [185, 530] on span "Additional Documents" at bounding box center [151, 526] width 267 height 23
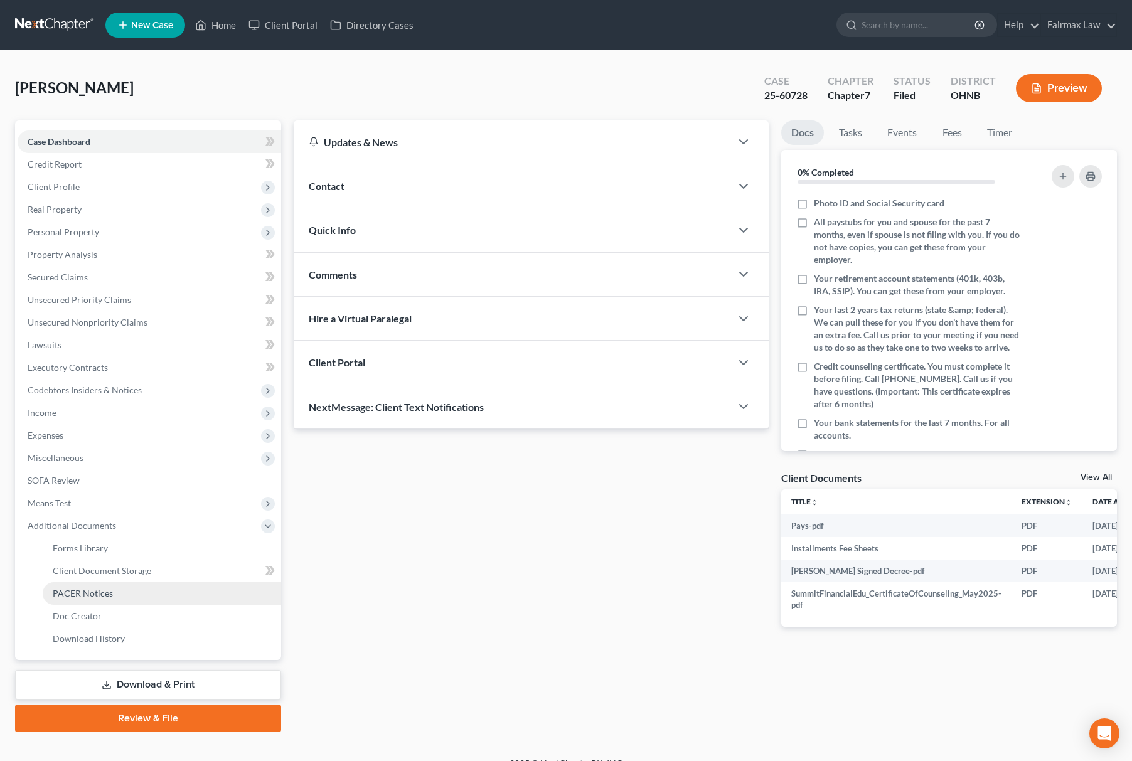
click at [146, 591] on link "PACER Notices" at bounding box center [162, 593] width 239 height 23
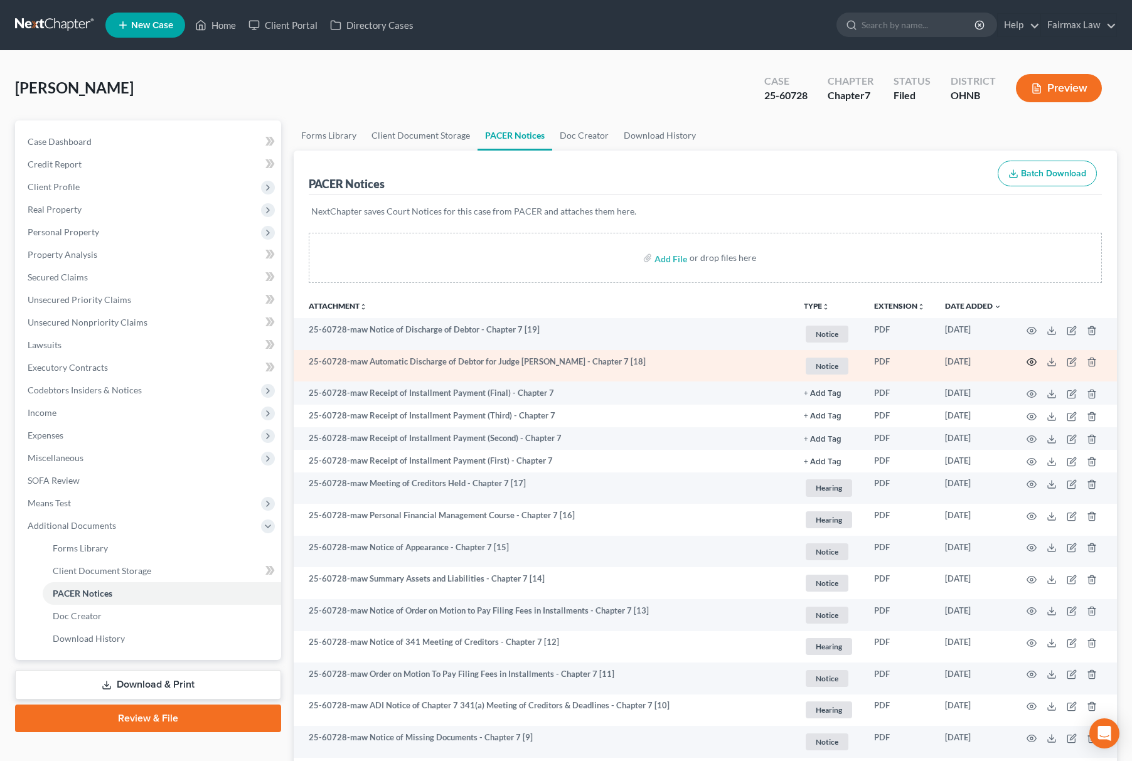
click at [1029, 360] on icon "button" at bounding box center [1032, 362] width 10 height 10
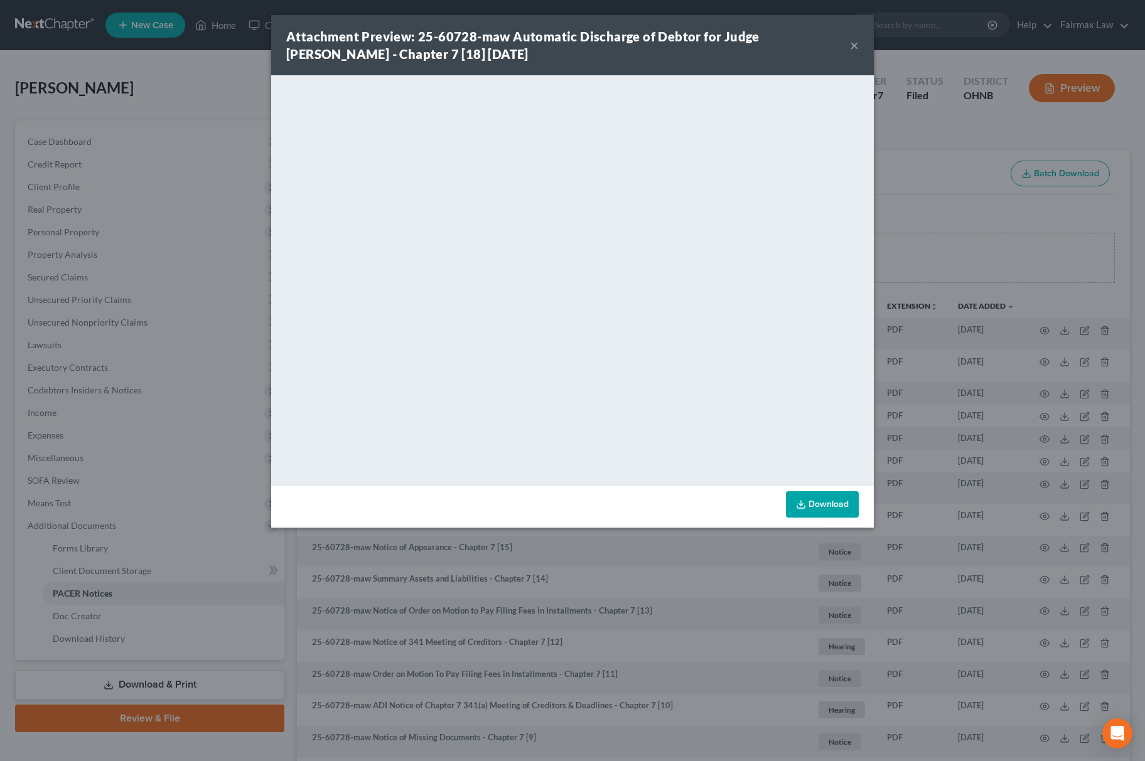
click at [955, 227] on div "Attachment Preview: 25-60728-maw Automatic Discharge of Debtor for Judge [PERSO…" at bounding box center [572, 380] width 1145 height 761
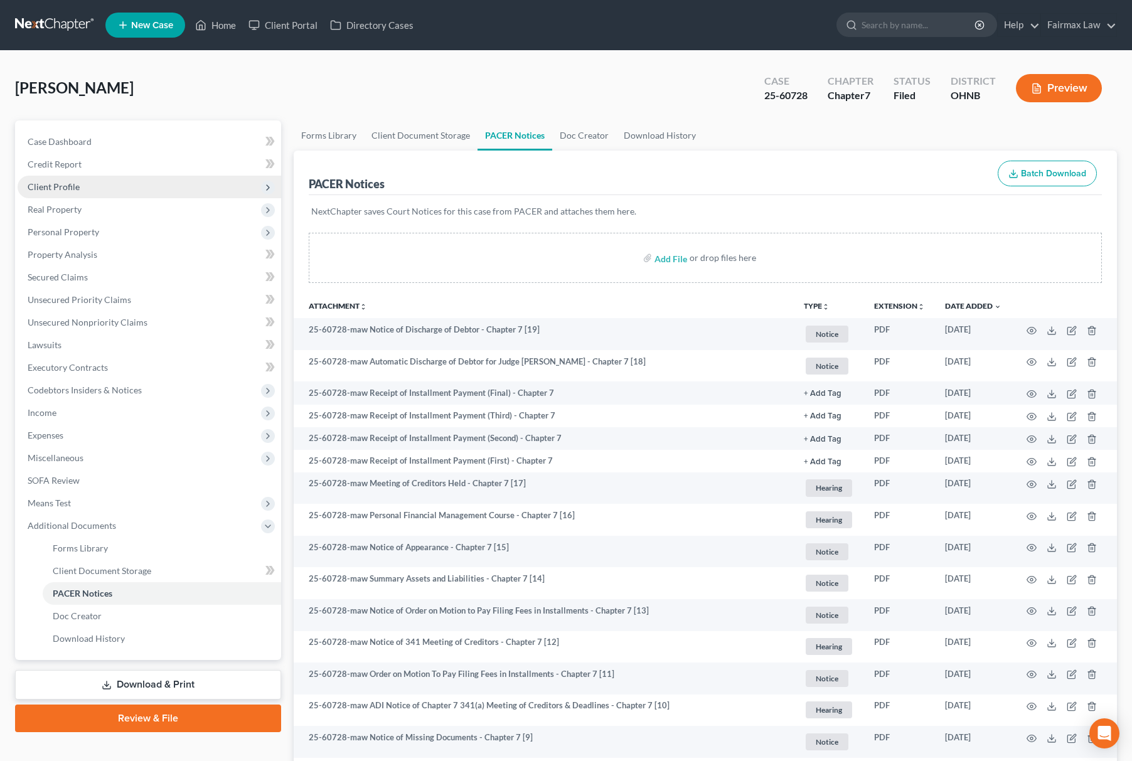
click at [189, 177] on span "Client Profile" at bounding box center [150, 187] width 264 height 23
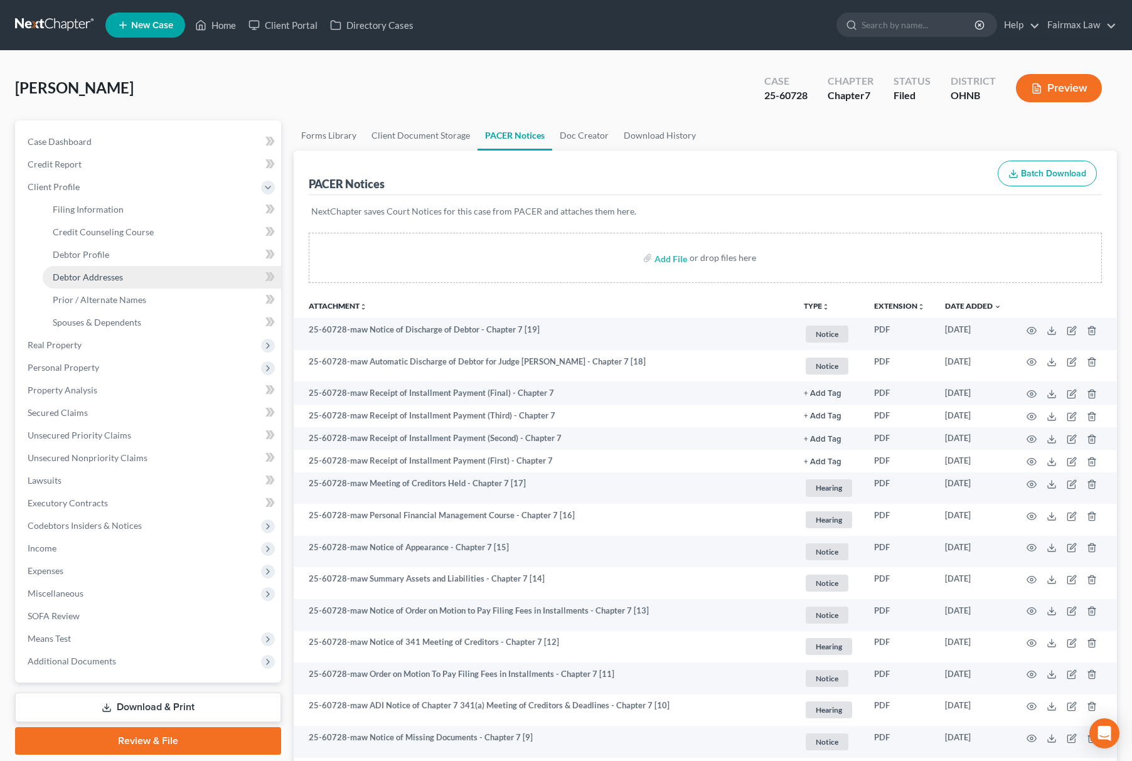
click at [124, 279] on link "Debtor Addresses" at bounding box center [162, 277] width 239 height 23
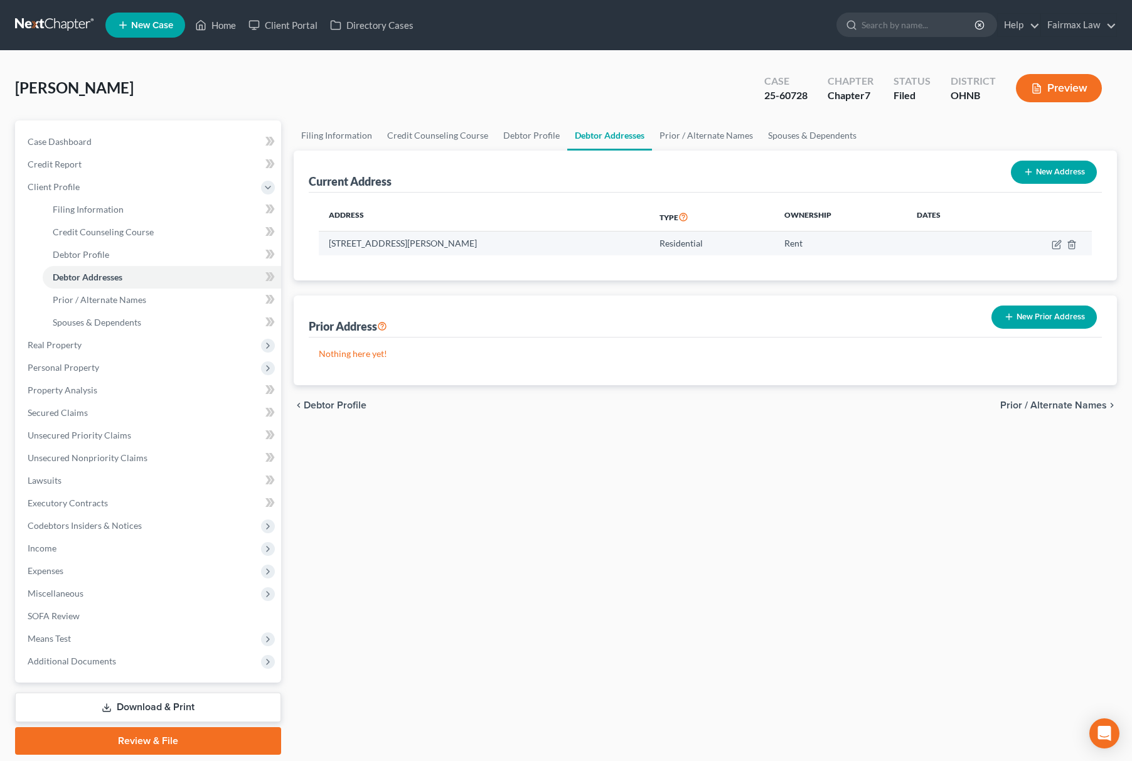
drag, startPoint x: 314, startPoint y: 249, endPoint x: 579, endPoint y: 244, distance: 264.9
click at [626, 252] on div "Address Type Ownership Dates [STREET_ADDRESS][PERSON_NAME] Residential Rent" at bounding box center [705, 237] width 793 height 88
click at [579, 239] on td "[STREET_ADDRESS][PERSON_NAME]" at bounding box center [484, 244] width 331 height 24
drag, startPoint x: 331, startPoint y: 239, endPoint x: 553, endPoint y: 232, distance: 221.7
click at [553, 232] on td "[STREET_ADDRESS][PERSON_NAME]" at bounding box center [484, 244] width 331 height 24
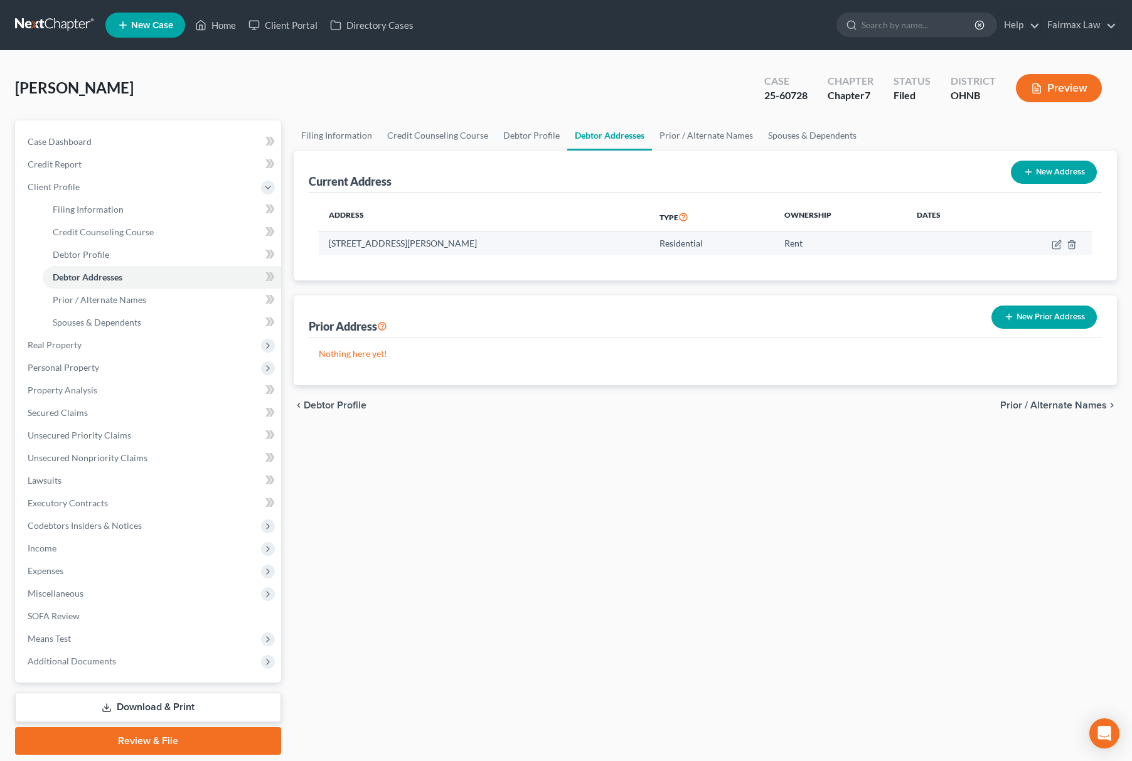
copy td "[STREET_ADDRESS][PERSON_NAME]"
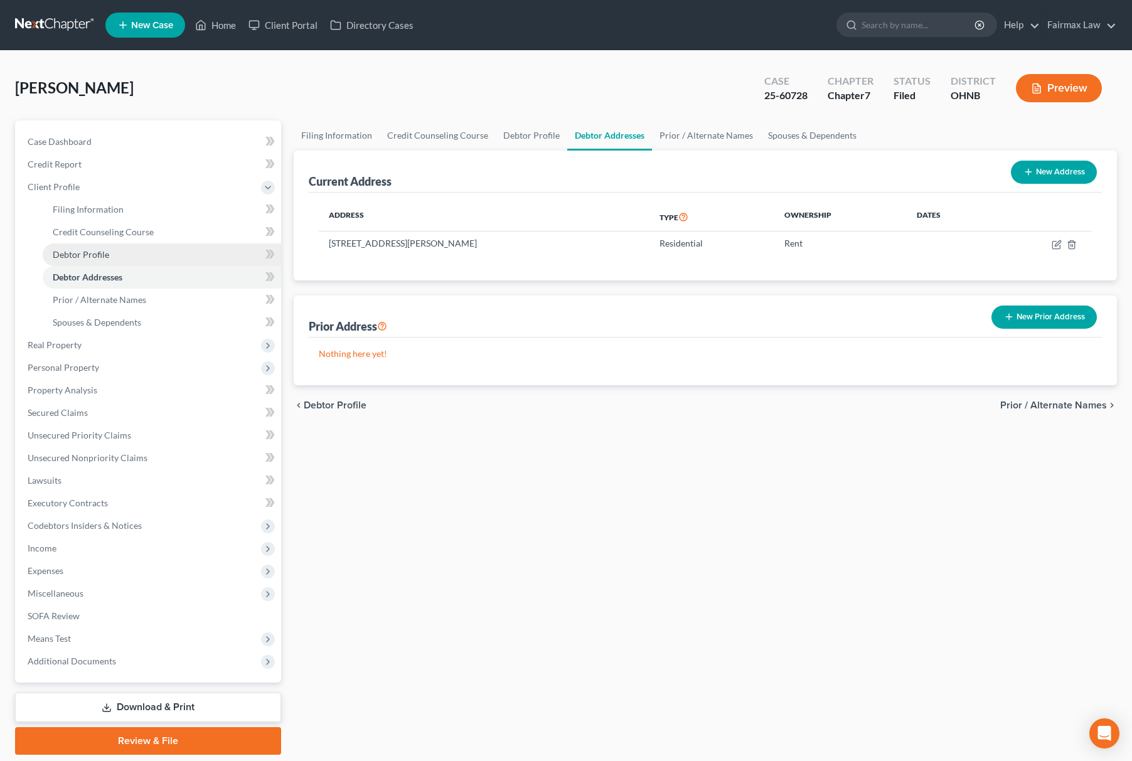
drag, startPoint x: 99, startPoint y: 247, endPoint x: 119, endPoint y: 255, distance: 21.7
click at [99, 247] on link "Debtor Profile" at bounding box center [162, 255] width 239 height 23
select select "3"
select select "0"
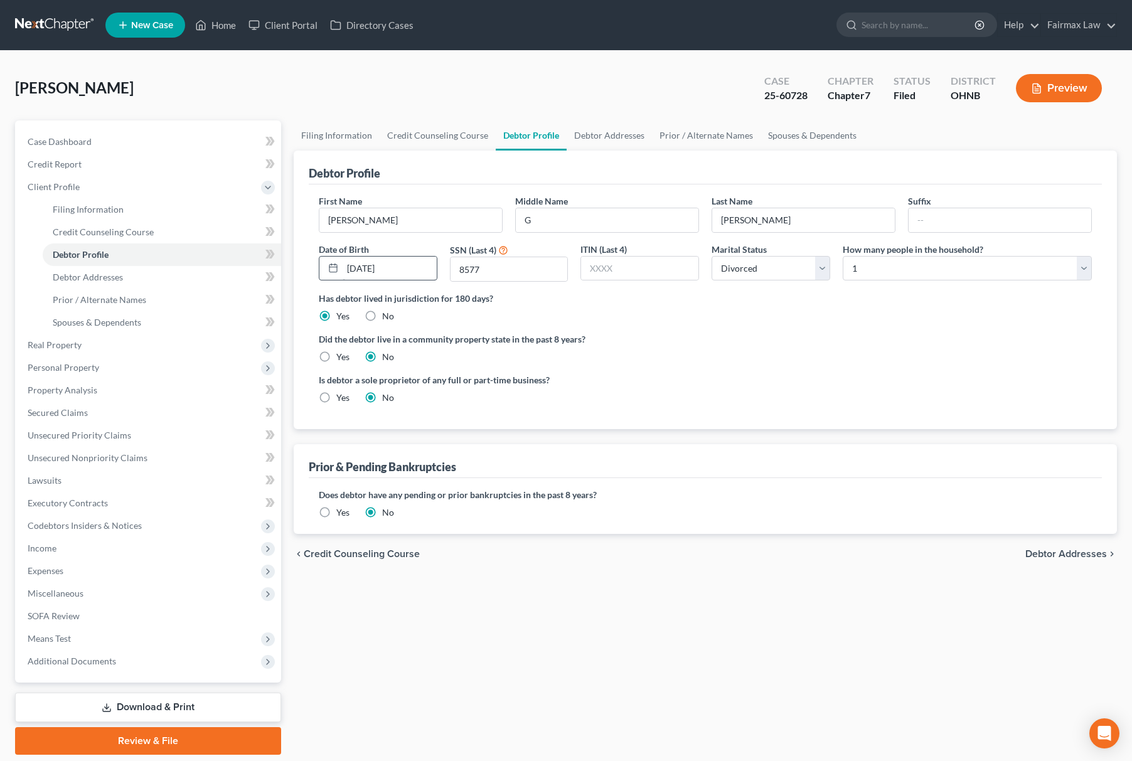
radio input "true"
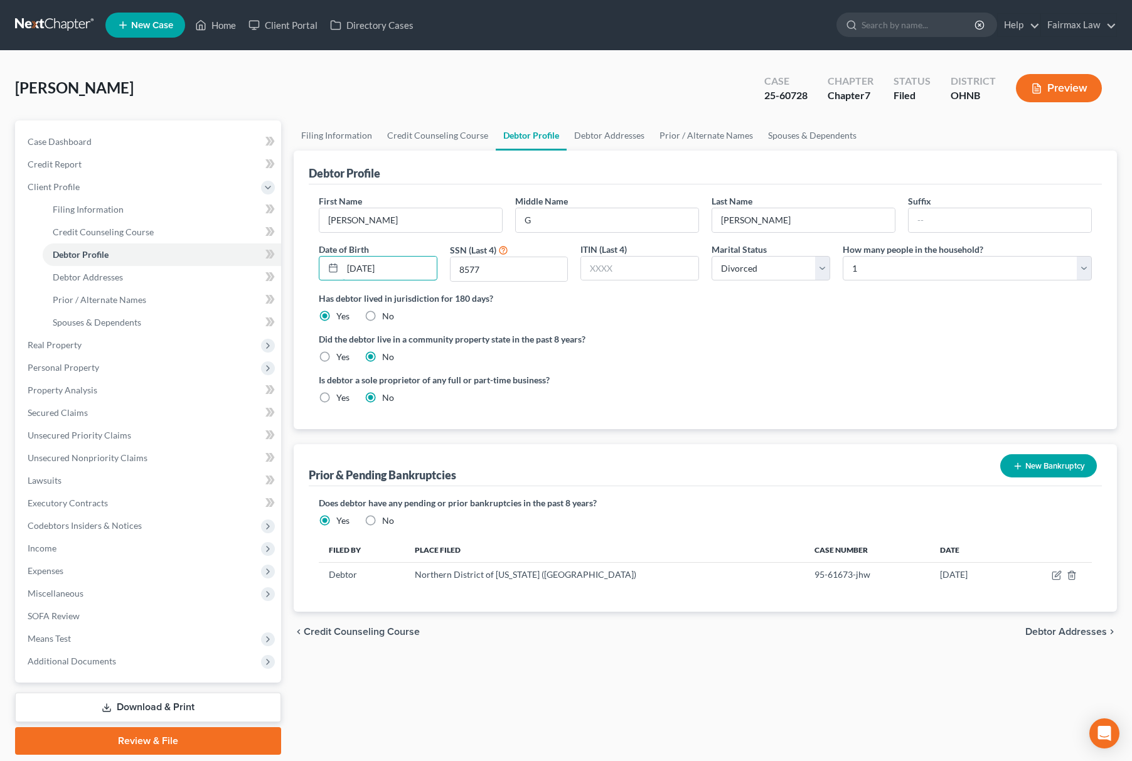
drag, startPoint x: 395, startPoint y: 262, endPoint x: 271, endPoint y: 274, distance: 124.3
click at [272, 274] on div "Petition Navigation Case Dashboard Payments Invoices Payments Payments Credit R…" at bounding box center [566, 438] width 1115 height 635
drag, startPoint x: 522, startPoint y: 264, endPoint x: 213, endPoint y: 272, distance: 308.9
click at [220, 272] on div "Petition Navigation Case Dashboard Payments Invoices Payments Payments Credit R…" at bounding box center [566, 438] width 1115 height 635
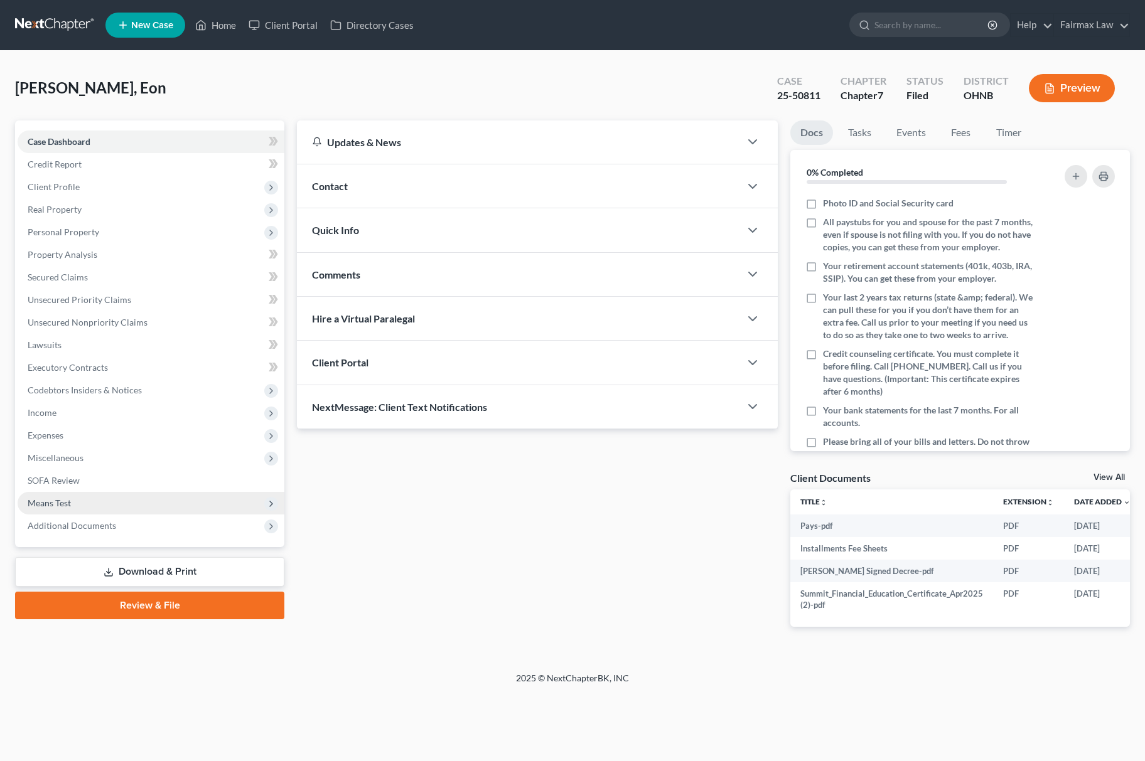
click at [113, 507] on span "Means Test" at bounding box center [151, 503] width 267 height 23
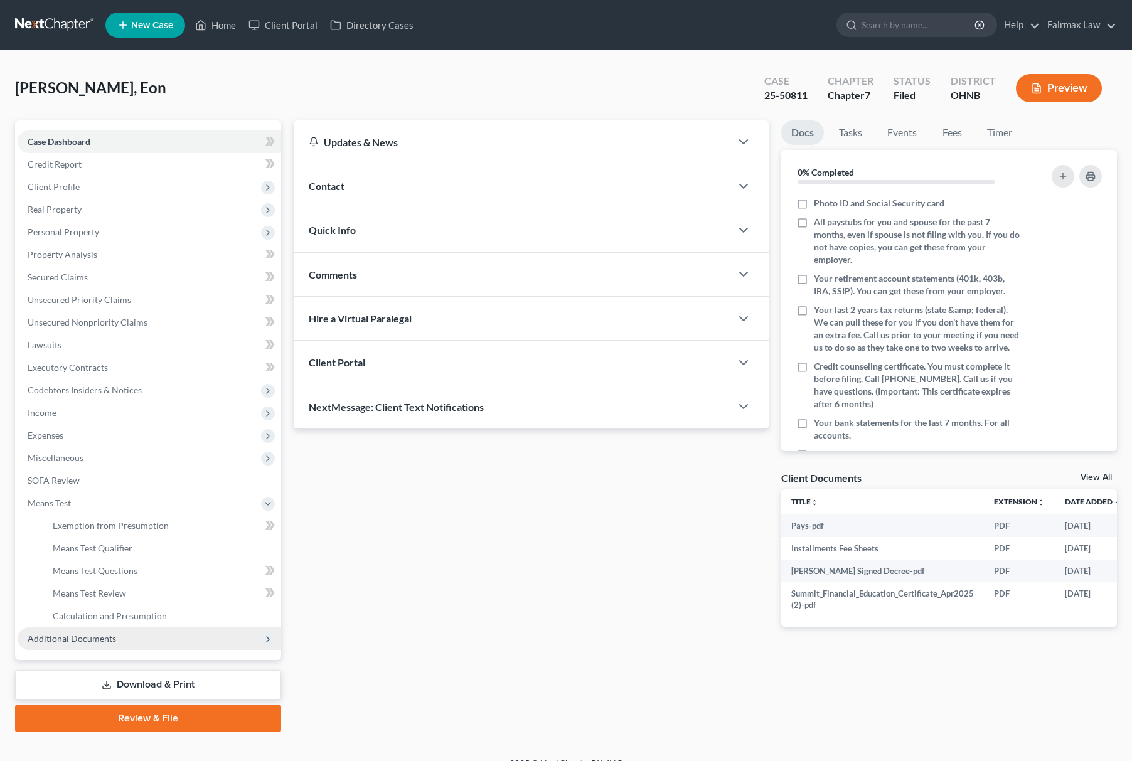
click at [134, 630] on span "Additional Documents" at bounding box center [150, 639] width 264 height 23
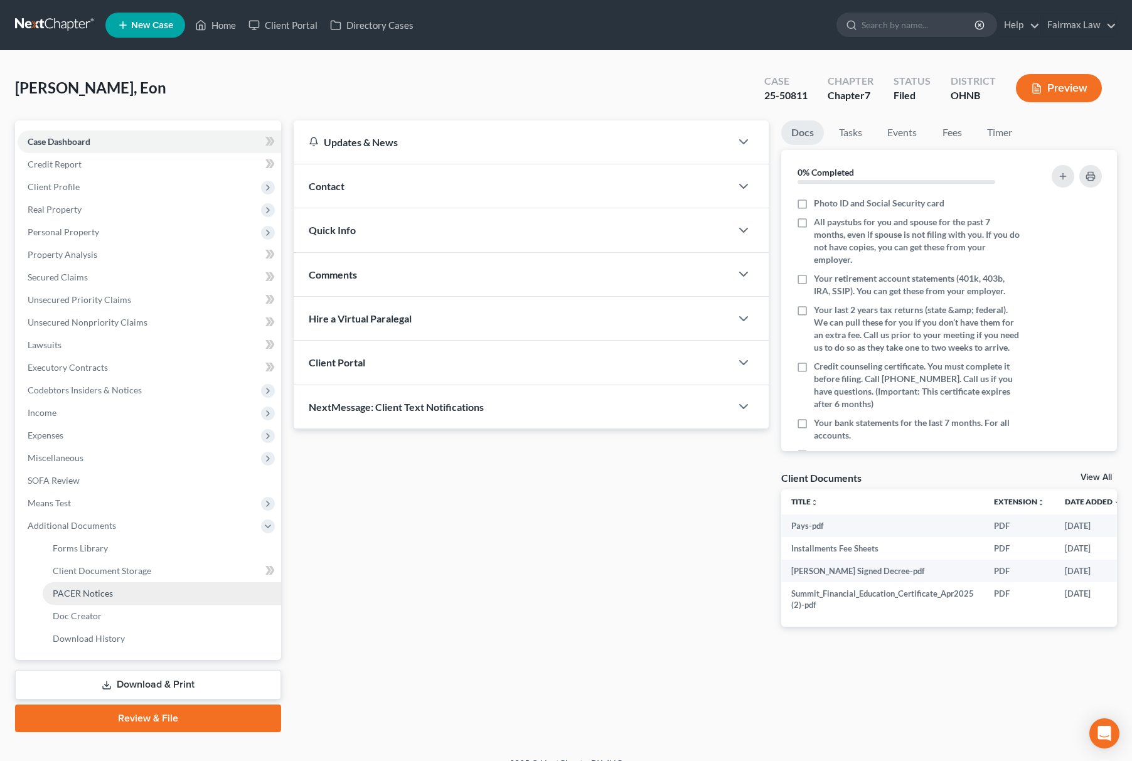
click at [141, 591] on link "PACER Notices" at bounding box center [162, 593] width 239 height 23
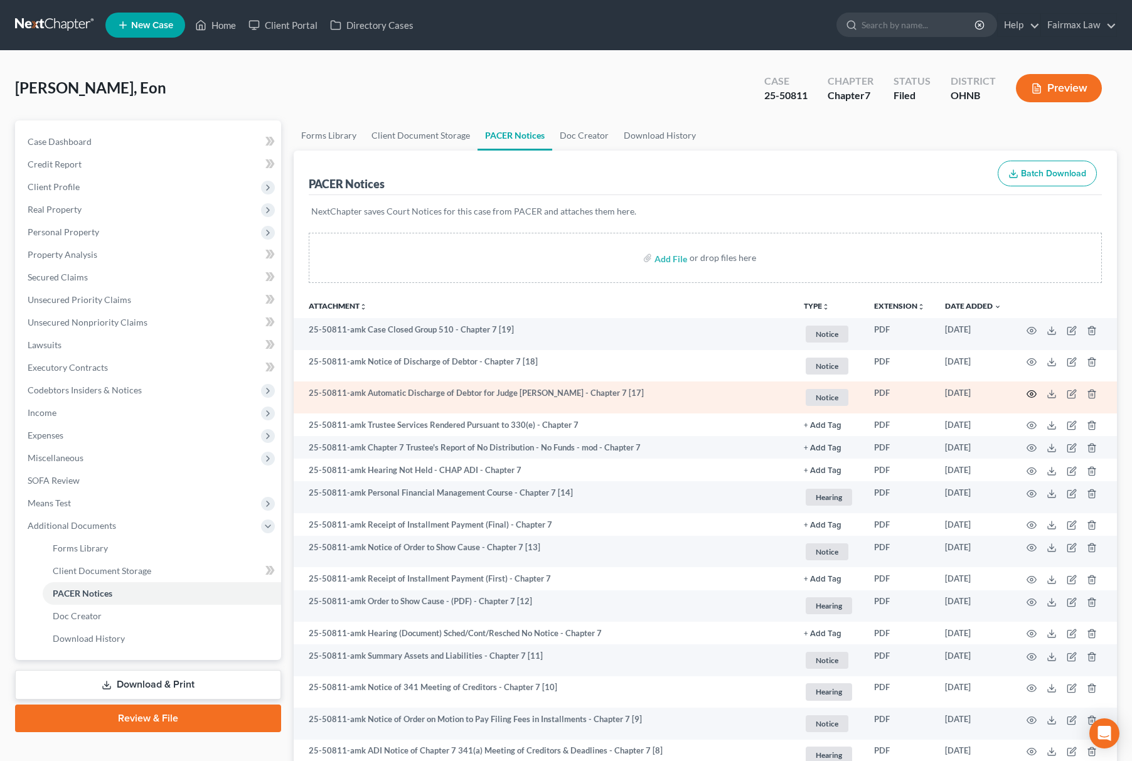
click at [1031, 395] on icon "button" at bounding box center [1032, 394] width 10 height 10
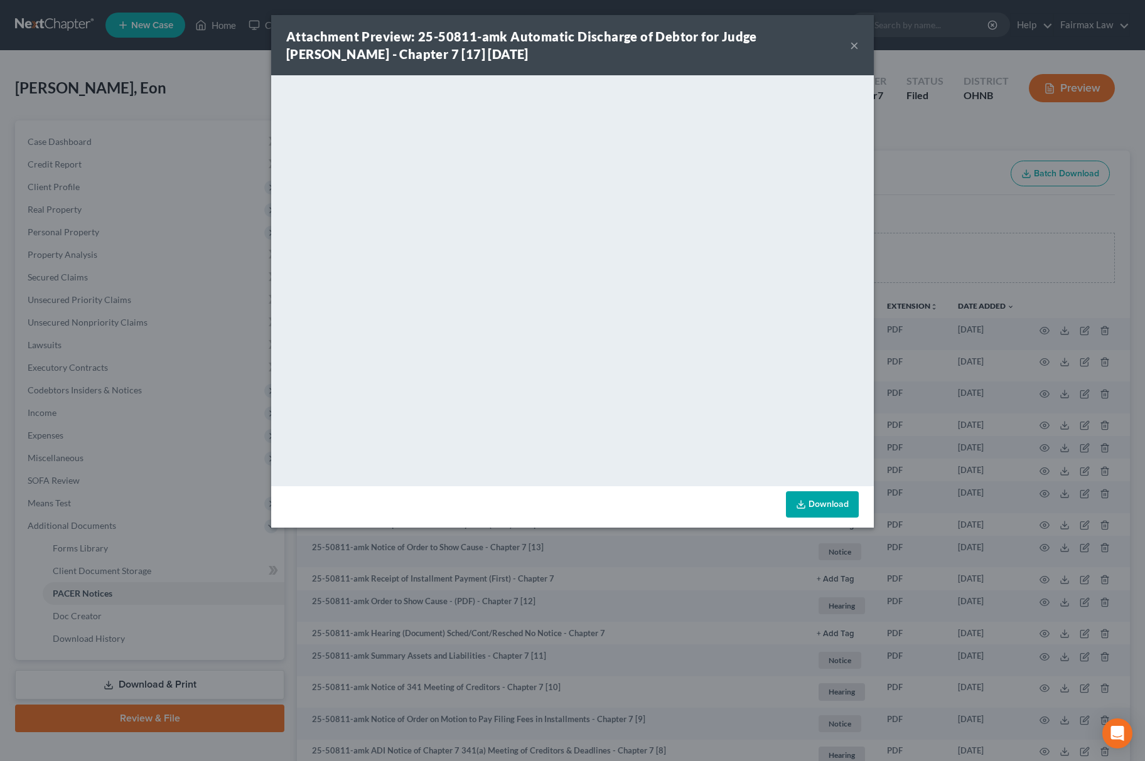
click at [555, 716] on div "Attachment Preview: 25-50811-amk Automatic Discharge of Debtor for Judge [PERSO…" at bounding box center [572, 380] width 1145 height 761
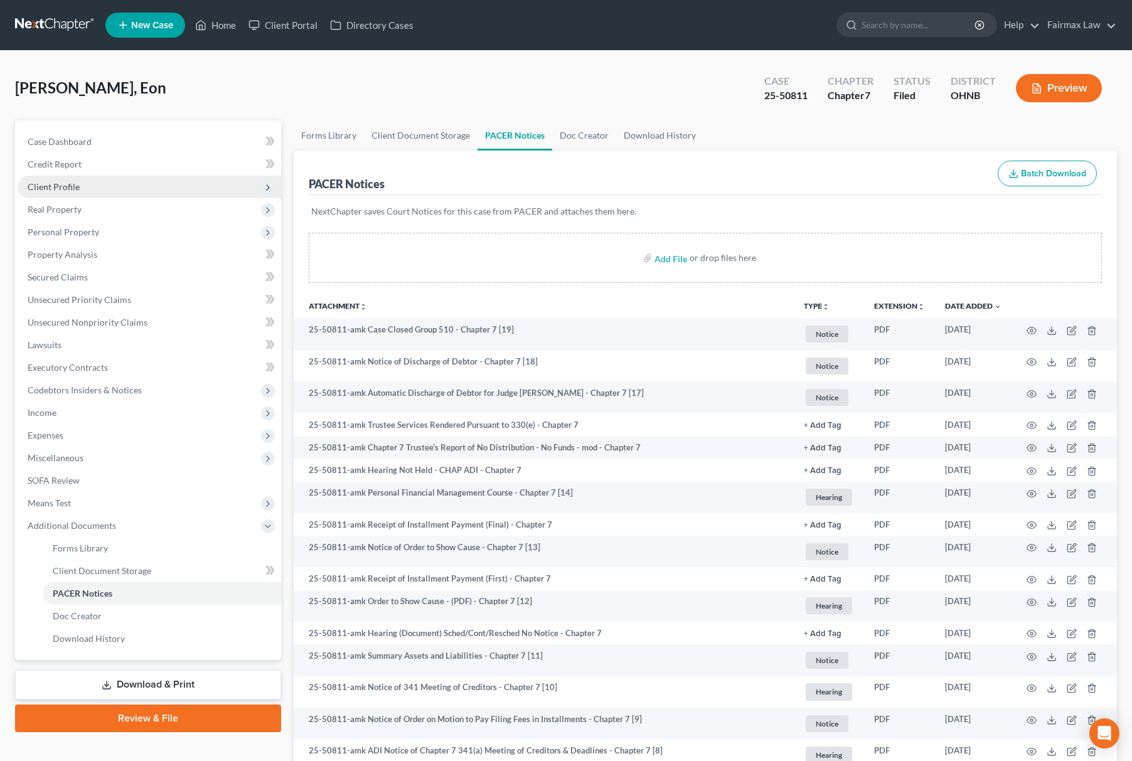
click at [91, 191] on span "Client Profile" at bounding box center [150, 187] width 264 height 23
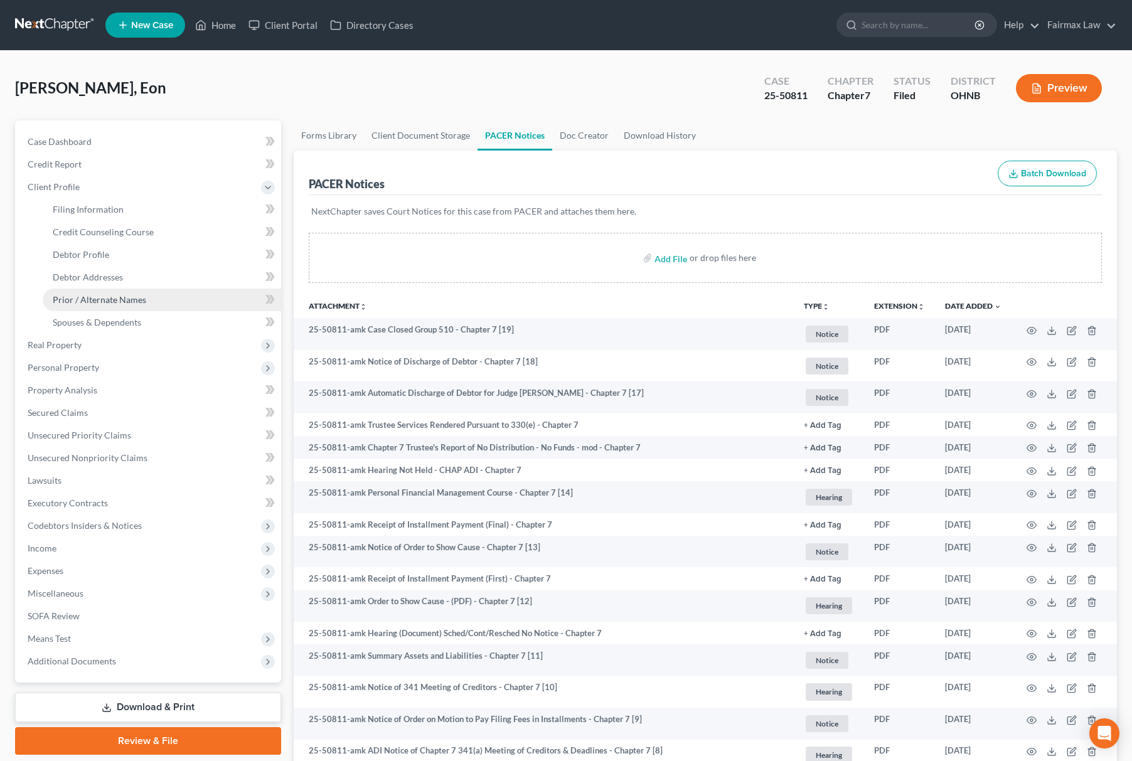
click at [134, 294] on span "Prior / Alternate Names" at bounding box center [100, 299] width 94 height 11
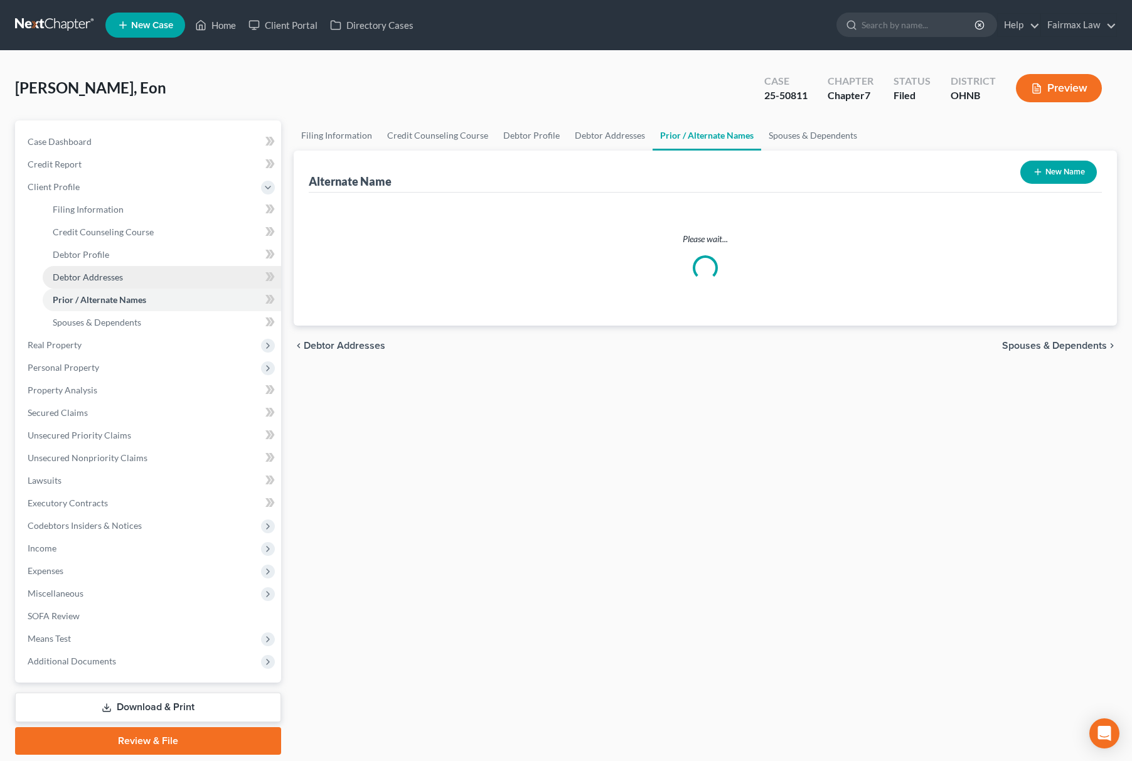
click at [129, 281] on link "Debtor Addresses" at bounding box center [162, 277] width 239 height 23
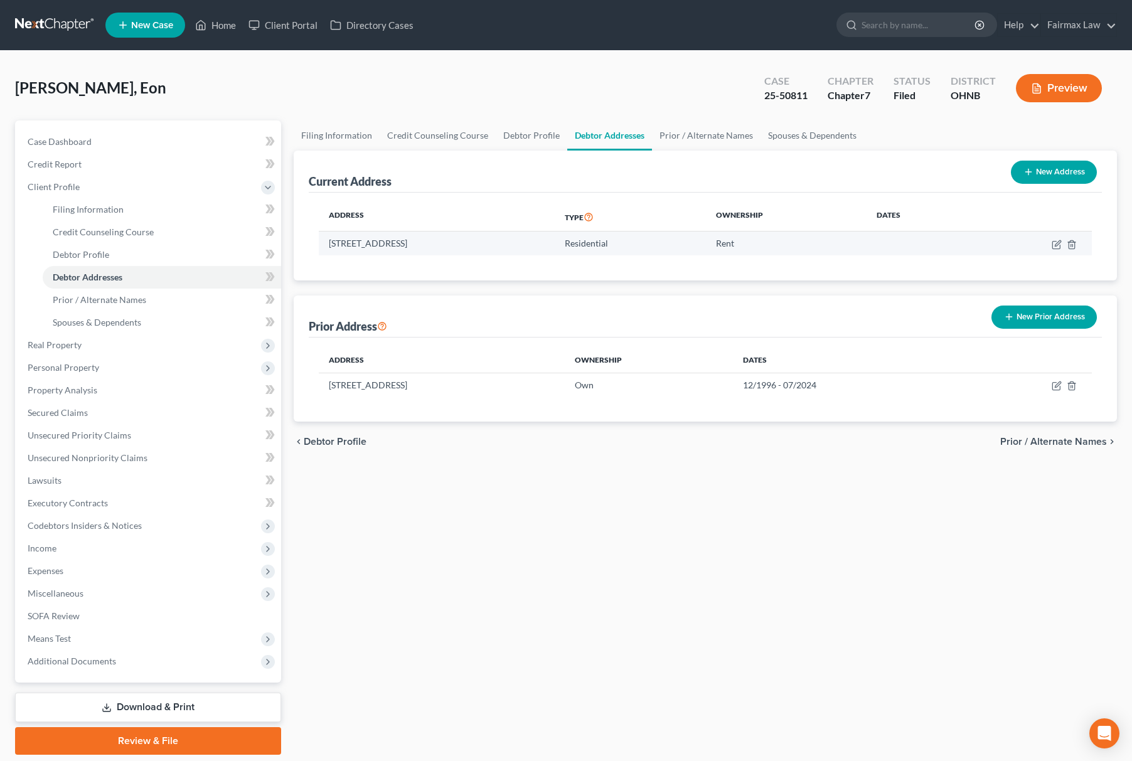
drag, startPoint x: 323, startPoint y: 249, endPoint x: 532, endPoint y: 249, distance: 209.6
click at [532, 249] on td "3043 N Turkeyfoot Rd, Akron, OH 44319" at bounding box center [437, 244] width 236 height 24
copy td "3043 N Turkeyfoot Rd, Akron, OH 44319"
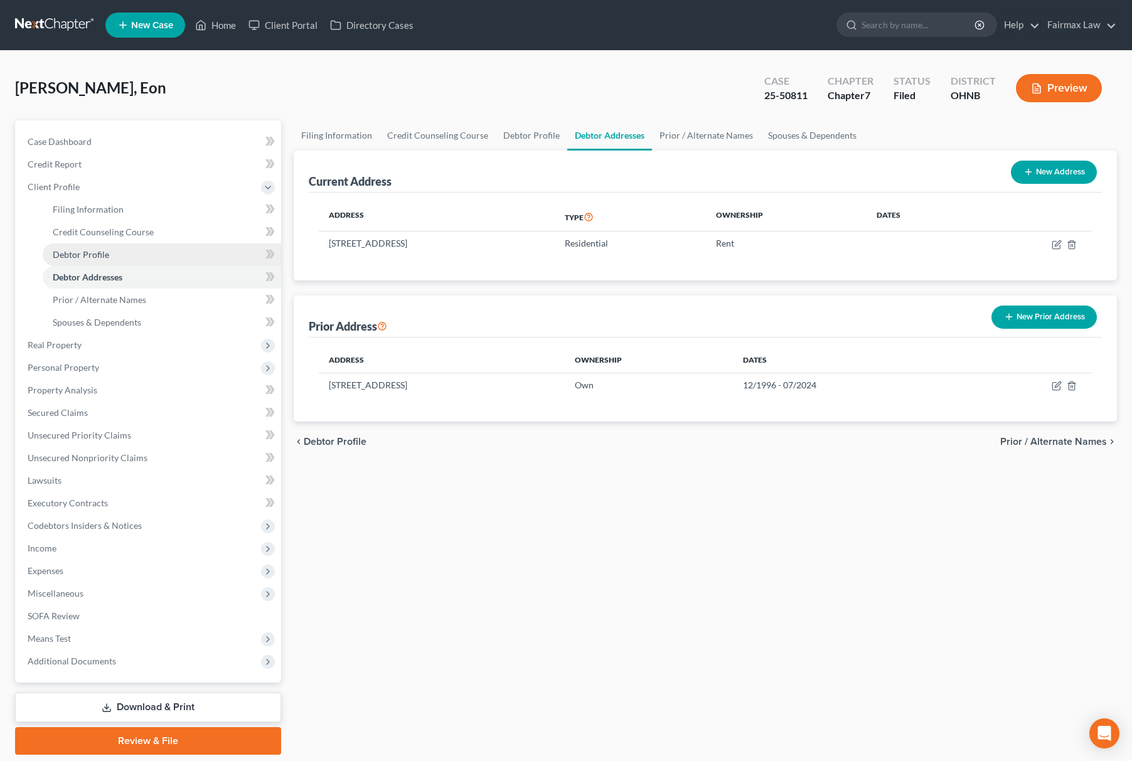
click at [96, 246] on link "Debtor Profile" at bounding box center [162, 255] width 239 height 23
select select "0"
select select "1"
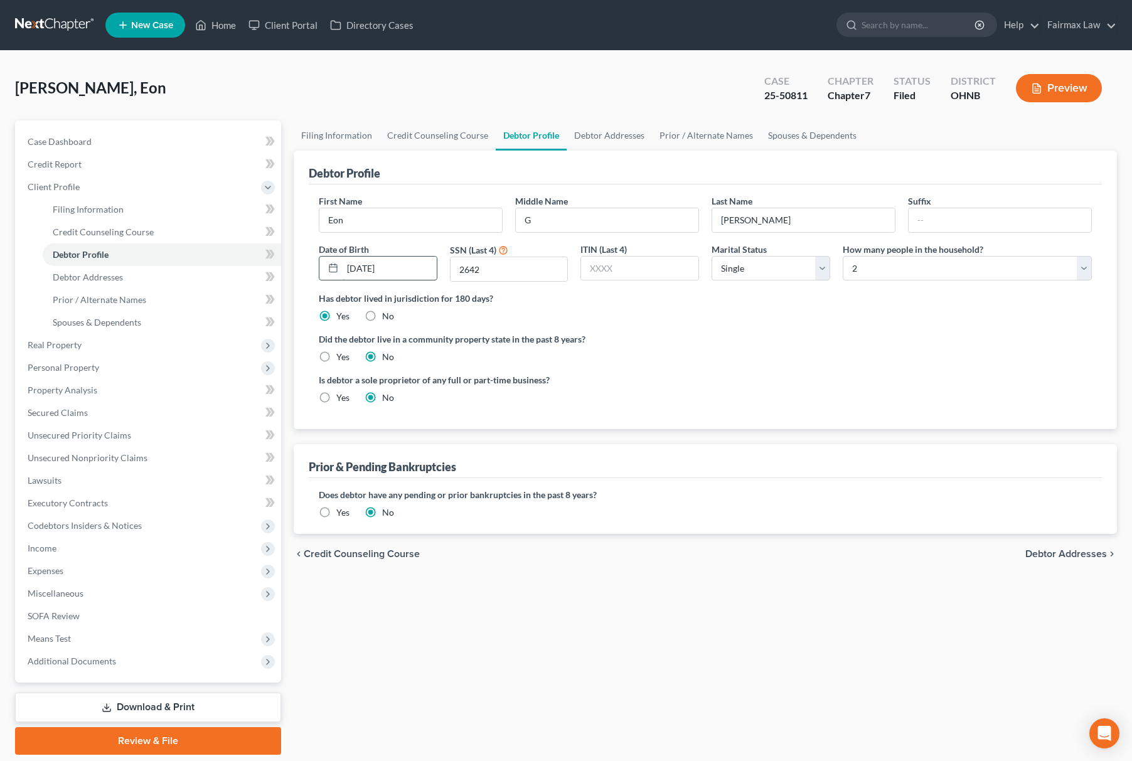
radio input "true"
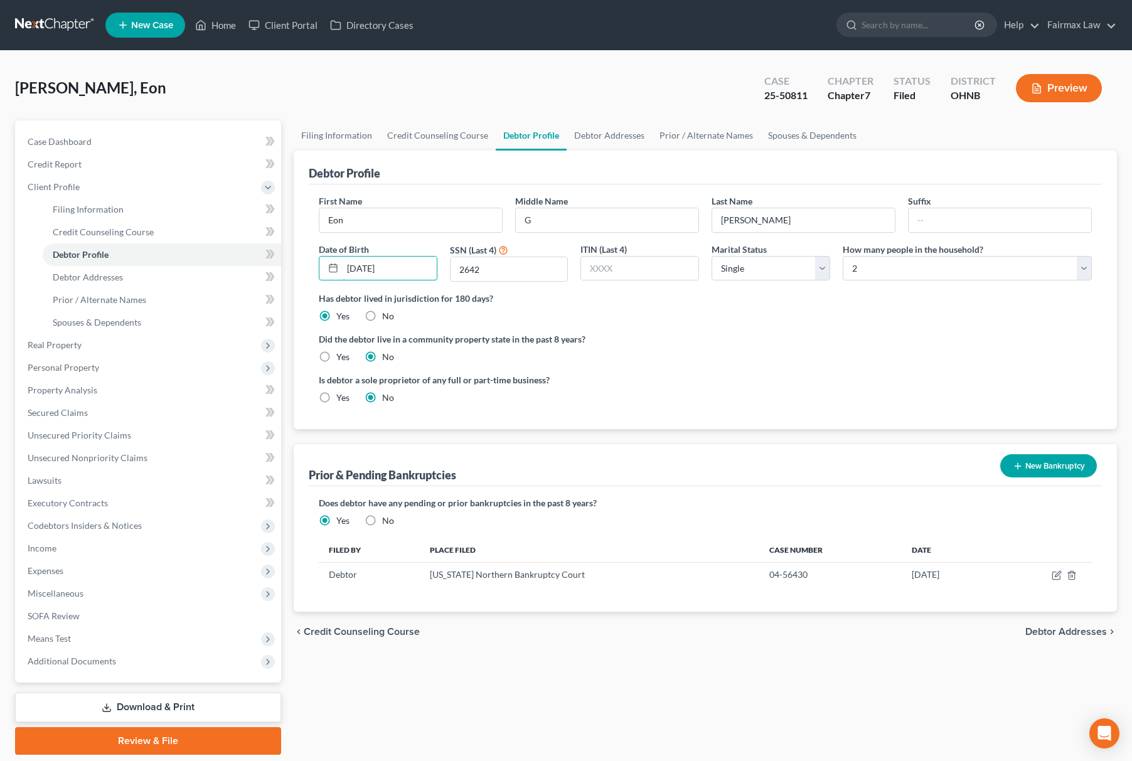
drag, startPoint x: 422, startPoint y: 256, endPoint x: 310, endPoint y: 279, distance: 114.0
click at [310, 279] on div "First Name Eon Middle Name G Last Name Dean Suffix Date of Birth 10/03/1973 SSN…" at bounding box center [705, 307] width 793 height 245
drag, startPoint x: 535, startPoint y: 269, endPoint x: 772, endPoint y: 286, distance: 237.9
click at [348, 275] on div "First Name Eon Middle Name G Last Name Dean Suffix Date of Birth 10/03/1973 SSN…" at bounding box center [706, 243] width 786 height 97
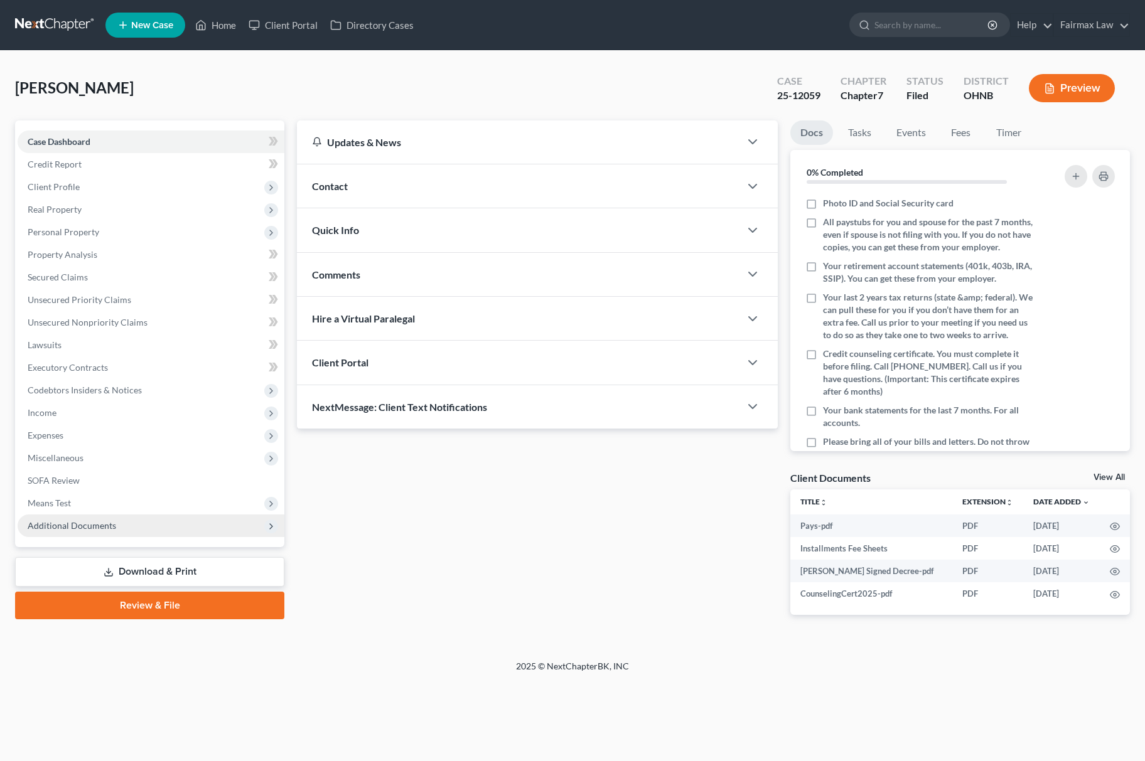
click at [95, 517] on span "Additional Documents" at bounding box center [151, 526] width 267 height 23
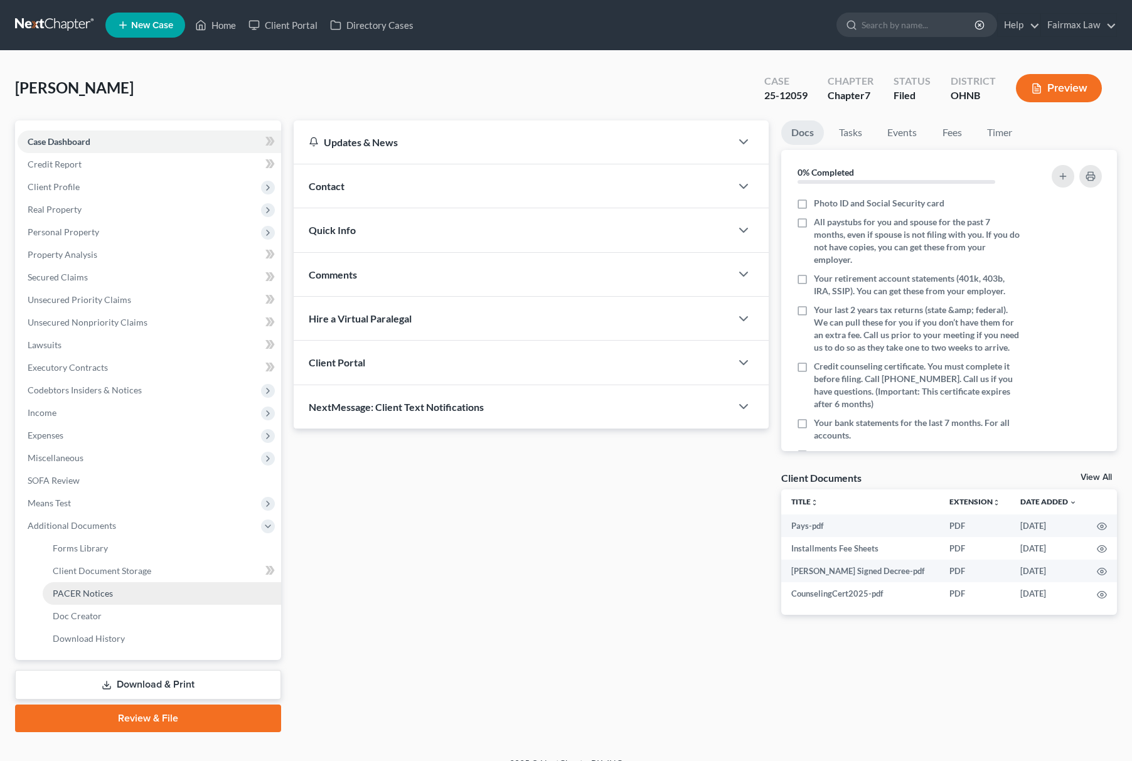
click at [127, 598] on link "PACER Notices" at bounding box center [162, 593] width 239 height 23
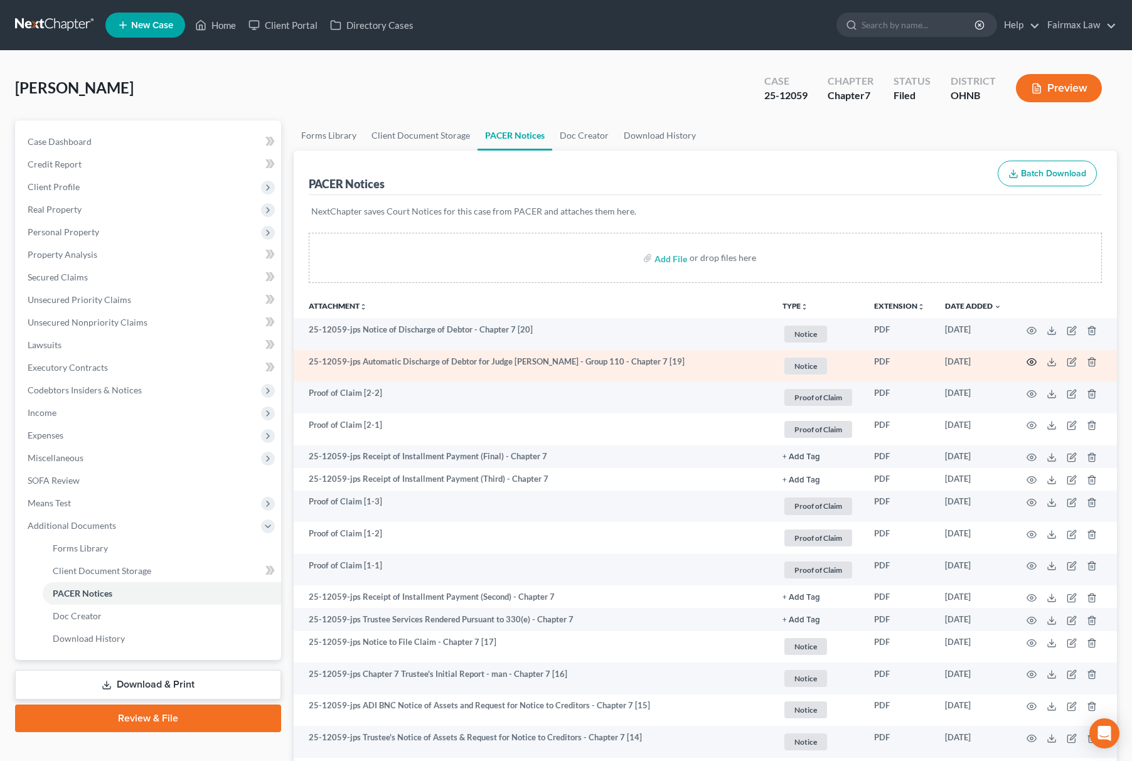
click at [1036, 358] on icon "button" at bounding box center [1032, 362] width 10 height 10
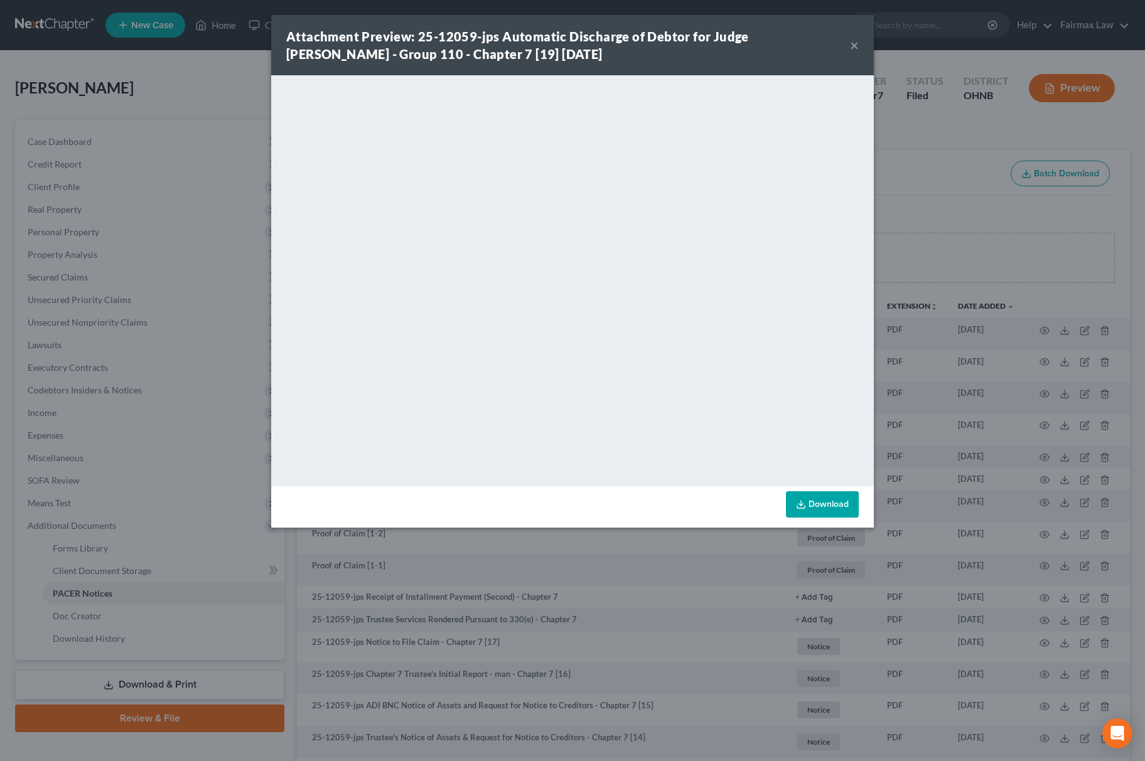
click at [895, 235] on div "Attachment Preview: 25-12059-jps Automatic Discharge of Debtor for Judge Price …" at bounding box center [572, 380] width 1145 height 761
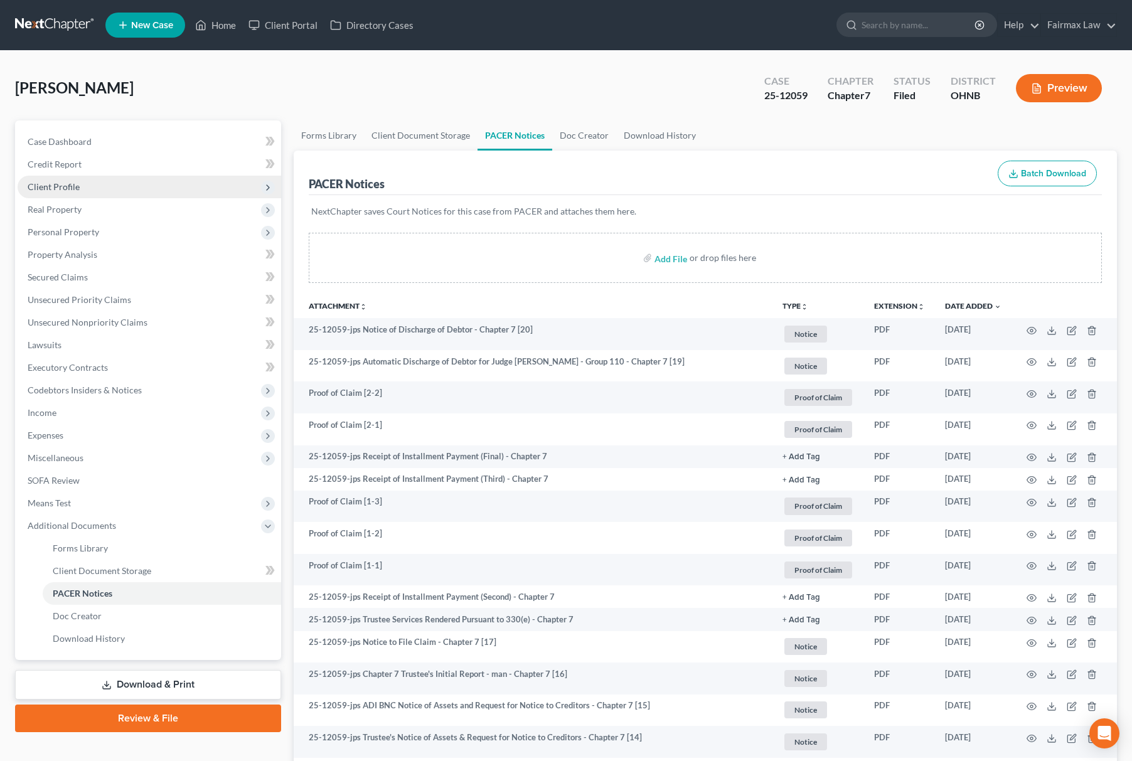
click at [114, 184] on span "Client Profile" at bounding box center [150, 187] width 264 height 23
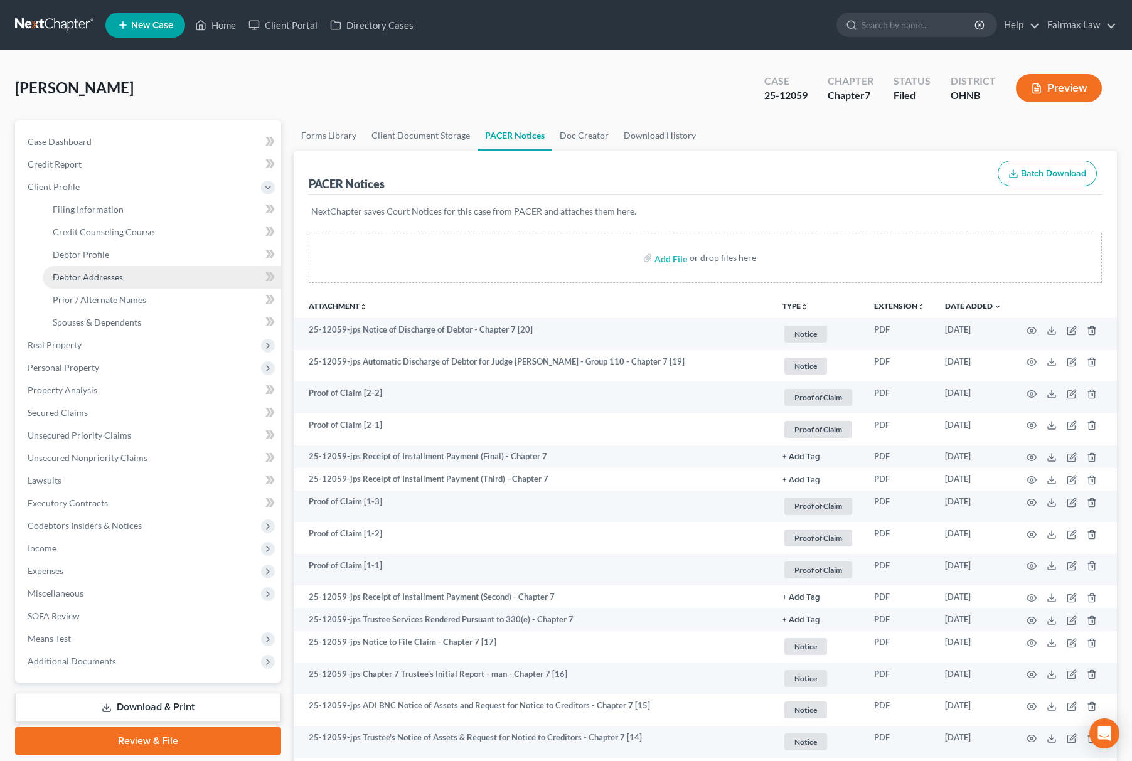
click at [100, 280] on span "Debtor Addresses" at bounding box center [88, 277] width 70 height 11
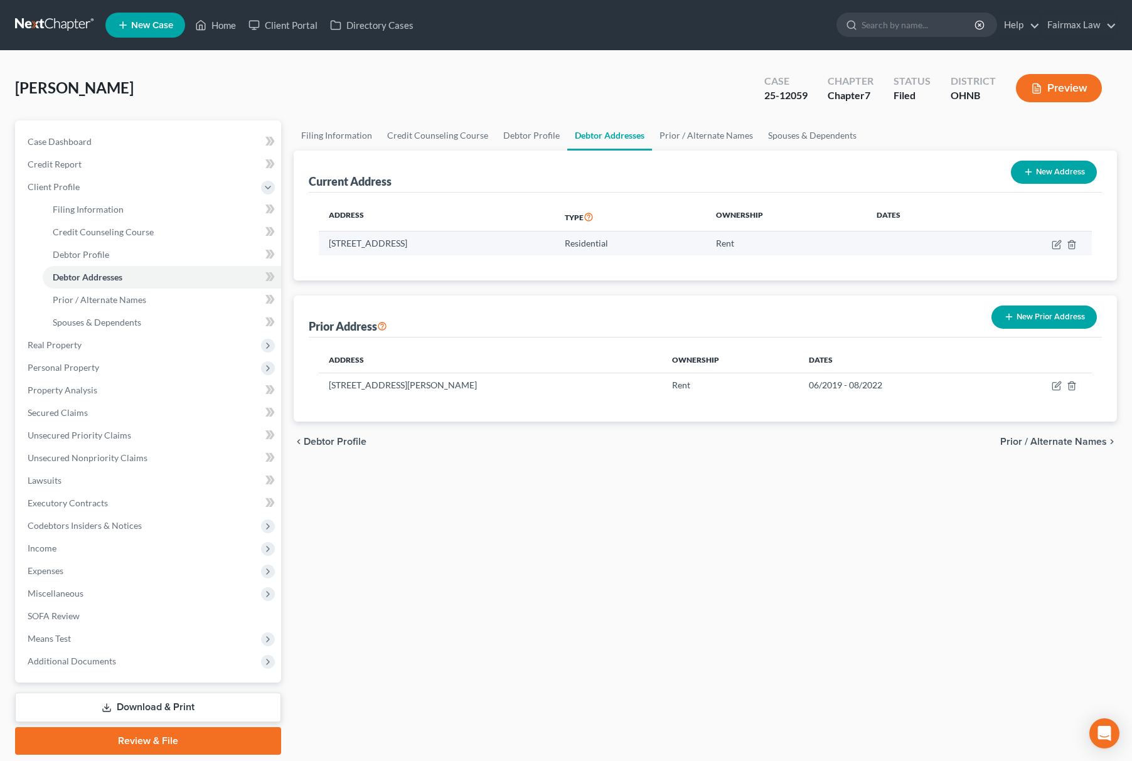
drag, startPoint x: 325, startPoint y: 246, endPoint x: 611, endPoint y: 244, distance: 286.9
click at [555, 244] on td "443 Richmond Park W Apt D526, Richmond Heights, OH 44143" at bounding box center [437, 244] width 236 height 24
copy td "443 Richmond Park W Apt D526, Richmond Heights, OH 44143"
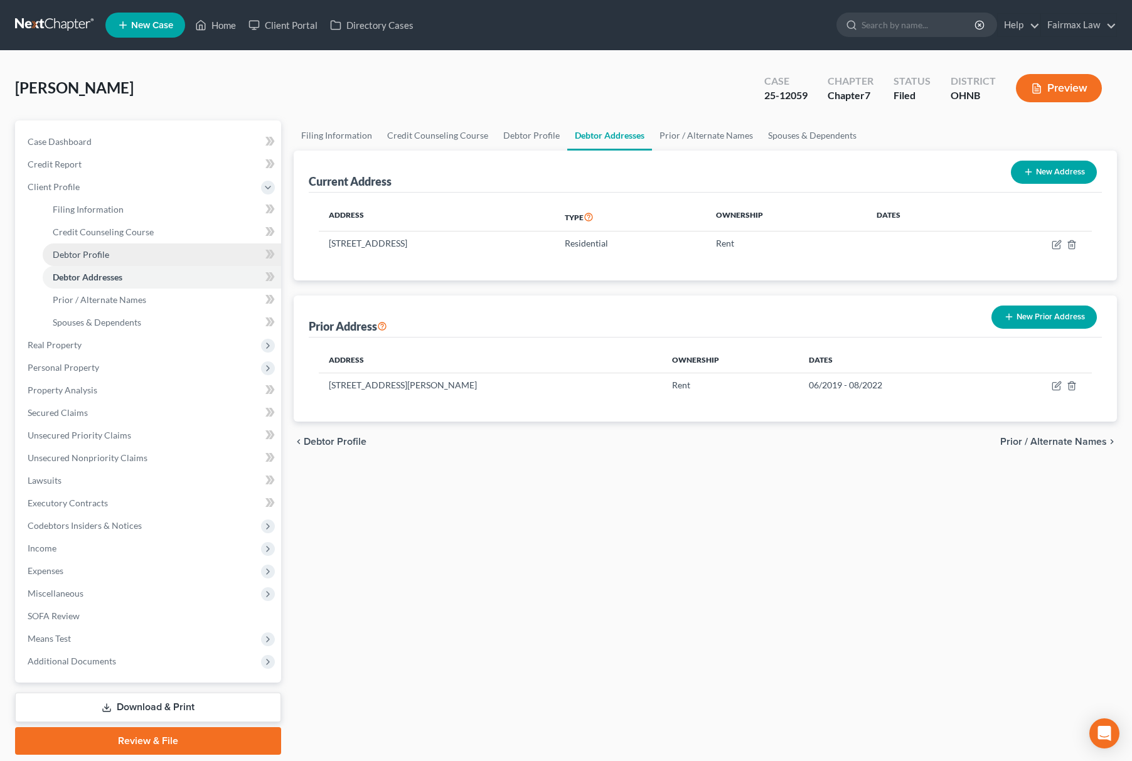
click at [112, 254] on link "Debtor Profile" at bounding box center [162, 255] width 239 height 23
select select "0"
select select "4"
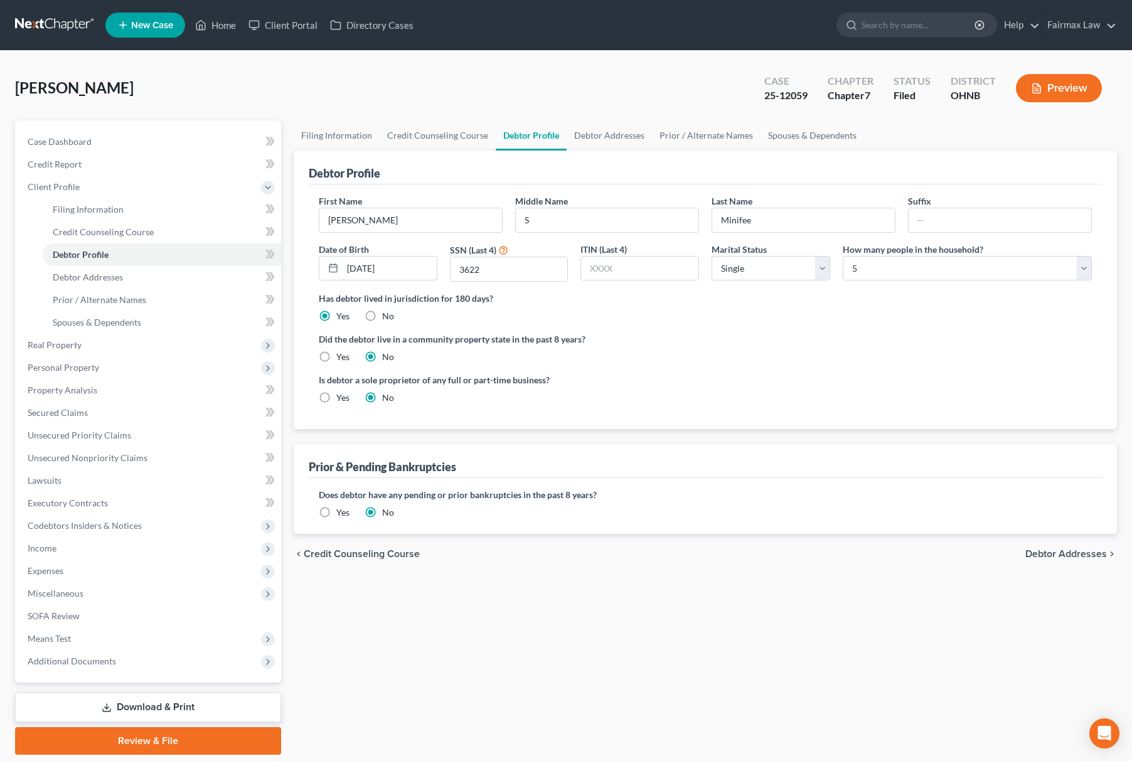
drag, startPoint x: 412, startPoint y: 272, endPoint x: 304, endPoint y: 274, distance: 108.6
click at [304, 274] on div "Debtor Profile First Name Demetria Middle Name S Last Name Minifee Suffix Date …" at bounding box center [706, 290] width 824 height 279
click at [405, 260] on input "11/04/1989" at bounding box center [390, 269] width 94 height 24
drag, startPoint x: 407, startPoint y: 260, endPoint x: 316, endPoint y: 240, distance: 93.2
click at [316, 240] on div "First Name Demetria Middle Name S Last Name Minifee Suffix Date of Birth 11/04/…" at bounding box center [706, 243] width 786 height 97
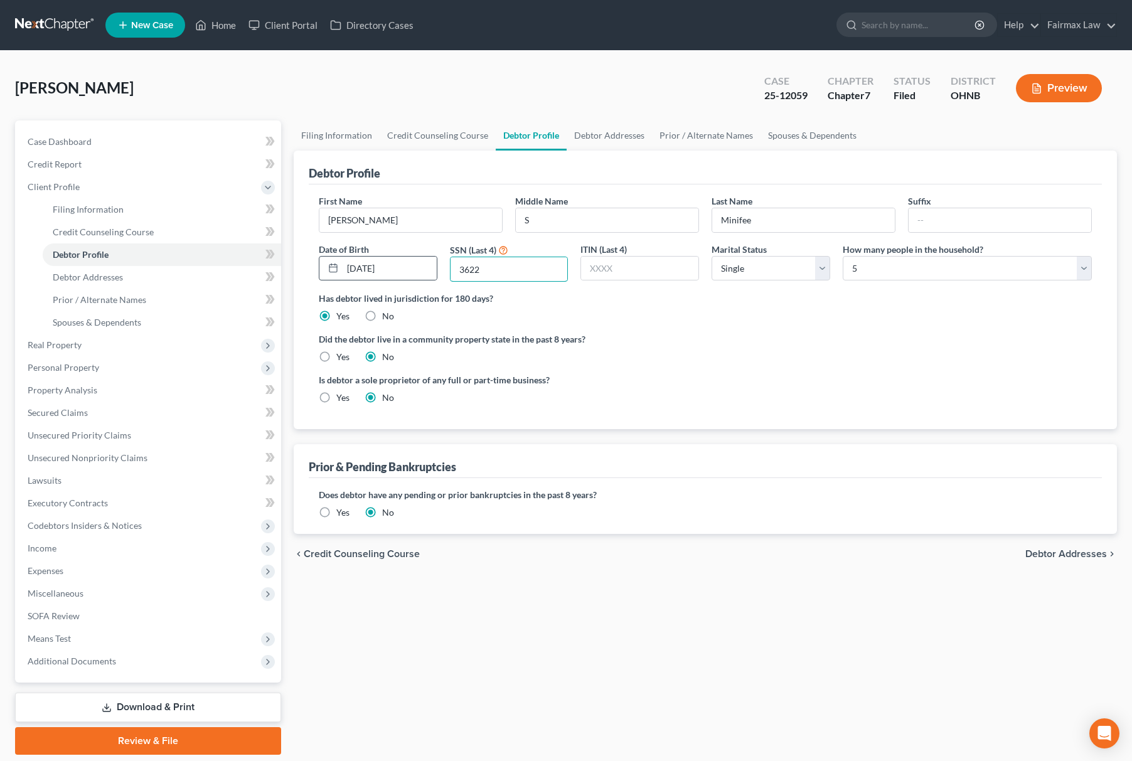
drag, startPoint x: 523, startPoint y: 264, endPoint x: 329, endPoint y: 266, distance: 194.6
click at [329, 266] on div "First Name Demetria Middle Name S Last Name Minifee Suffix Date of Birth 11/04/…" at bounding box center [706, 243] width 786 height 97
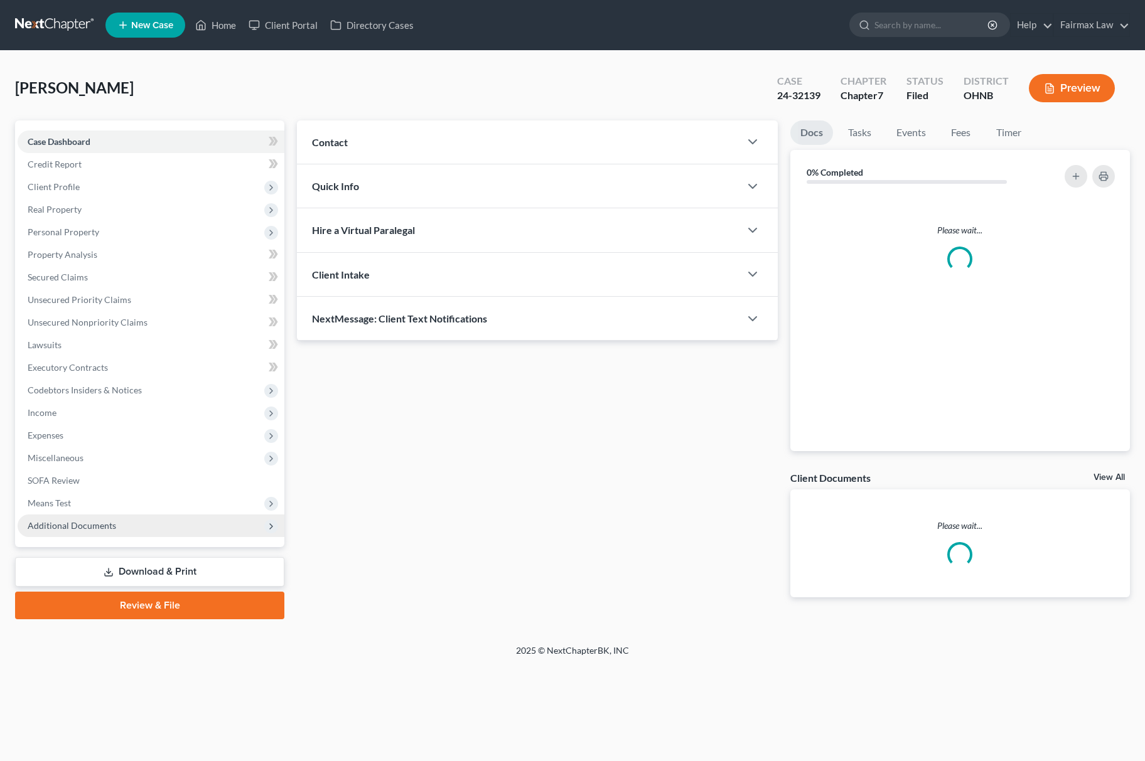
click at [132, 523] on span "Additional Documents" at bounding box center [151, 526] width 267 height 23
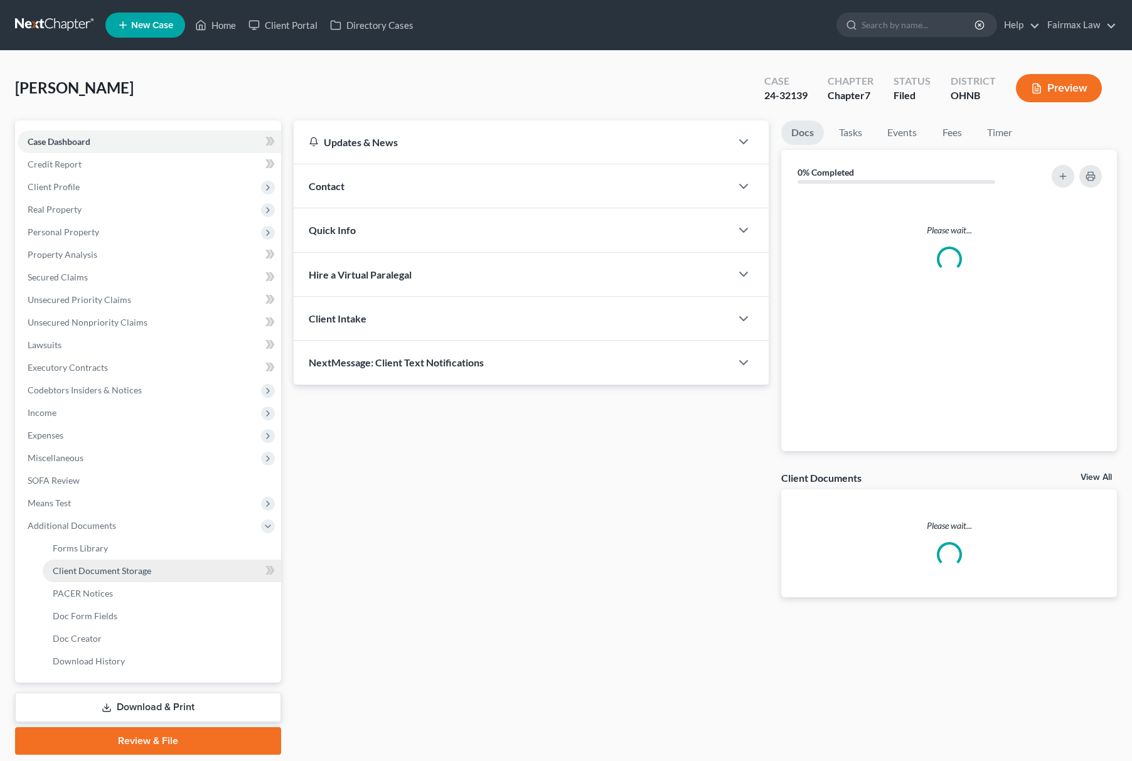
drag, startPoint x: 108, startPoint y: 580, endPoint x: 94, endPoint y: 616, distance: 38.9
click at [108, 581] on ul "Forms Library Client Document Storage PACER Notices Doc Form Fields Doc Creator…" at bounding box center [150, 605] width 264 height 136
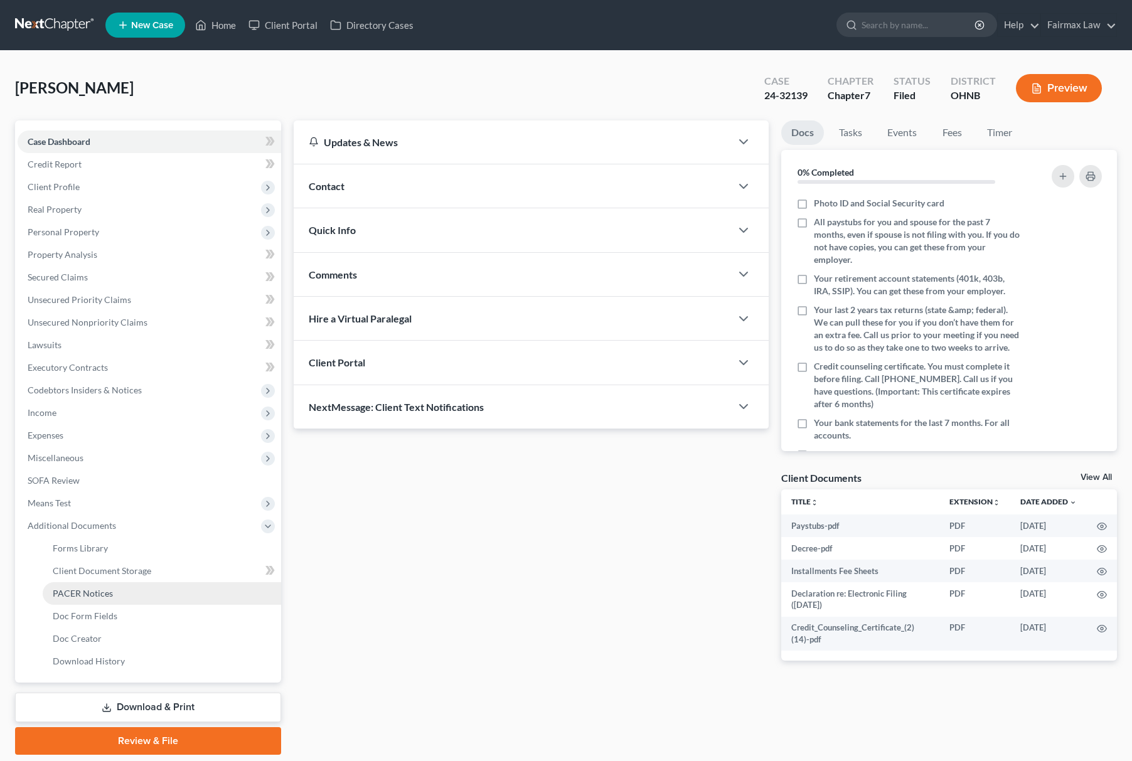
click at [112, 601] on link "PACER Notices" at bounding box center [162, 593] width 239 height 23
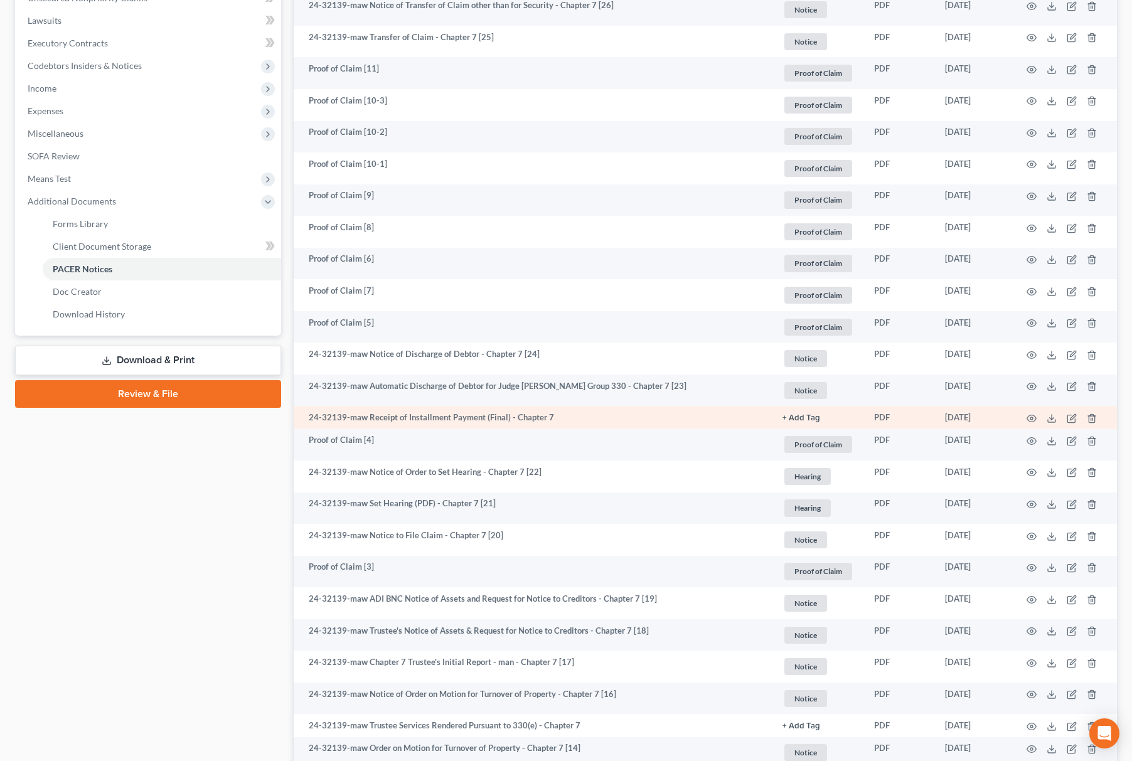
scroll to position [335, 0]
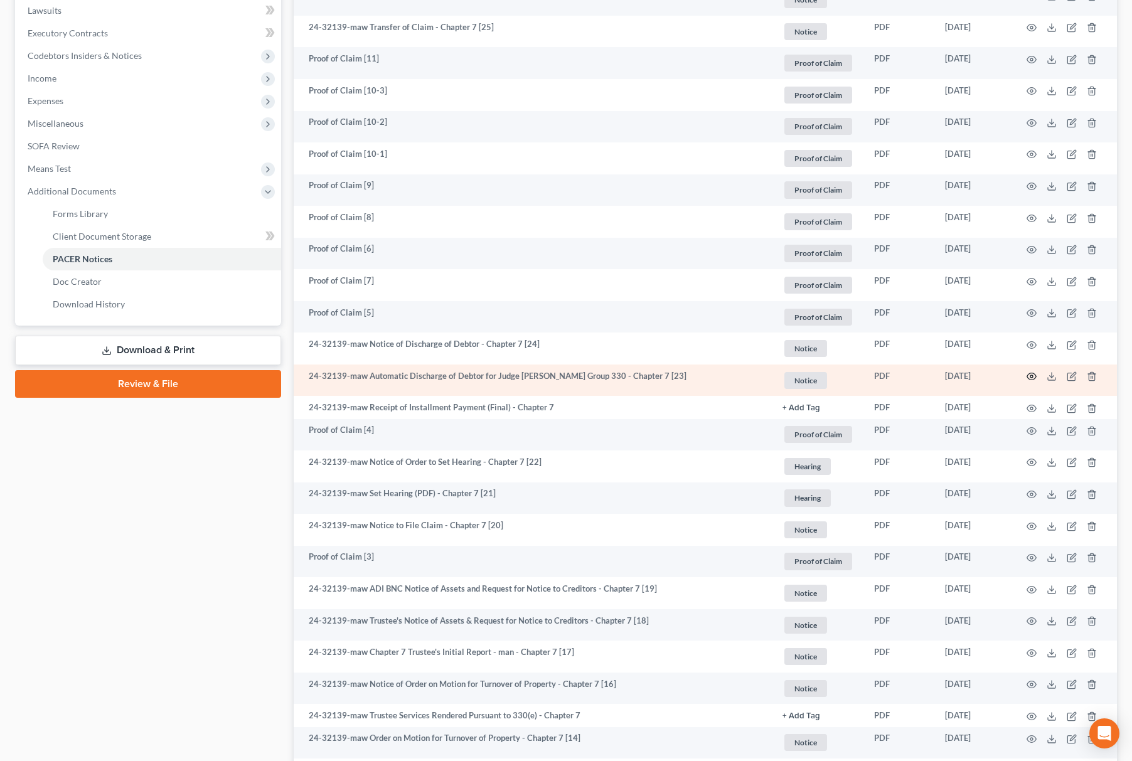
click at [1028, 372] on icon "button" at bounding box center [1032, 377] width 10 height 10
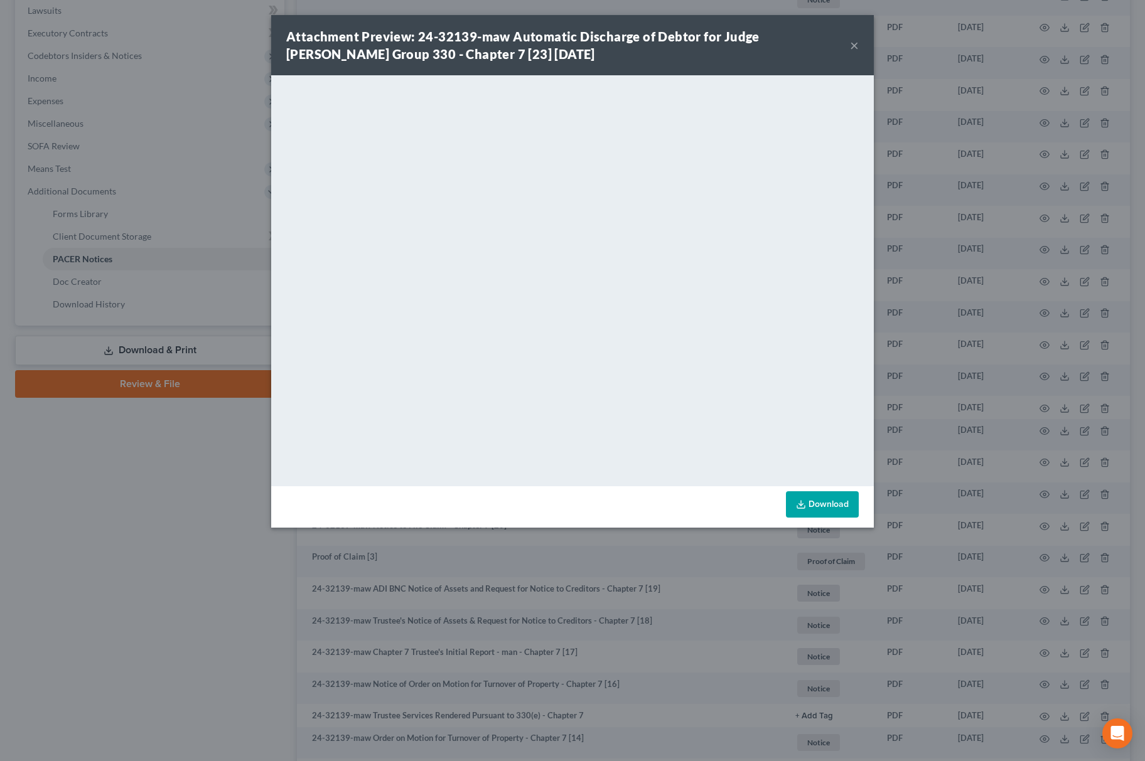
click at [918, 262] on div "Attachment Preview: 24-32139-maw Automatic Discharge of Debtor for Judge [PERSO…" at bounding box center [572, 380] width 1145 height 761
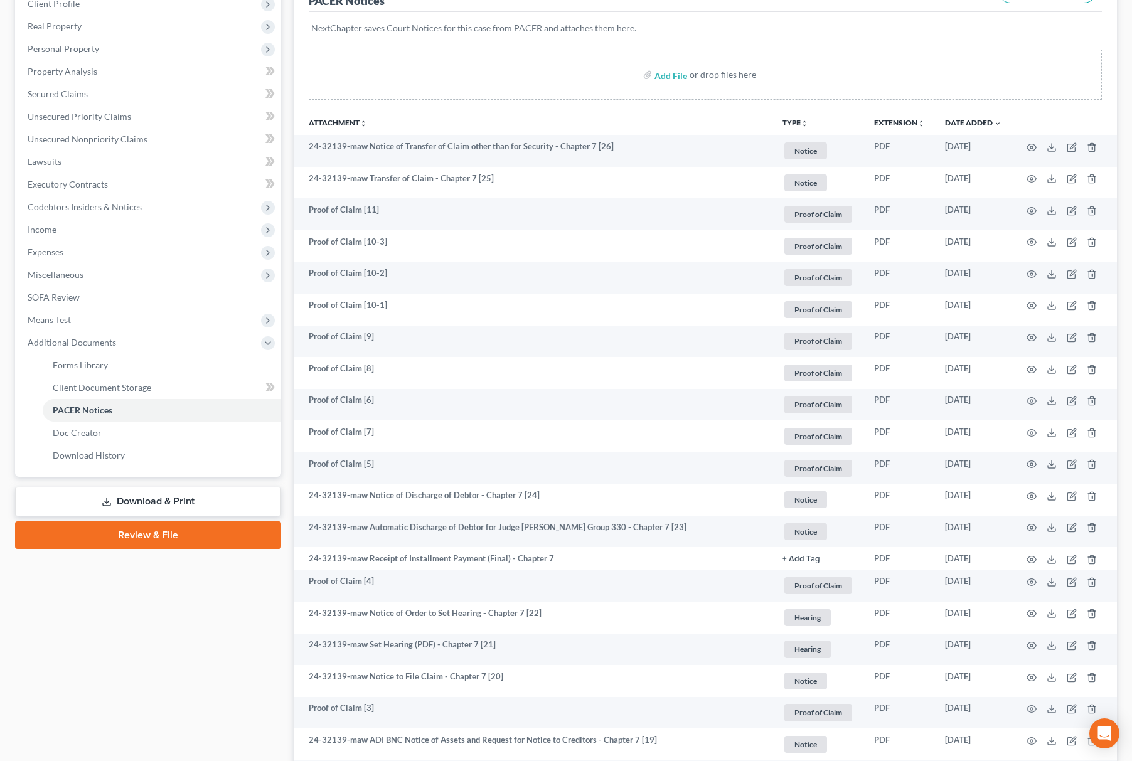
scroll to position [0, 0]
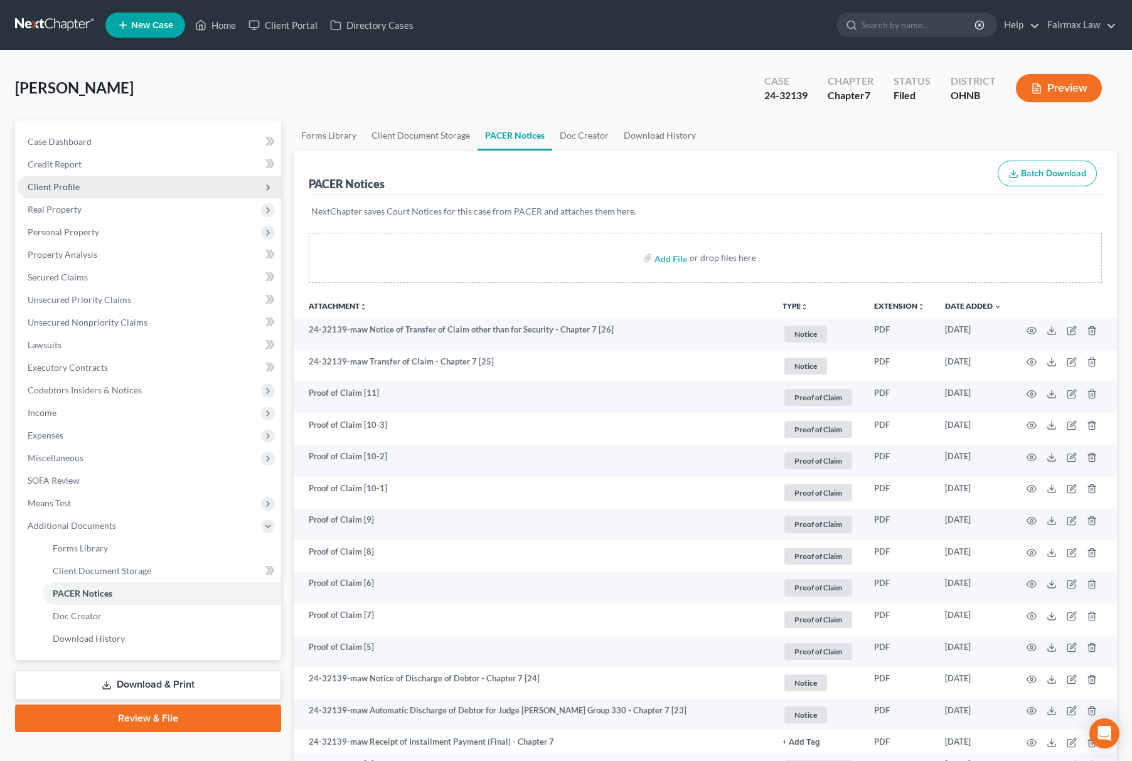
click at [84, 184] on span "Client Profile" at bounding box center [150, 187] width 264 height 23
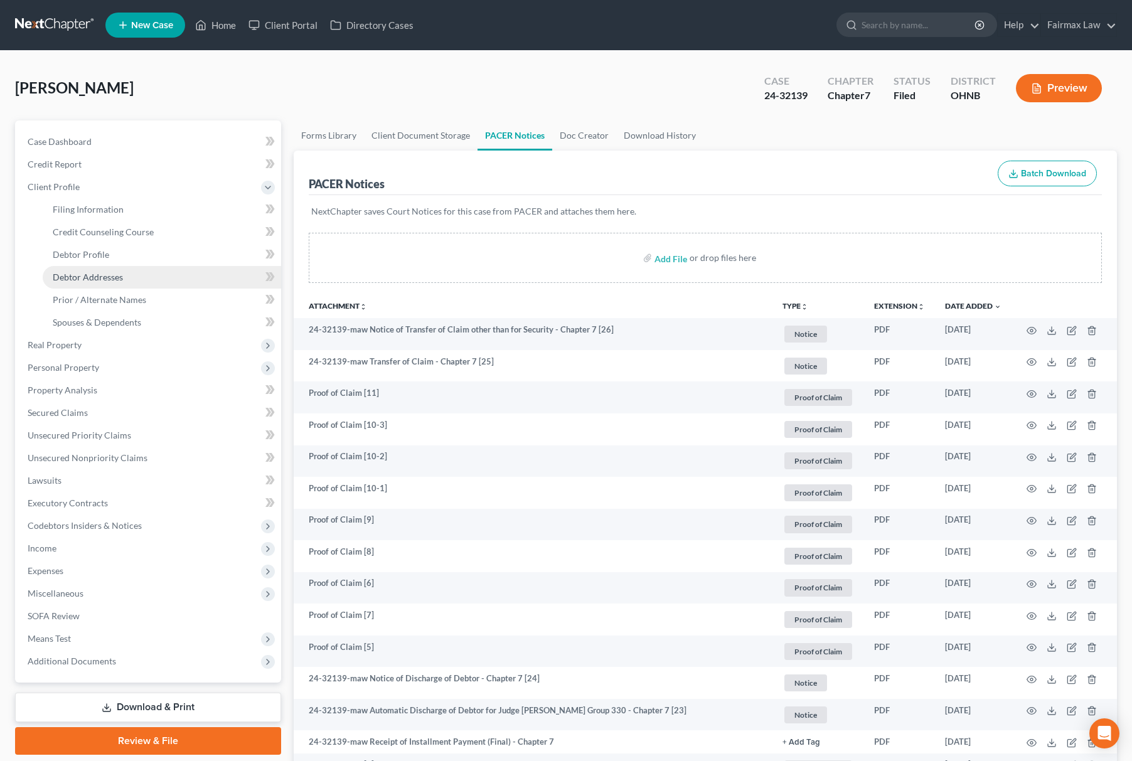
click at [106, 275] on span "Debtor Addresses" at bounding box center [88, 277] width 70 height 11
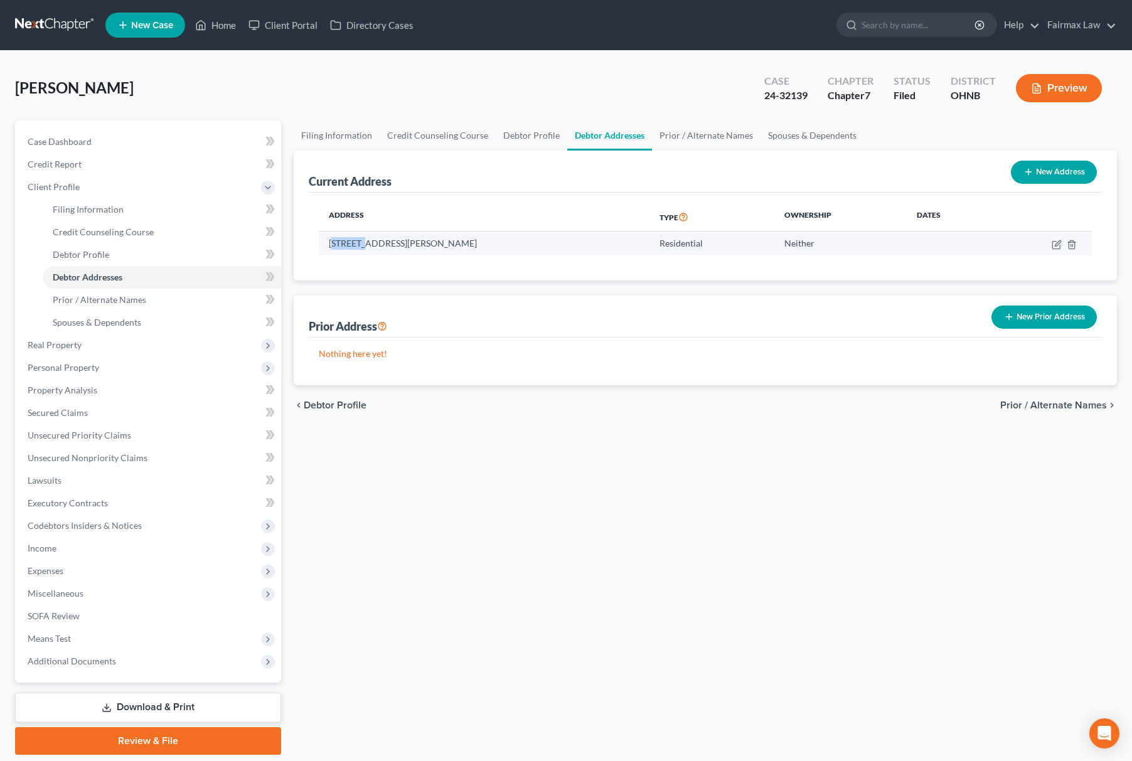
drag, startPoint x: 335, startPoint y: 246, endPoint x: 362, endPoint y: 246, distance: 26.4
click at [362, 246] on td "[STREET_ADDRESS][PERSON_NAME]" at bounding box center [484, 244] width 331 height 24
drag, startPoint x: 328, startPoint y: 245, endPoint x: 475, endPoint y: 246, distance: 146.9
click at [475, 246] on td "[STREET_ADDRESS][PERSON_NAME]" at bounding box center [484, 244] width 331 height 24
copy td "[STREET_ADDRESS][PERSON_NAME]"
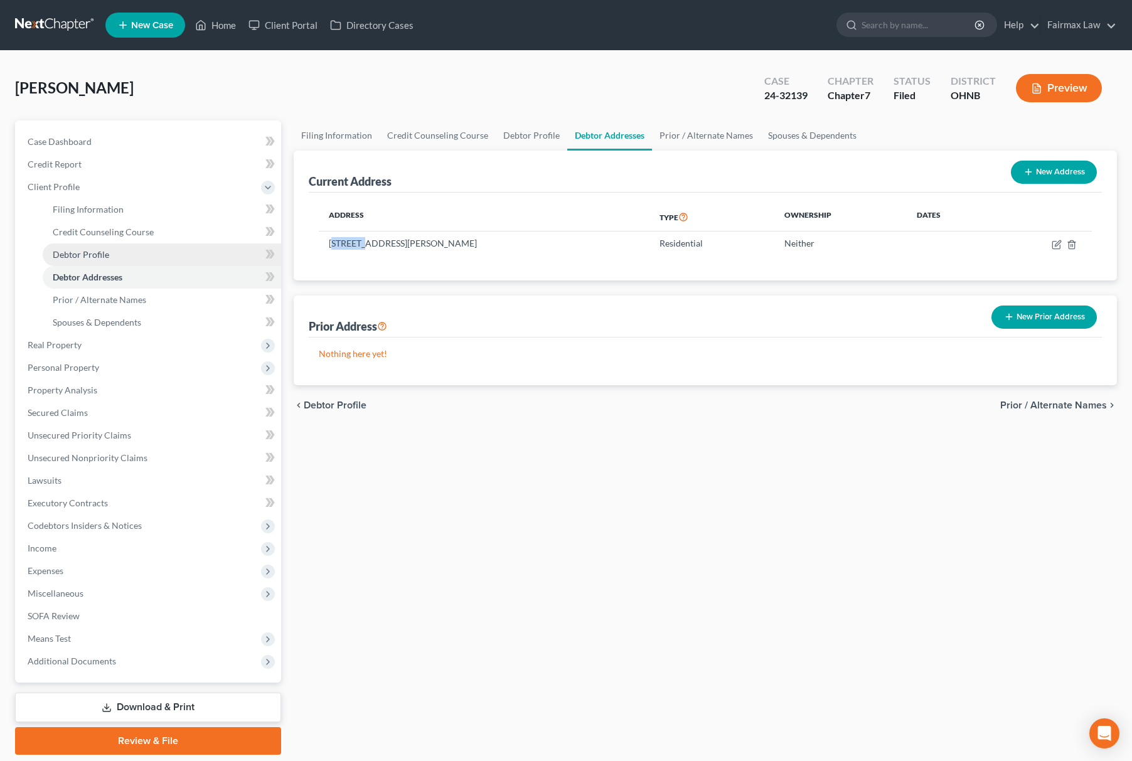
click at [102, 264] on link "Debtor Profile" at bounding box center [162, 255] width 239 height 23
select select "1"
select select "4"
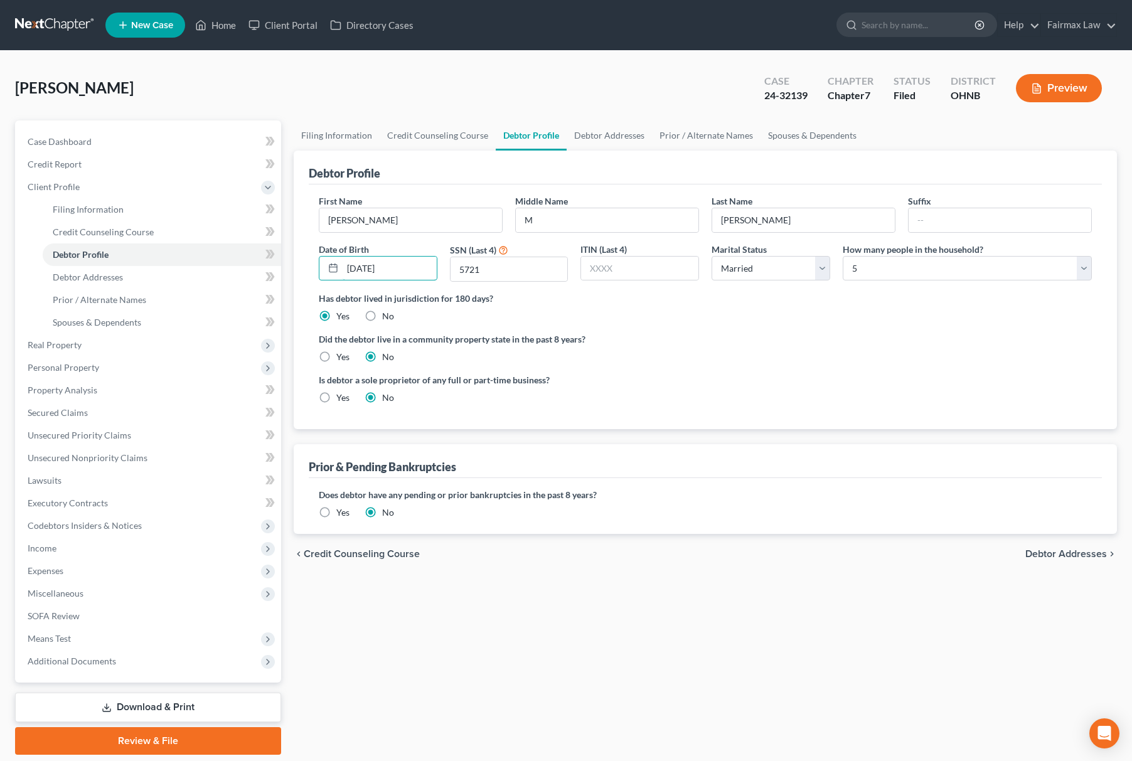
drag, startPoint x: 399, startPoint y: 257, endPoint x: 265, endPoint y: 274, distance: 135.4
click at [265, 274] on div "Petition Navigation Case Dashboard Payments Invoices Payments Payments Credit R…" at bounding box center [566, 438] width 1115 height 635
drag, startPoint x: 488, startPoint y: 259, endPoint x: 392, endPoint y: 274, distance: 97.3
click at [392, 274] on div "First Name [PERSON_NAME] Middle Name M Last Name [PERSON_NAME] Suffix Date of B…" at bounding box center [706, 243] width 786 height 97
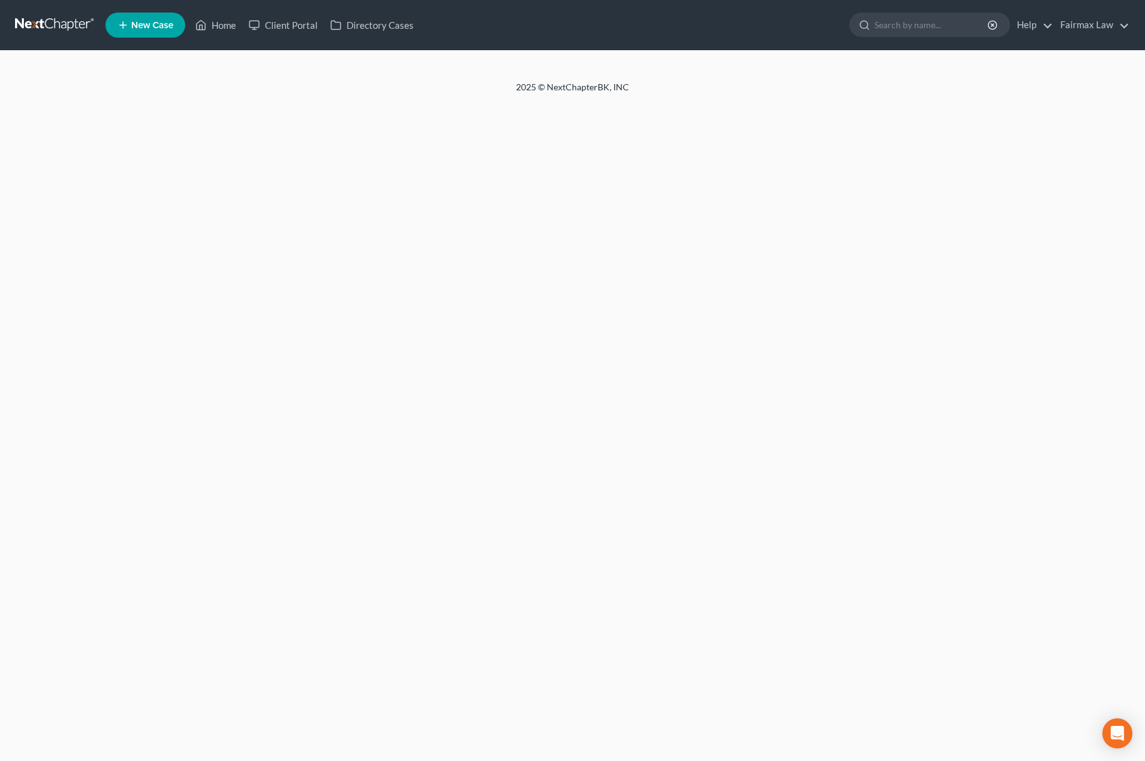
click at [550, 271] on div "Home New Case Client Portal Directory Cases Fairmax Law [PERSON_NAME][EMAIL_ADD…" at bounding box center [572, 380] width 1145 height 761
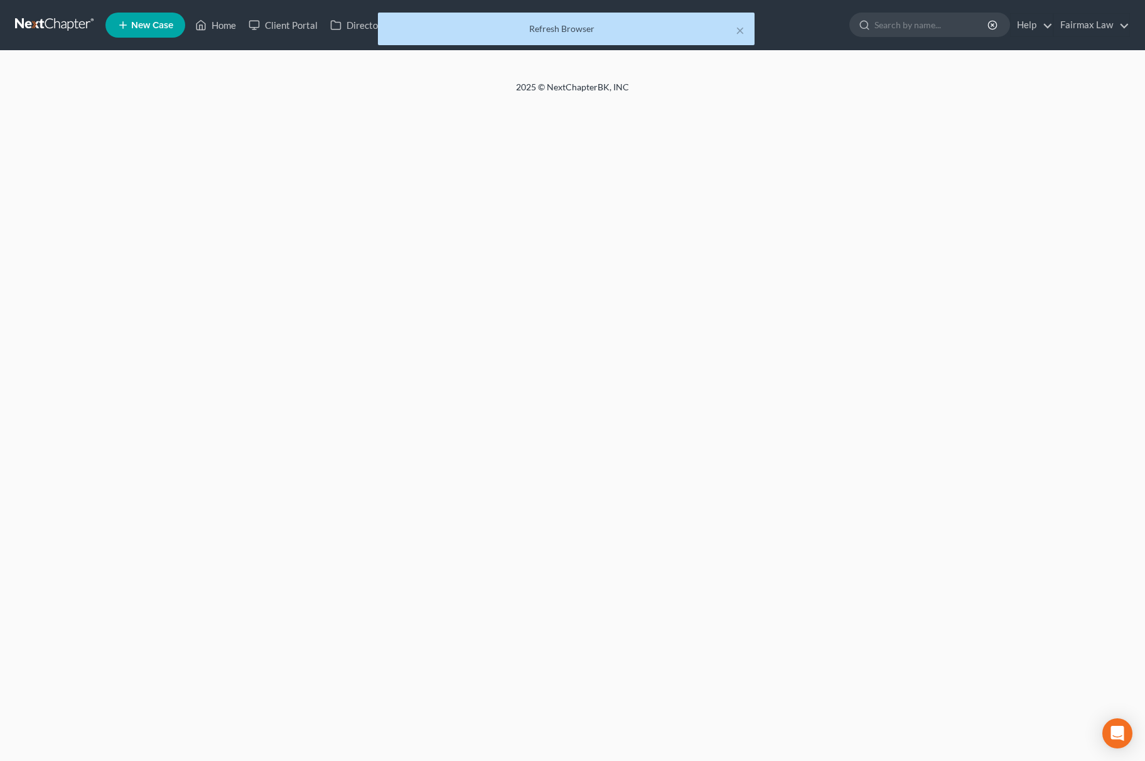
click at [577, 156] on div "Home New Case Client Portal Directory Cases Fairmax Law [PERSON_NAME][EMAIL_ADD…" at bounding box center [572, 380] width 1145 height 761
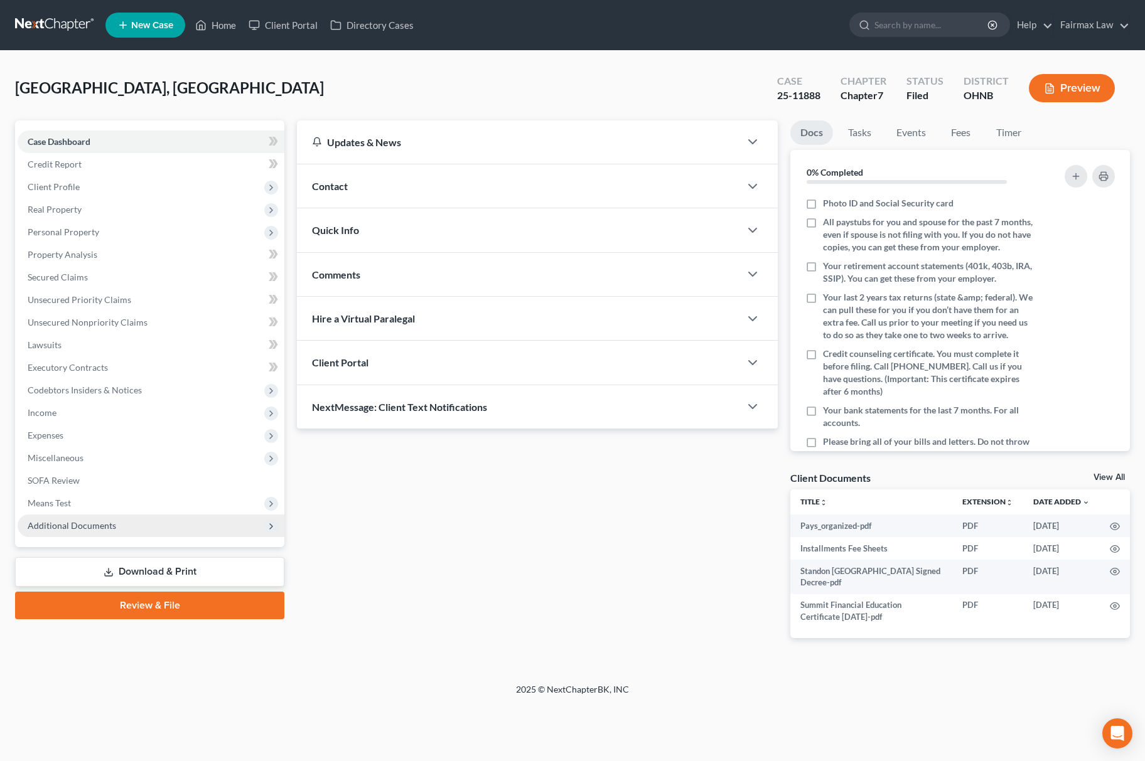
drag, startPoint x: 96, startPoint y: 518, endPoint x: 117, endPoint y: 530, distance: 23.6
click at [96, 520] on span "Additional Documents" at bounding box center [72, 525] width 89 height 11
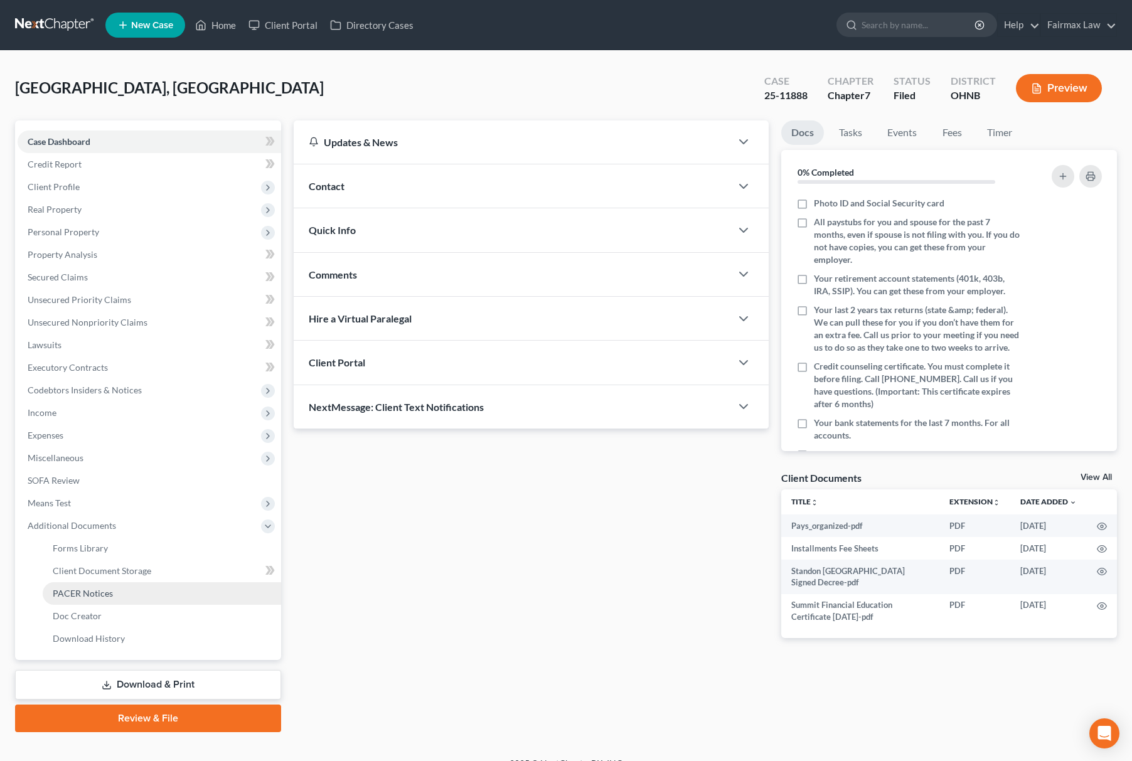
click at [75, 582] on link "PACER Notices" at bounding box center [162, 593] width 239 height 23
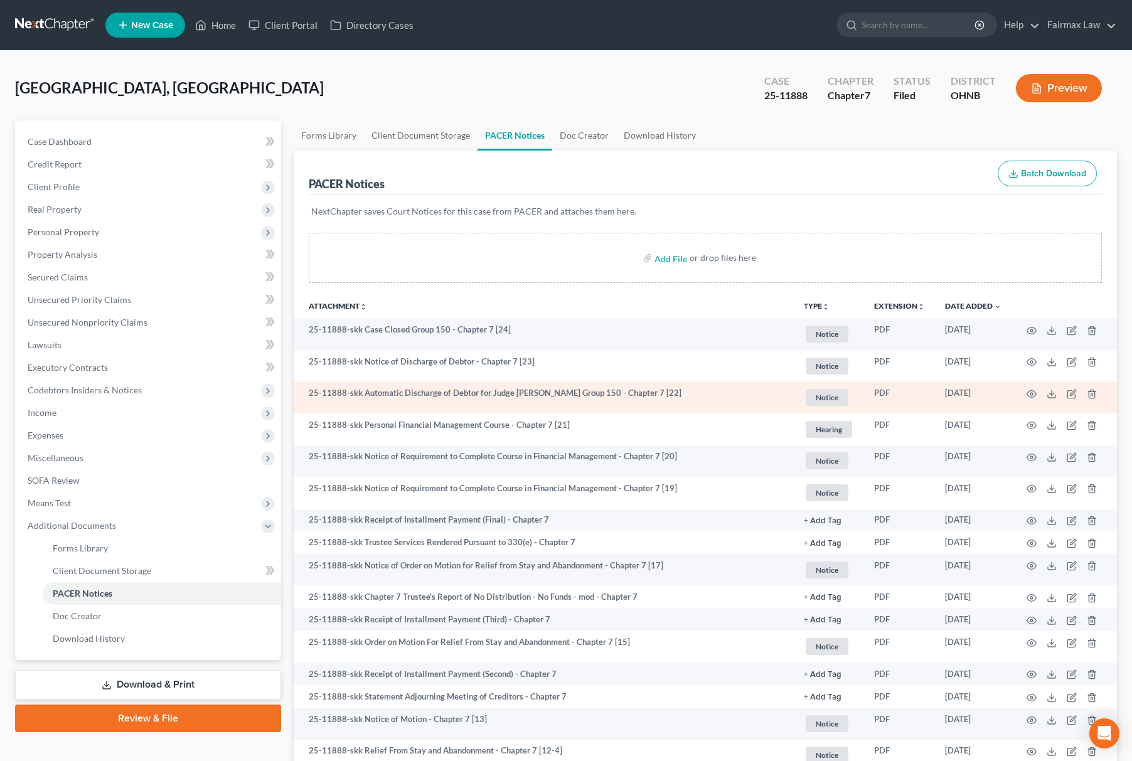
click at [1037, 390] on td at bounding box center [1064, 398] width 105 height 32
click at [1032, 390] on icon "button" at bounding box center [1032, 394] width 10 height 10
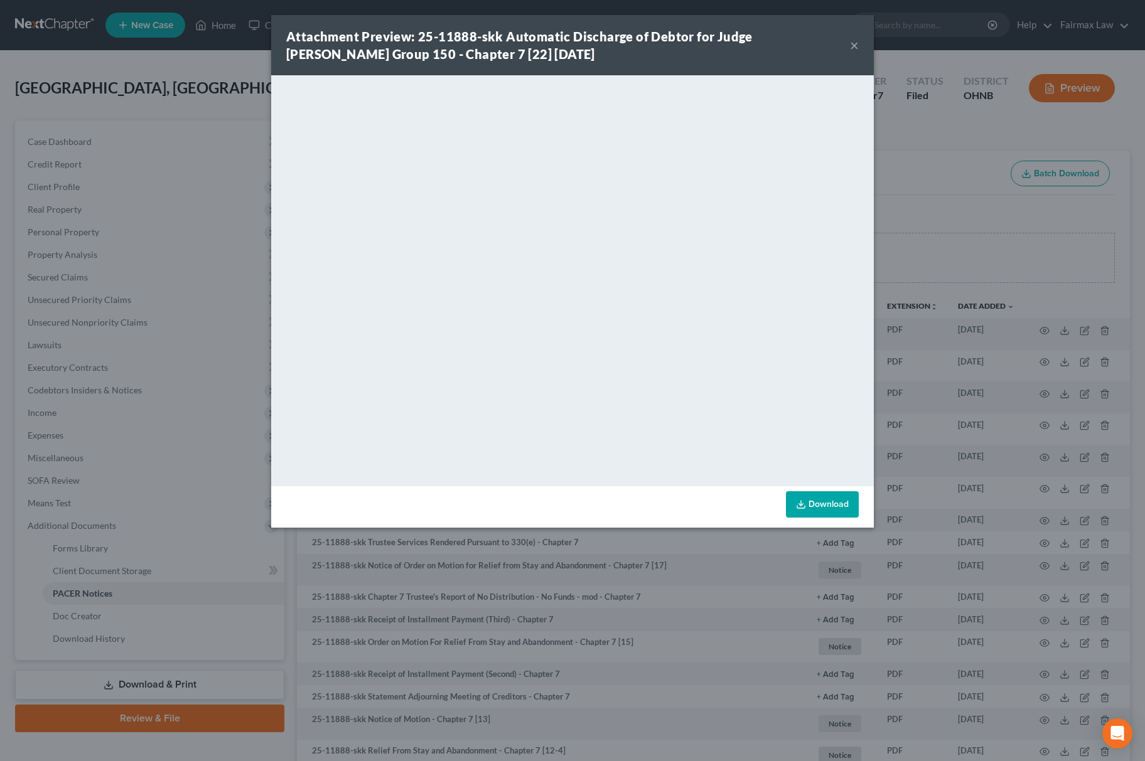
click at [975, 264] on div "Attachment Preview: 25-11888-skk Automatic Discharge of Debtor for Judge [PERSO…" at bounding box center [572, 380] width 1145 height 761
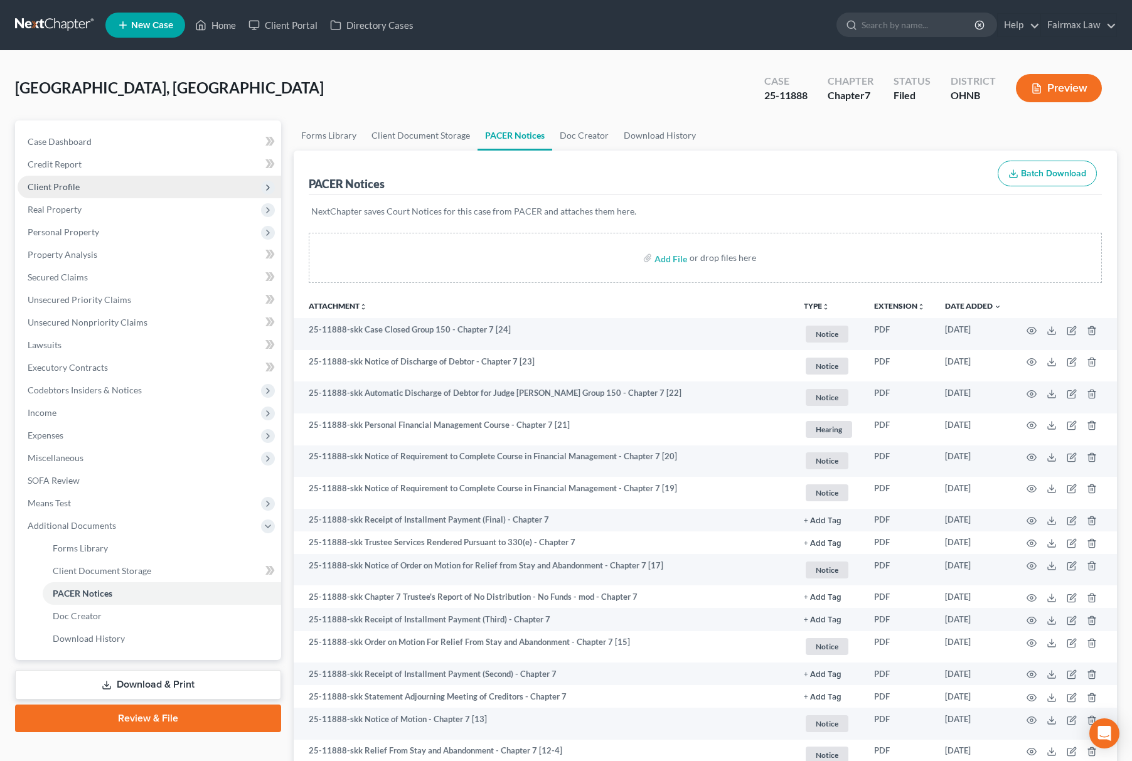
click at [141, 186] on span "Client Profile" at bounding box center [150, 187] width 264 height 23
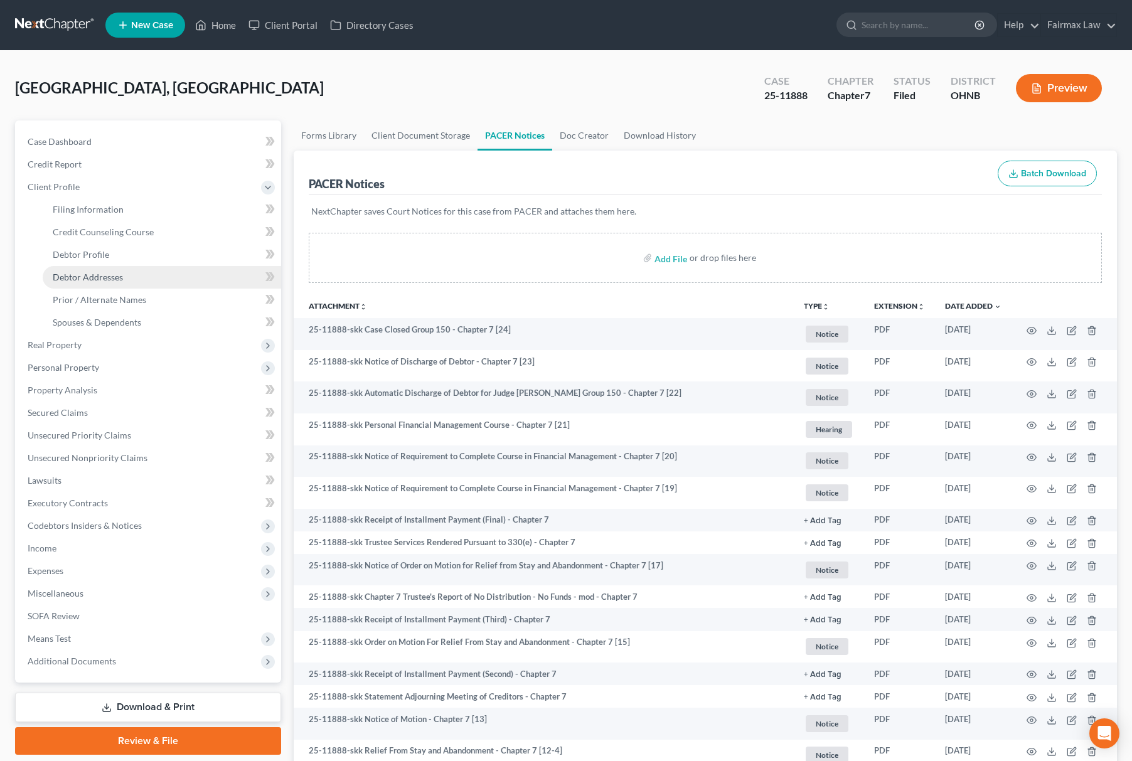
click at [131, 277] on link "Debtor Addresses" at bounding box center [162, 277] width 239 height 23
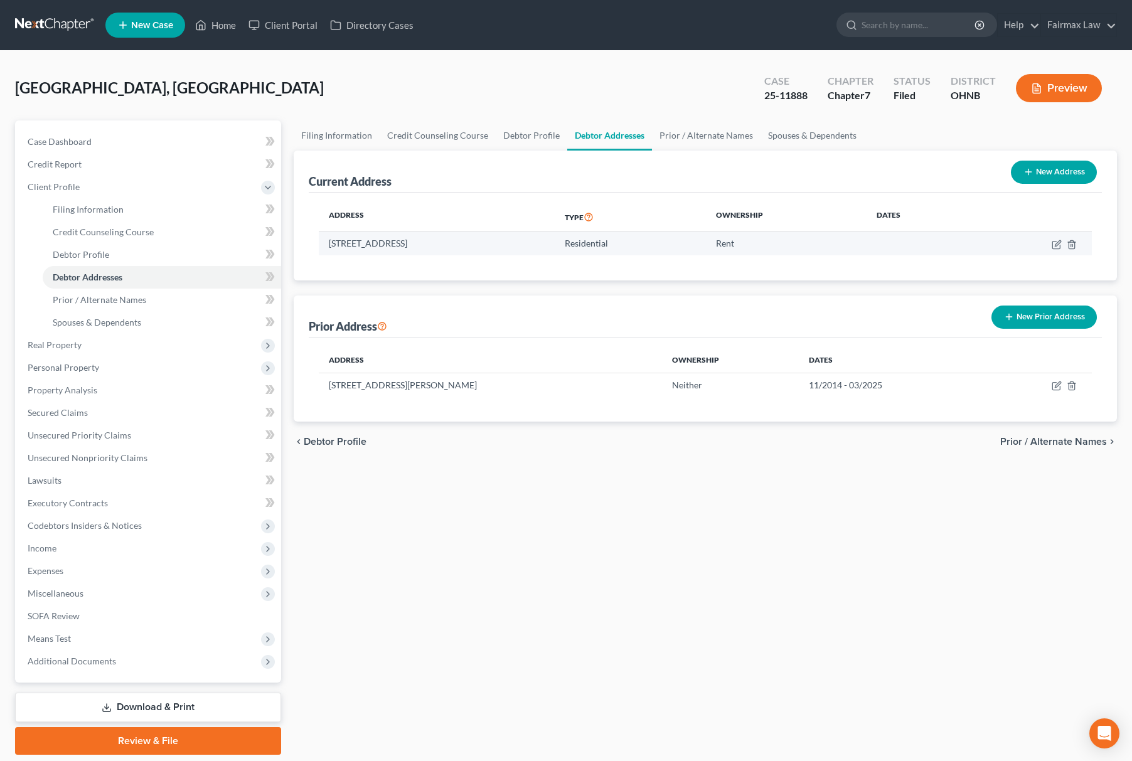
drag, startPoint x: 327, startPoint y: 239, endPoint x: 518, endPoint y: 240, distance: 191.4
click at [518, 240] on td "[STREET_ADDRESS]" at bounding box center [437, 244] width 236 height 24
copy td "[STREET_ADDRESS]"
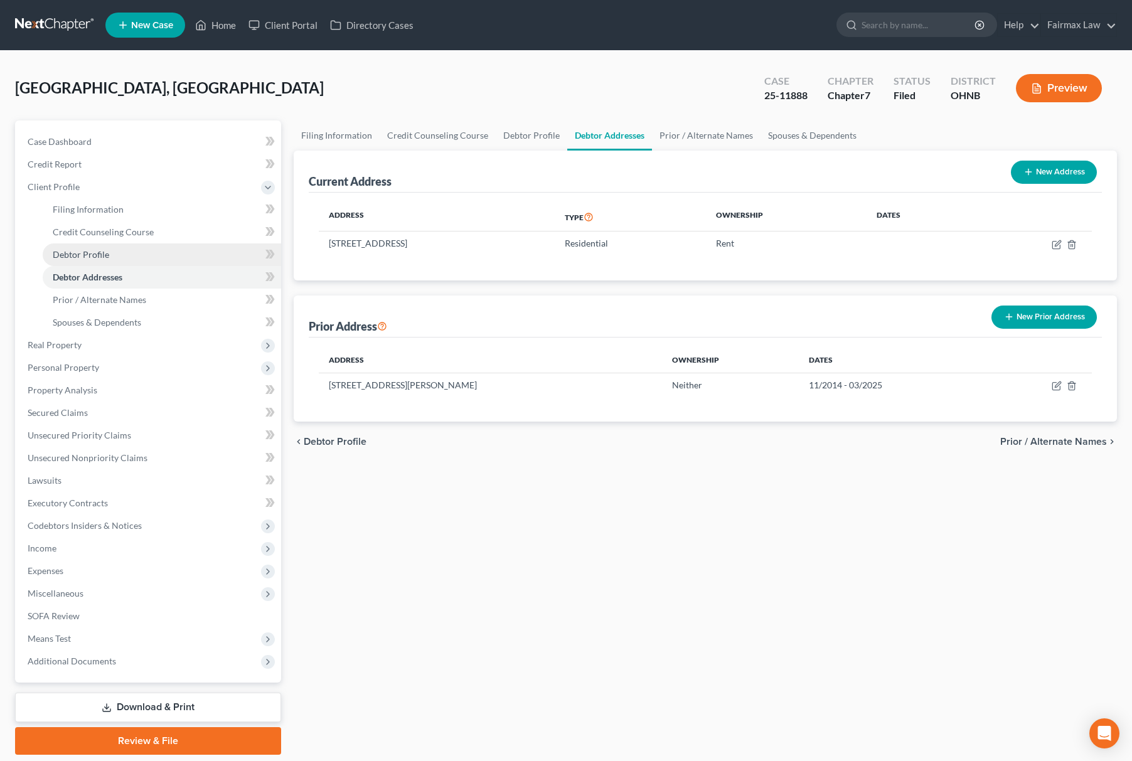
click at [174, 252] on link "Debtor Profile" at bounding box center [162, 255] width 239 height 23
select select "0"
select select "1"
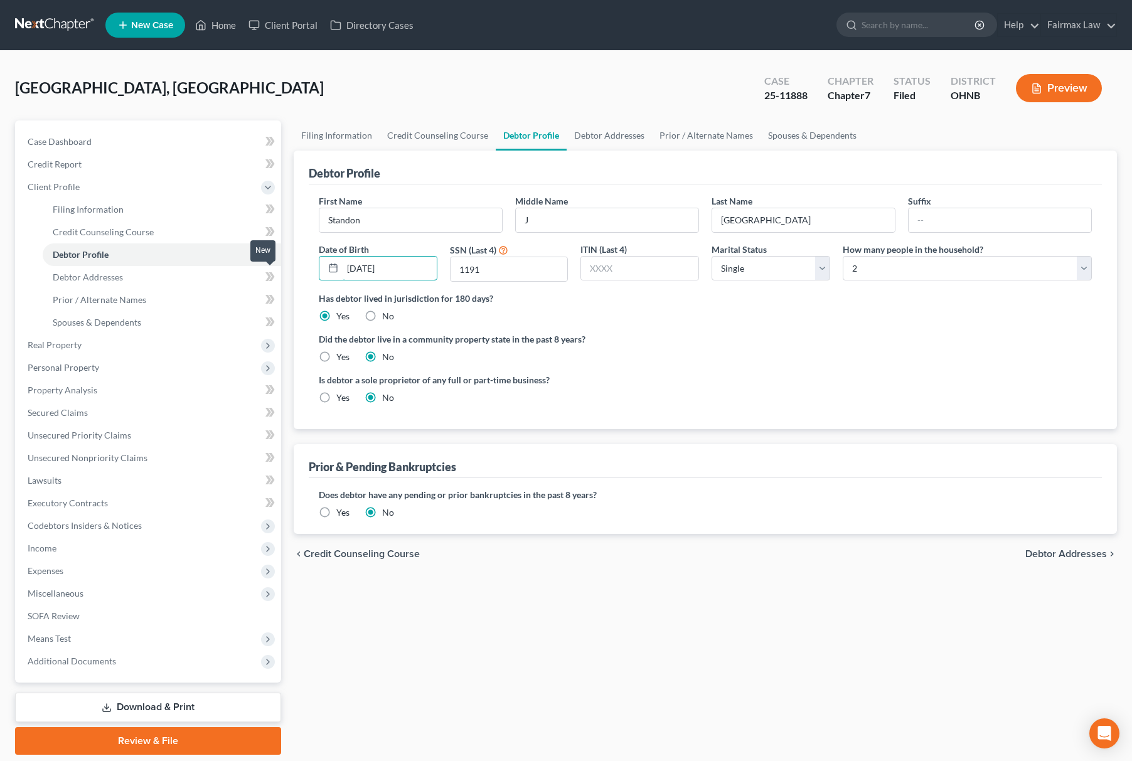
drag, startPoint x: 415, startPoint y: 262, endPoint x: 260, endPoint y: 269, distance: 155.2
click at [260, 269] on div "Petition Navigation Case Dashboard Payments Invoices Payments Payments Credit R…" at bounding box center [566, 438] width 1115 height 635
drag, startPoint x: 539, startPoint y: 264, endPoint x: 348, endPoint y: 269, distance: 190.9
click at [348, 269] on div "First Name Standon Middle Name J Last Name [DEMOGRAPHIC_DATA] Suffix Date of Bi…" at bounding box center [706, 243] width 786 height 97
